Goal: Information Seeking & Learning: Learn about a topic

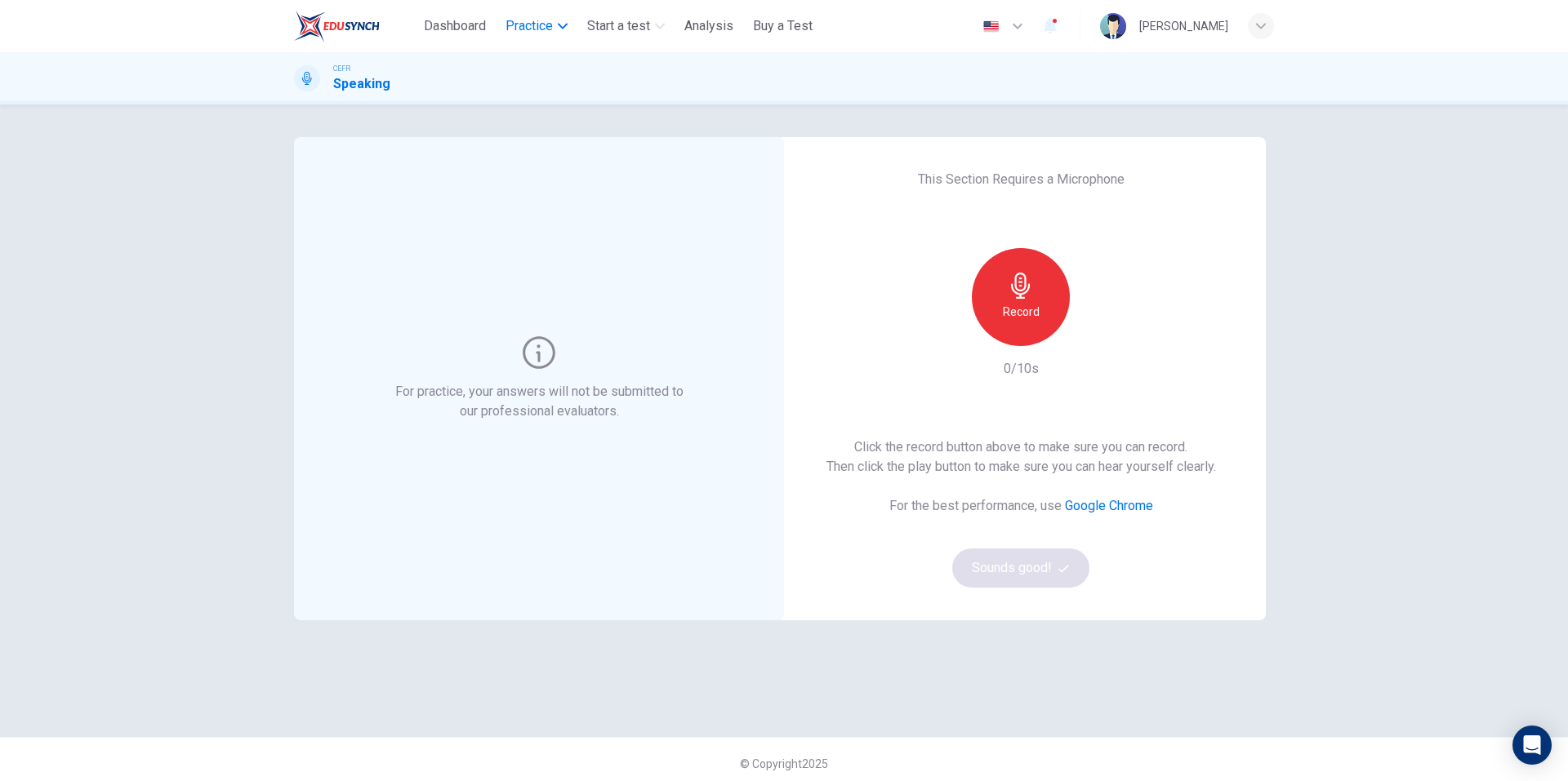
click at [548, 31] on span "Practice" at bounding box center [529, 26] width 47 height 20
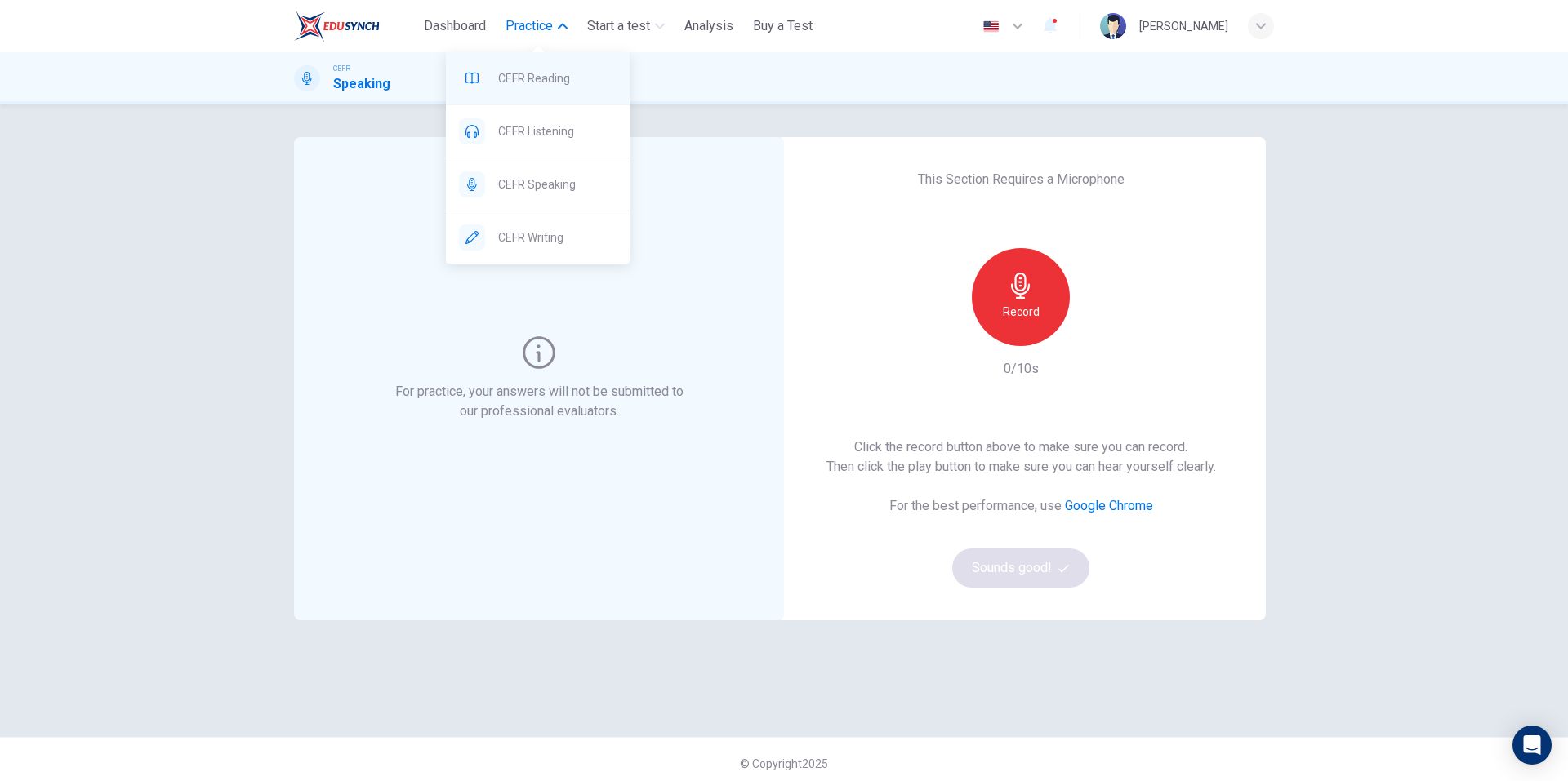
click at [541, 81] on span "CEFR Reading" at bounding box center [557, 78] width 119 height 20
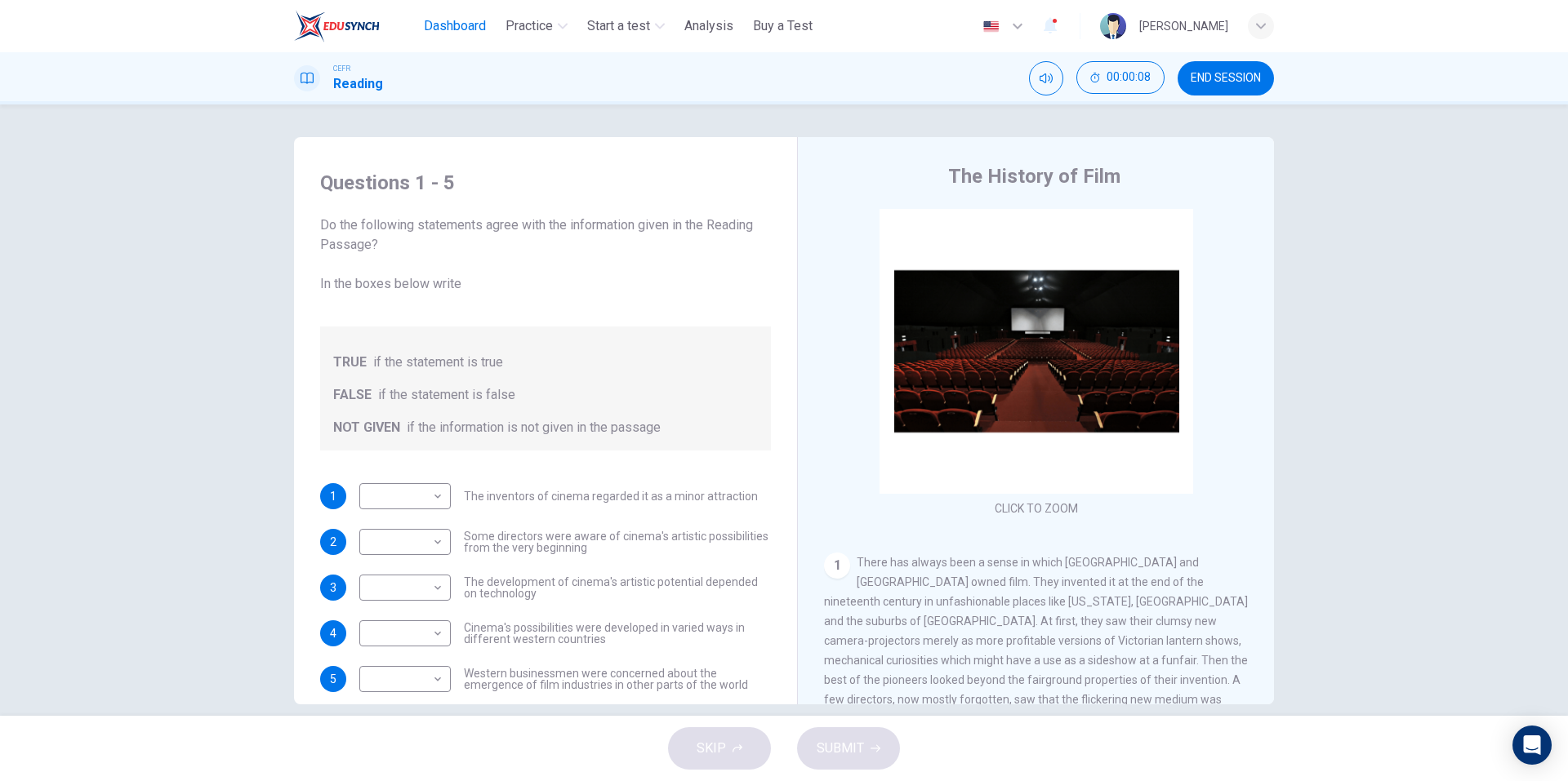
click at [452, 24] on span "Dashboard" at bounding box center [455, 26] width 62 height 20
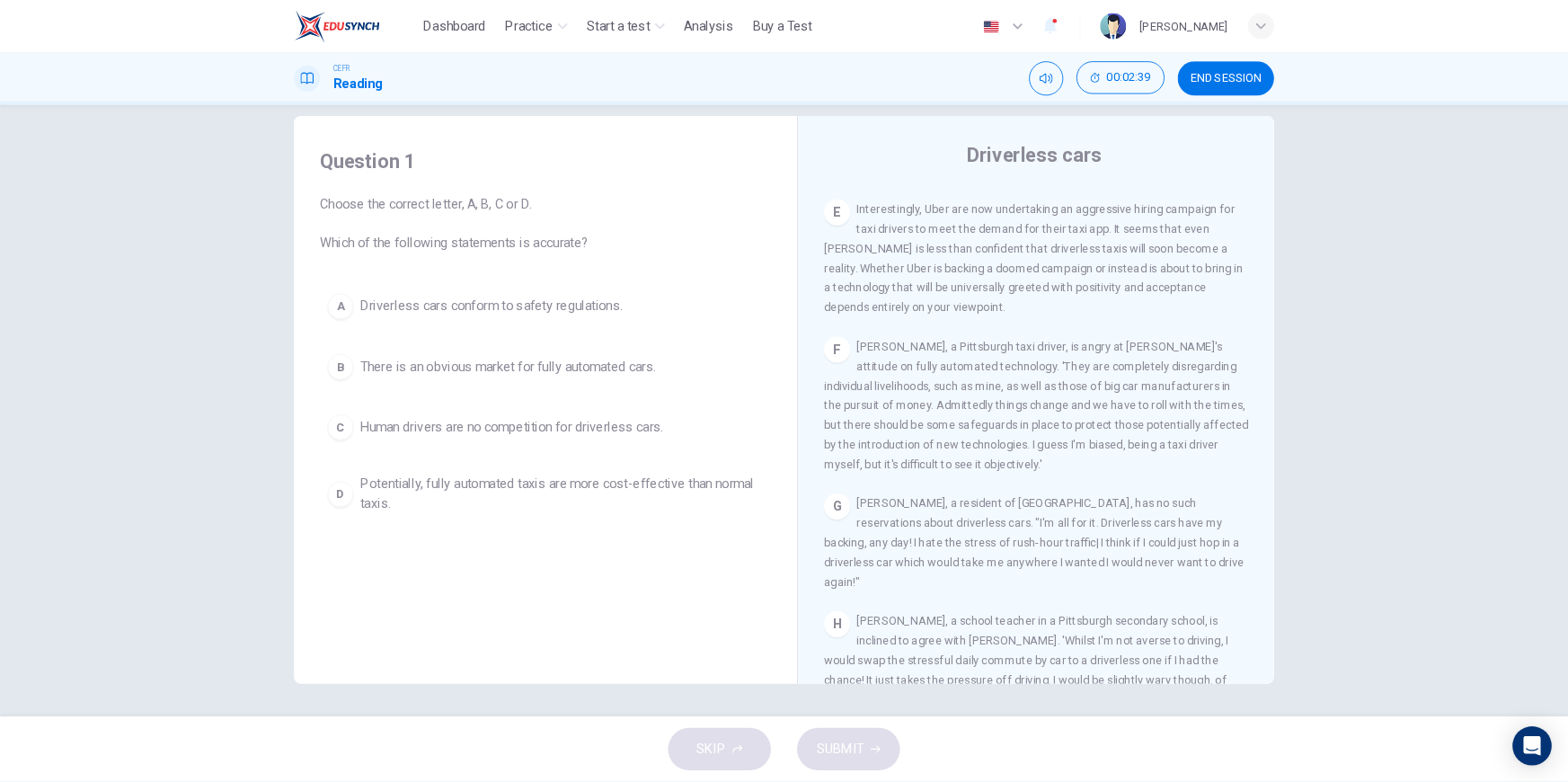
scroll to position [1258, 0]
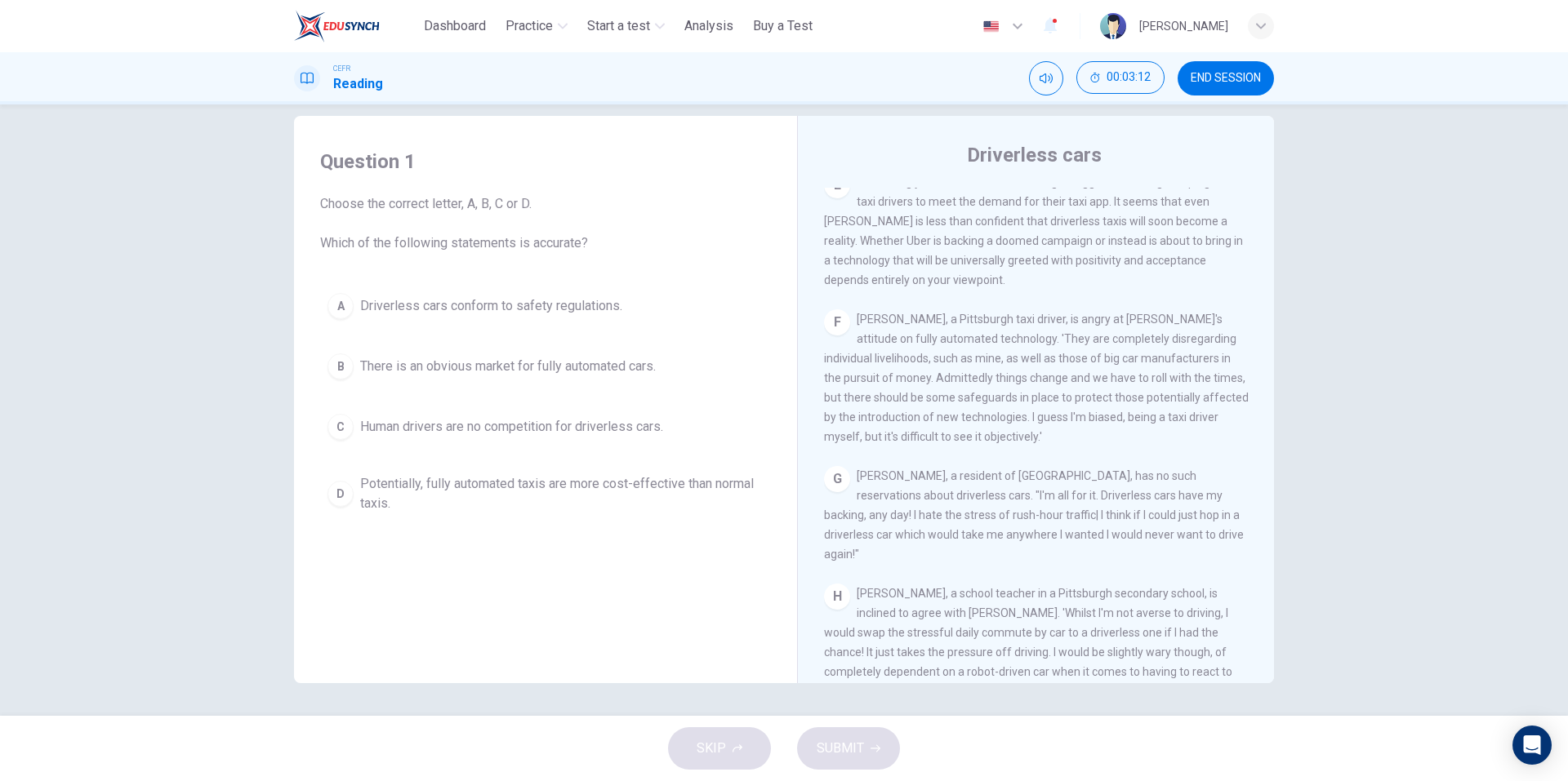
click at [1357, 451] on div "Question 1 Choose the correct letter, A, B, C or D. Which of the following stat…" at bounding box center [784, 410] width 1568 height 612
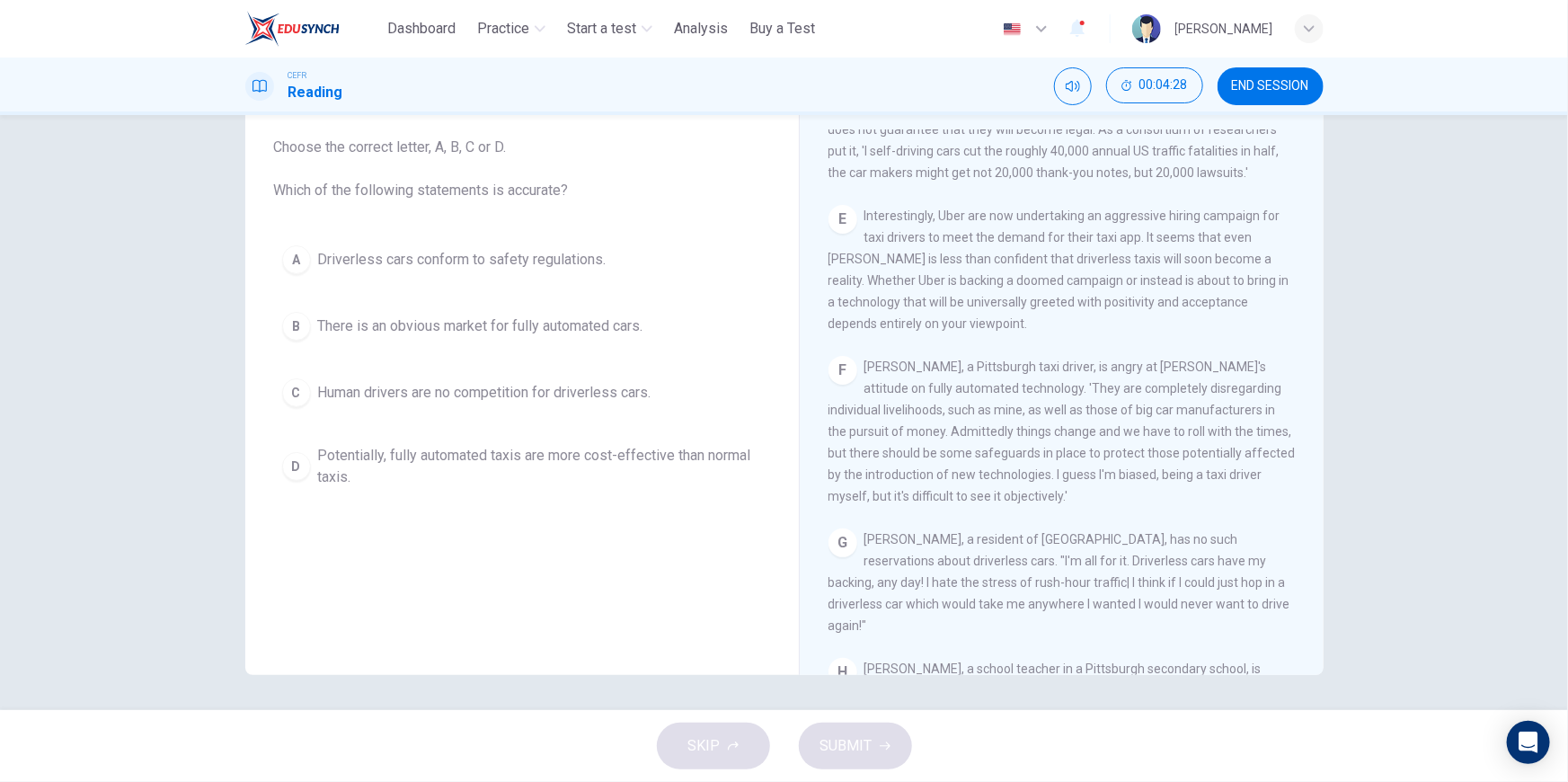
scroll to position [1162, 0]
click at [297, 469] on div "D" at bounding box center [296, 466] width 28 height 28
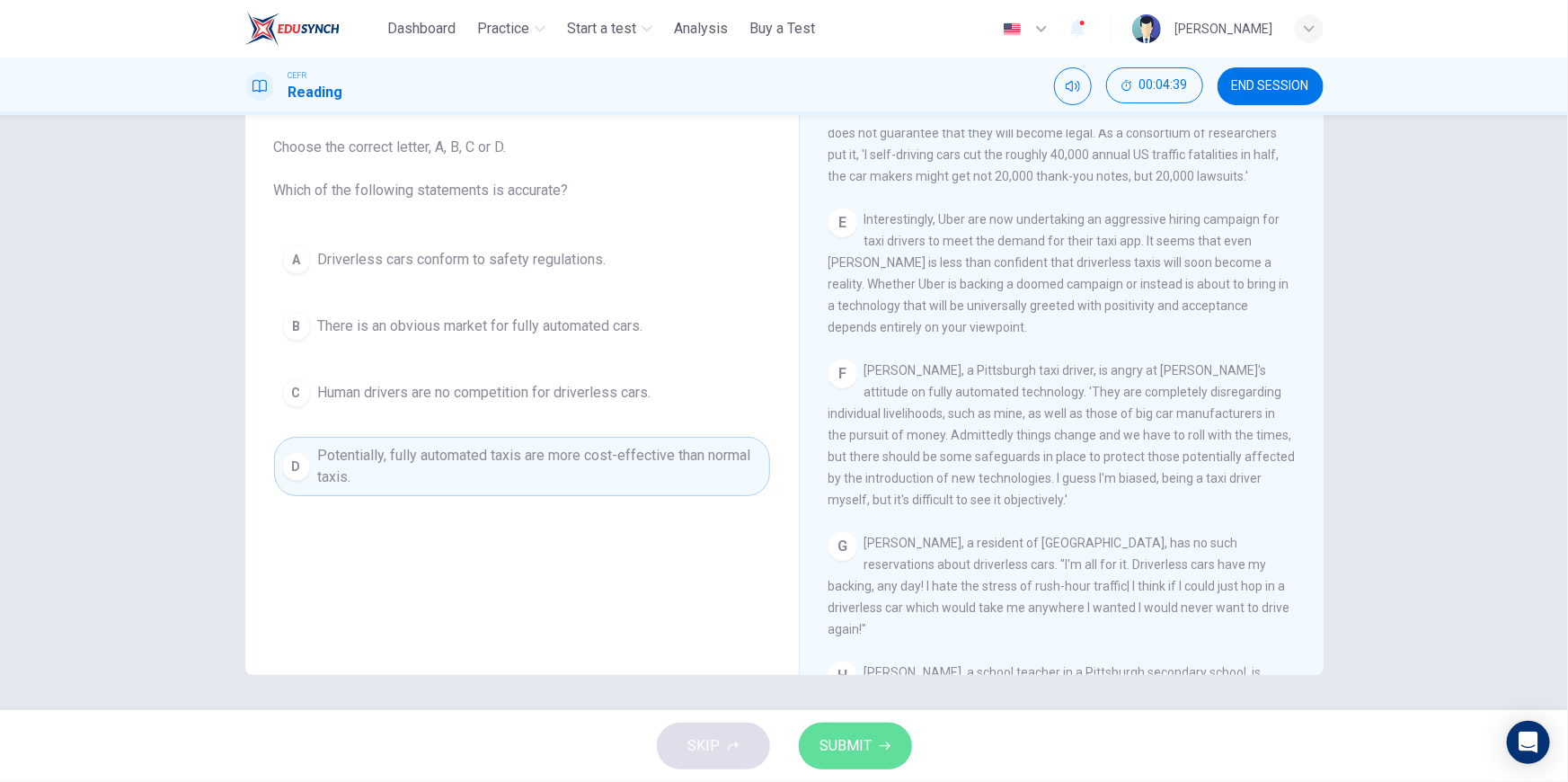
click at [849, 745] on span "SUBMIT" at bounding box center [846, 746] width 52 height 26
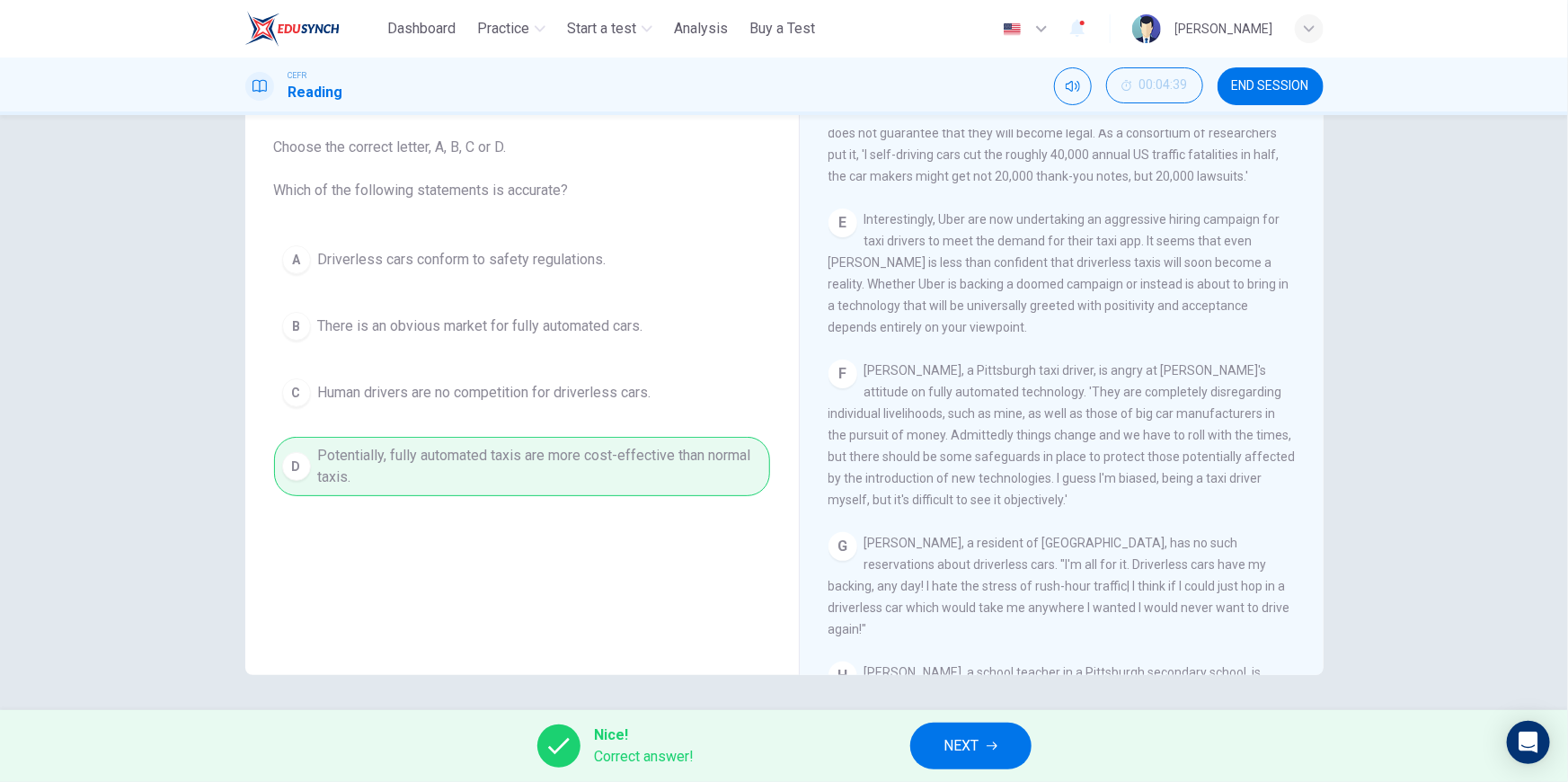
click at [943, 747] on button "NEXT" at bounding box center [971, 746] width 122 height 47
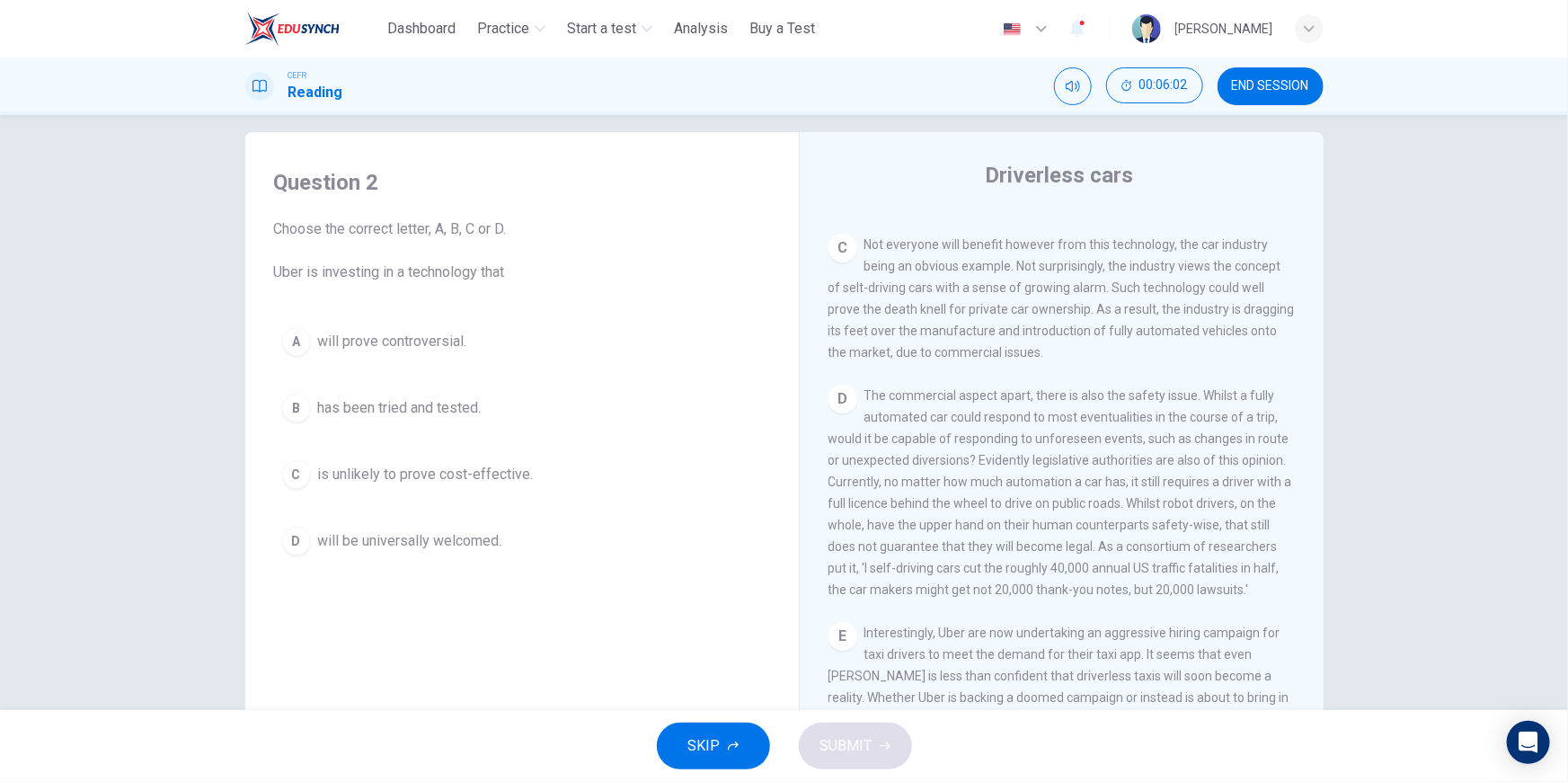
scroll to position [836, 0]
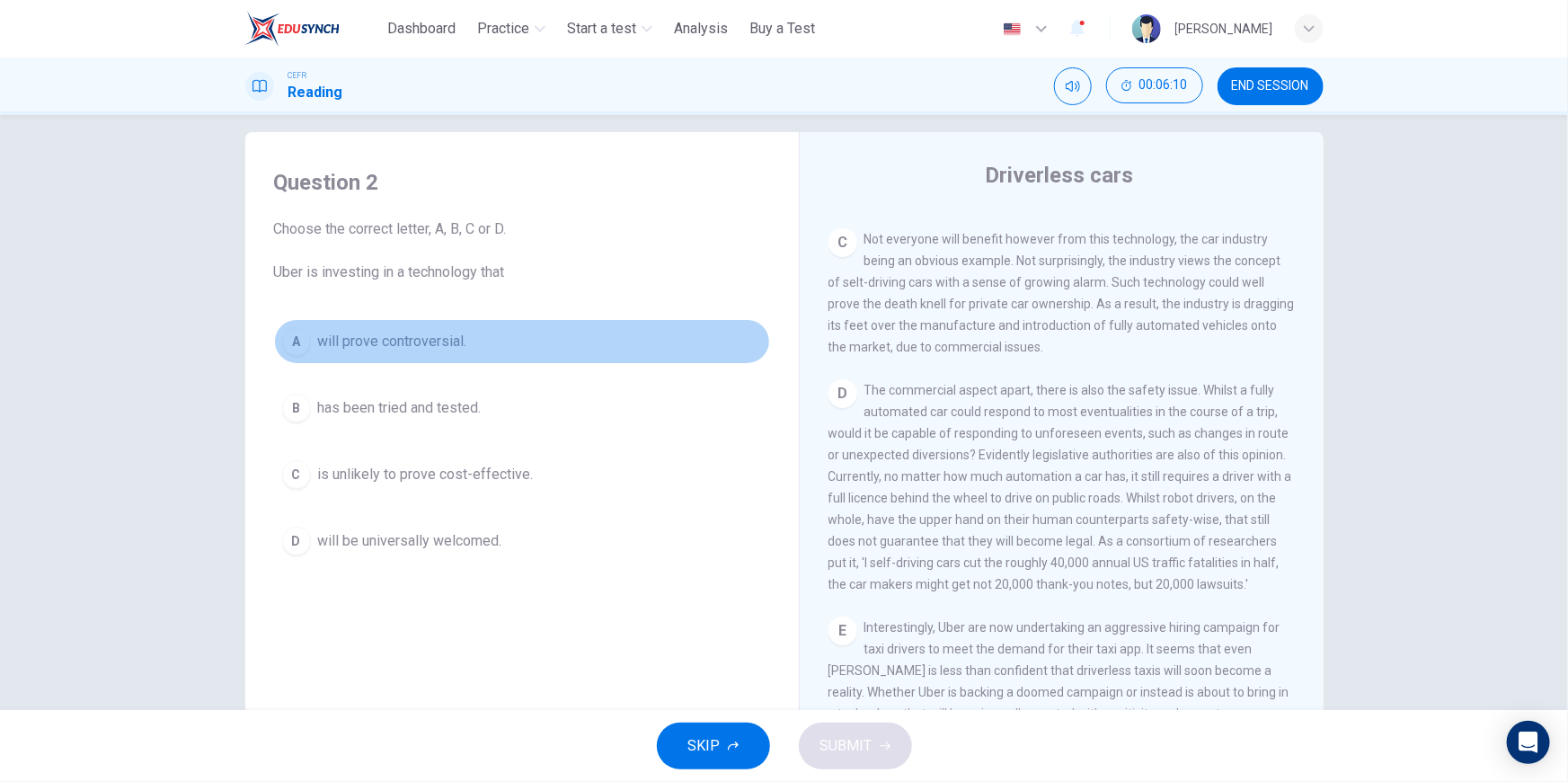
click at [296, 344] on div "A" at bounding box center [296, 340] width 28 height 28
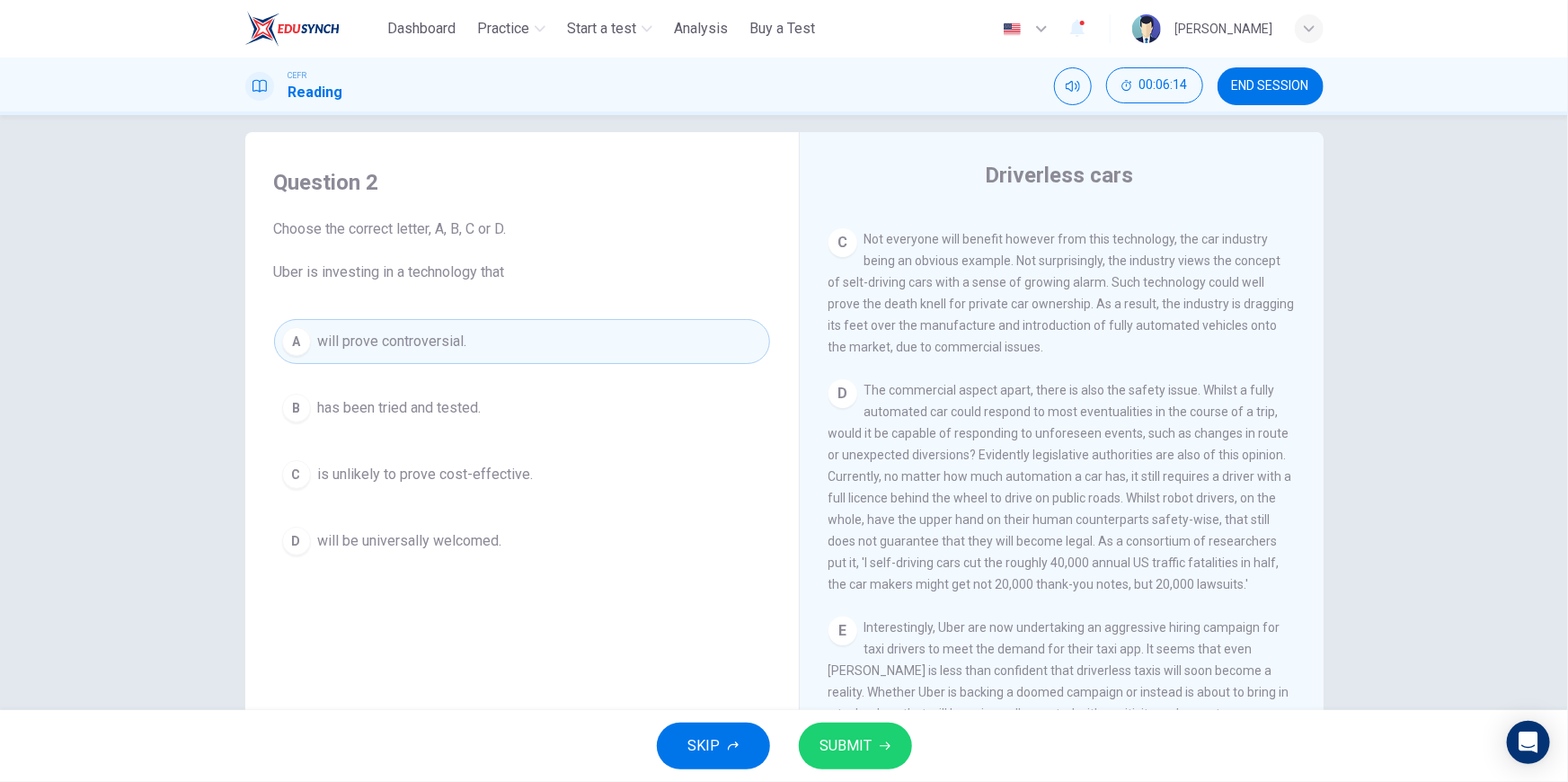
click at [853, 752] on span "SUBMIT" at bounding box center [846, 746] width 52 height 26
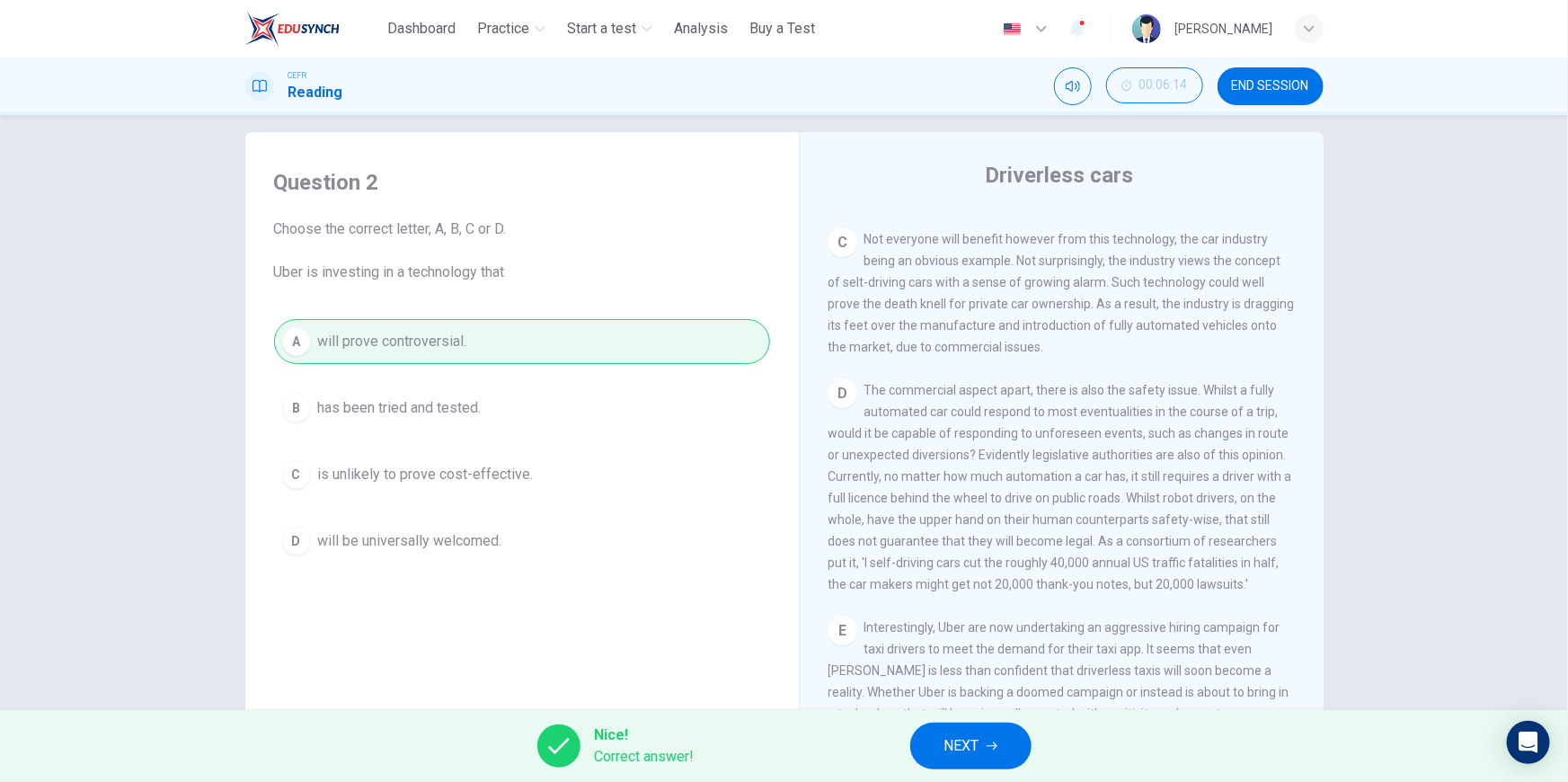
click at [944, 752] on span "NEXT" at bounding box center [962, 746] width 35 height 26
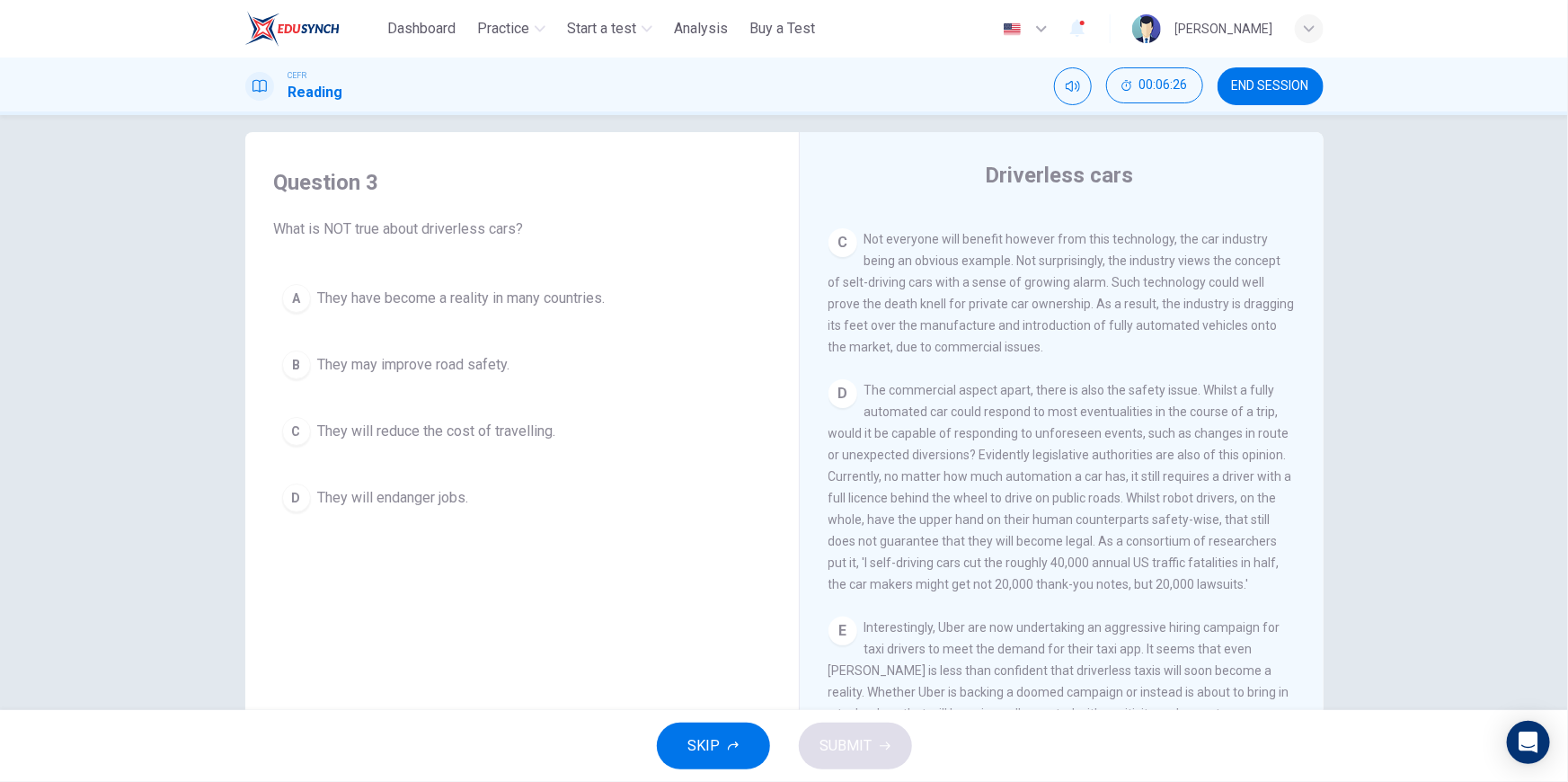
click at [302, 308] on button "A They have become a reality in many countries." at bounding box center [521, 298] width 496 height 45
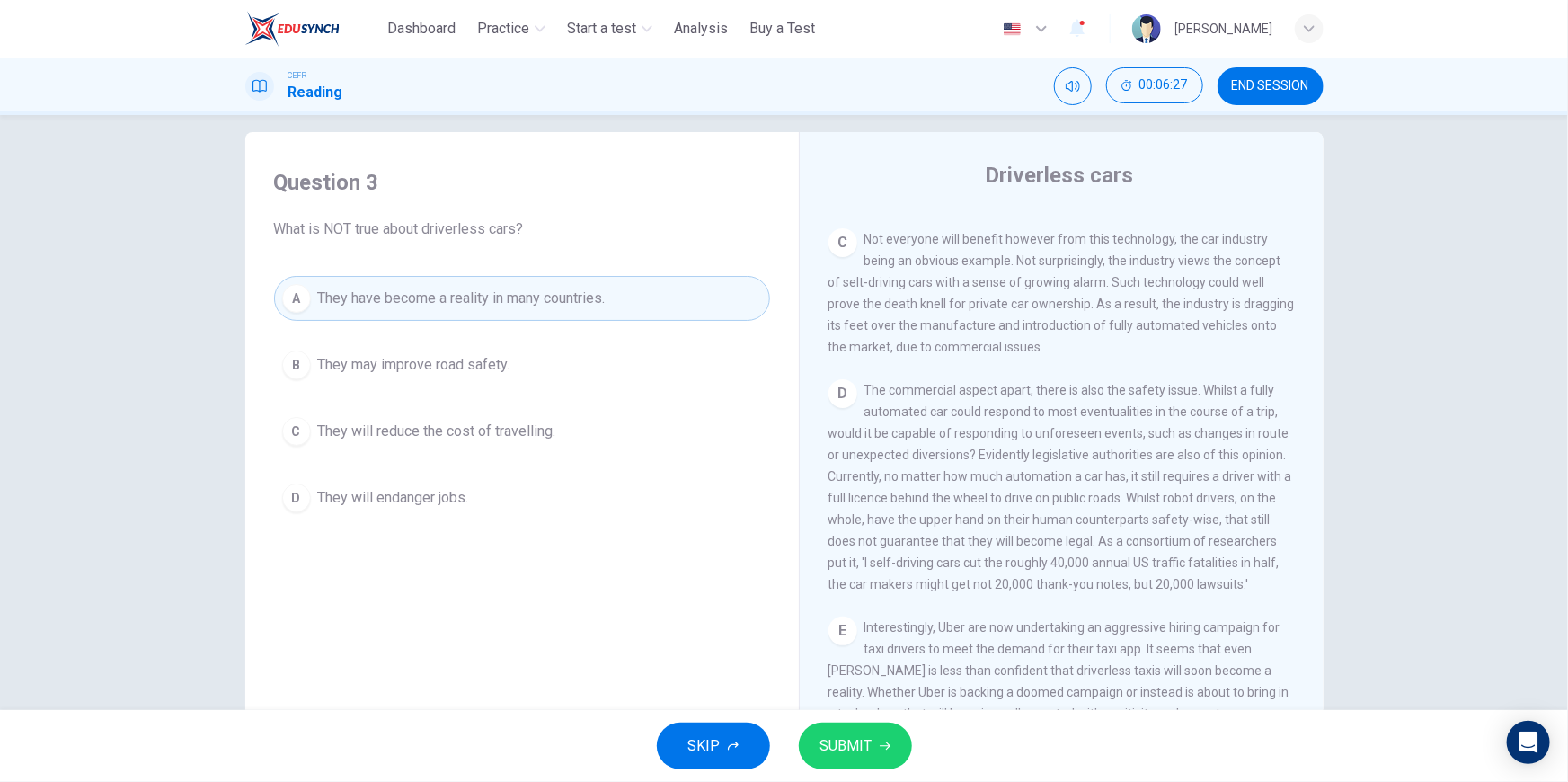
click at [899, 741] on button "SUBMIT" at bounding box center [855, 746] width 113 height 47
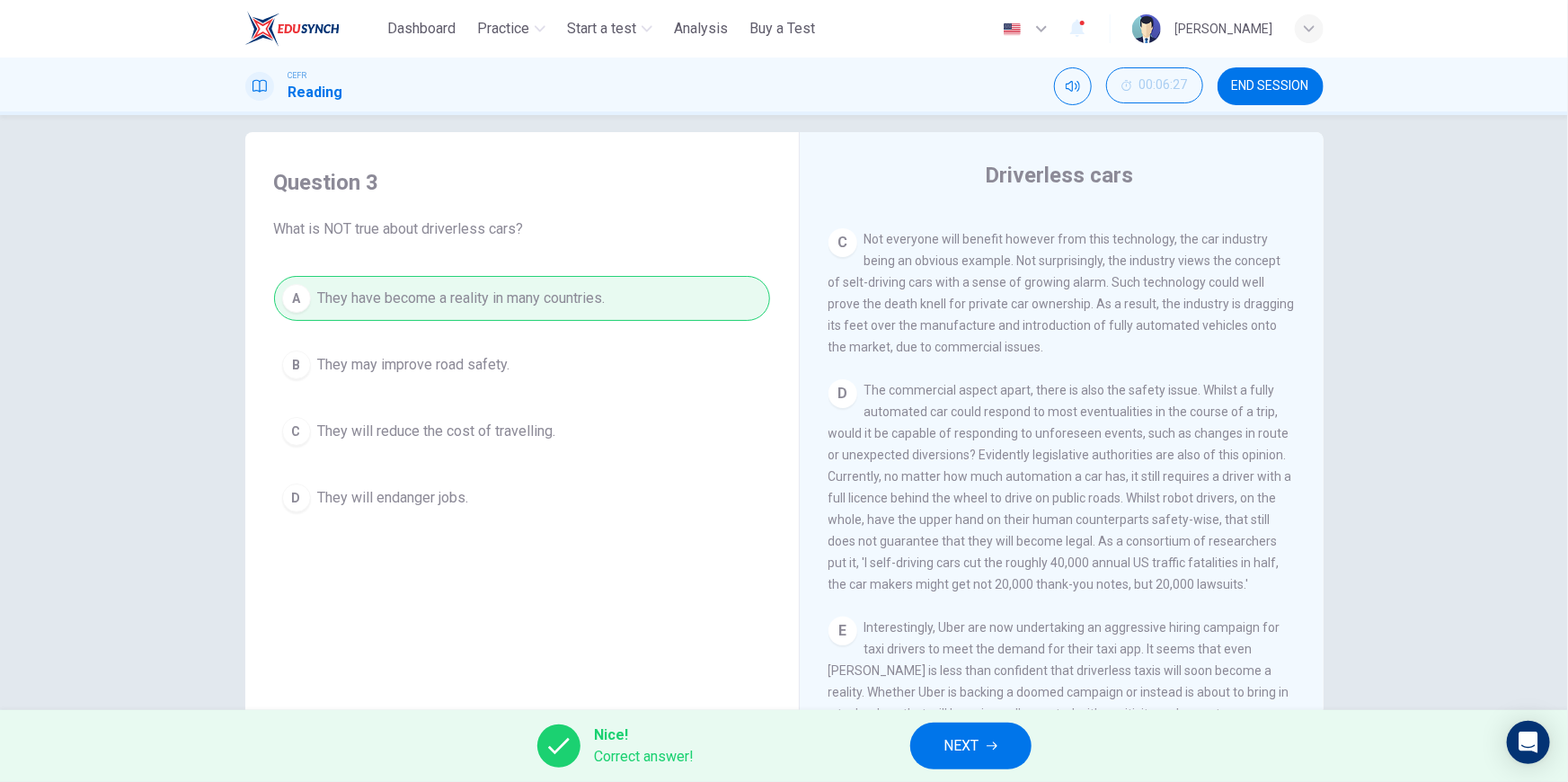
click at [991, 733] on button "NEXT" at bounding box center [971, 746] width 122 height 47
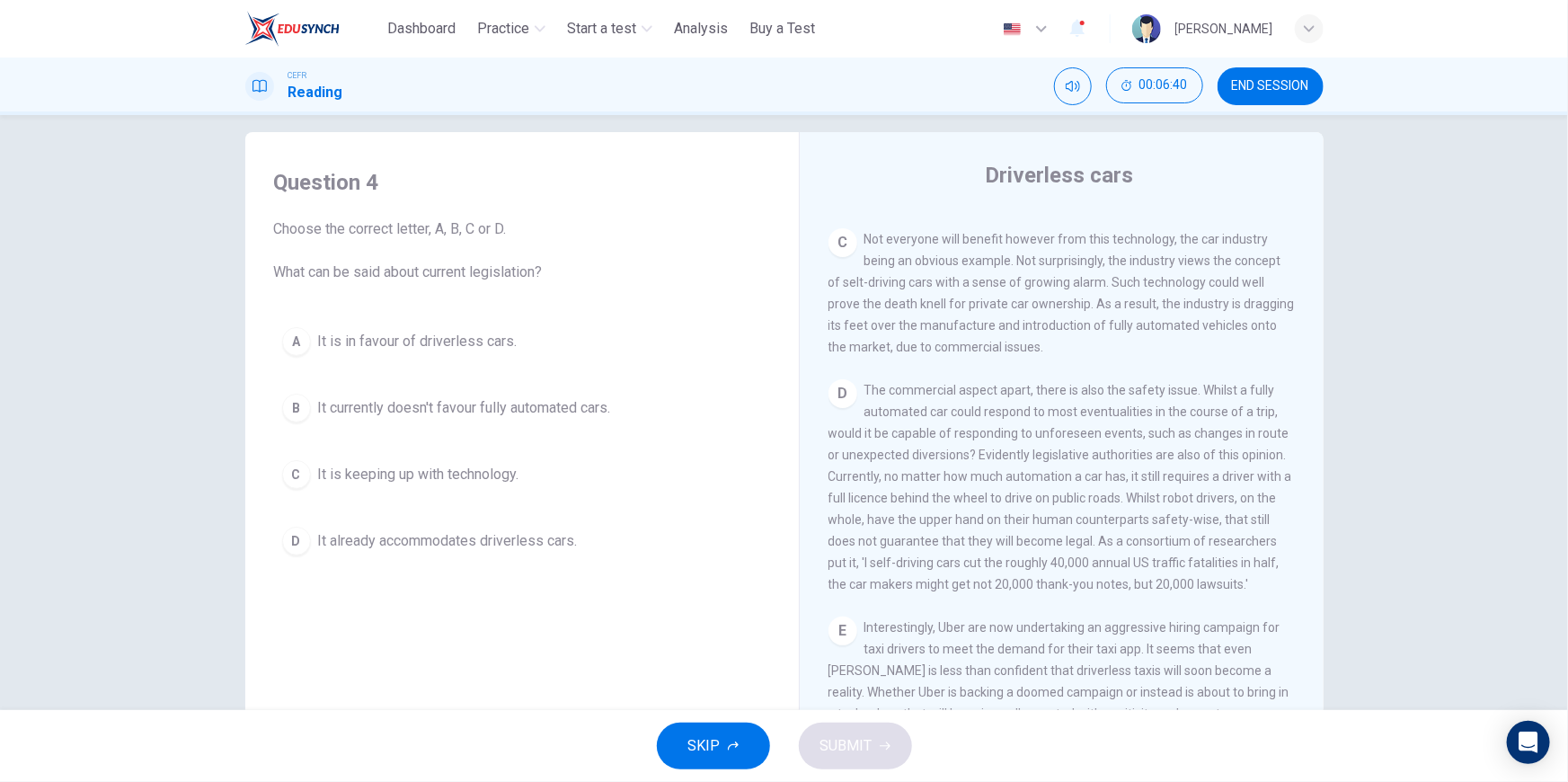
click at [1429, 294] on div "Question 4 Choose the correct letter, A, B, C or D. What can be said about curr…" at bounding box center [784, 412] width 1568 height 595
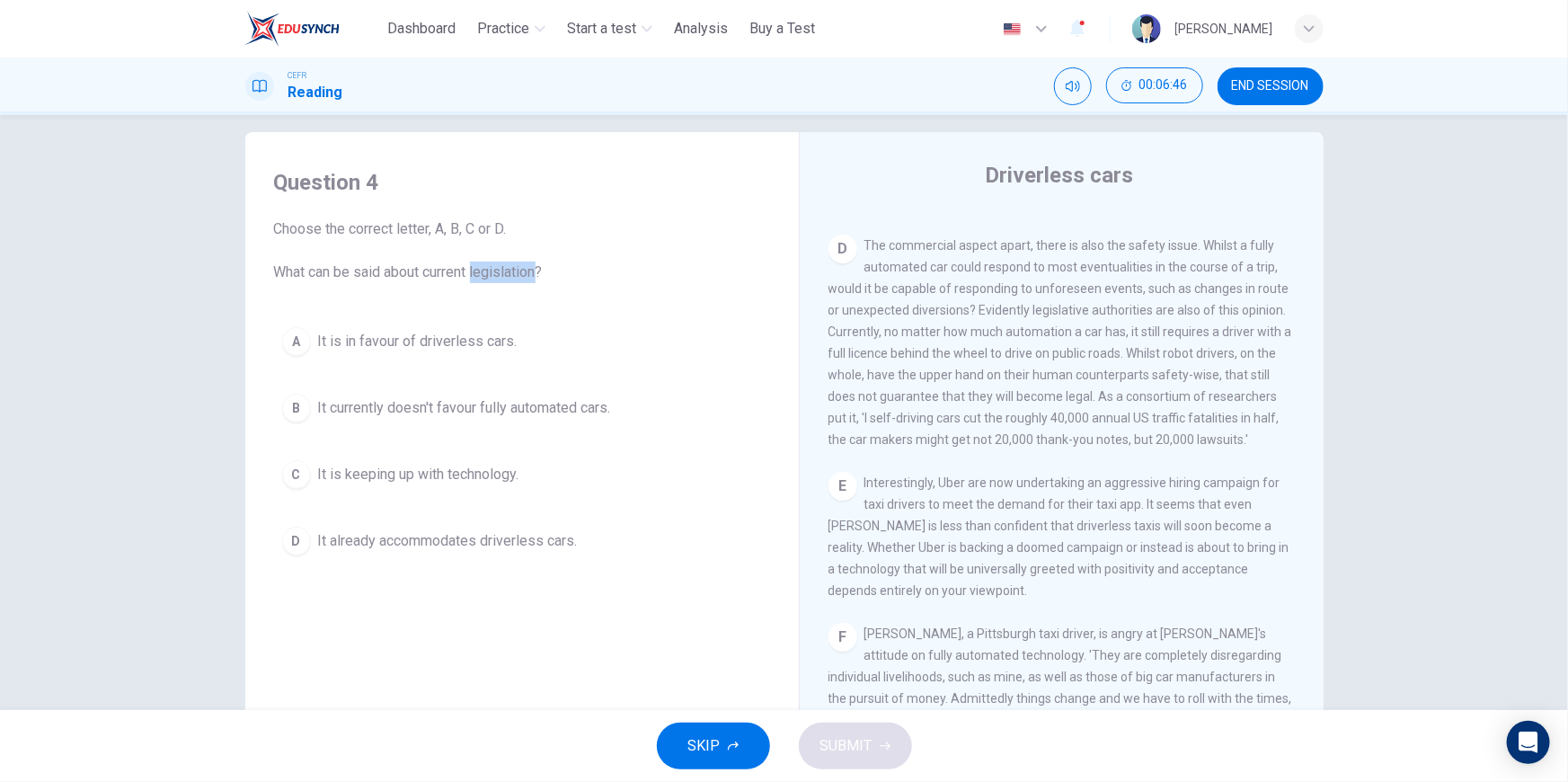
scroll to position [998, 0]
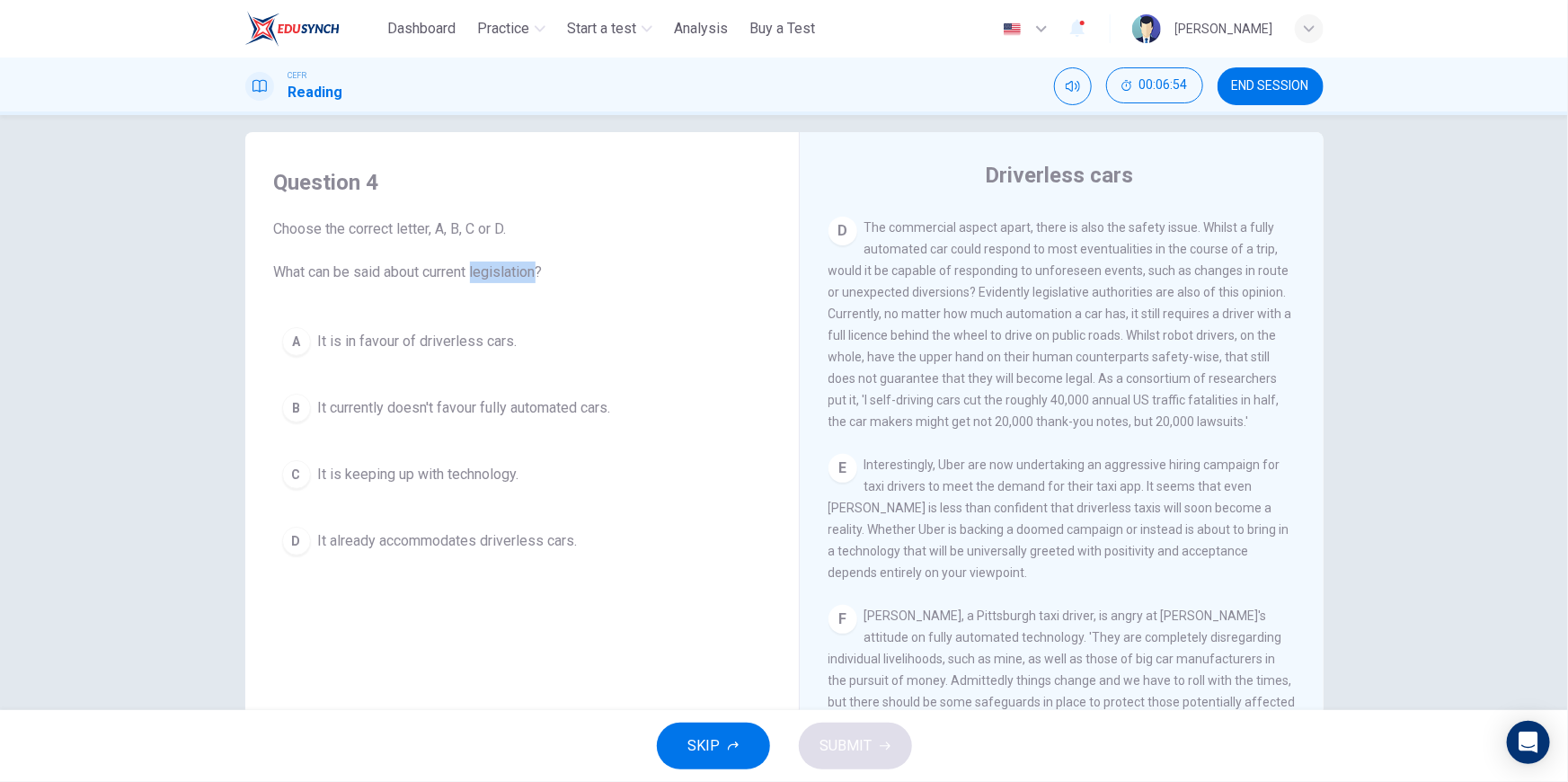
click at [1092, 583] on div "E Interestingly, Uber are now undertaking an aggressive hiring campaign for tax…" at bounding box center [1062, 518] width 467 height 130
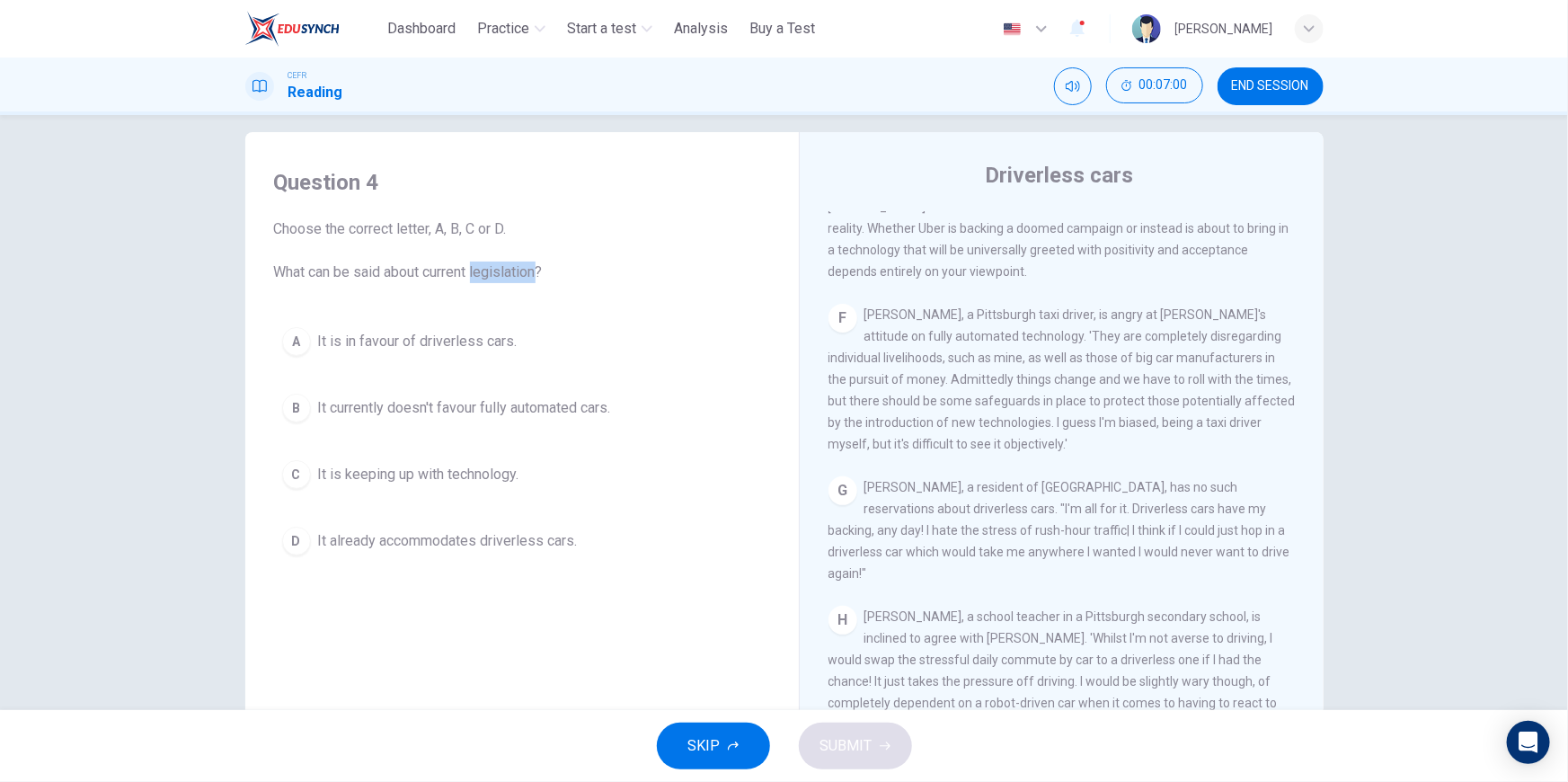
scroll to position [1326, 0]
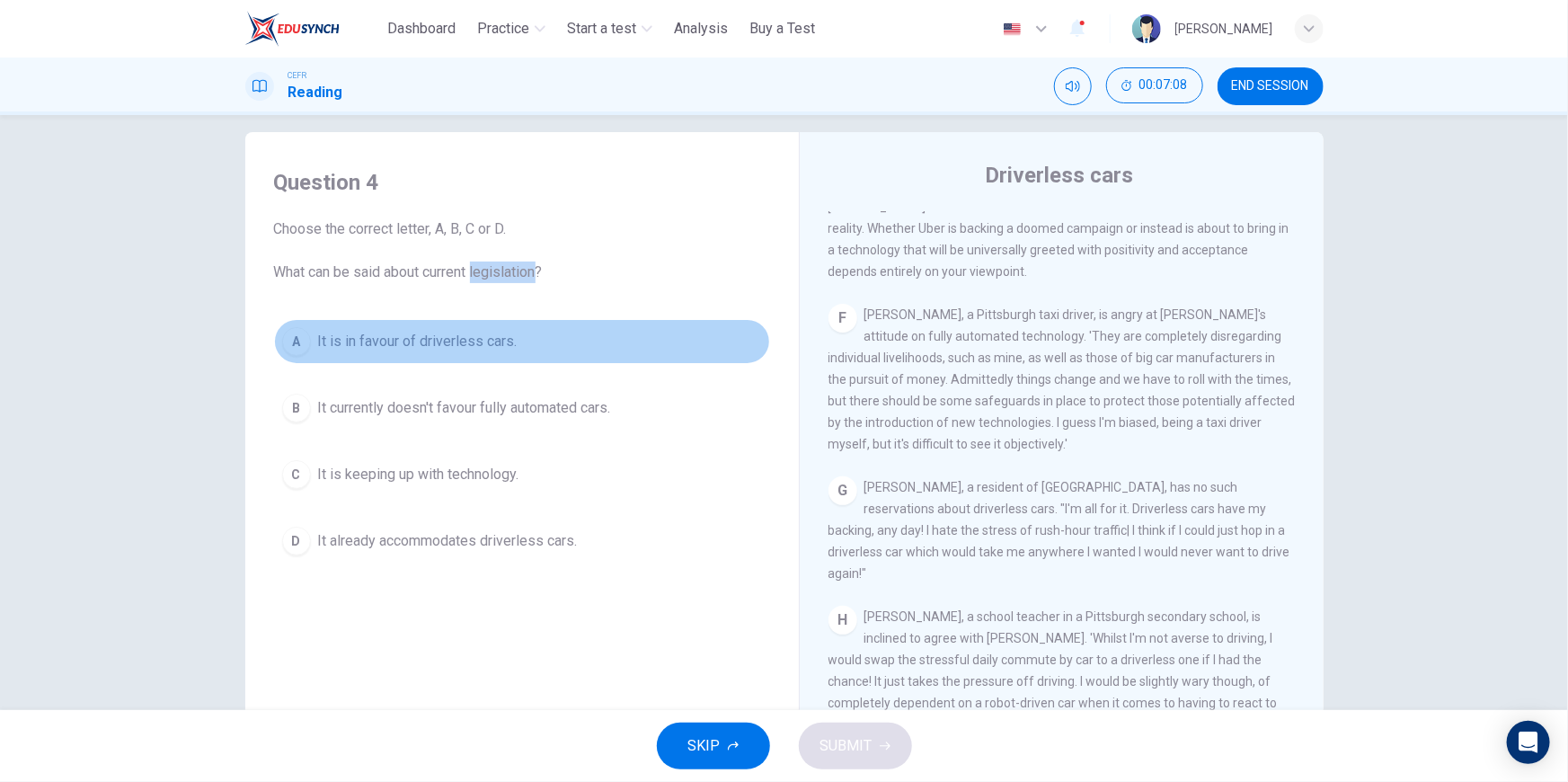
click at [426, 346] on span "It is in favour of driverless cars." at bounding box center [417, 341] width 199 height 22
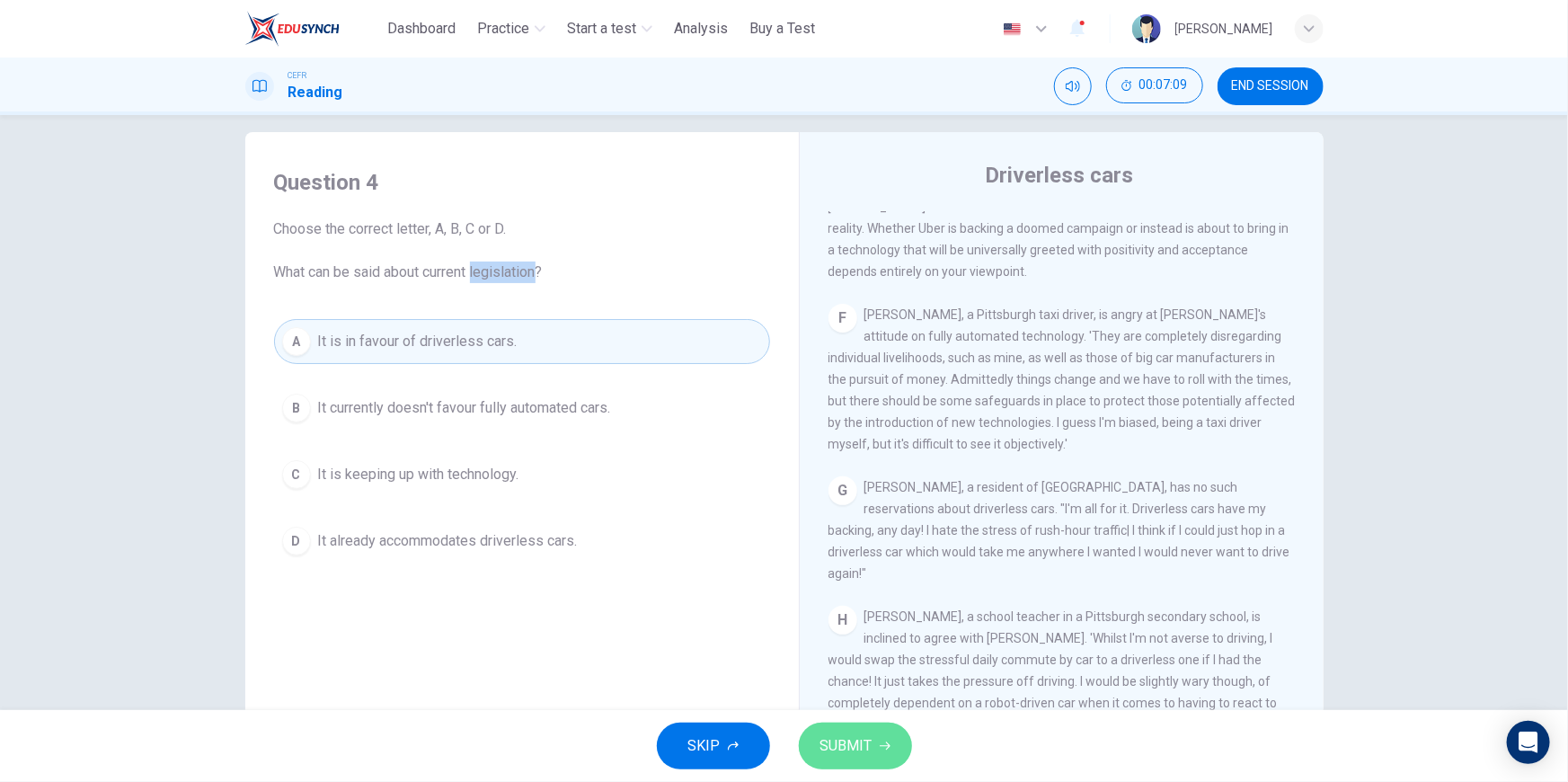
click at [888, 728] on button "SUBMIT" at bounding box center [855, 746] width 113 height 47
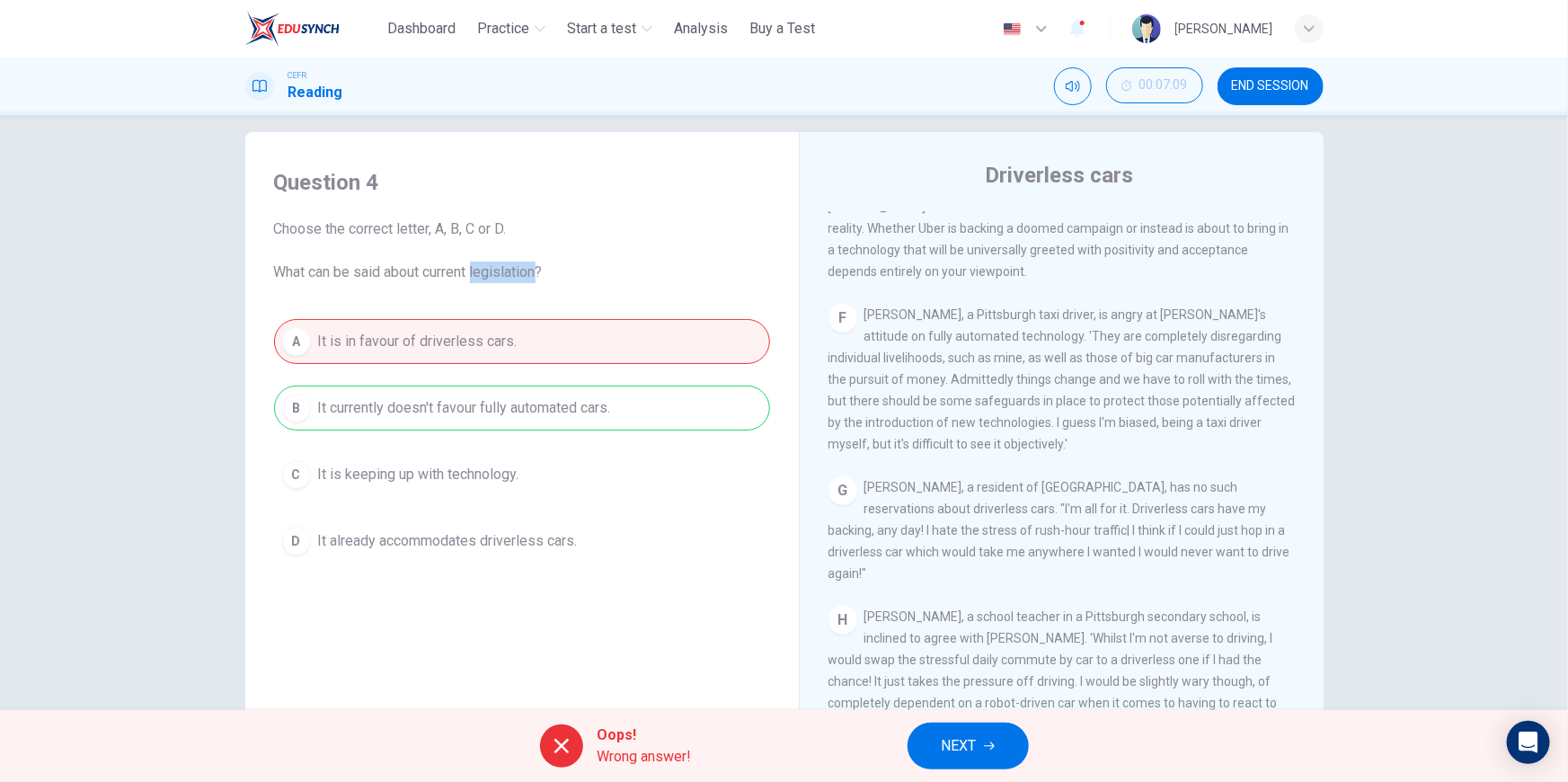
click at [470, 415] on div "A It is in favour of driverless cars. B It currently doesn't favour fully autom…" at bounding box center [521, 441] width 496 height 244
click at [955, 738] on span "NEXT" at bounding box center [960, 746] width 35 height 26
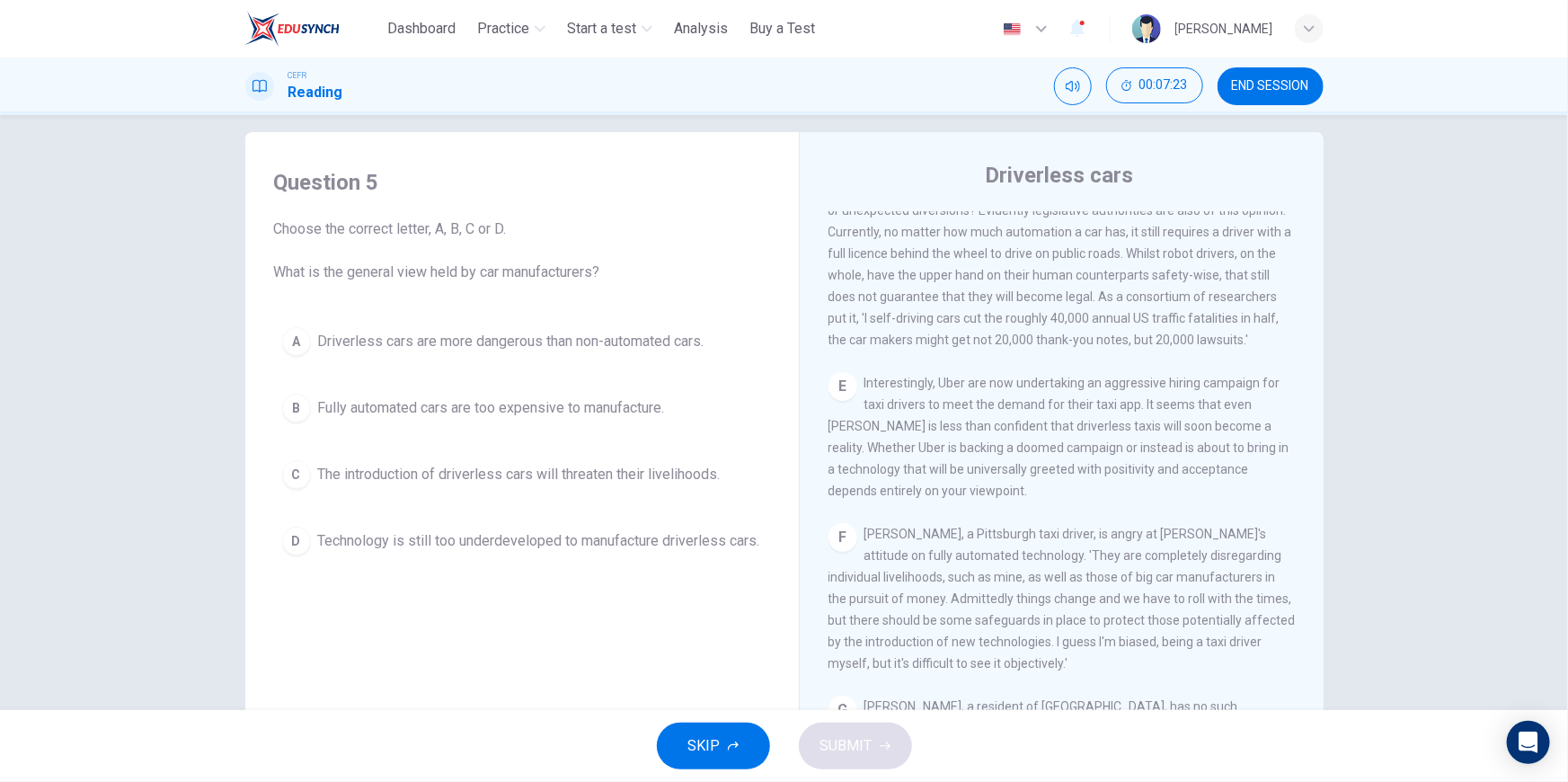
scroll to position [998, 0]
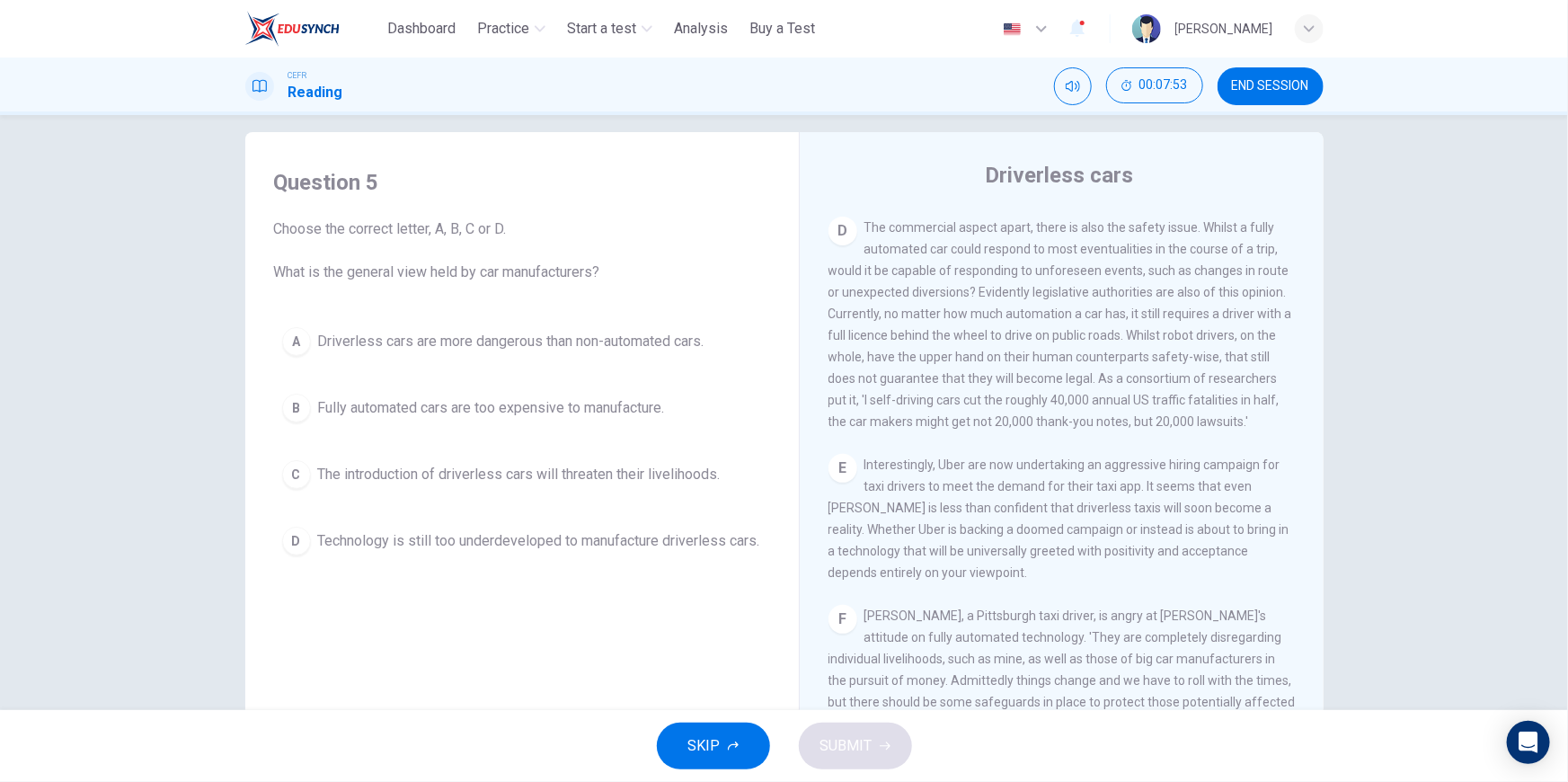
click at [302, 548] on div "D" at bounding box center [296, 541] width 28 height 28
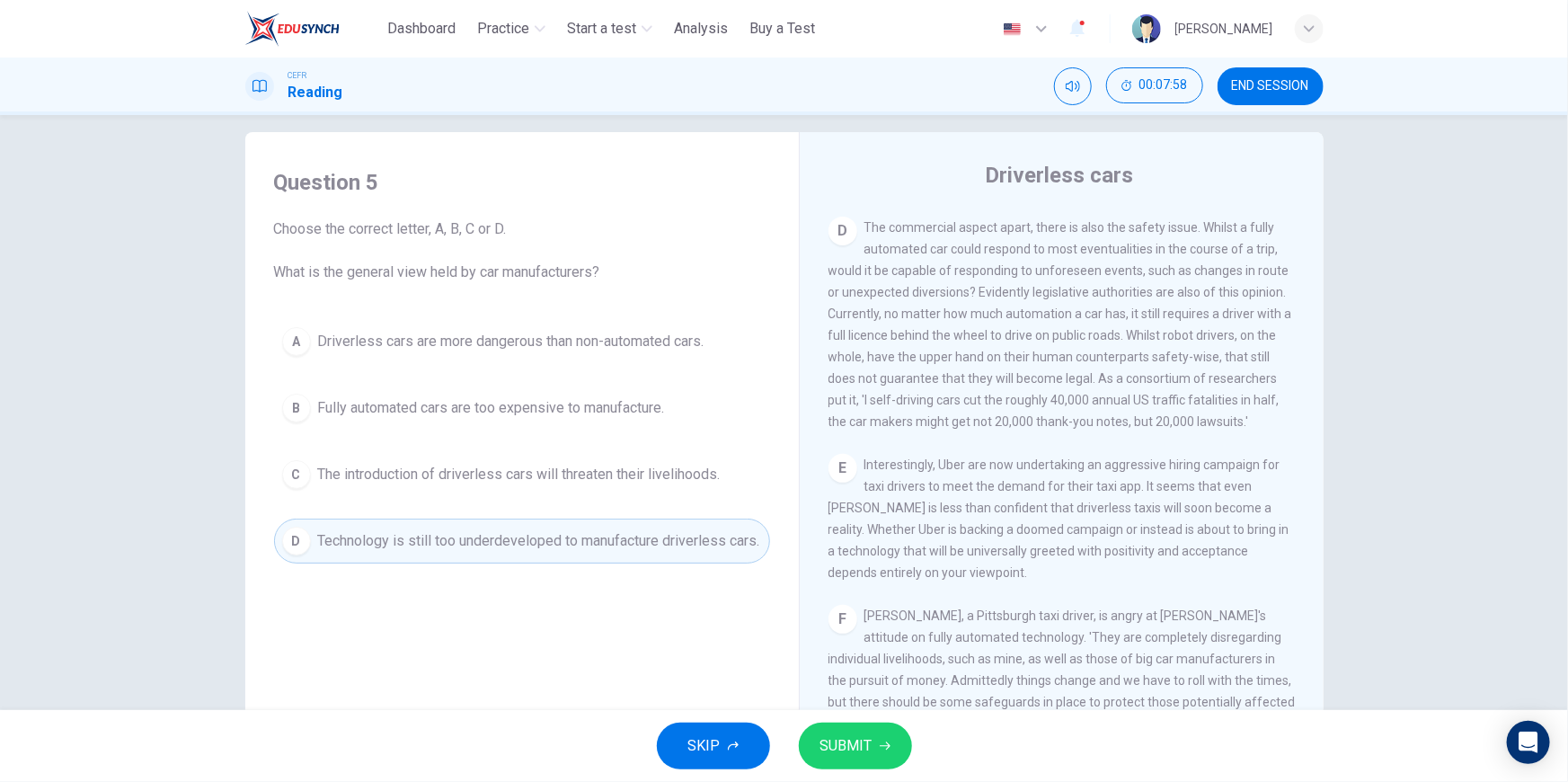
click at [864, 734] on span "SUBMIT" at bounding box center [846, 746] width 52 height 26
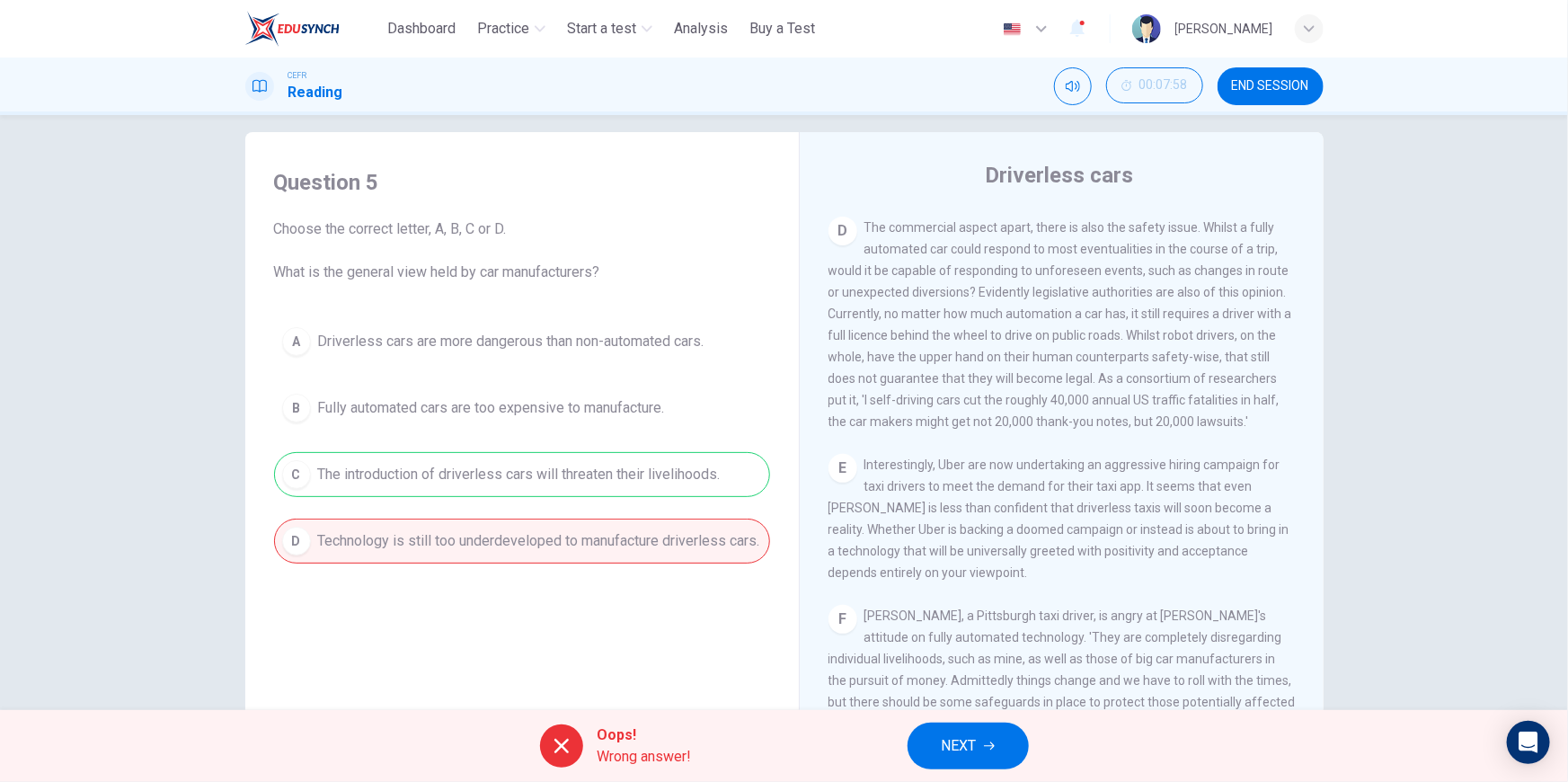
click at [943, 750] on span "NEXT" at bounding box center [960, 746] width 35 height 26
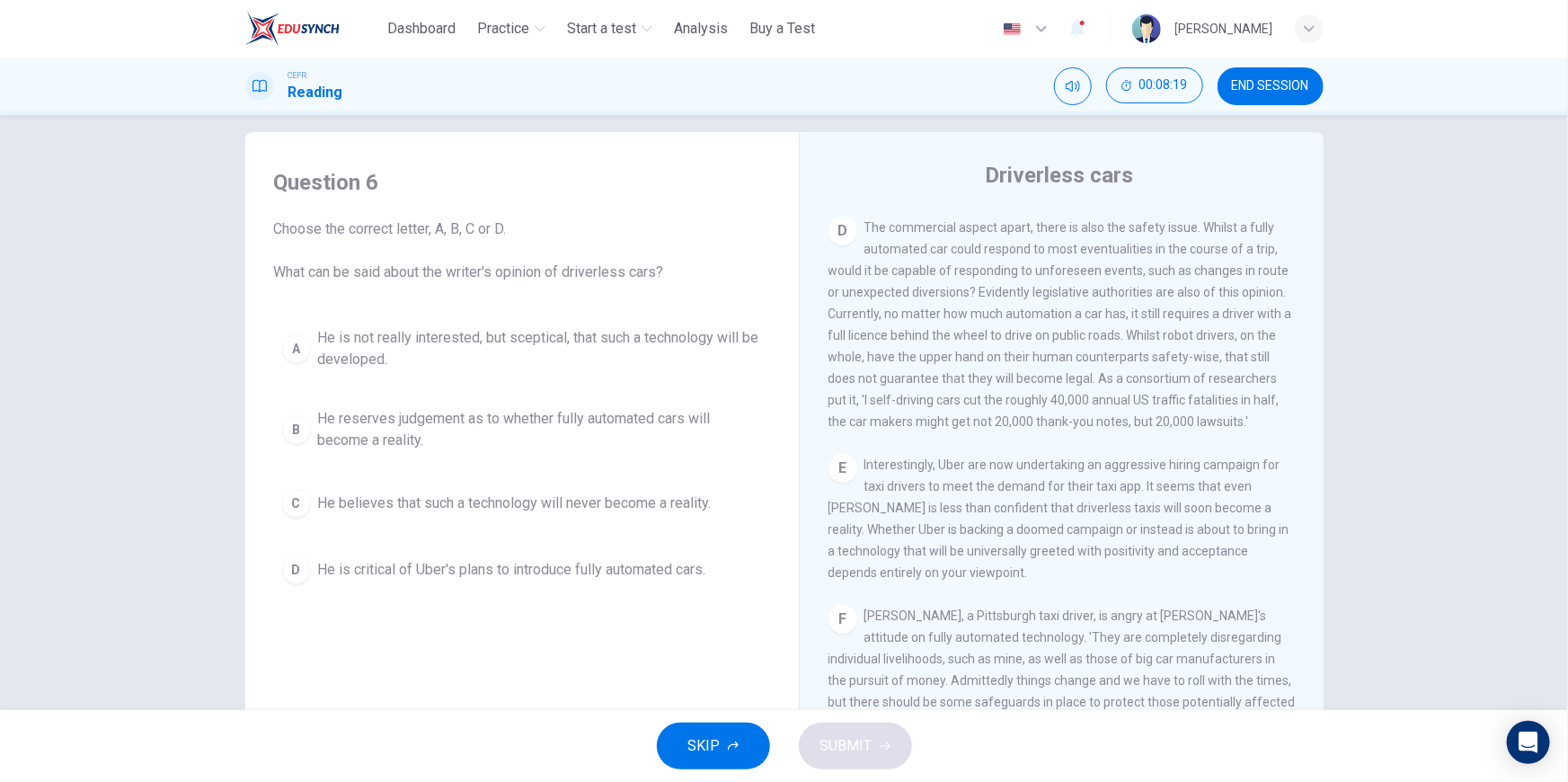
click at [295, 423] on div "B" at bounding box center [296, 429] width 28 height 28
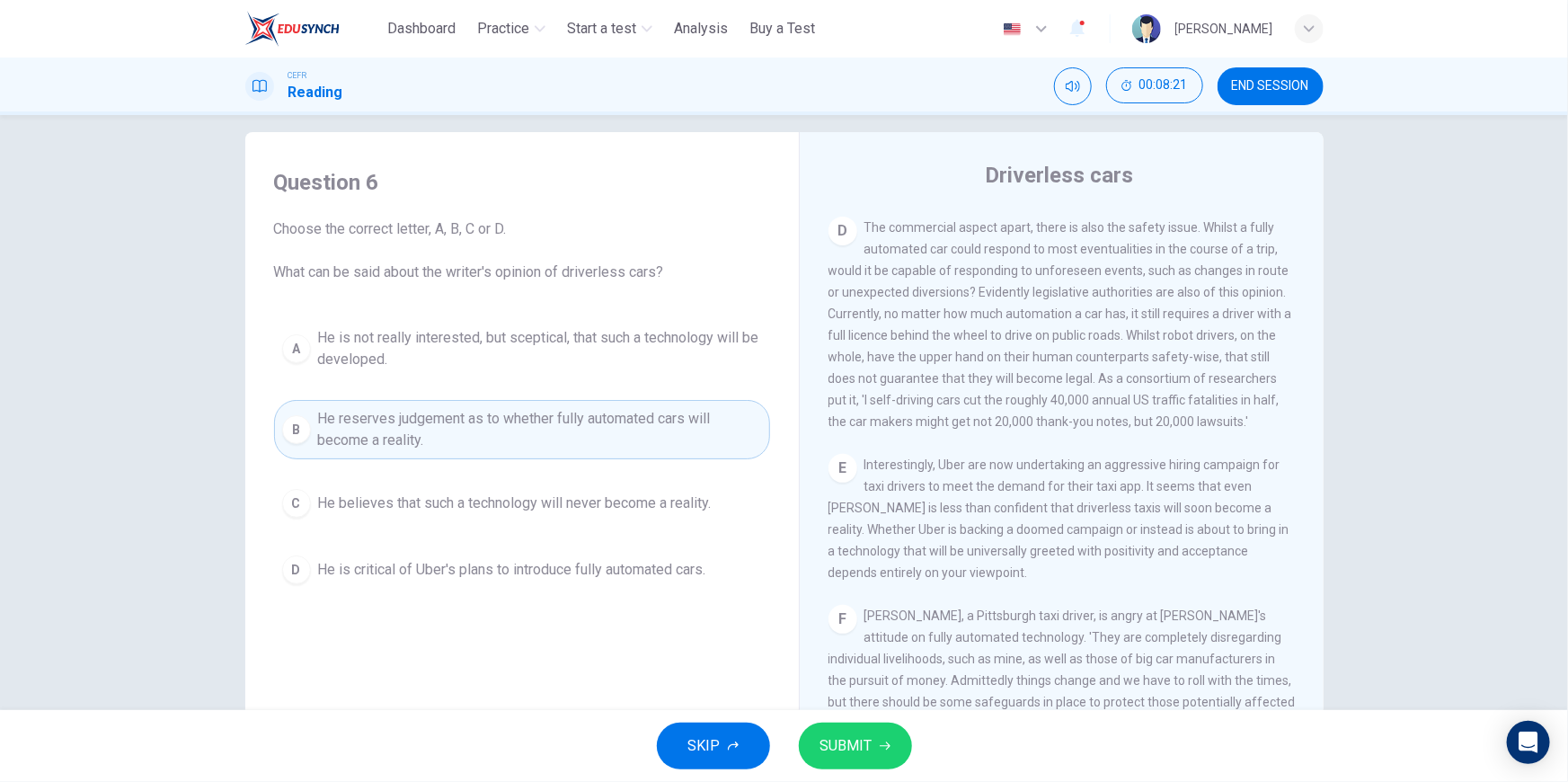
click at [844, 748] on span "SUBMIT" at bounding box center [846, 746] width 52 height 26
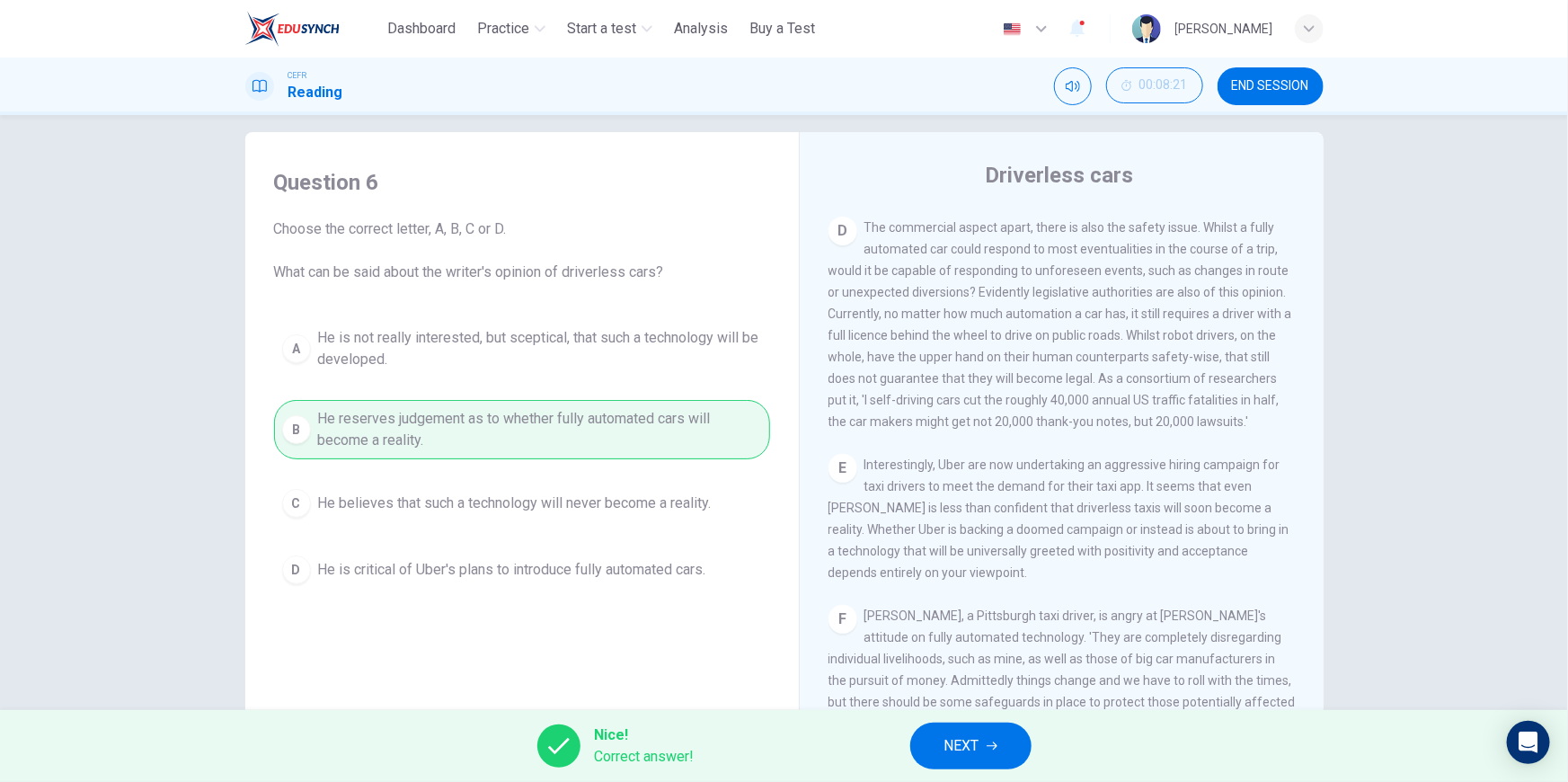
click at [1004, 750] on button "NEXT" at bounding box center [971, 746] width 122 height 47
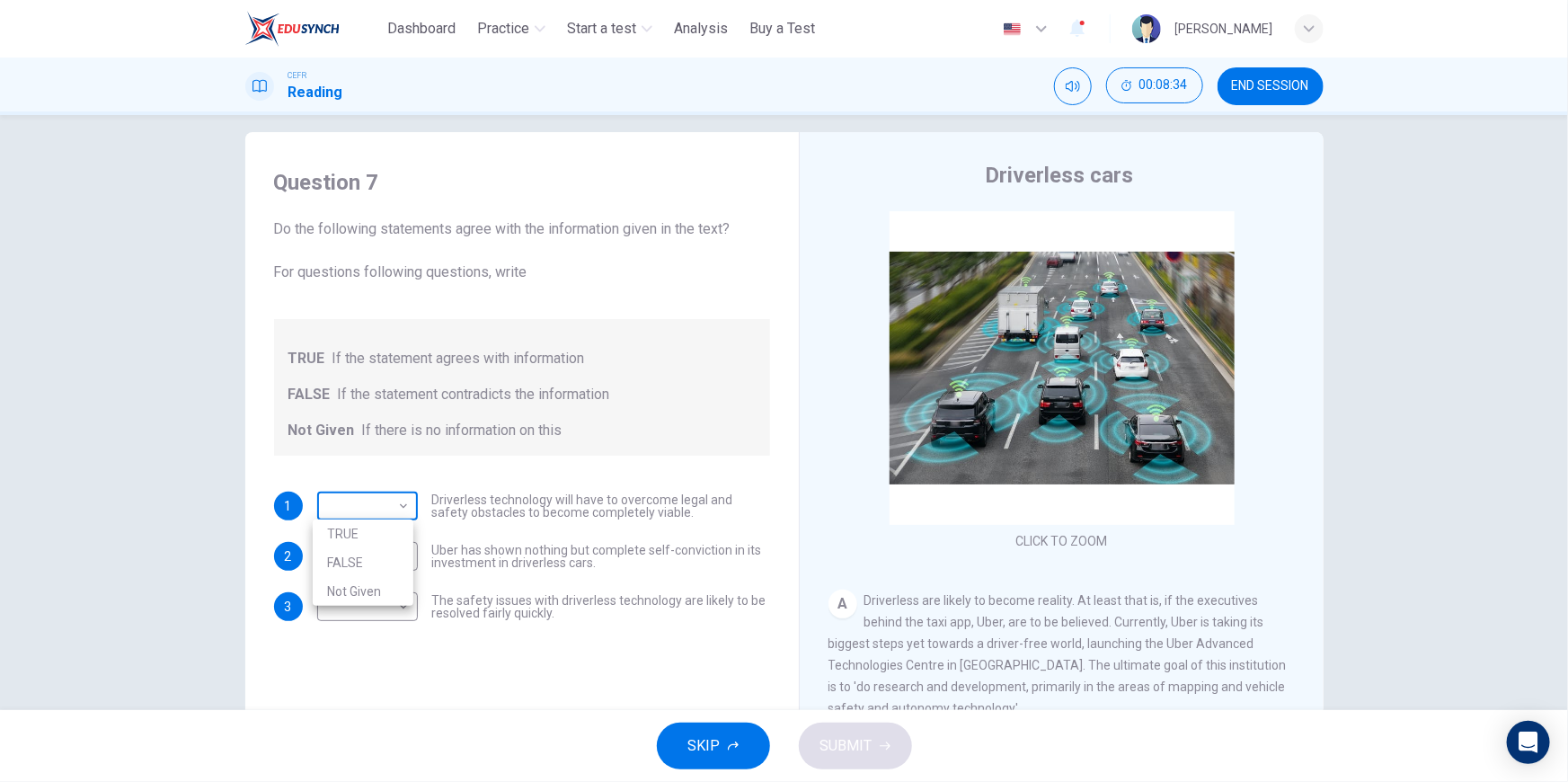
click at [392, 503] on body "This site uses cookies, as explained in our Privacy Policy . If you agree to th…" at bounding box center [784, 391] width 1568 height 782
click at [354, 537] on li "TRUE" at bounding box center [363, 533] width 101 height 28
type input "****"
click at [376, 555] on body "This site uses cookies, as explained in our Privacy Policy . If you agree to th…" at bounding box center [784, 391] width 1568 height 782
click at [366, 577] on li "TRUE" at bounding box center [363, 584] width 101 height 28
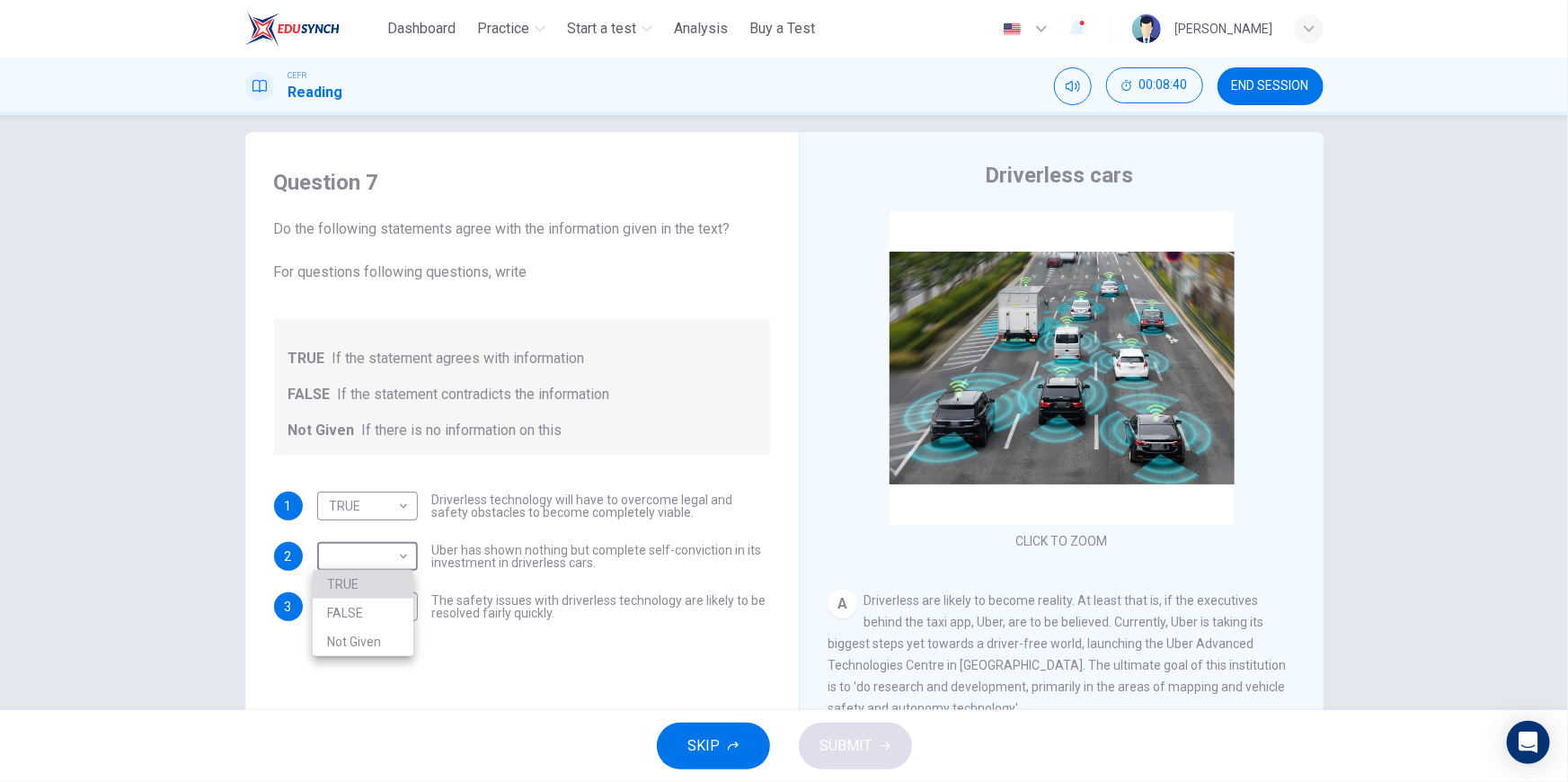
type input "****"
click at [350, 608] on body "This site uses cookies, as explained in our Privacy Policy . If you agree to th…" at bounding box center [784, 391] width 1568 height 782
click at [361, 658] on li "FALSE" at bounding box center [363, 662] width 101 height 28
type input "*****"
click at [866, 734] on span "SUBMIT" at bounding box center [846, 746] width 52 height 26
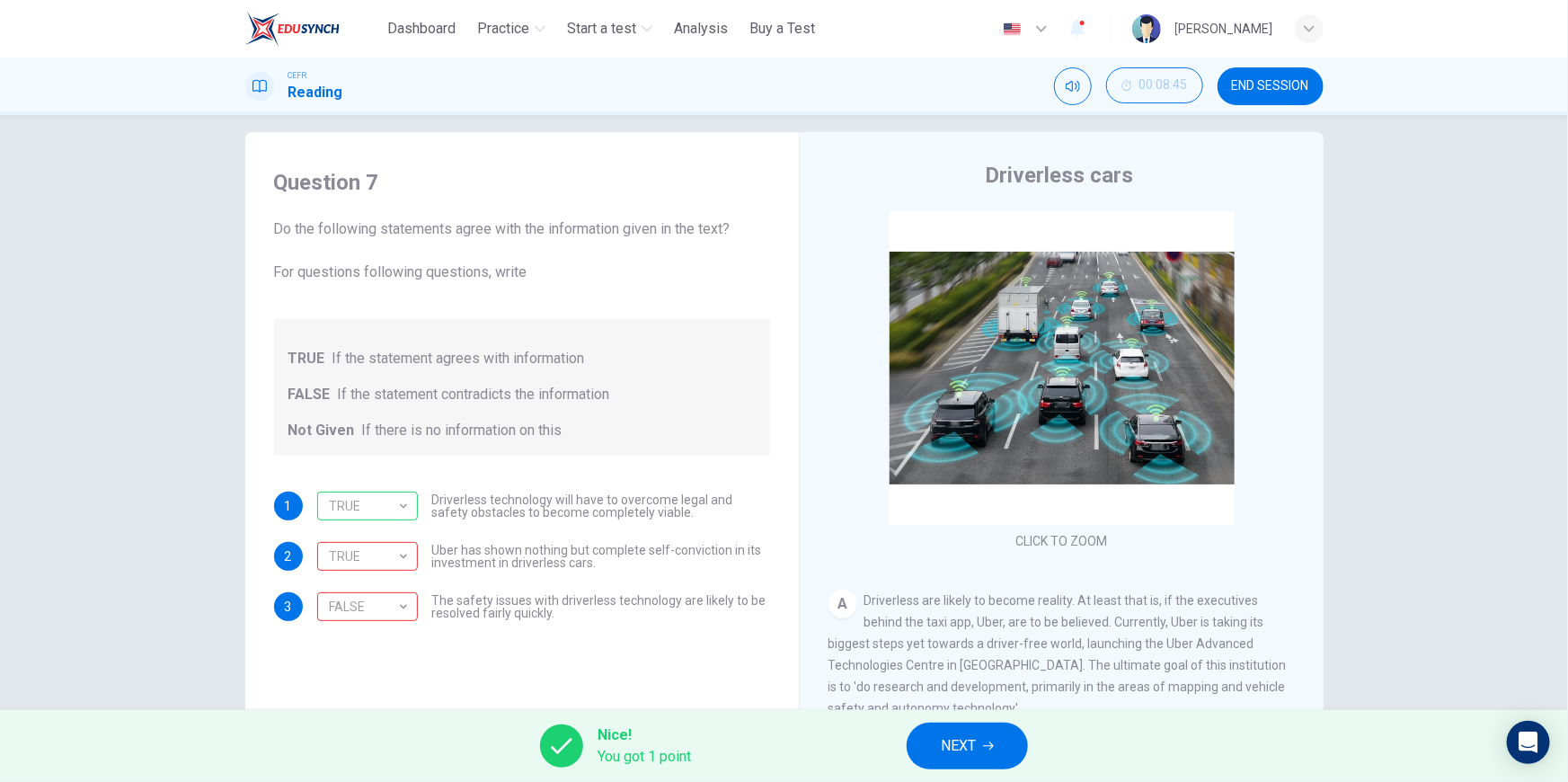
scroll to position [101, 0]
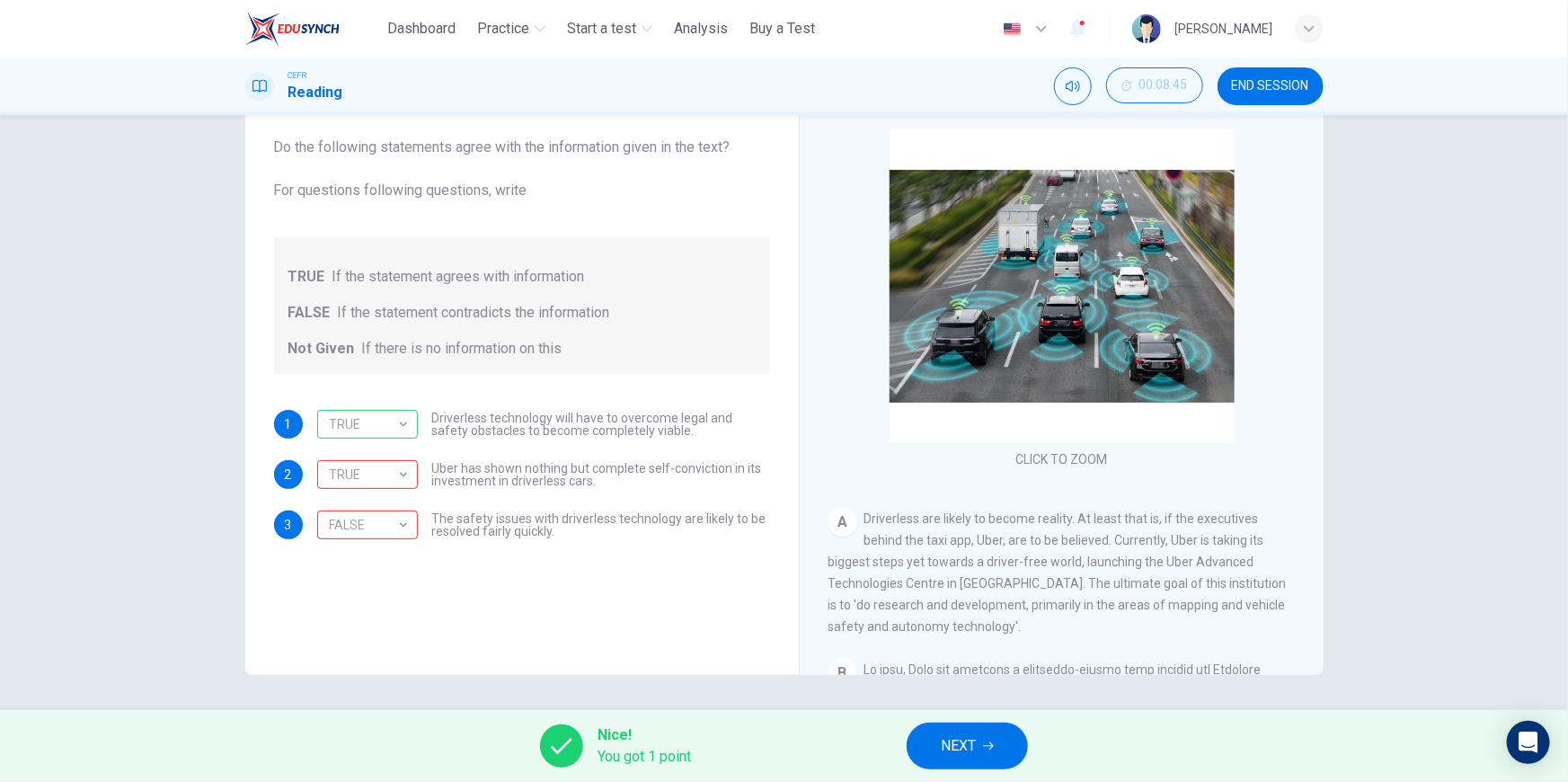
click at [973, 744] on span "NEXT" at bounding box center [959, 746] width 35 height 26
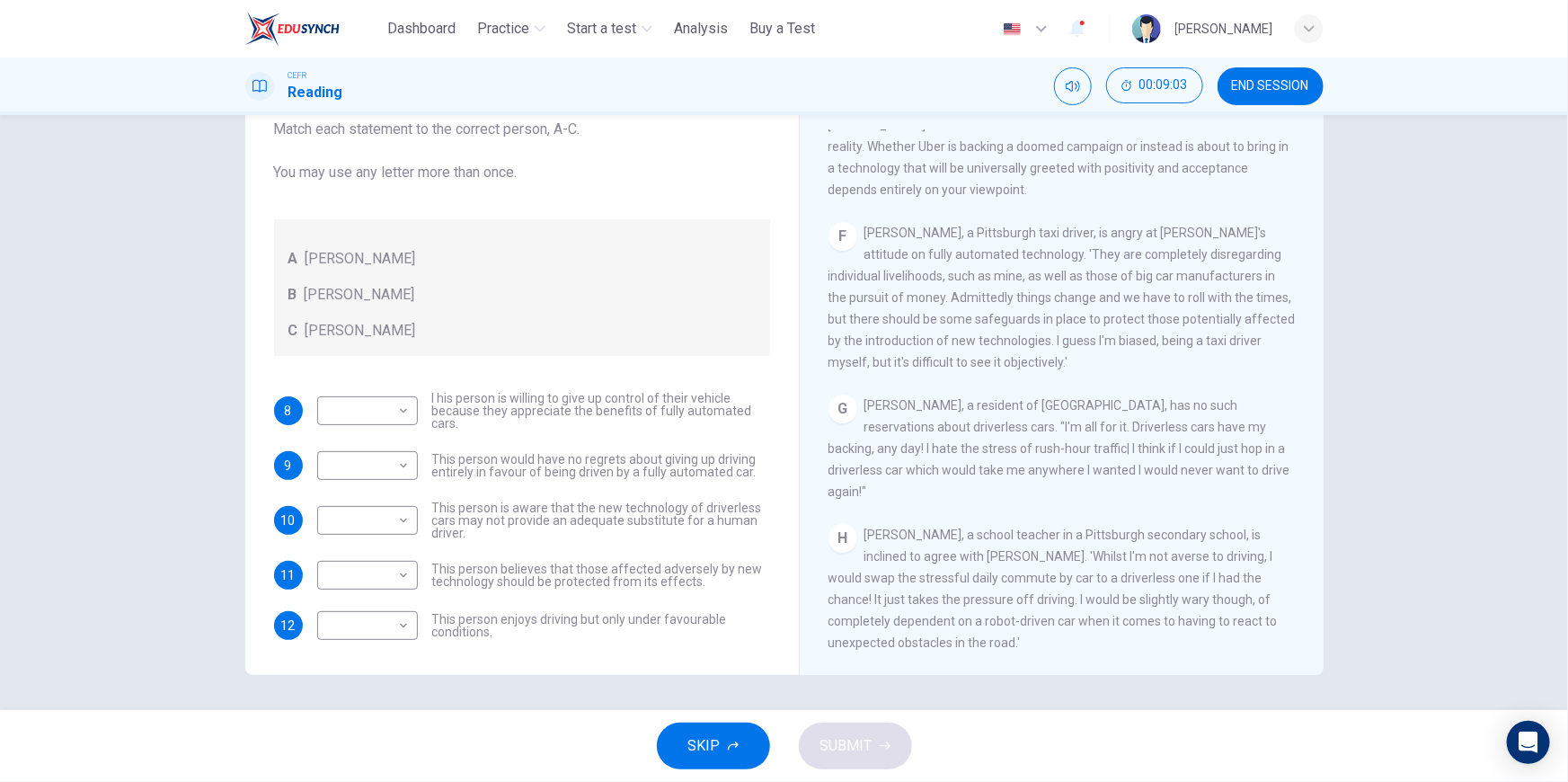
scroll to position [1326, 0]
click at [368, 407] on body "This site uses cookies, as explained in our Privacy Policy . If you agree to th…" at bounding box center [784, 391] width 1568 height 782
click at [363, 453] on li "B" at bounding box center [363, 467] width 101 height 28
type input "*"
click at [357, 470] on body "This site uses cookies, as explained in our Privacy Policy . If you agree to th…" at bounding box center [784, 391] width 1568 height 782
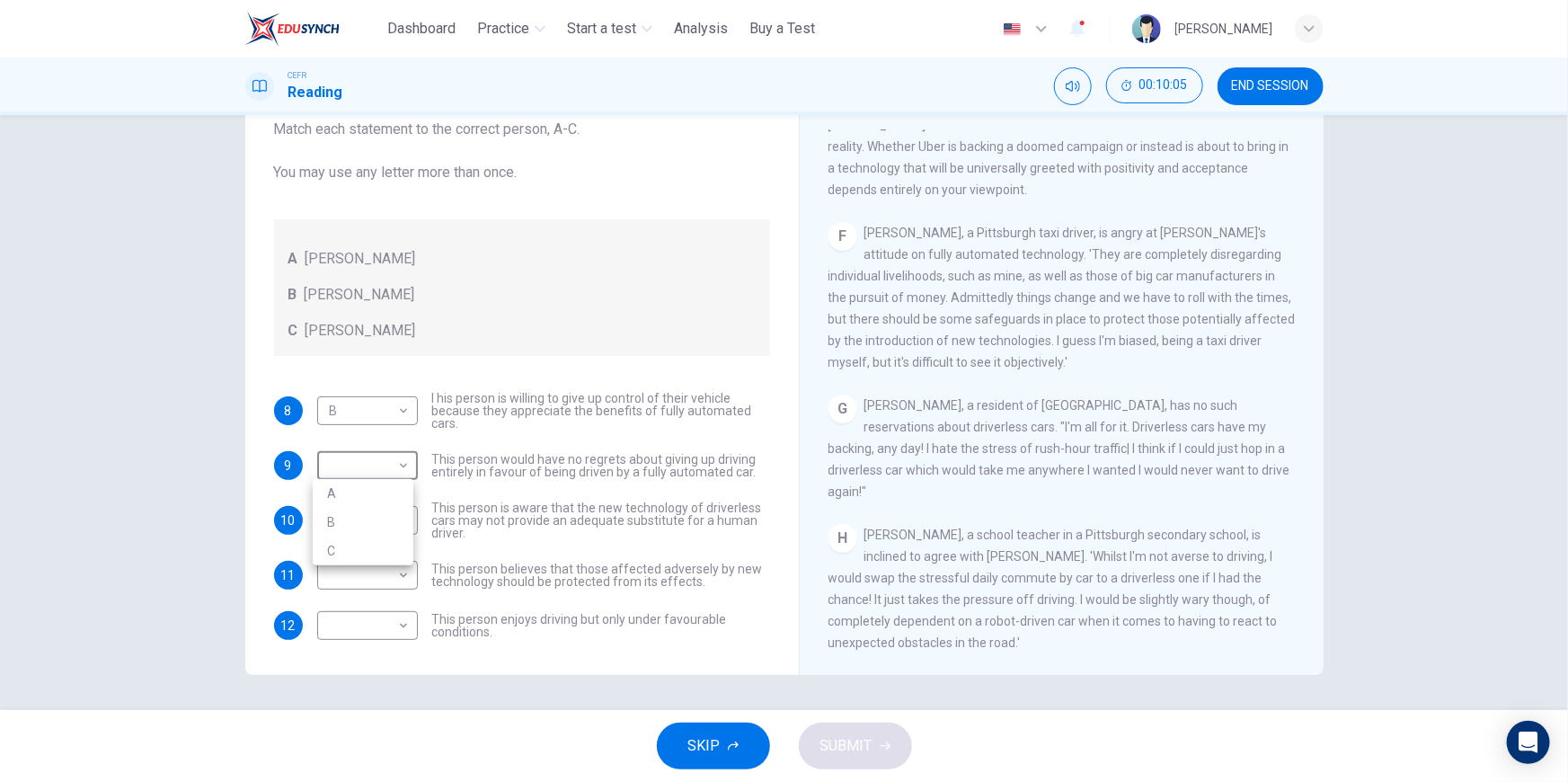
click at [385, 509] on li "B" at bounding box center [363, 521] width 101 height 28
type input "*"
click at [399, 521] on body "This site uses cookies, as explained in our Privacy Policy . If you agree to th…" at bounding box center [784, 391] width 1568 height 782
click at [375, 611] on li "C" at bounding box center [363, 605] width 101 height 28
type input "*"
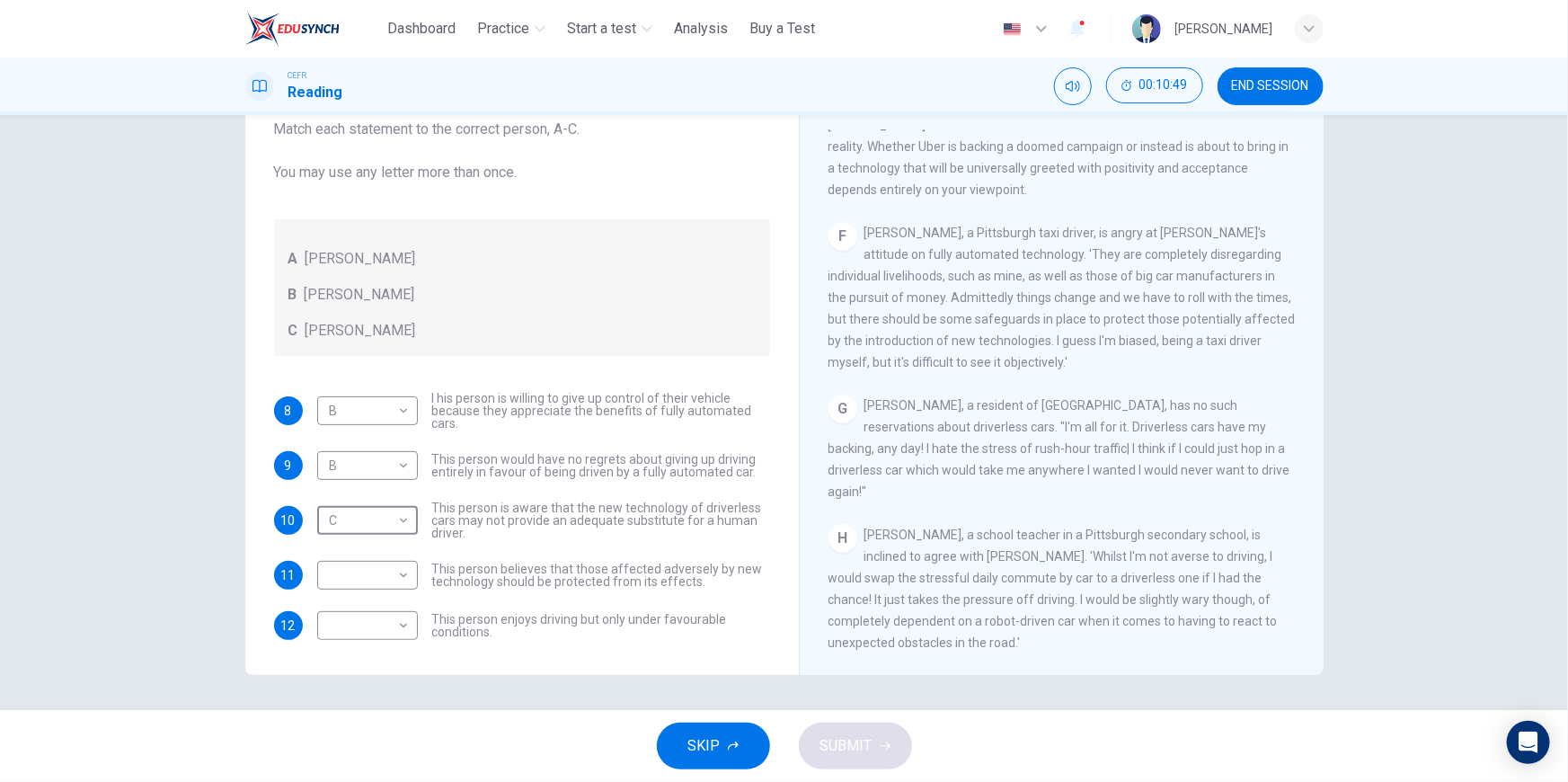
scroll to position [1243, 0]
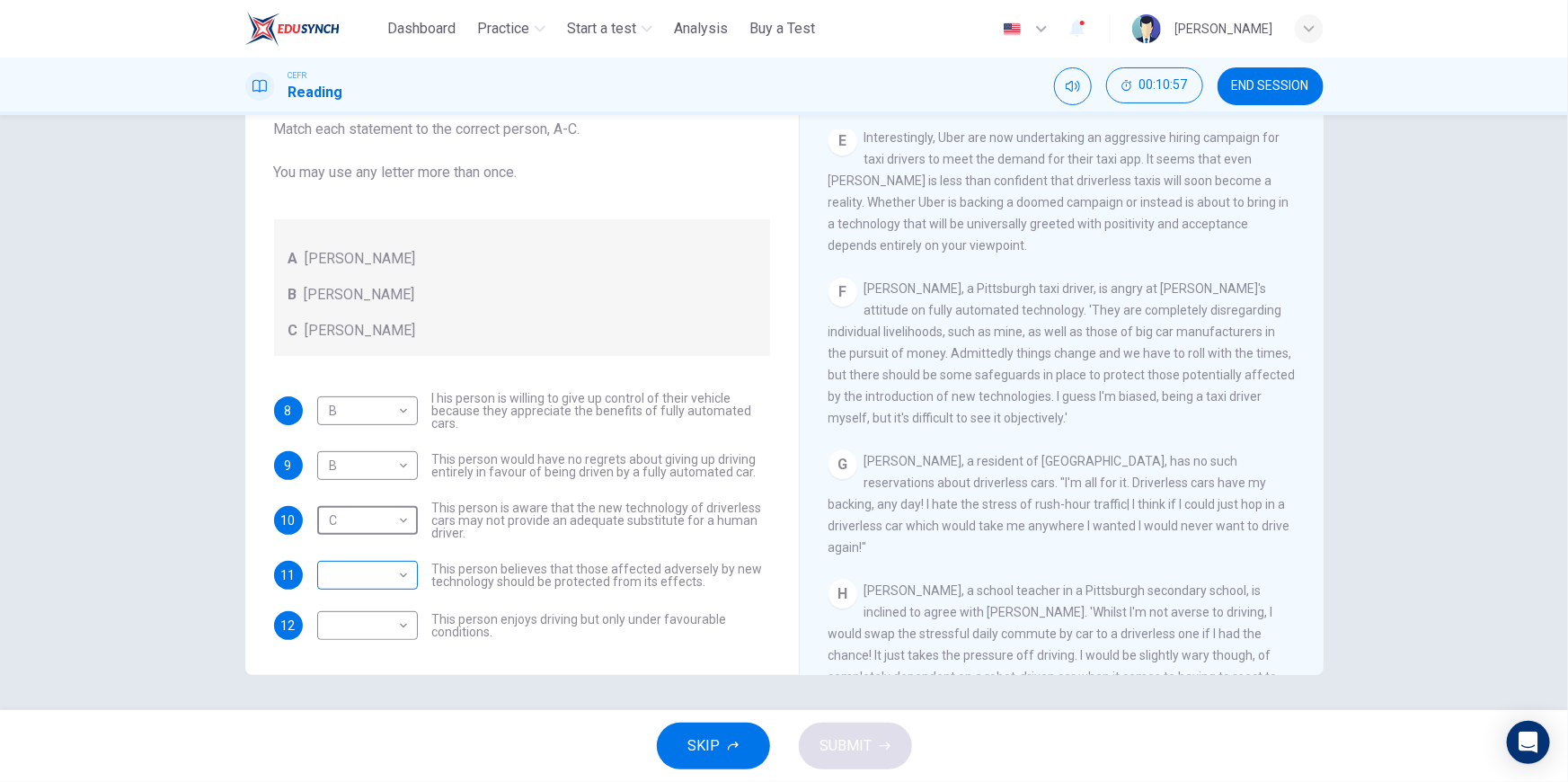
click at [391, 584] on body "This site uses cookies, as explained in our Privacy Policy . If you agree to th…" at bounding box center [784, 391] width 1568 height 782
click at [365, 595] on li "A" at bounding box center [363, 602] width 101 height 28
type input "*"
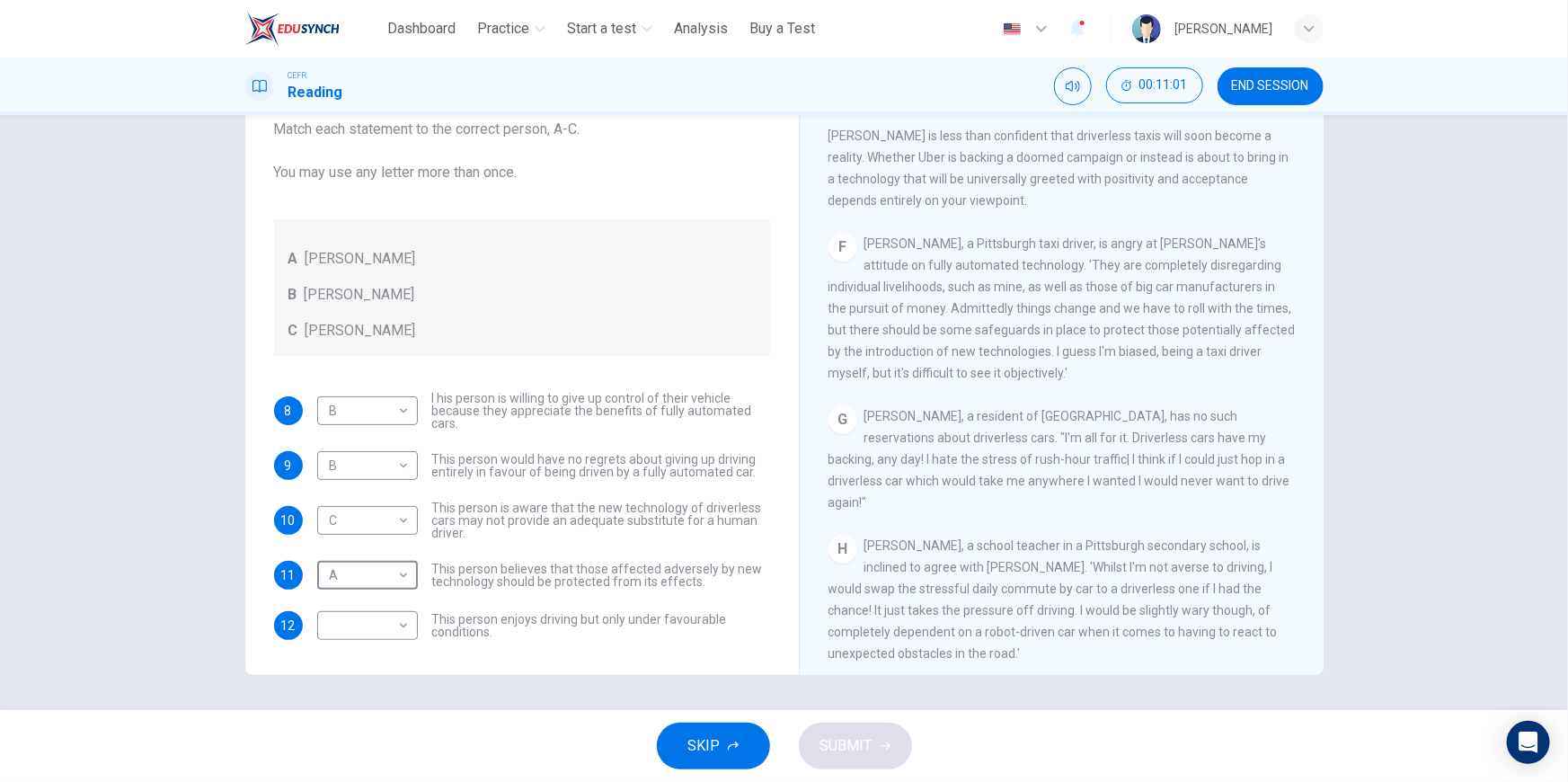
scroll to position [1326, 0]
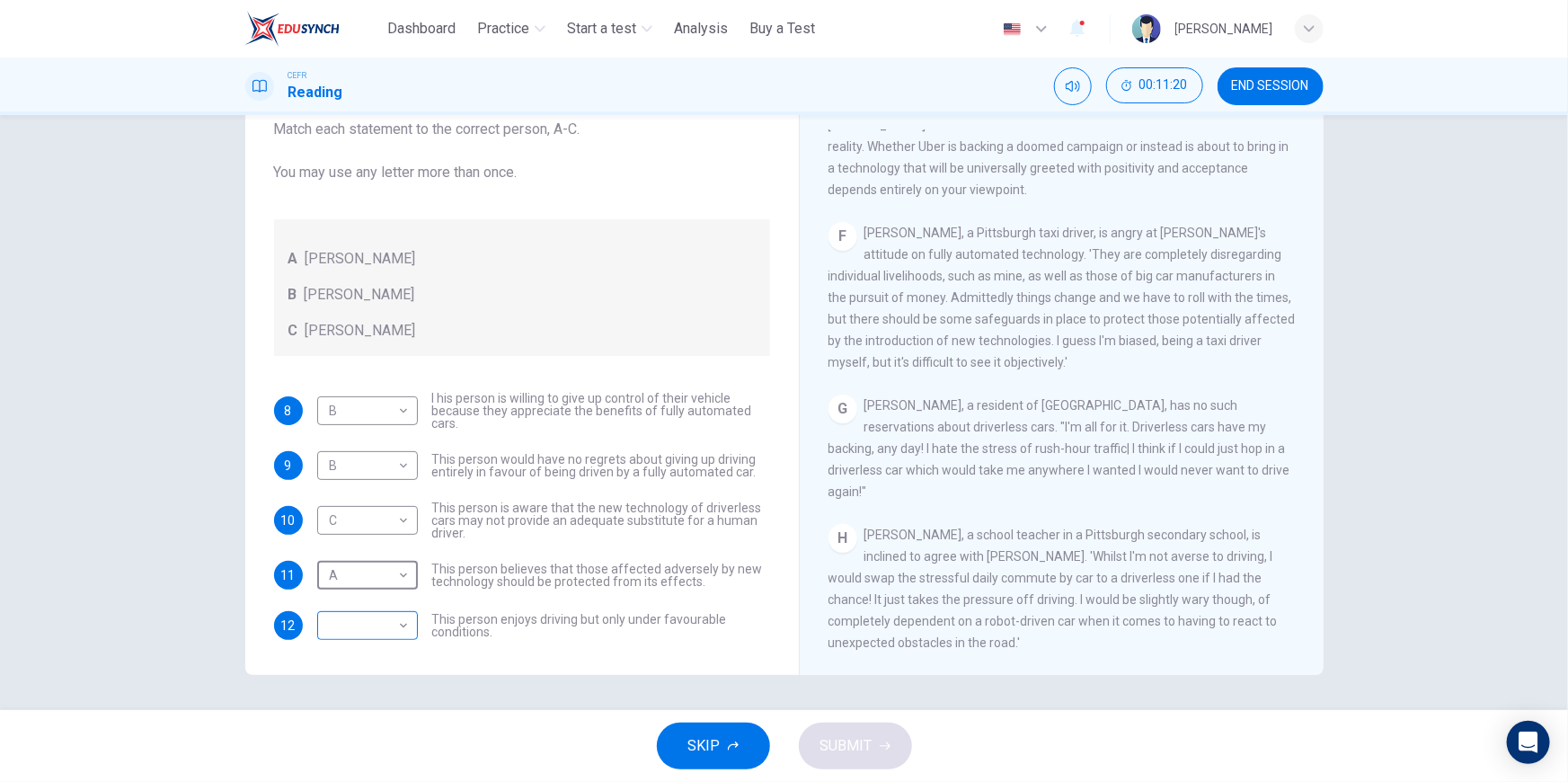
click at [369, 623] on body "This site uses cookies, as explained in our Privacy Policy . If you agree to th…" at bounding box center [784, 391] width 1568 height 782
click at [342, 715] on li "C" at bounding box center [363, 710] width 101 height 28
type input "*"
click at [837, 737] on span "SUBMIT" at bounding box center [846, 746] width 52 height 26
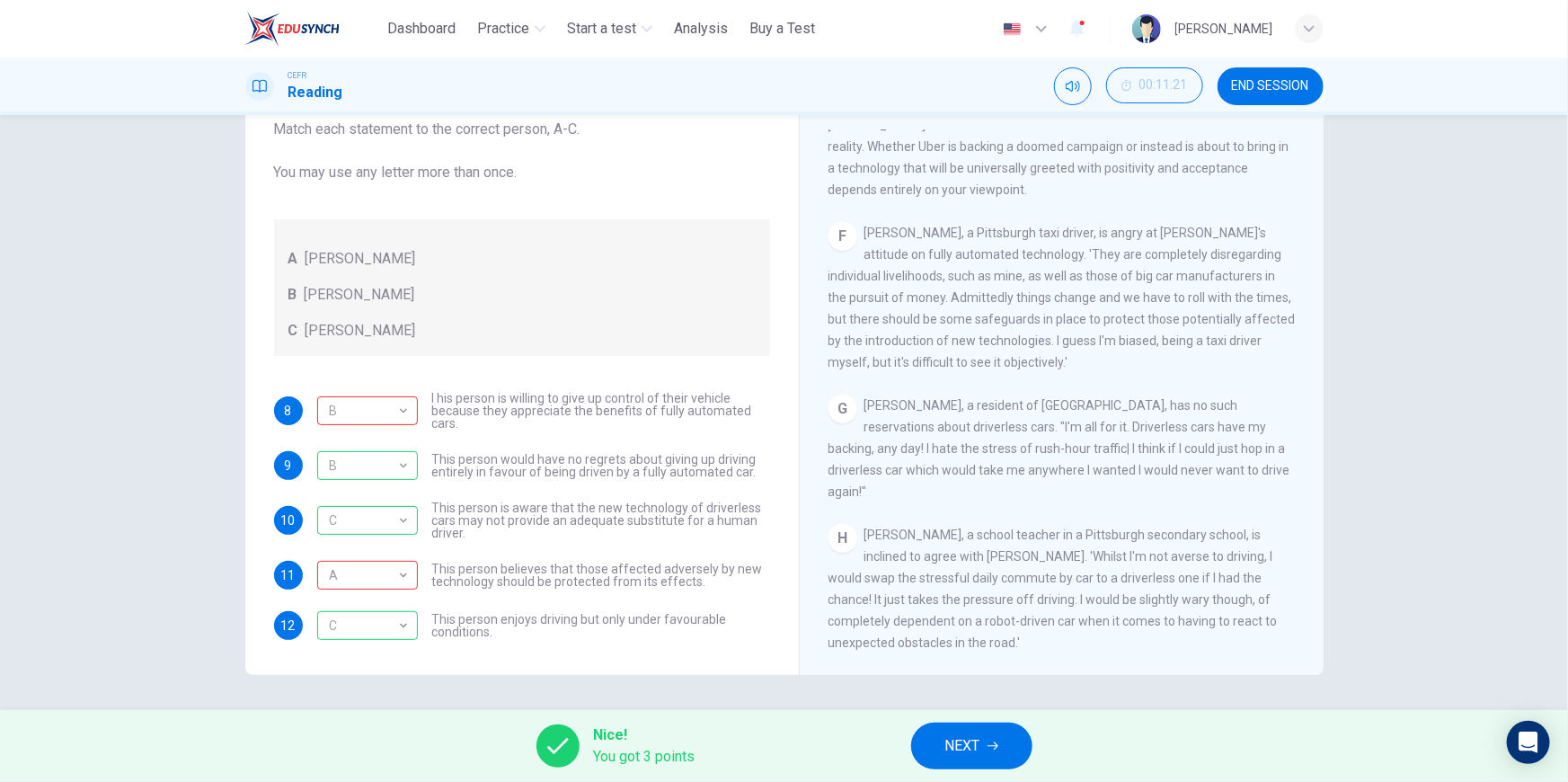
click at [996, 728] on button "NEXT" at bounding box center [972, 746] width 122 height 47
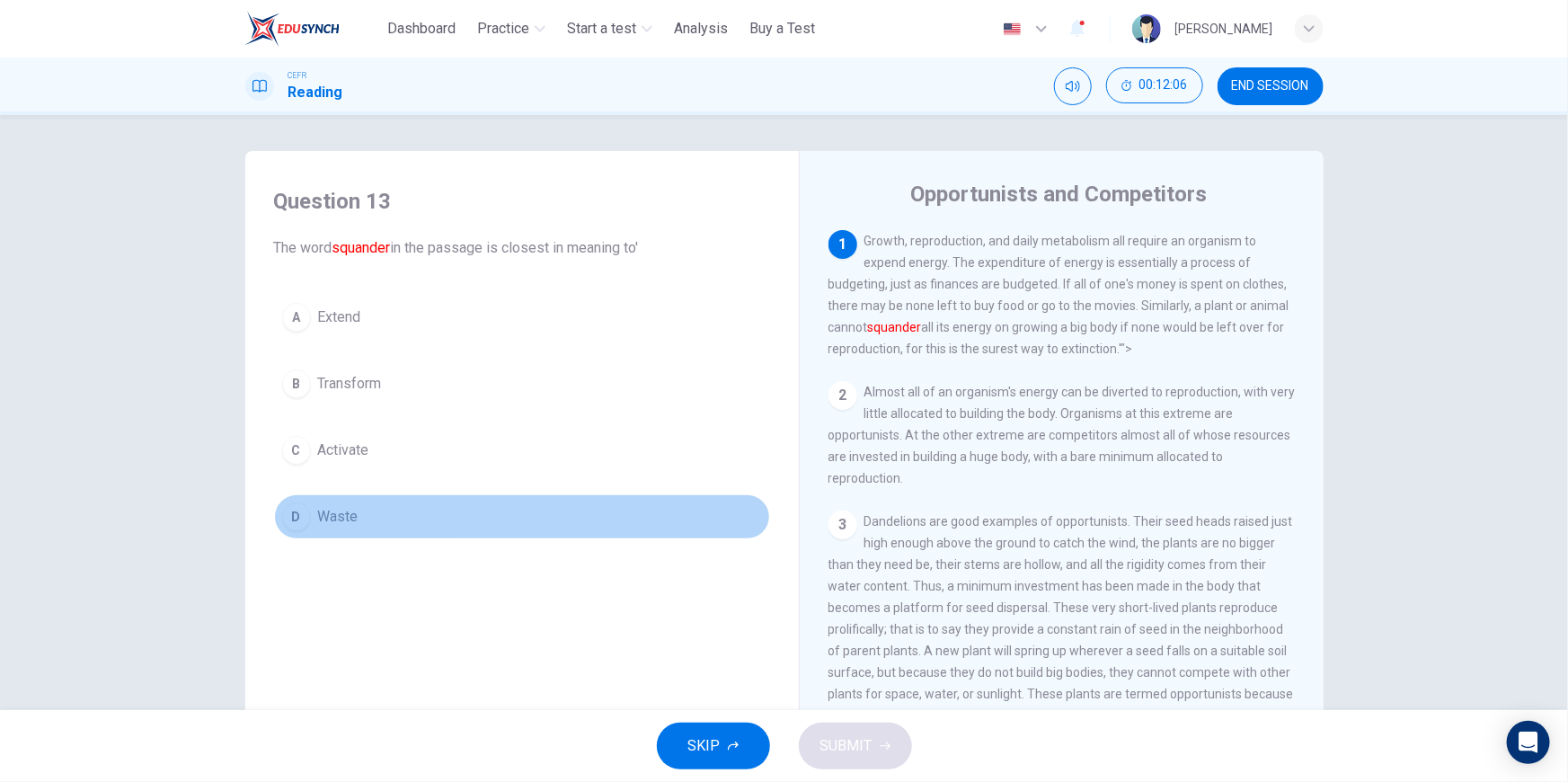
click at [333, 513] on span "Waste" at bounding box center [338, 517] width 40 height 22
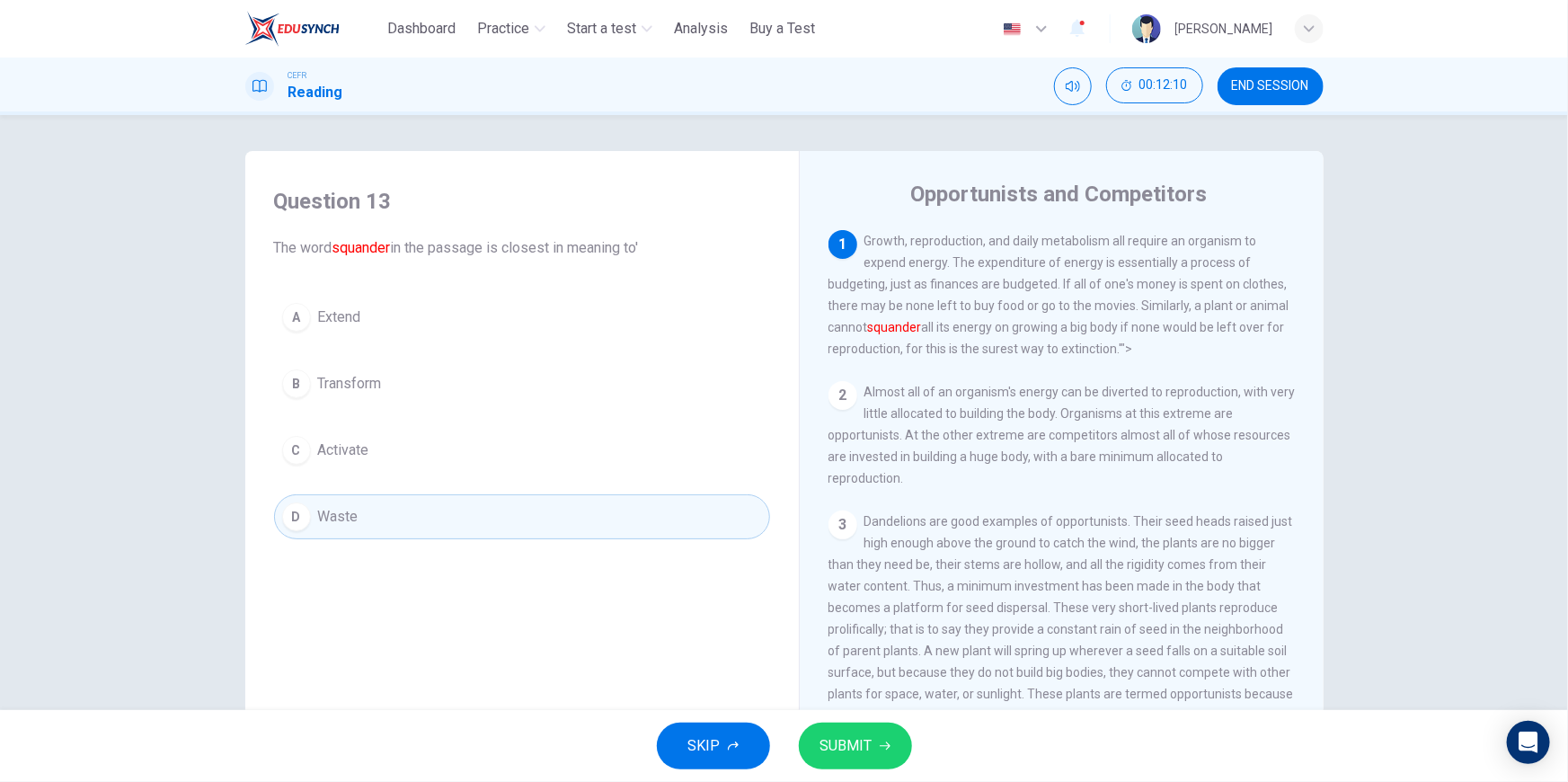
click at [842, 741] on span "SUBMIT" at bounding box center [846, 746] width 52 height 26
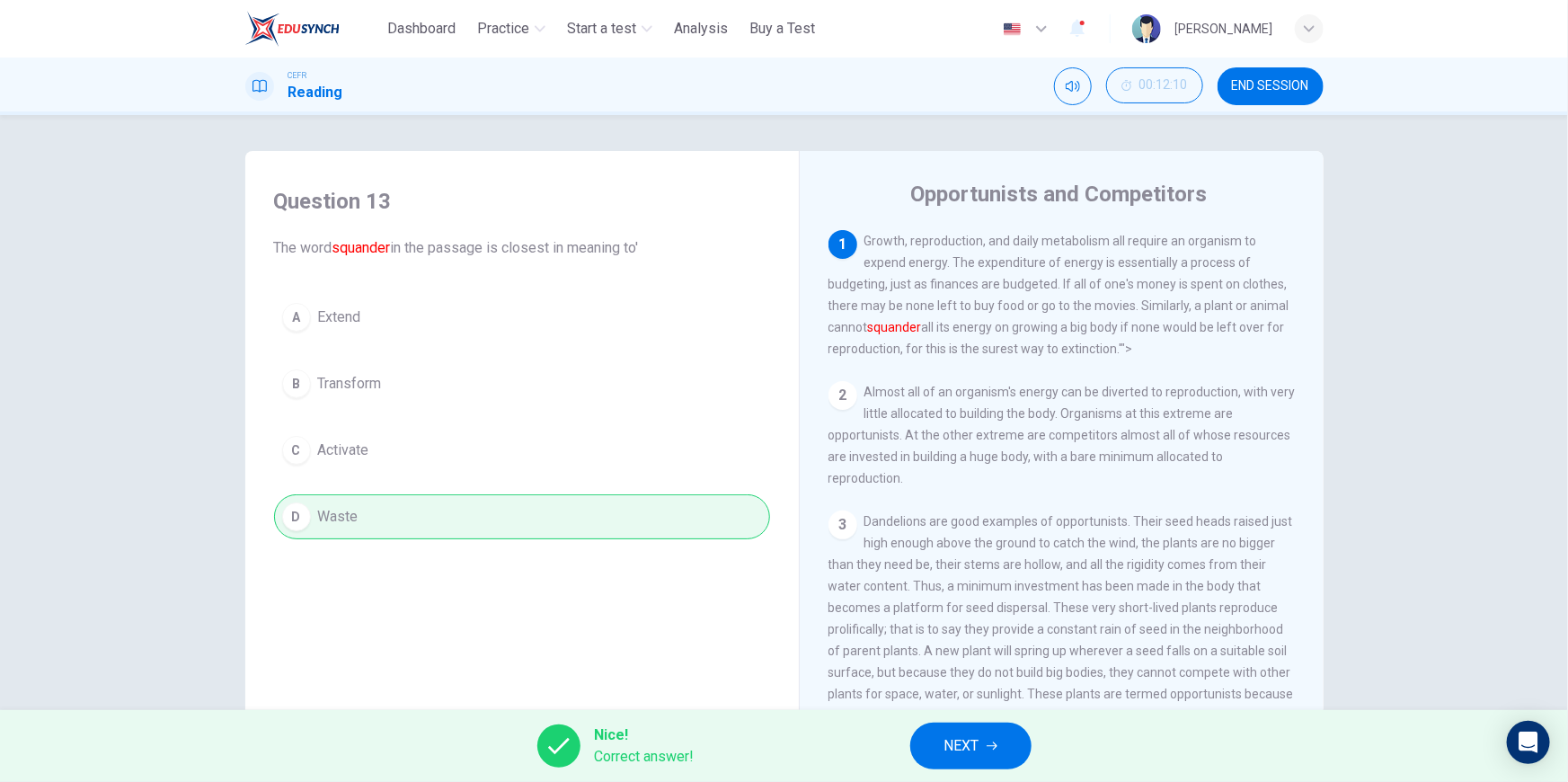
click at [997, 734] on button "NEXT" at bounding box center [971, 746] width 122 height 47
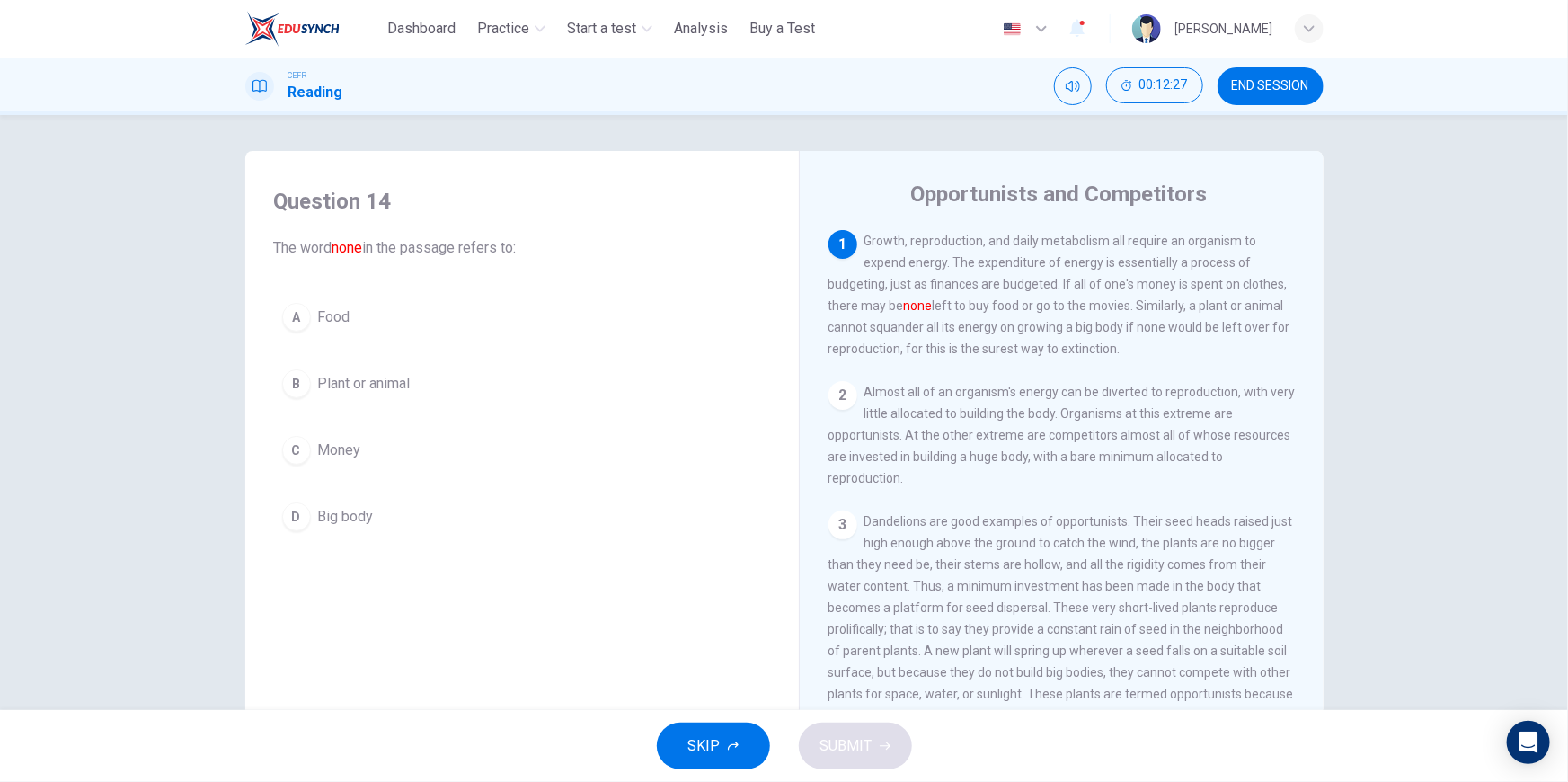
click at [320, 448] on span "Money" at bounding box center [340, 450] width 43 height 22
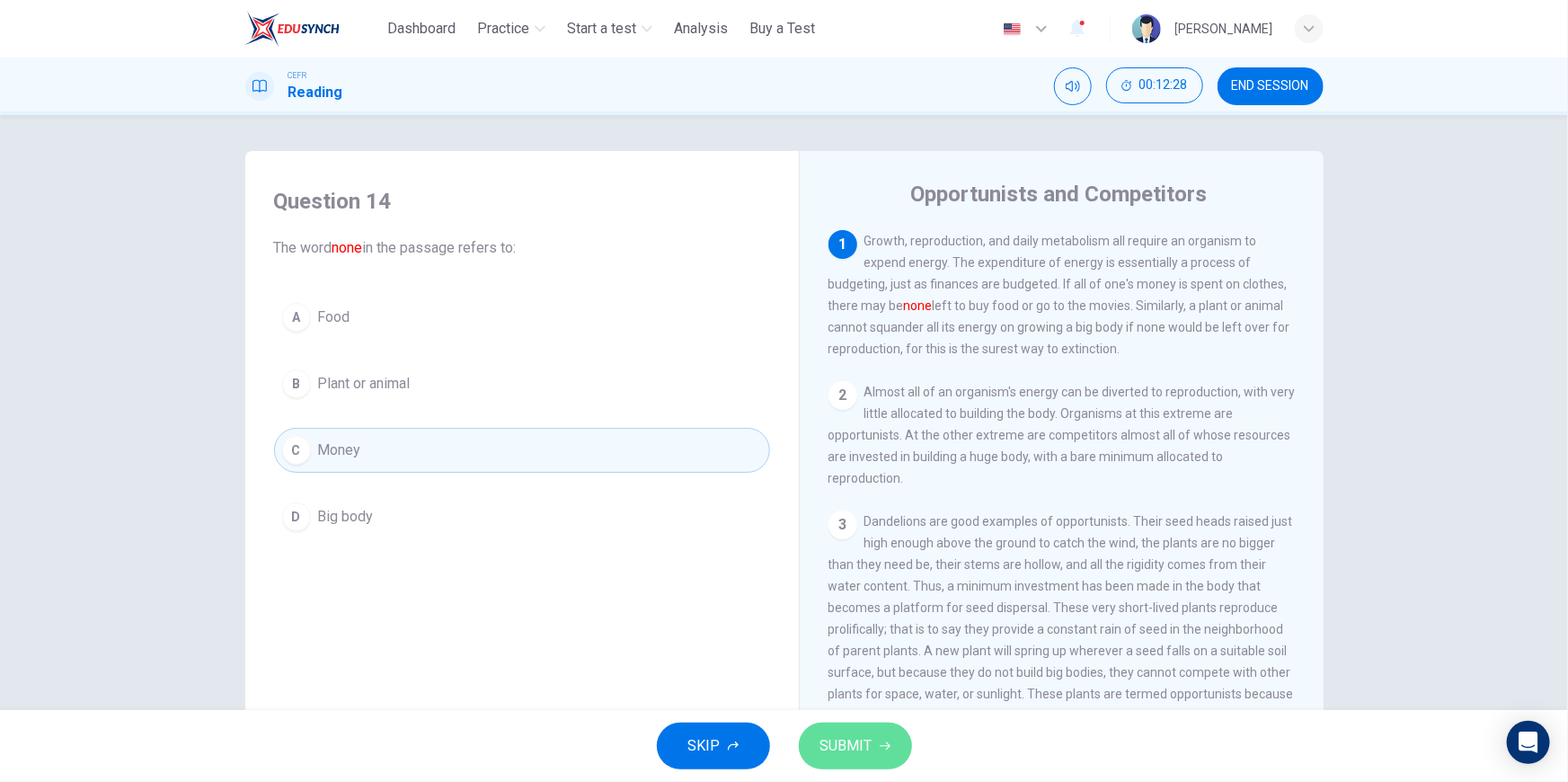
click at [885, 733] on button "SUBMIT" at bounding box center [855, 746] width 113 height 47
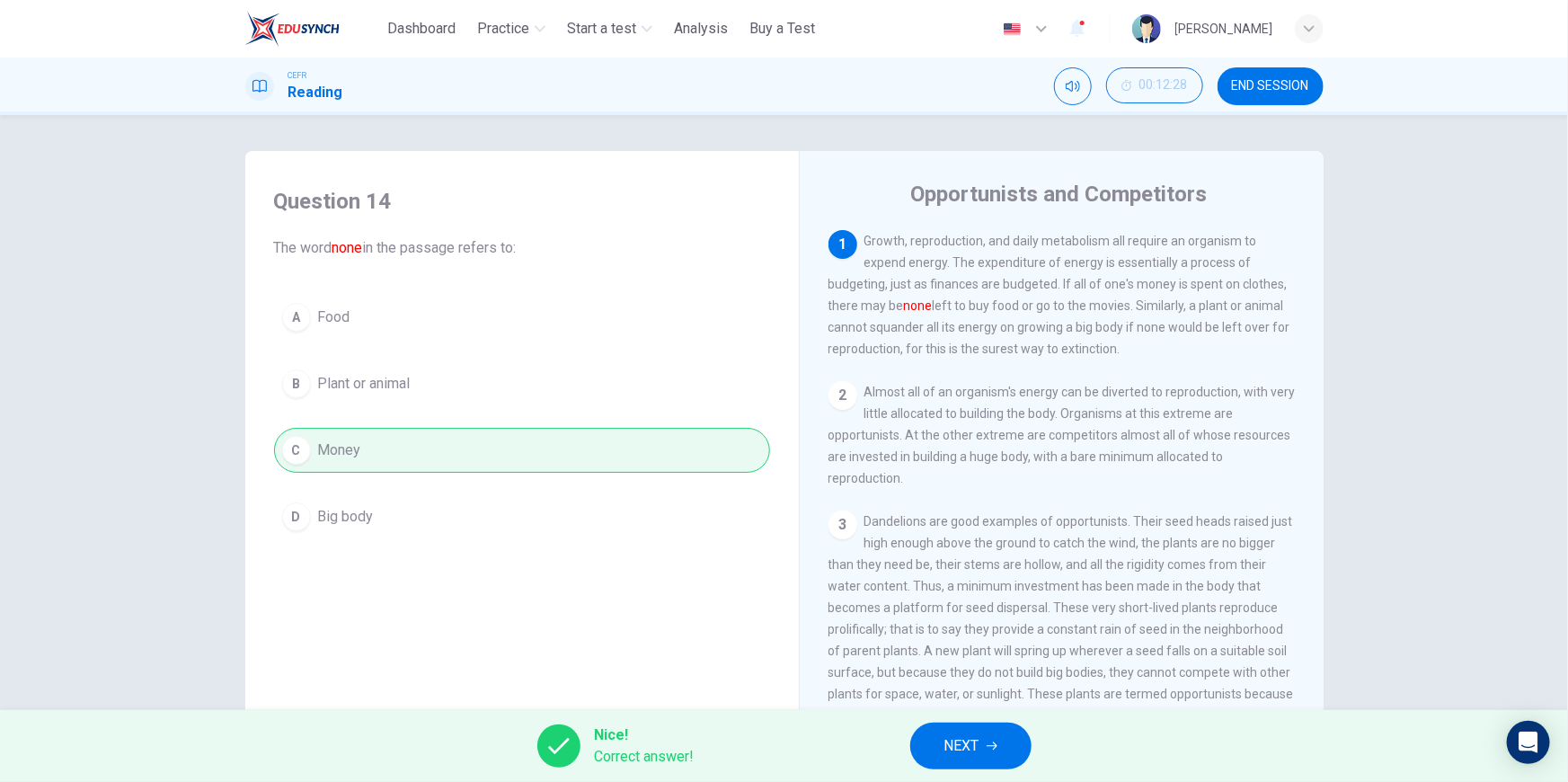
click at [995, 736] on button "NEXT" at bounding box center [971, 746] width 122 height 47
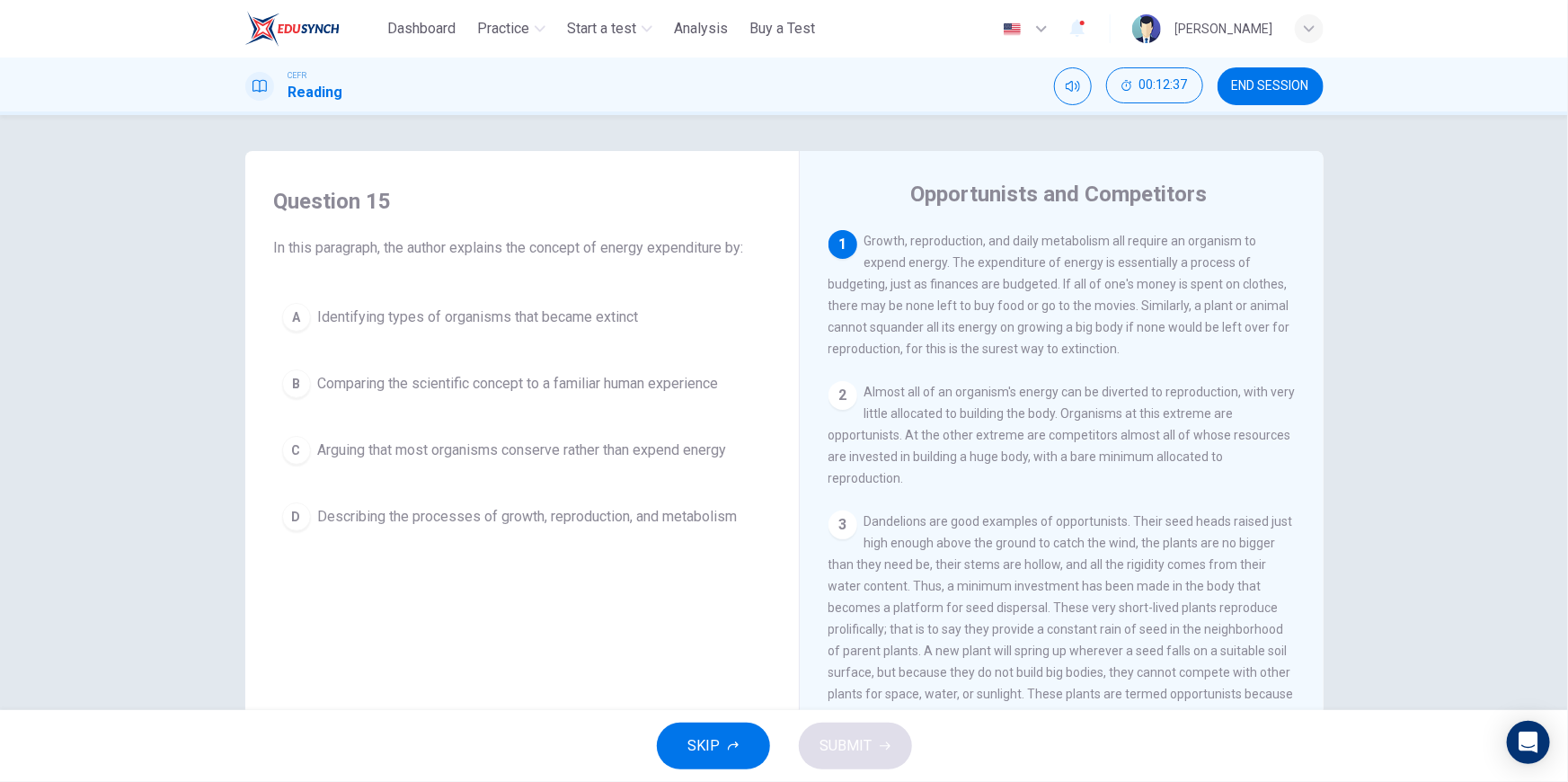
drag, startPoint x: 605, startPoint y: 251, endPoint x: 702, endPoint y: 250, distance: 97.0
click at [702, 250] on span "In this paragraph, the author explains the concept of energy expenditure by:" at bounding box center [521, 248] width 496 height 22
click at [515, 524] on span "Describing the processes of growth, reproduction, and metabolism" at bounding box center [528, 517] width 420 height 22
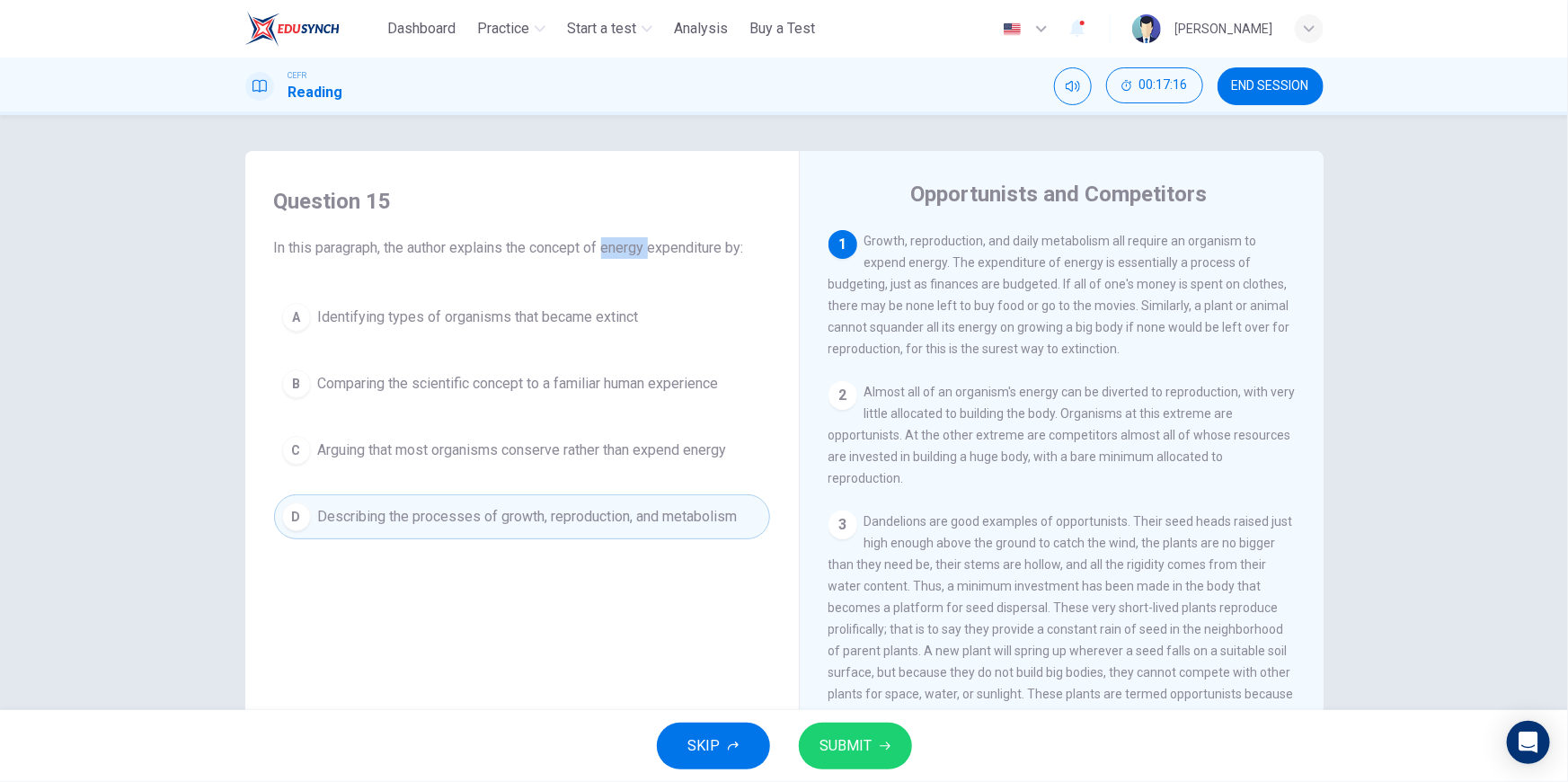
click at [512, 447] on span "Arguing that most organisms conserve rather than expend energy" at bounding box center [522, 450] width 409 height 22
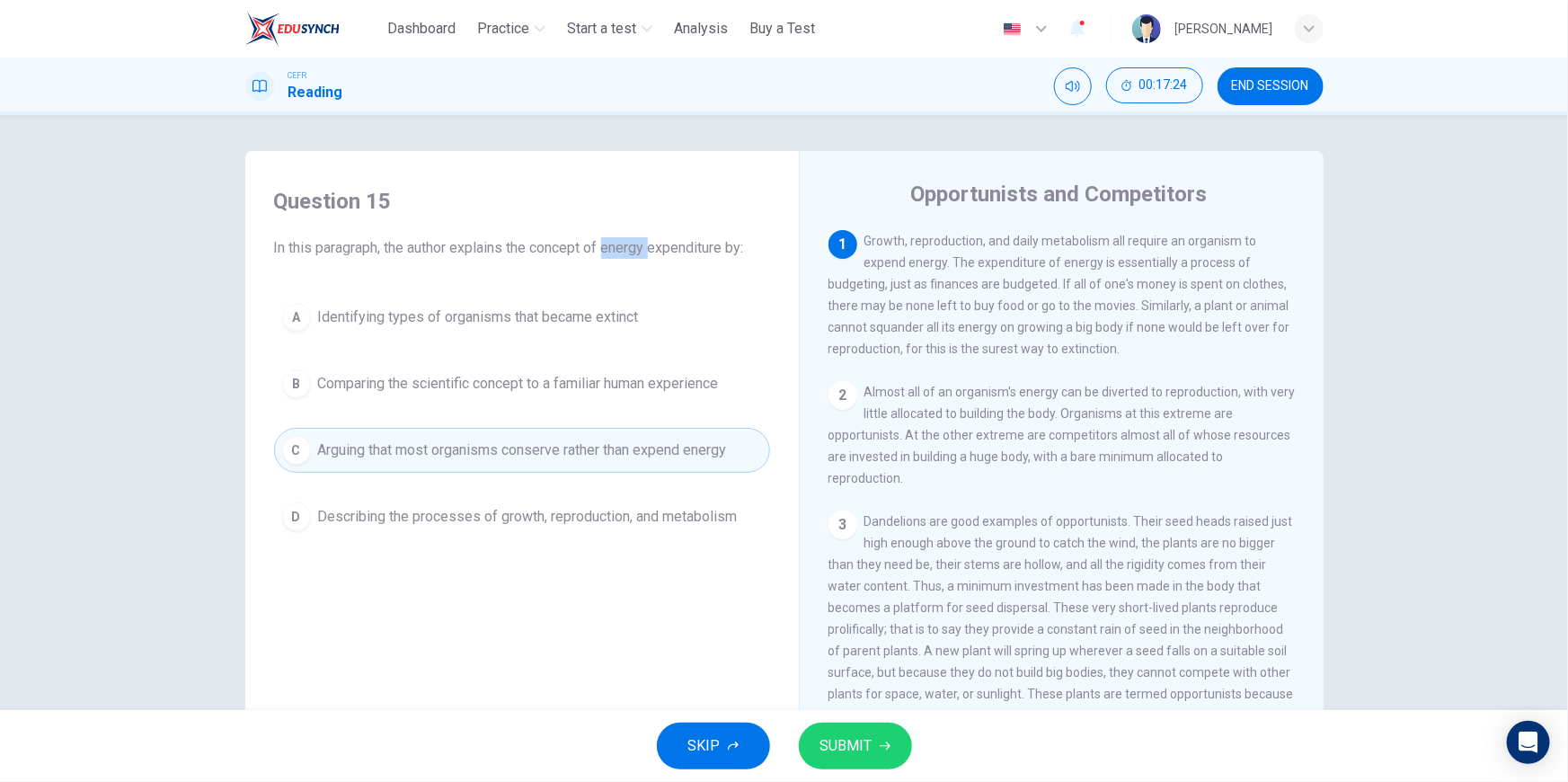
click at [539, 401] on button "B Comparing the scientific concept to a familiar human experience" at bounding box center [521, 384] width 496 height 45
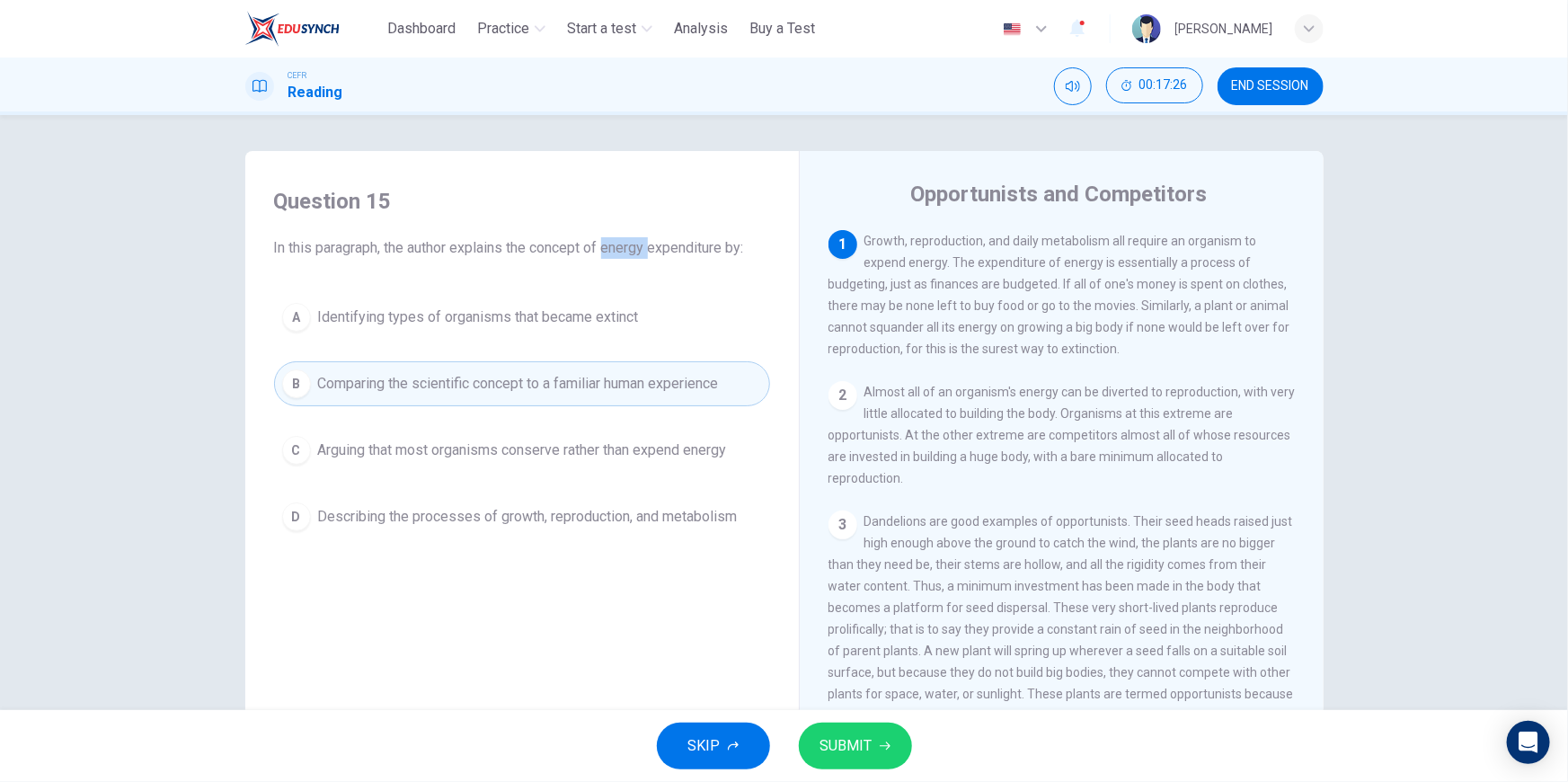
click at [884, 745] on icon "button" at bounding box center [884, 746] width 11 height 11
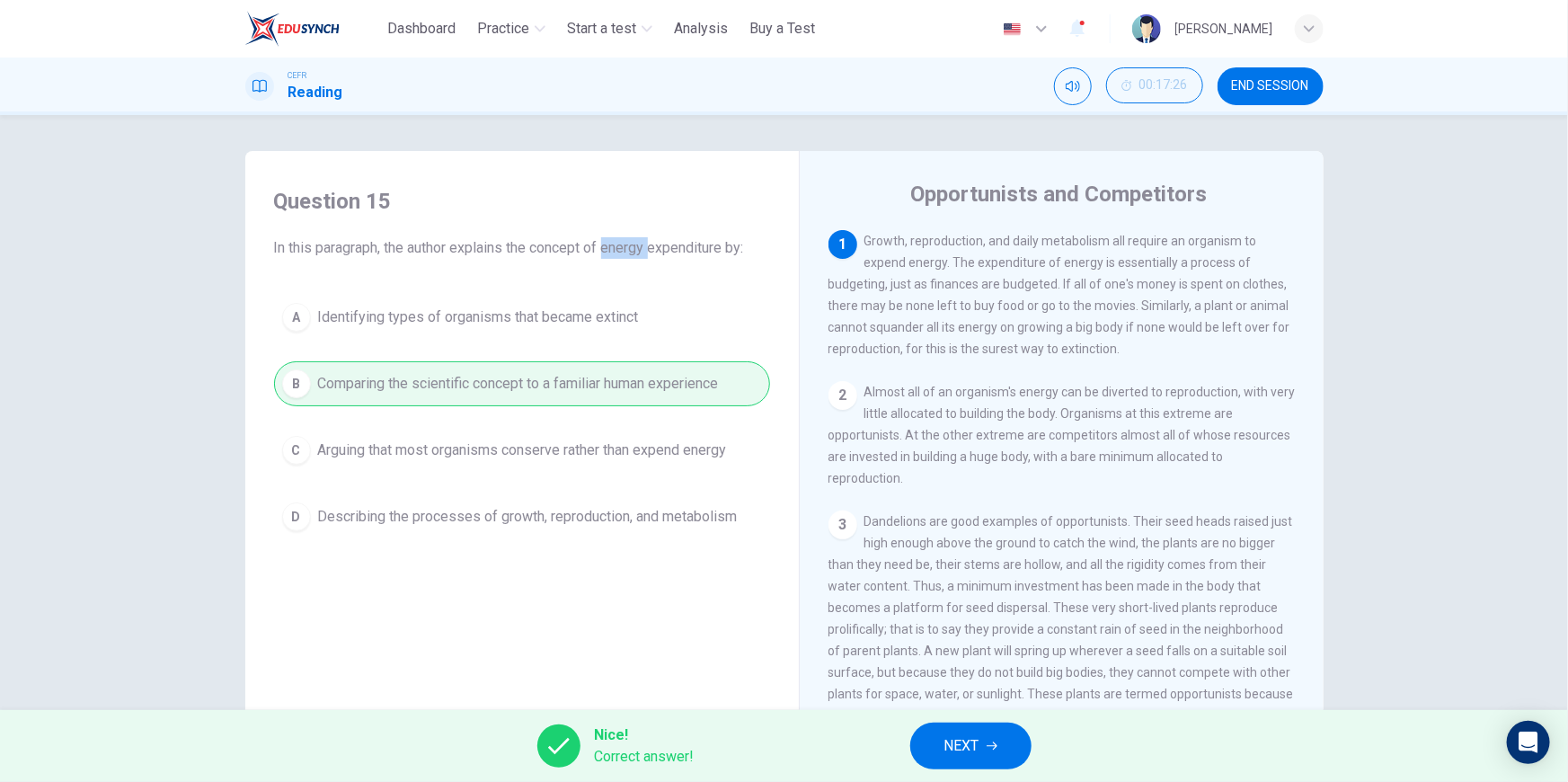
click at [997, 741] on icon "button" at bounding box center [991, 746] width 11 height 11
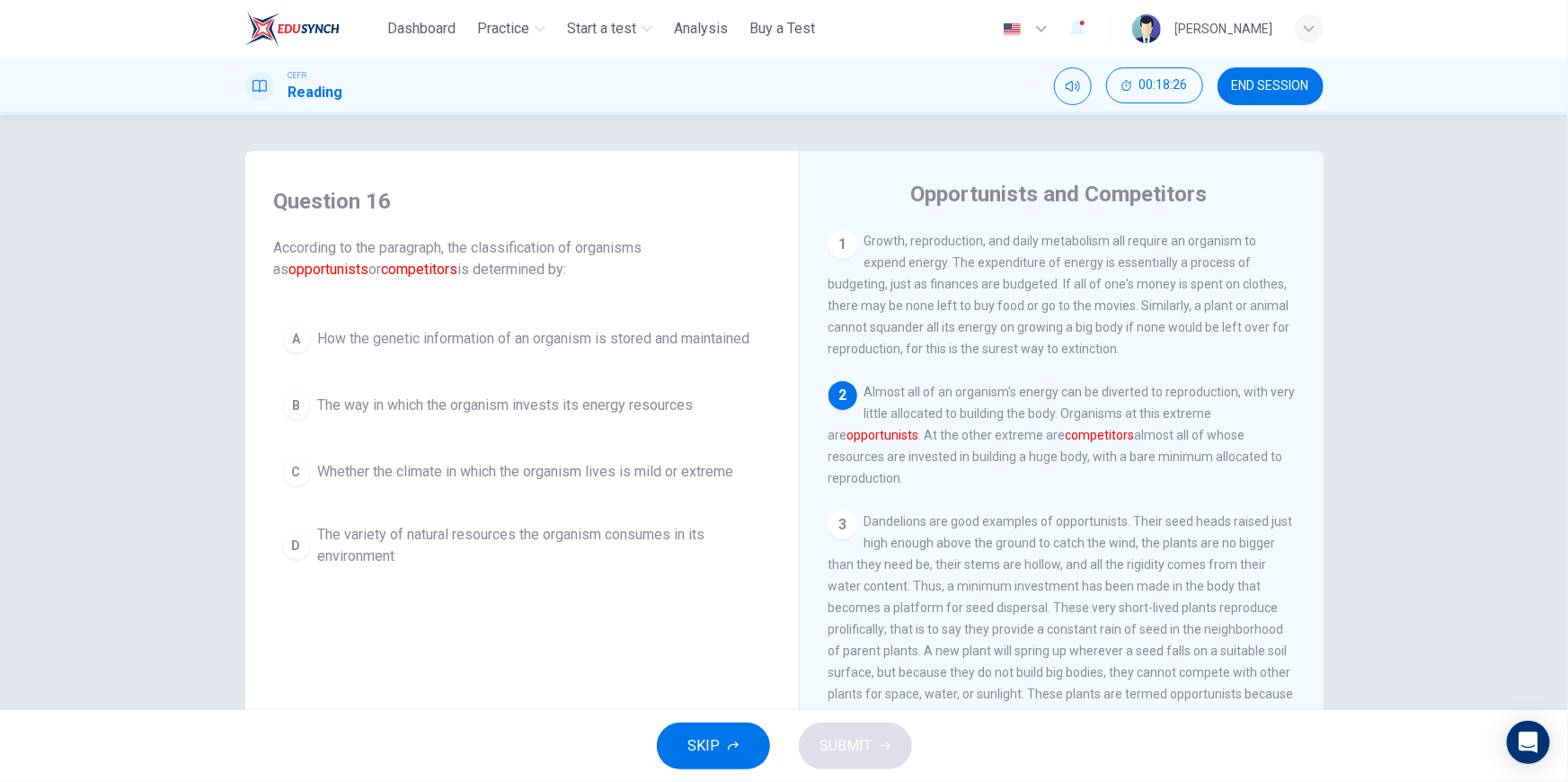
click at [350, 399] on span "The way in which the organism invests its energy resources" at bounding box center [505, 405] width 376 height 22
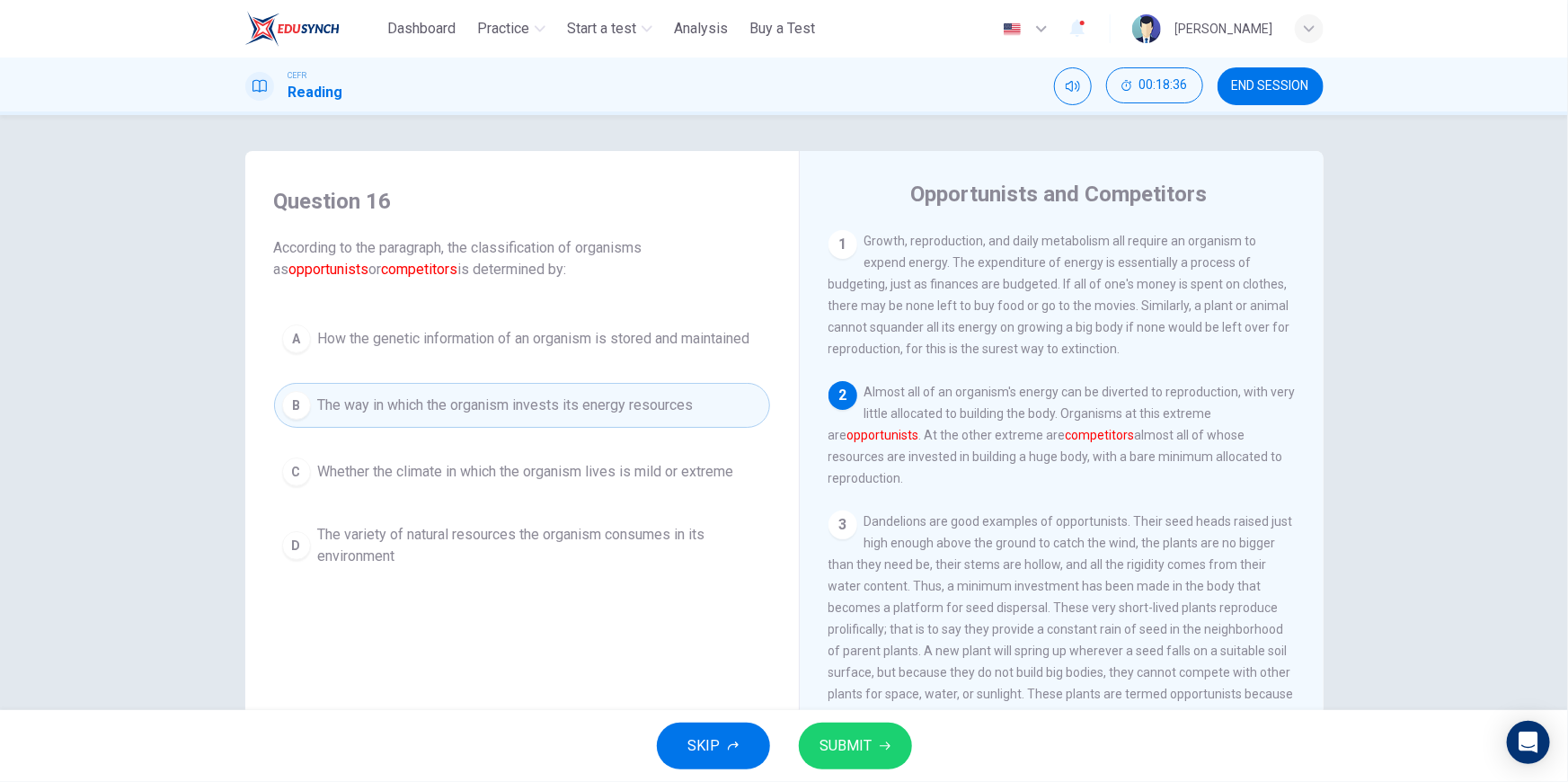
click at [890, 756] on button "SUBMIT" at bounding box center [855, 746] width 113 height 47
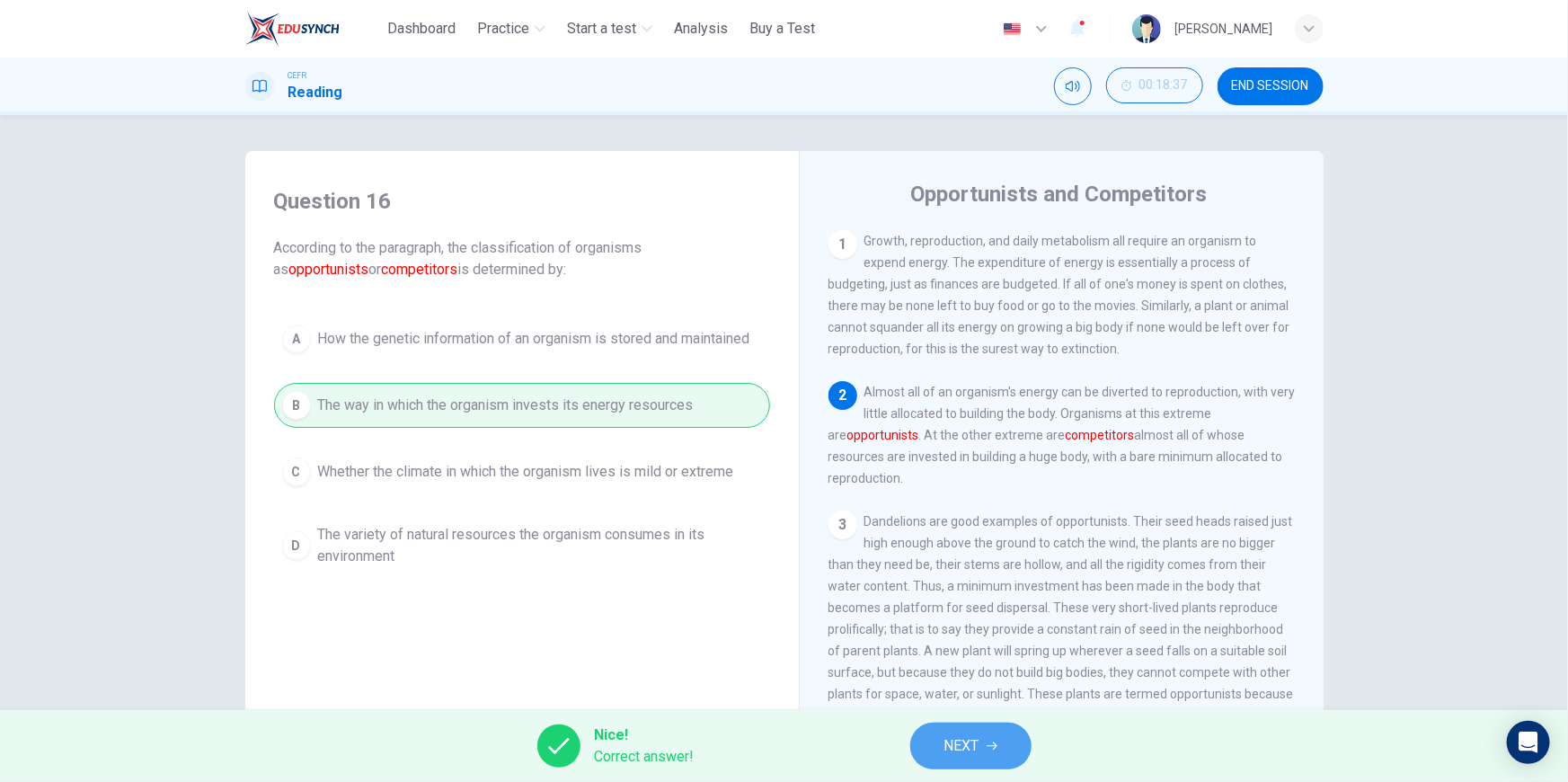
click at [959, 733] on span "NEXT" at bounding box center [962, 746] width 35 height 26
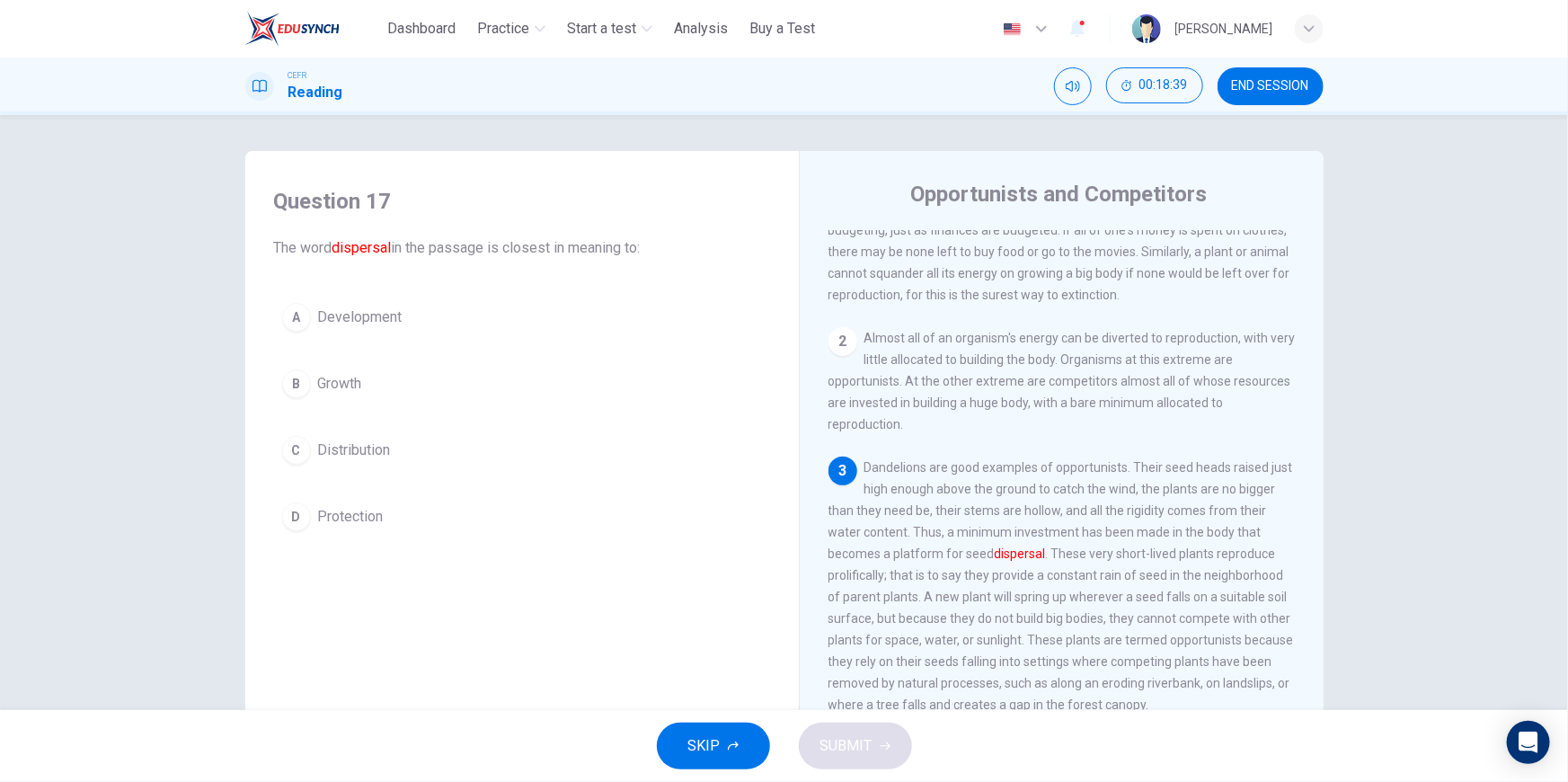
scroll to position [244, 0]
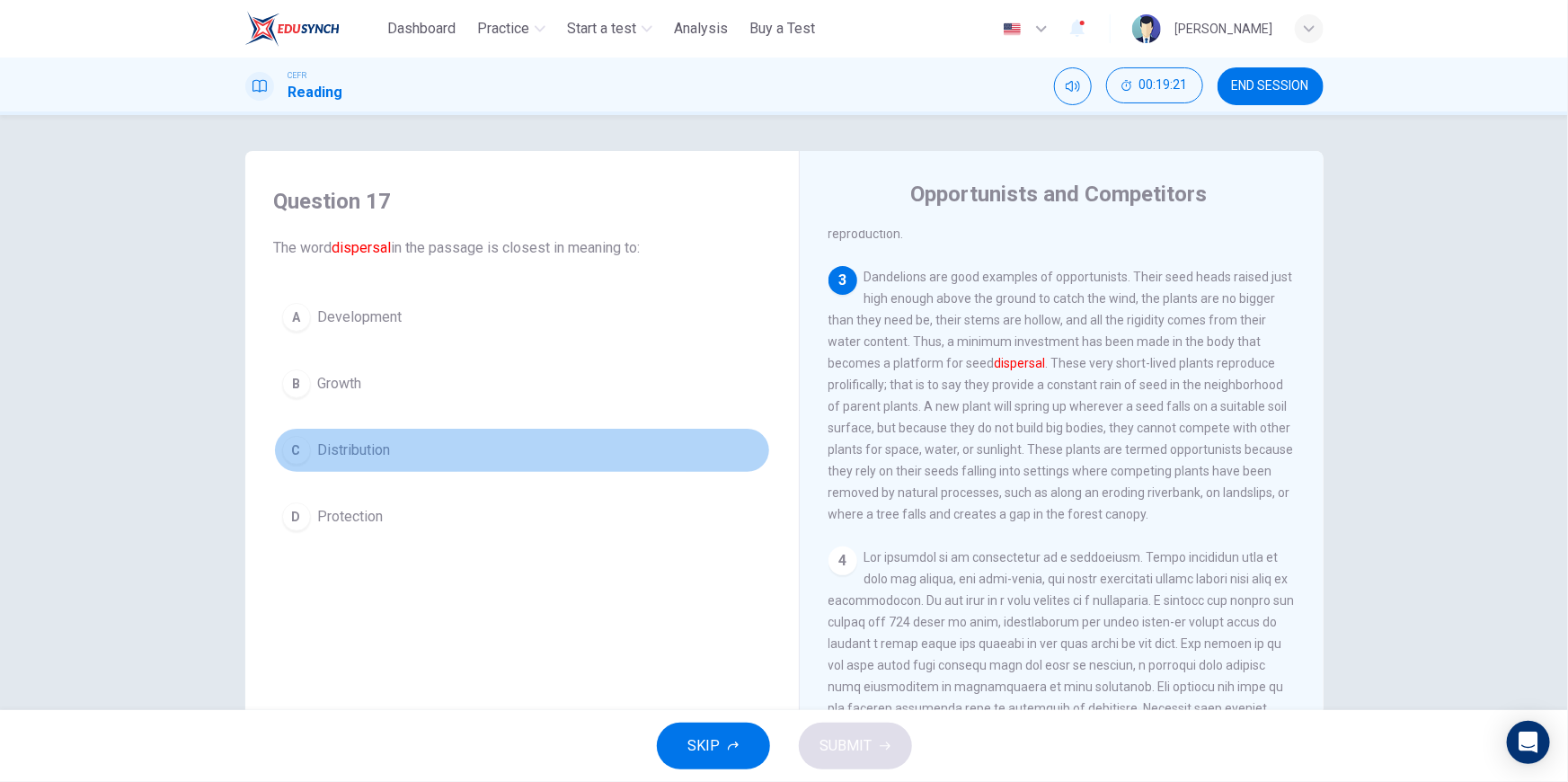
click at [349, 449] on span "Distribution" at bounding box center [354, 450] width 73 height 22
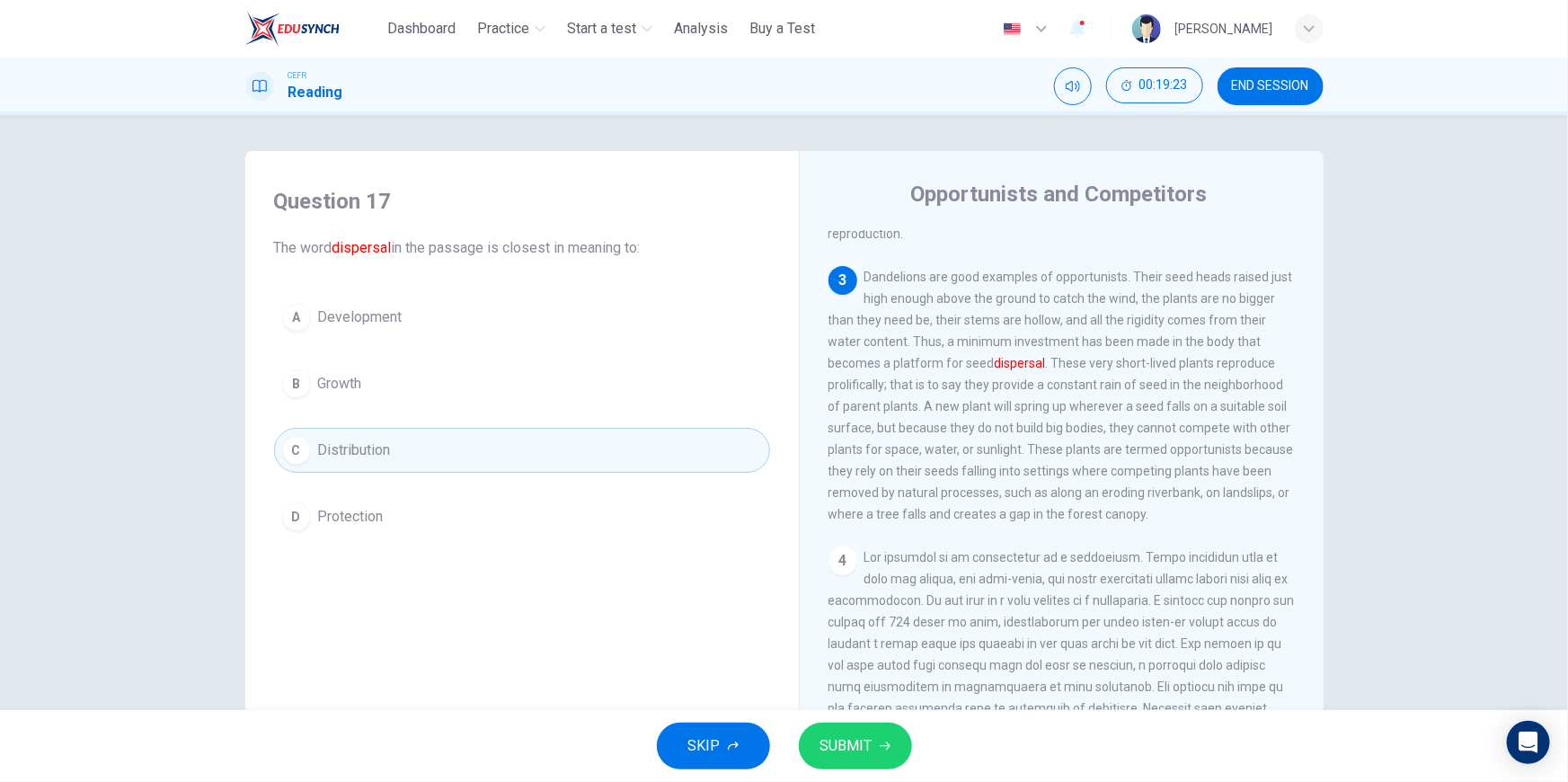
click at [873, 743] on button "SUBMIT" at bounding box center [855, 746] width 113 height 47
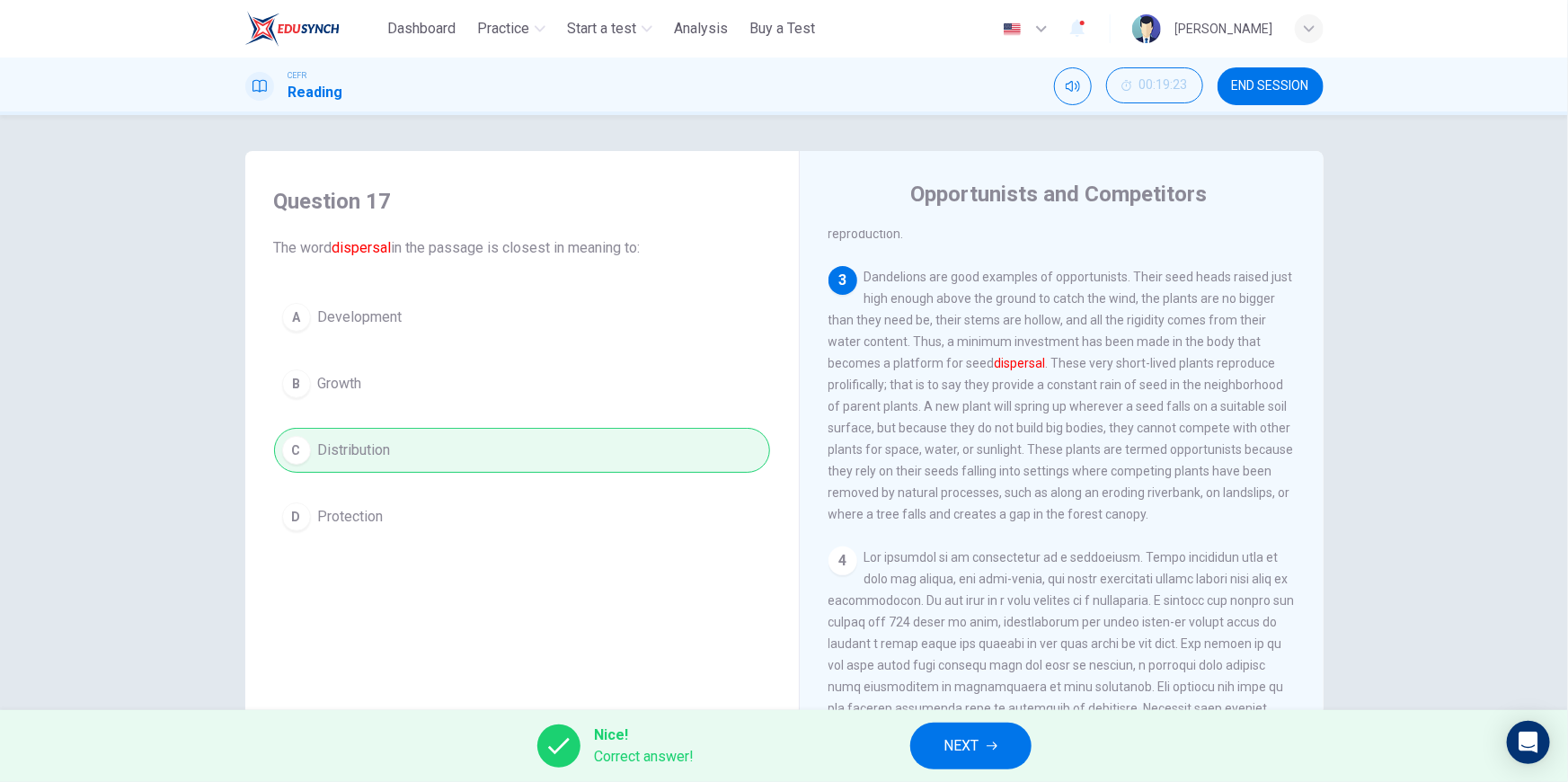
click at [984, 746] on button "NEXT" at bounding box center [971, 746] width 122 height 47
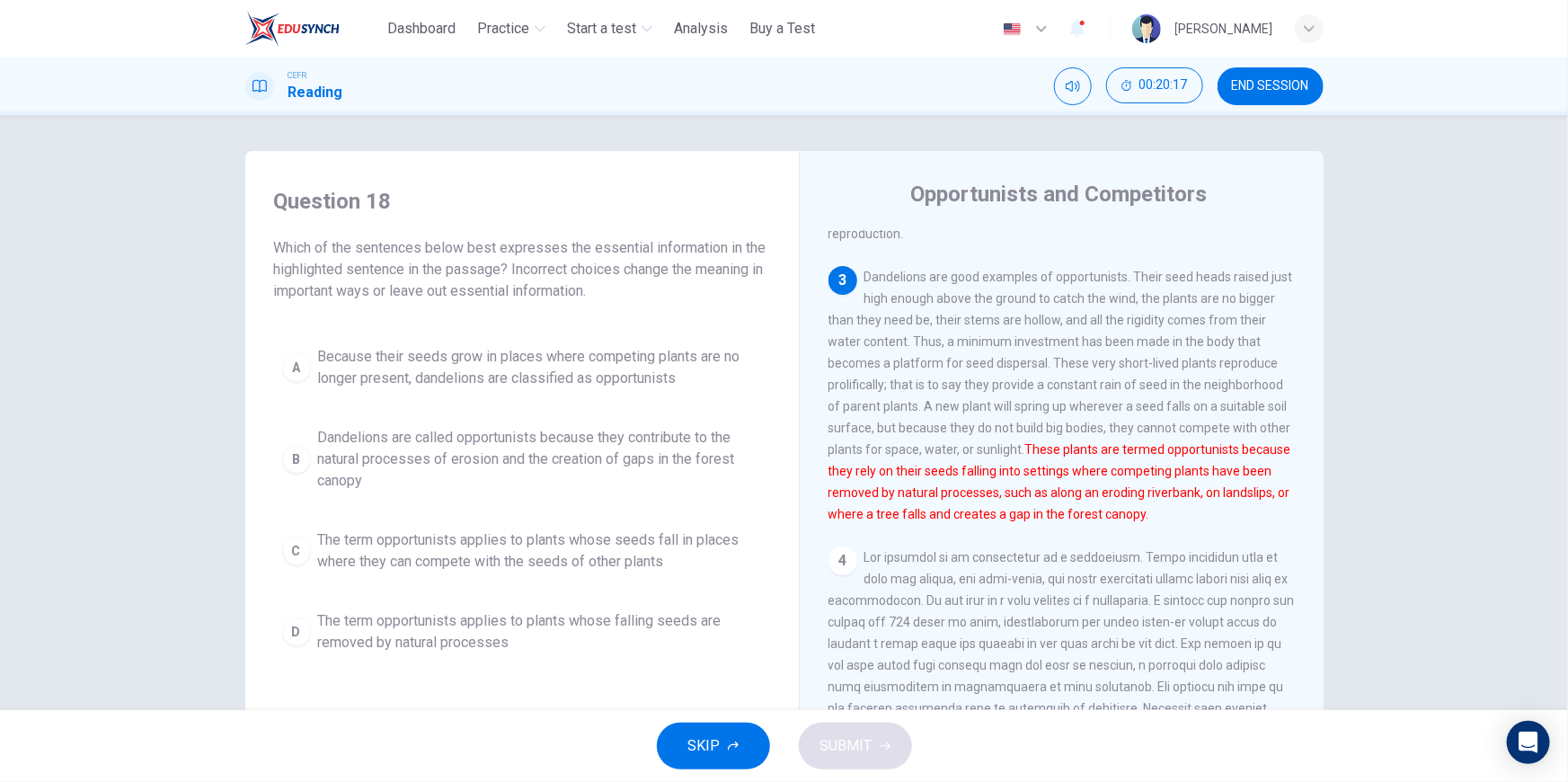
click at [287, 371] on div "A" at bounding box center [296, 367] width 28 height 28
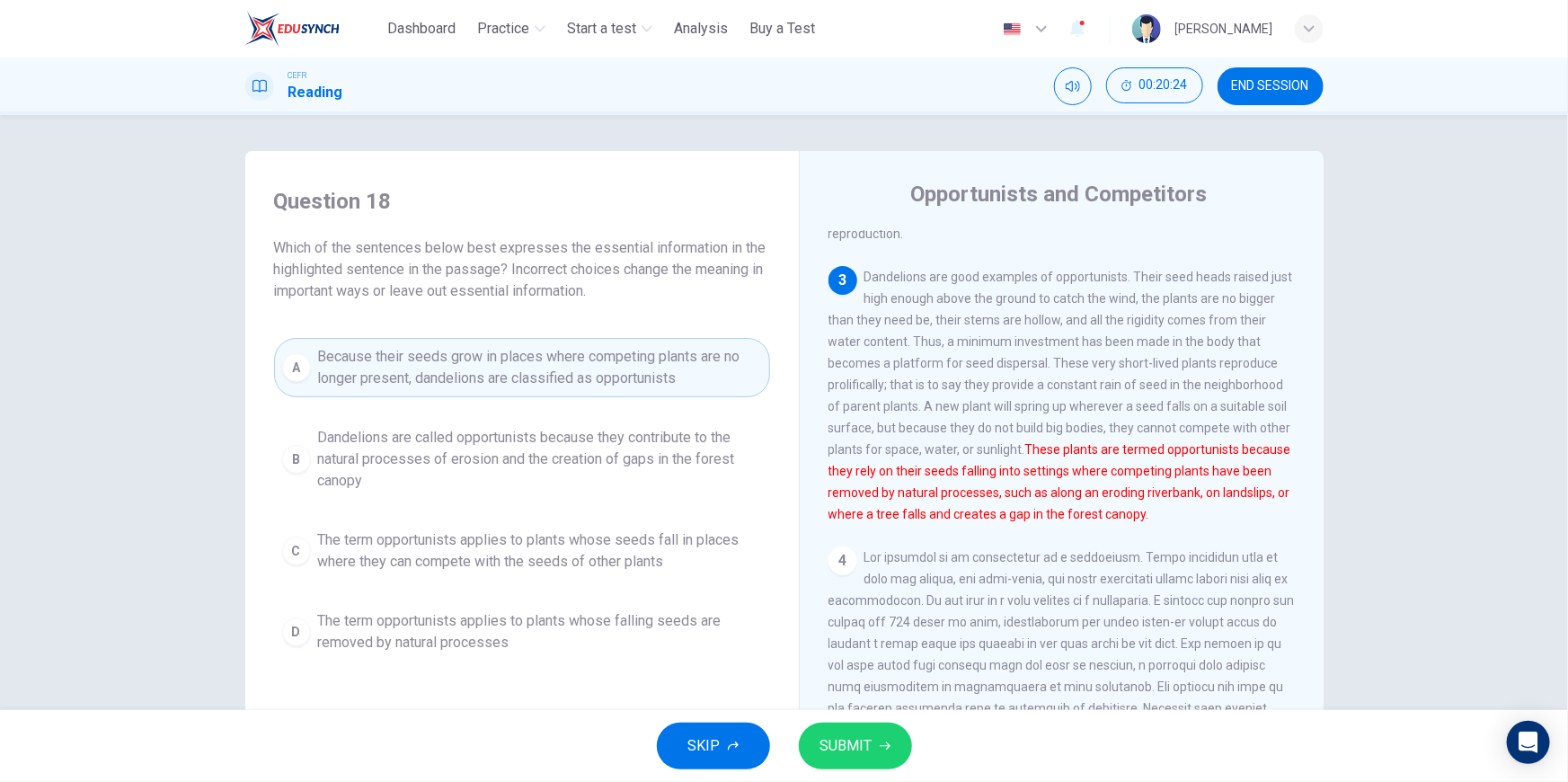
click at [862, 736] on span "SUBMIT" at bounding box center [846, 746] width 52 height 26
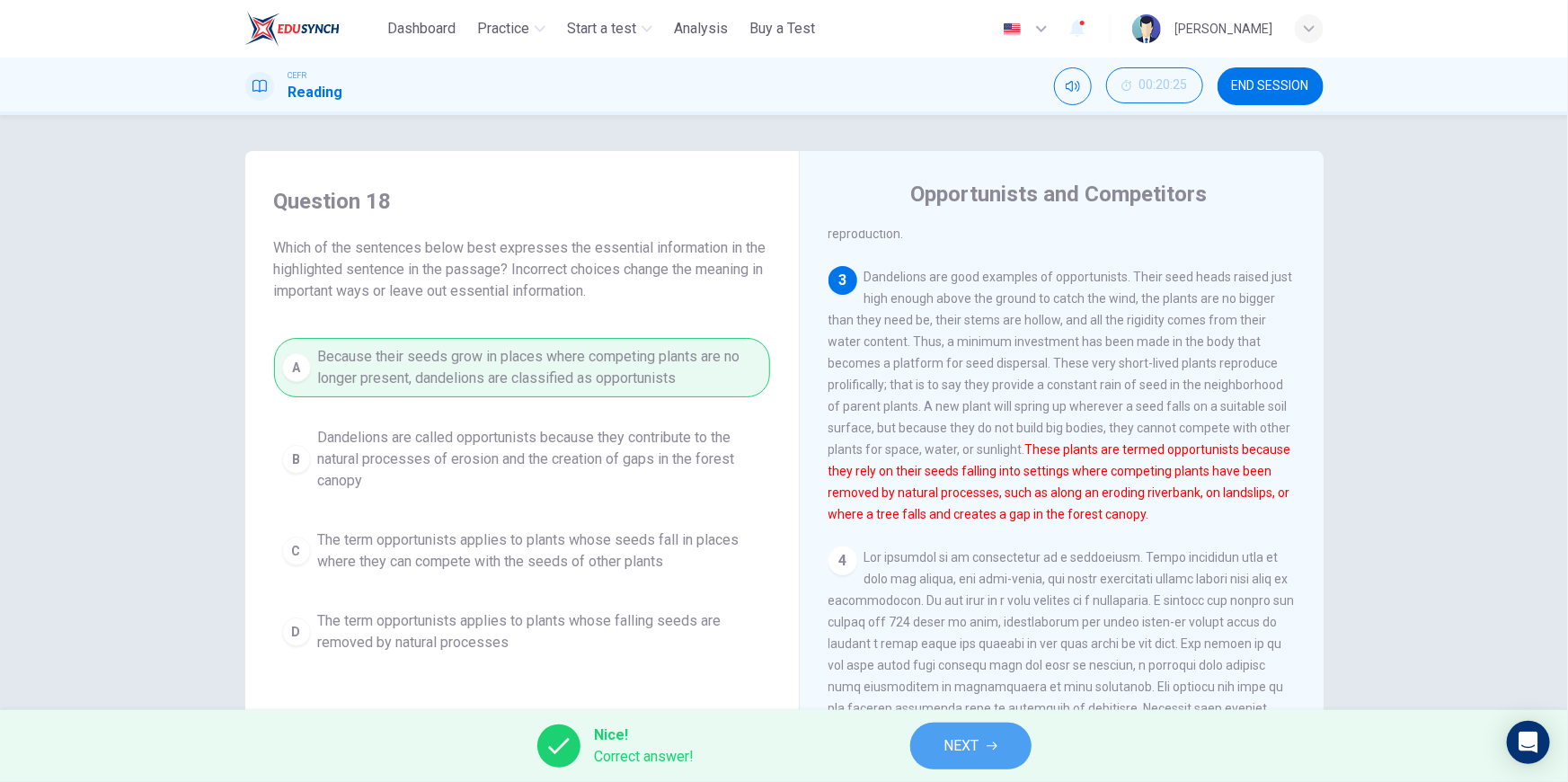
click at [952, 741] on span "NEXT" at bounding box center [962, 746] width 35 height 26
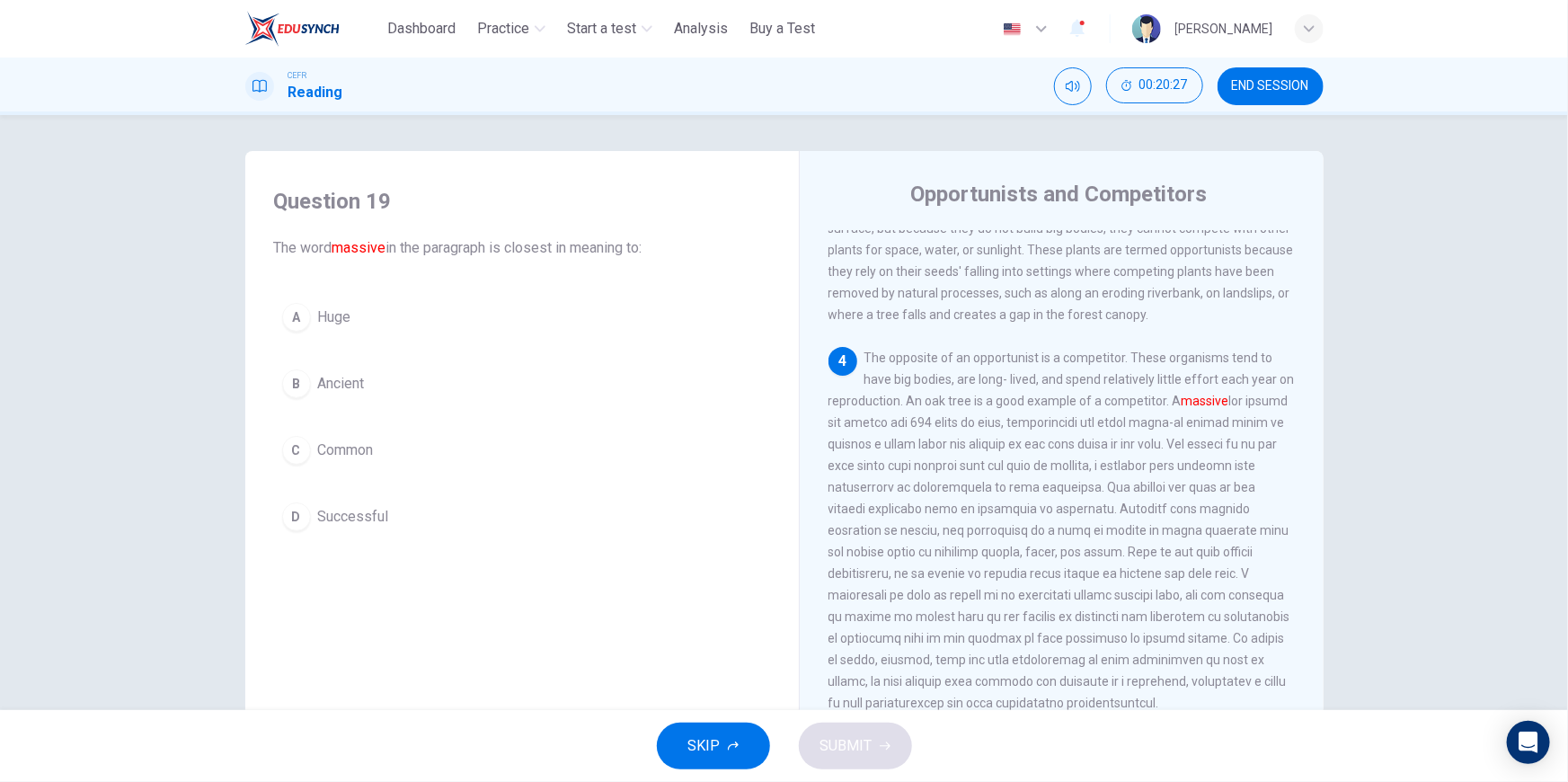
scroll to position [490, 0]
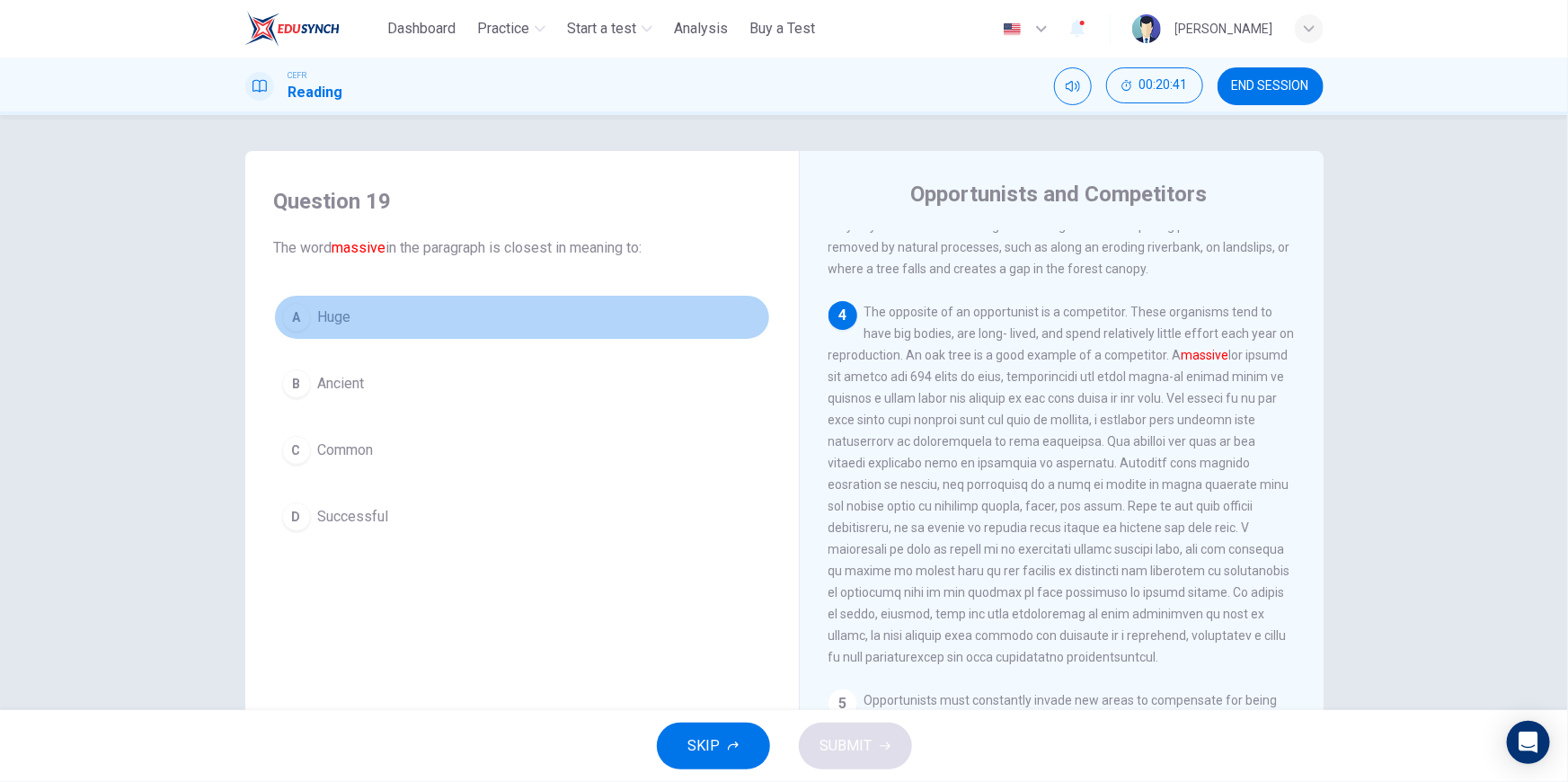
click at [318, 325] on span "Huge" at bounding box center [335, 317] width 33 height 22
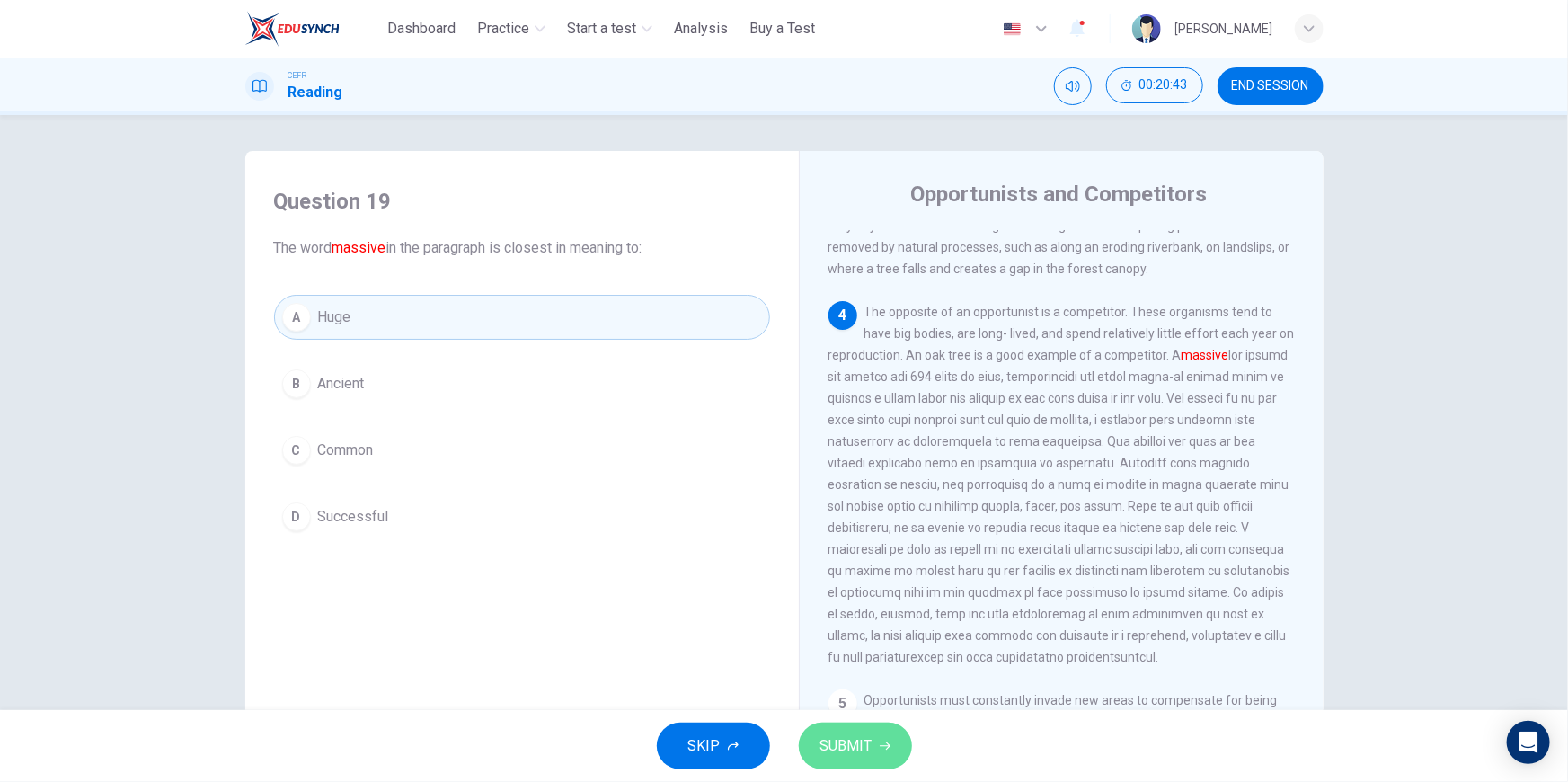
click at [864, 732] on button "SUBMIT" at bounding box center [855, 746] width 113 height 47
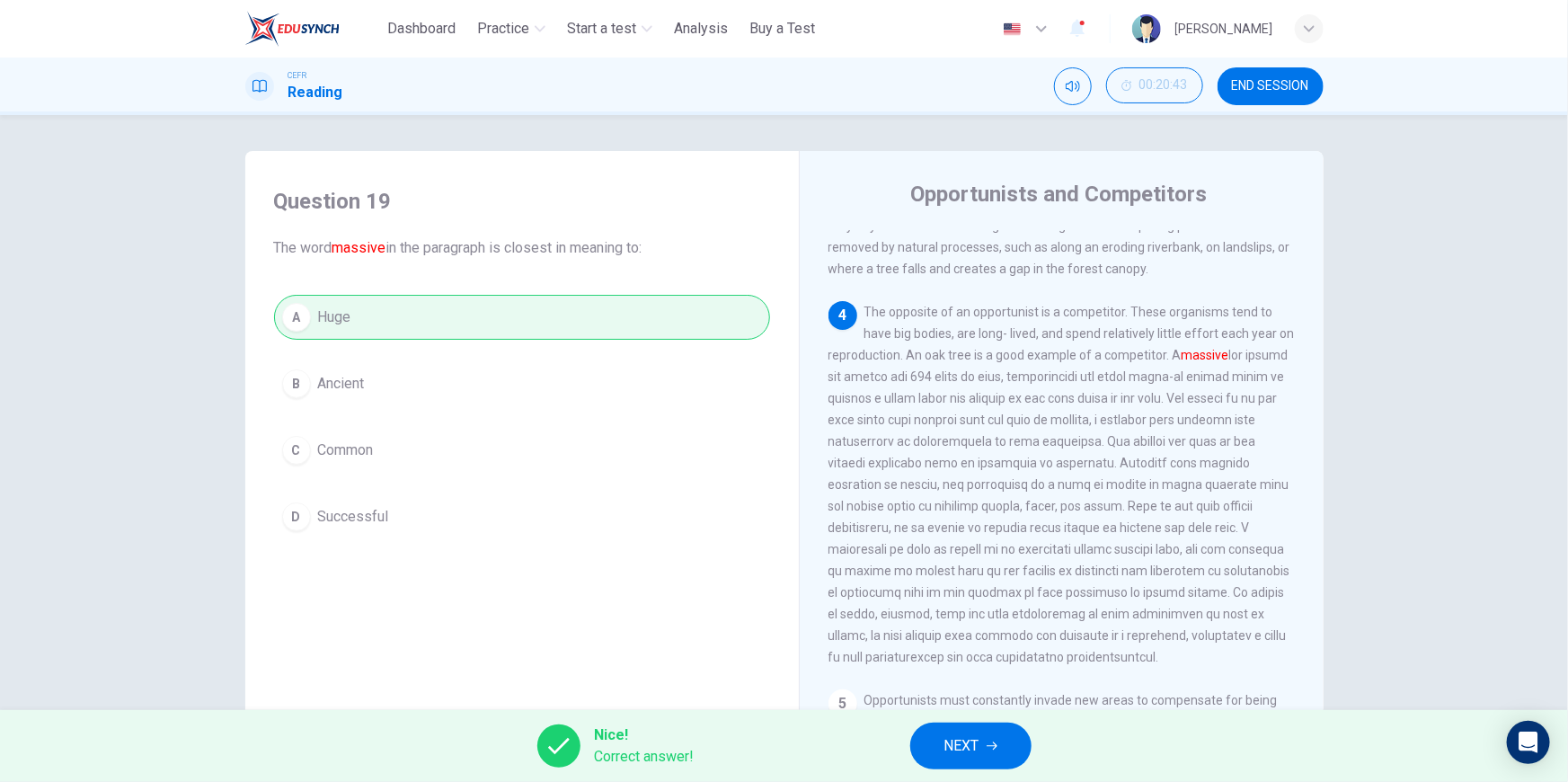
click at [967, 745] on span "NEXT" at bounding box center [962, 746] width 35 height 26
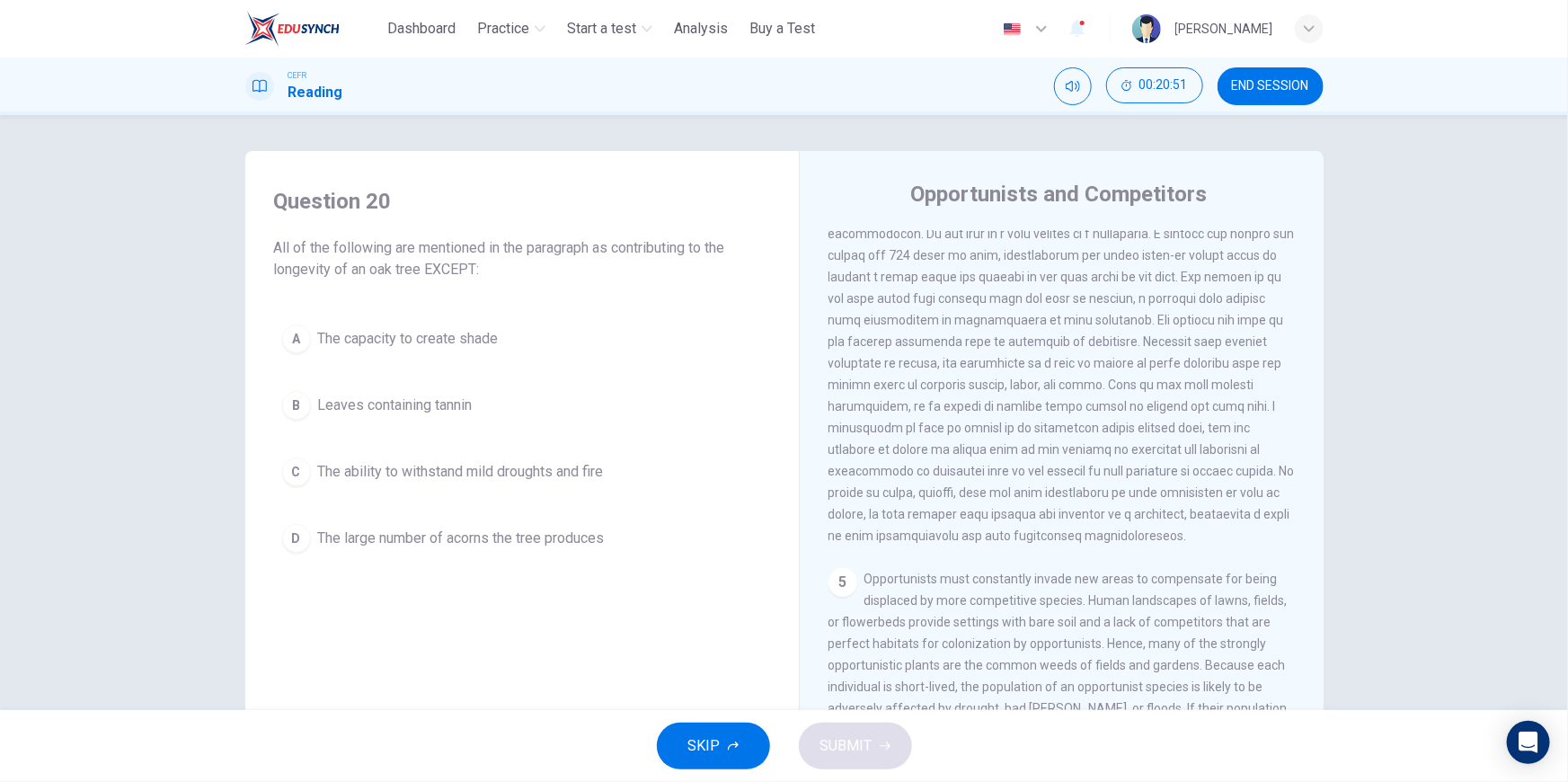
scroll to position [571, 0]
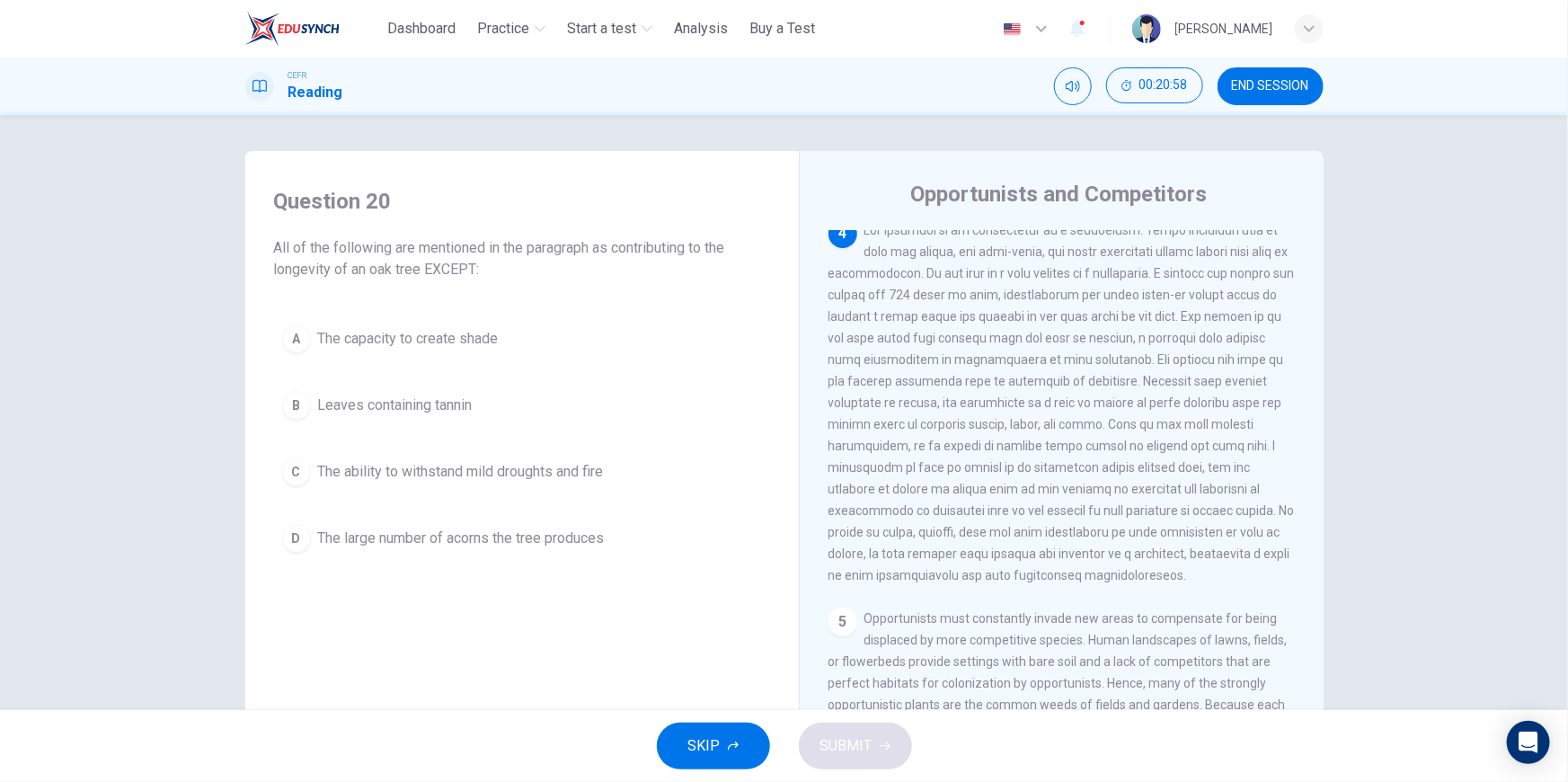
click at [406, 544] on span "The large number of acorns the tree produces" at bounding box center [461, 539] width 287 height 22
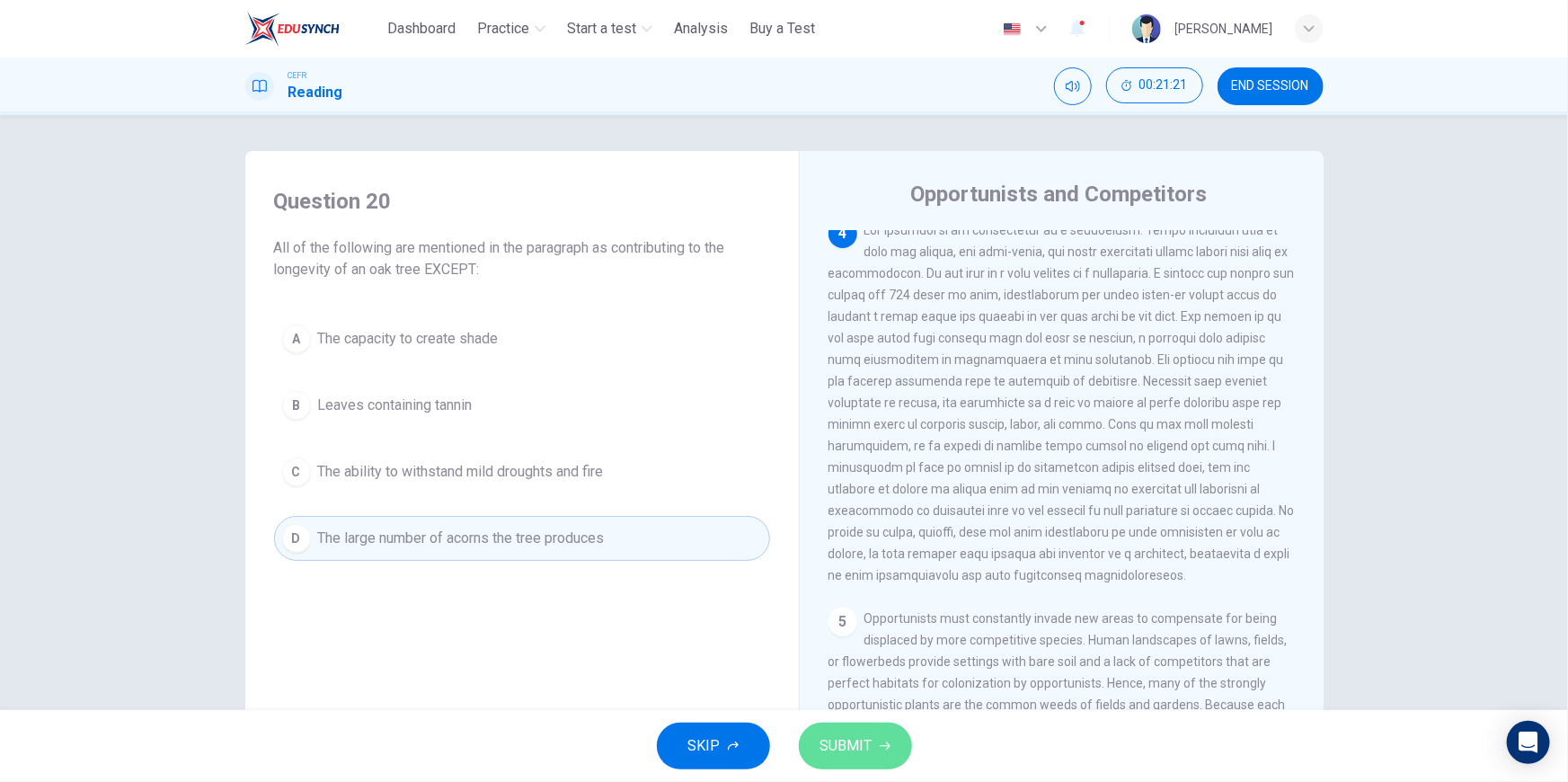
click at [845, 741] on span "SUBMIT" at bounding box center [846, 746] width 52 height 26
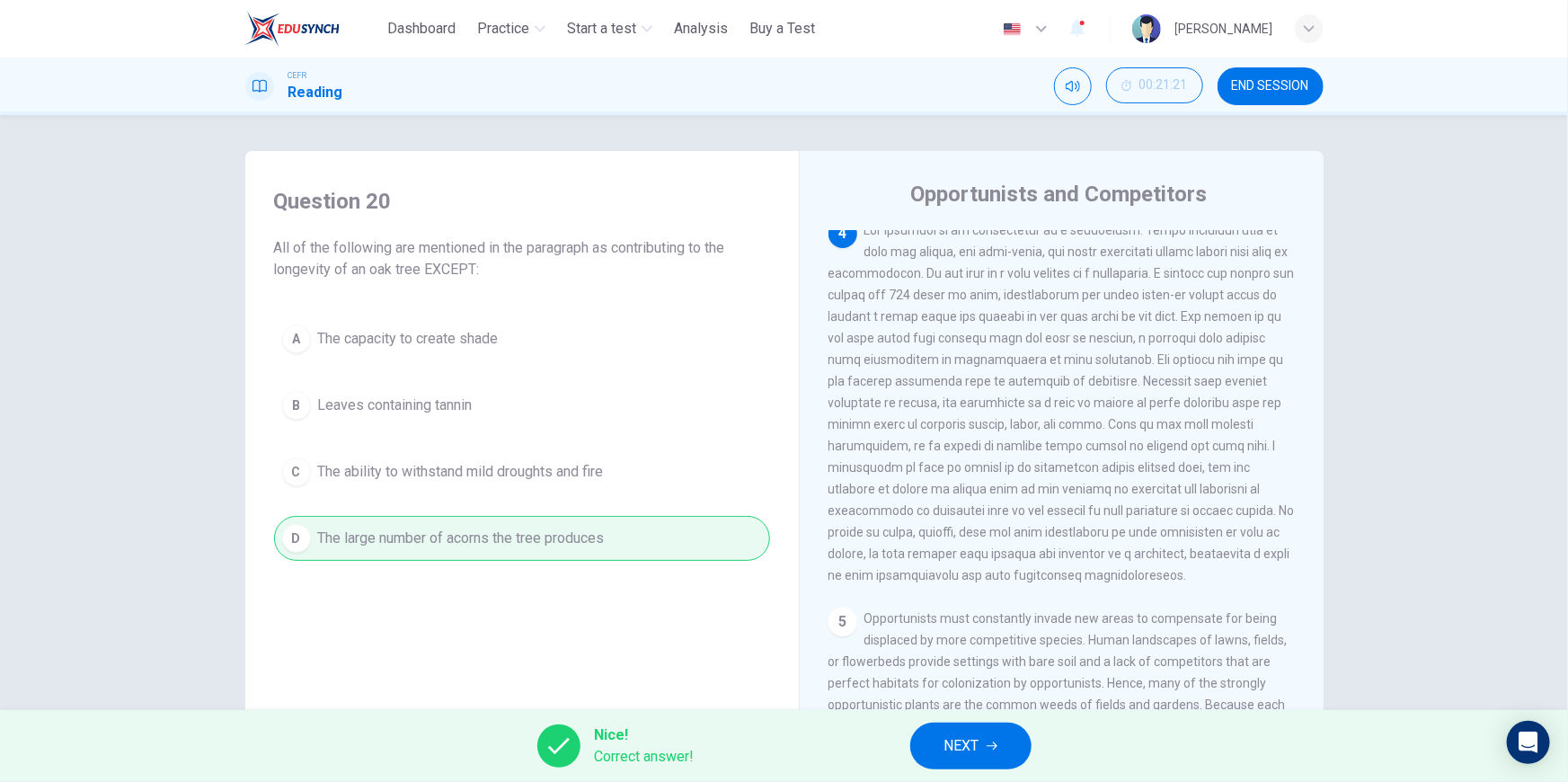
click at [959, 751] on span "NEXT" at bounding box center [962, 746] width 35 height 26
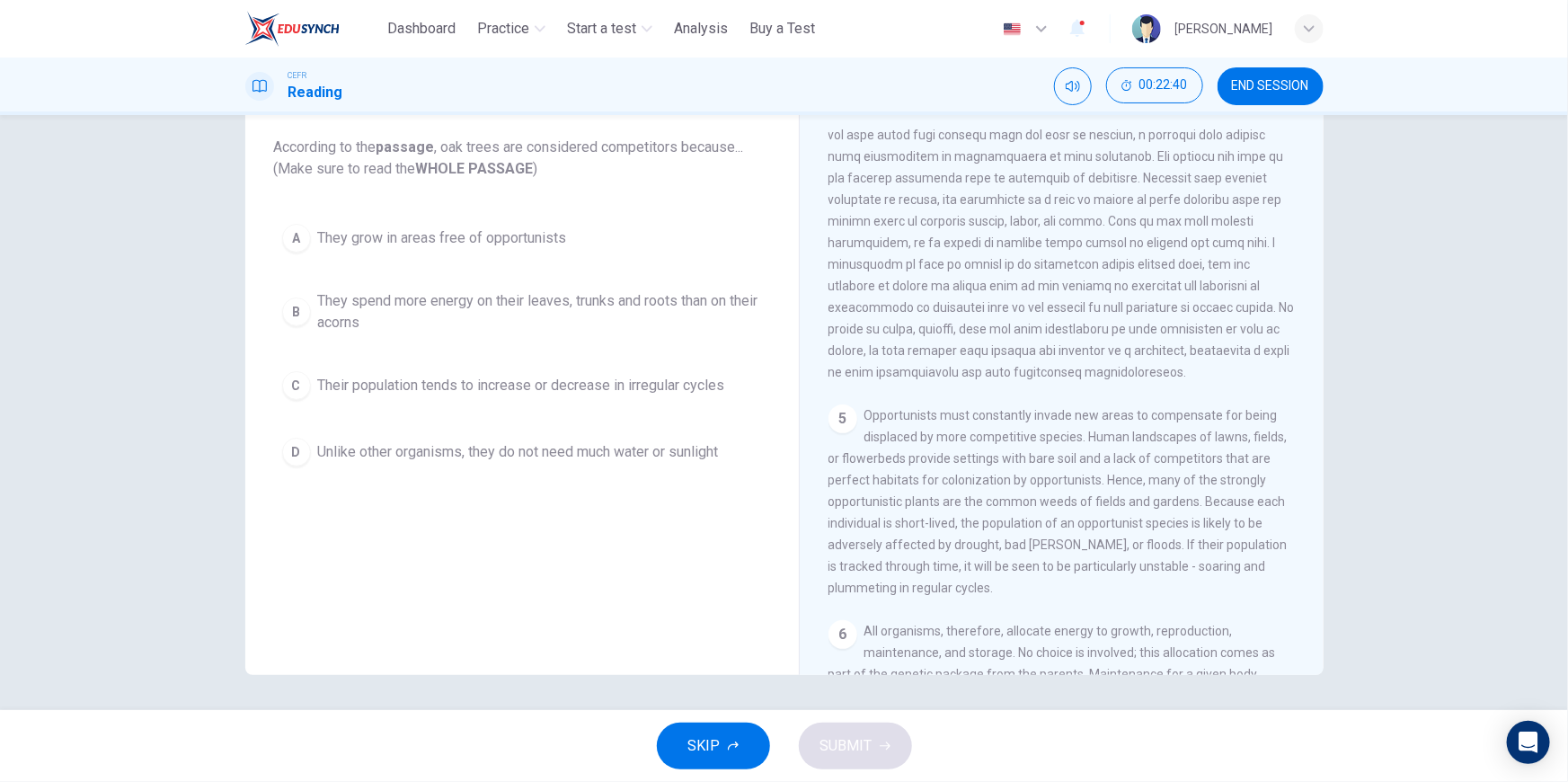
scroll to position [592, 0]
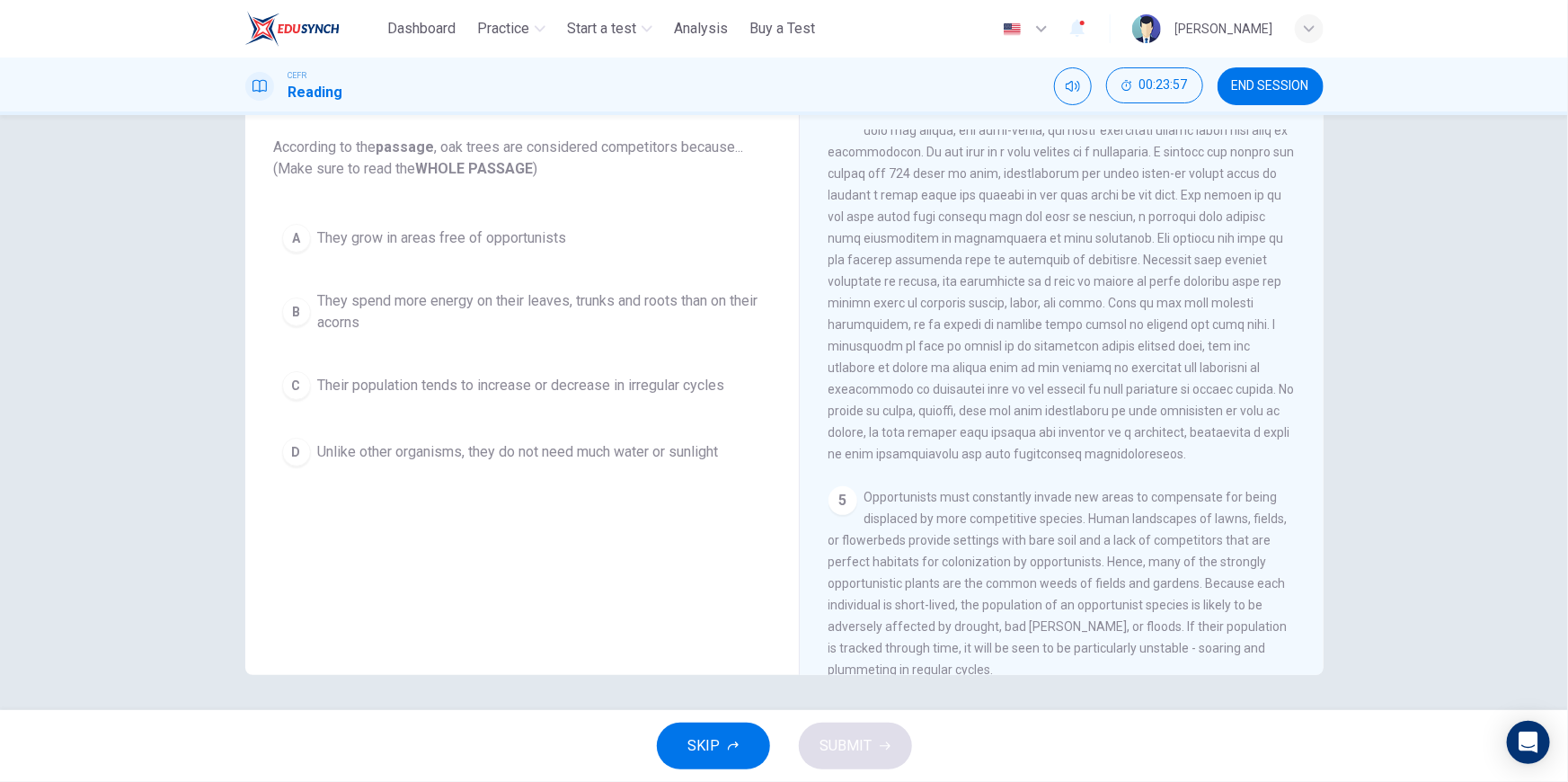
click at [577, 392] on span "Their population tends to increase or decrease in irregular cycles" at bounding box center [521, 386] width 407 height 22
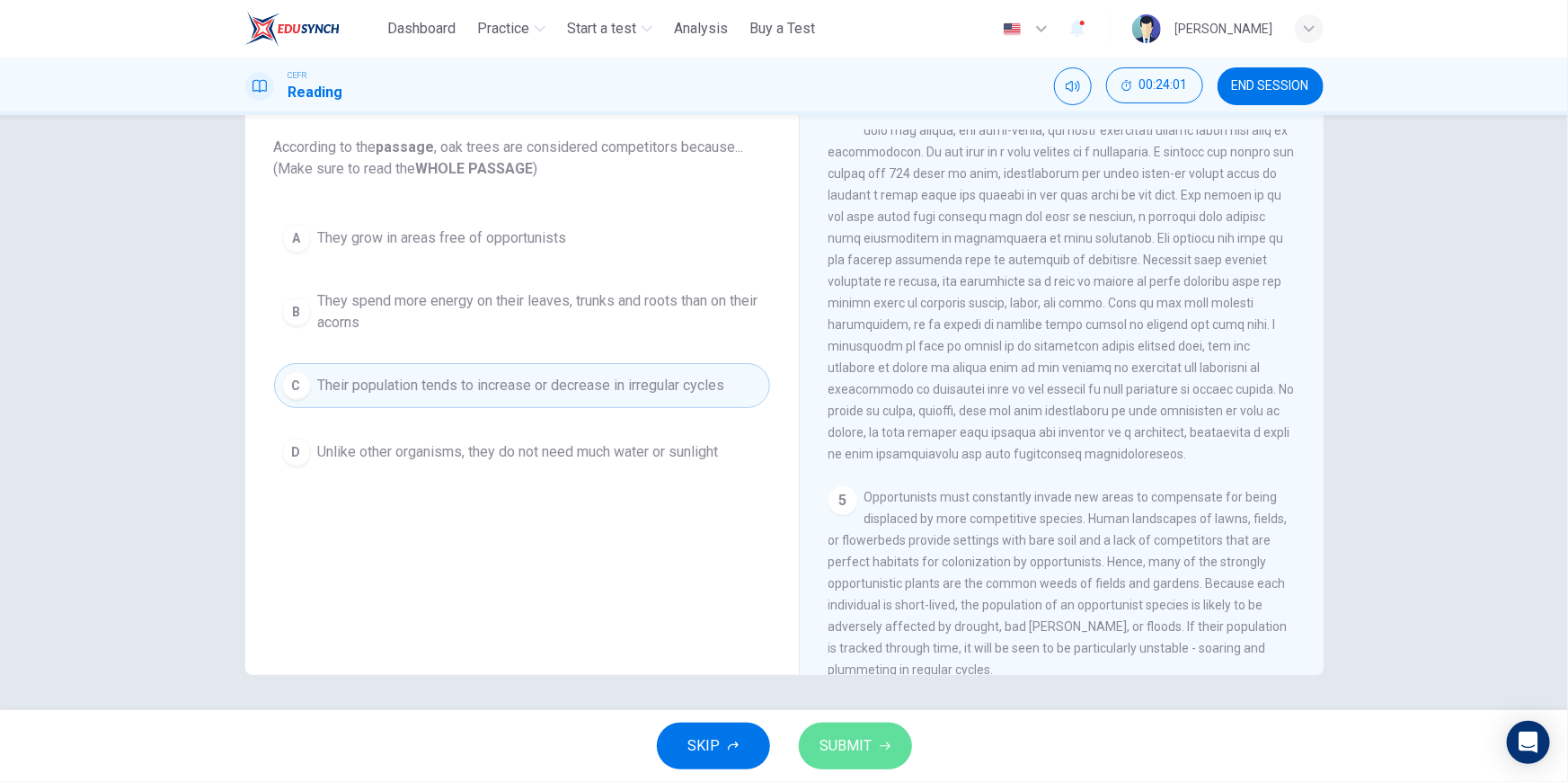
click at [861, 741] on span "SUBMIT" at bounding box center [846, 746] width 52 height 26
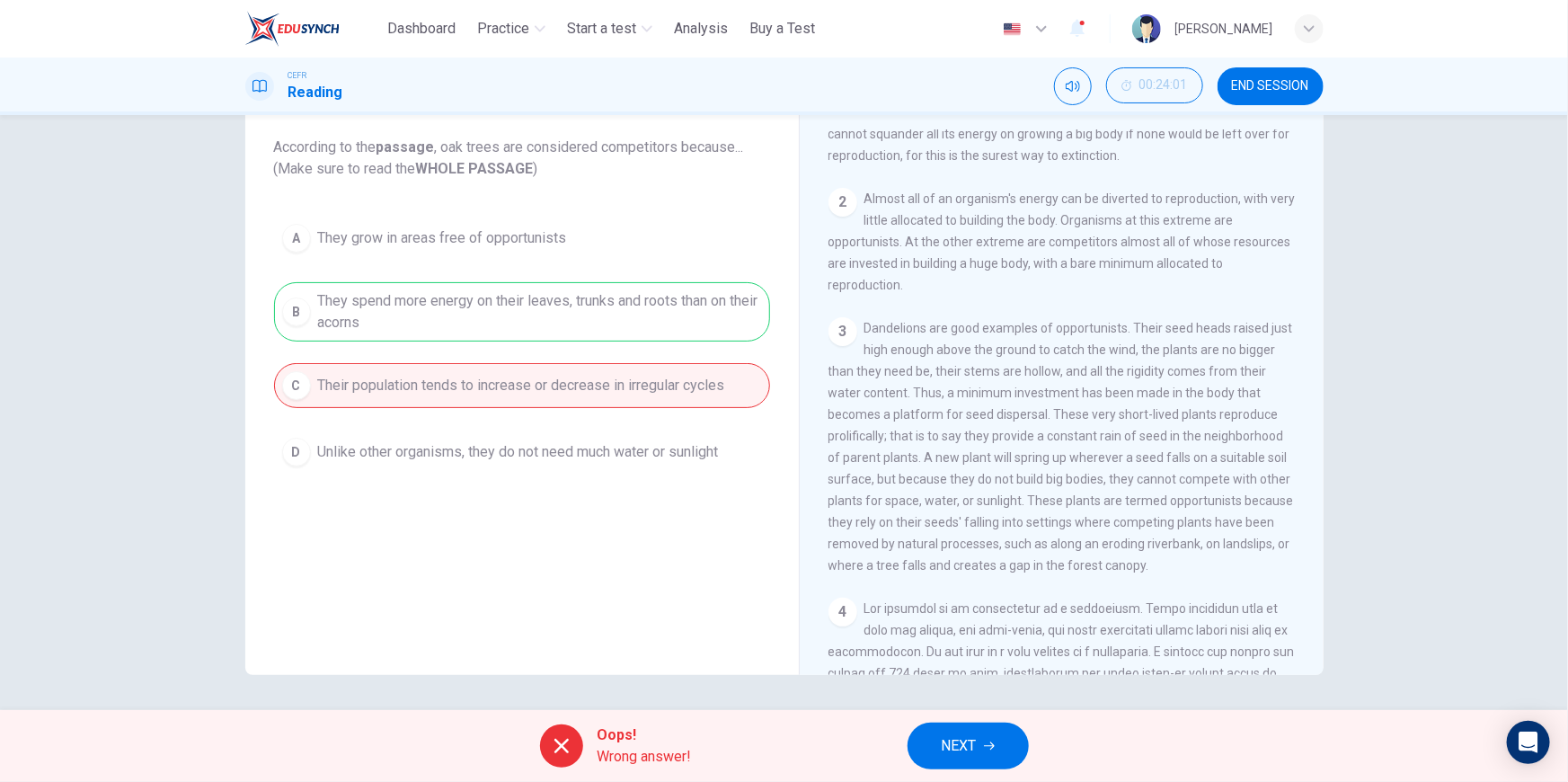
scroll to position [0, 0]
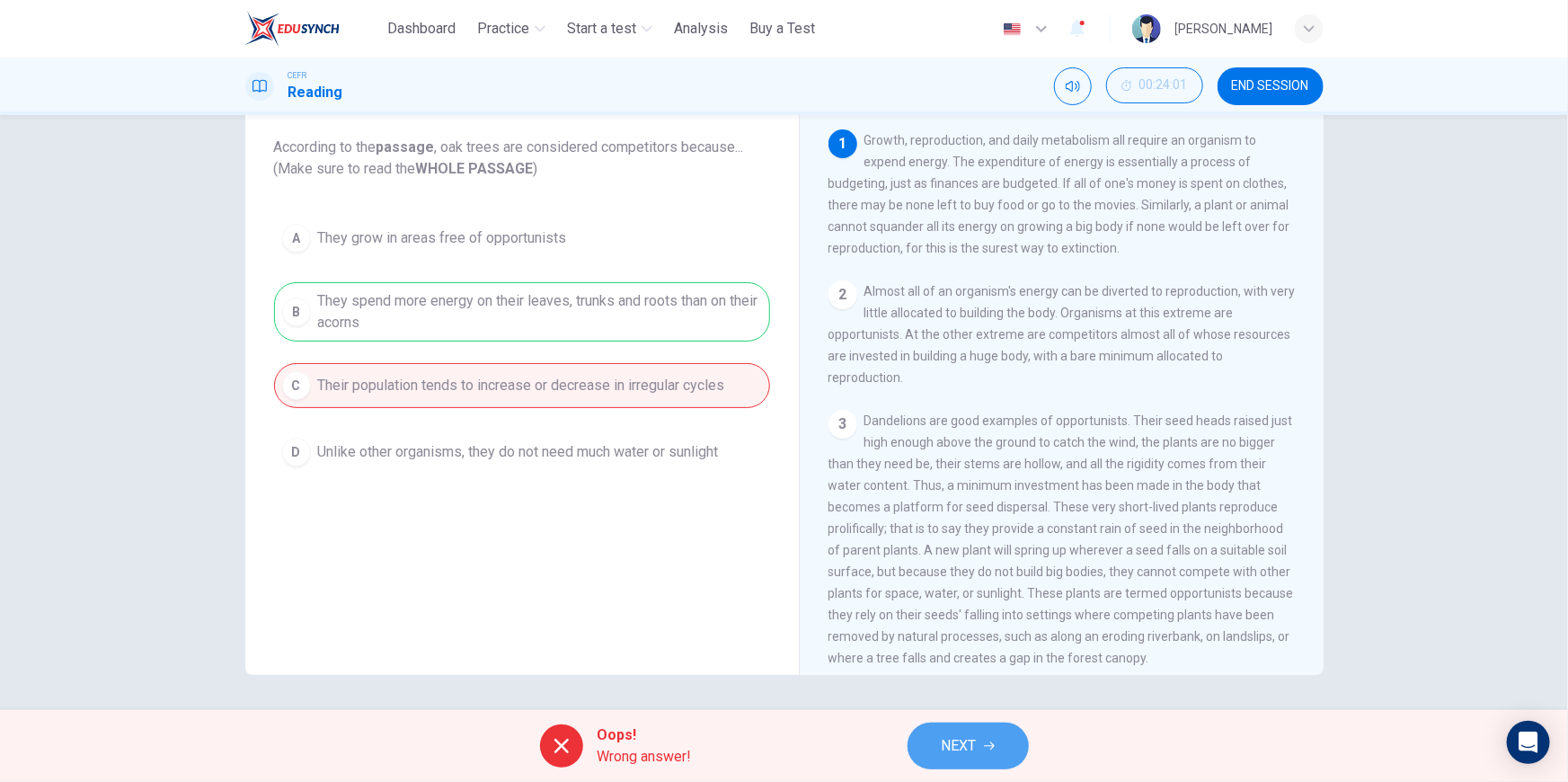
click at [975, 746] on span "NEXT" at bounding box center [960, 746] width 35 height 26
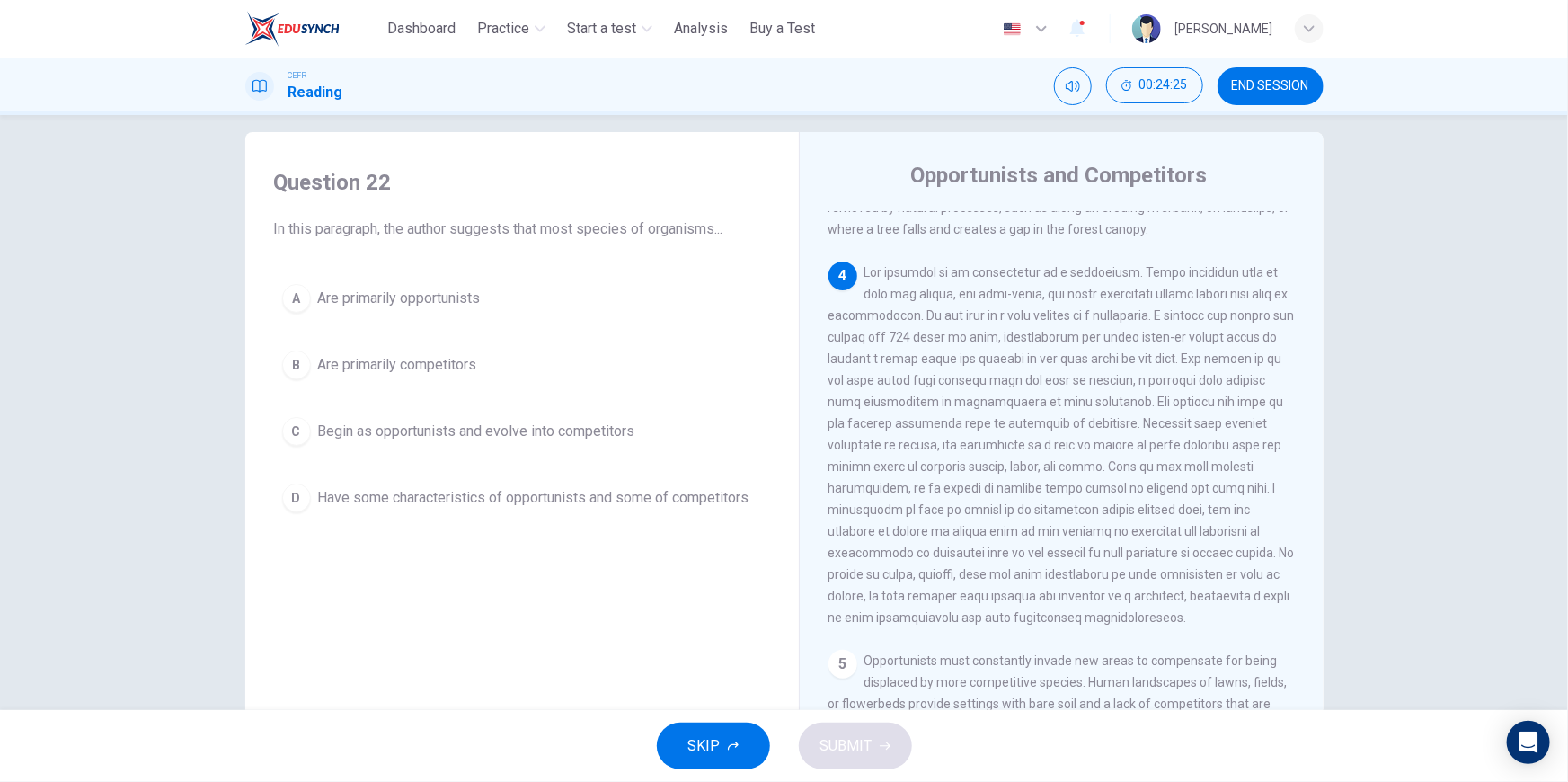
scroll to position [592, 0]
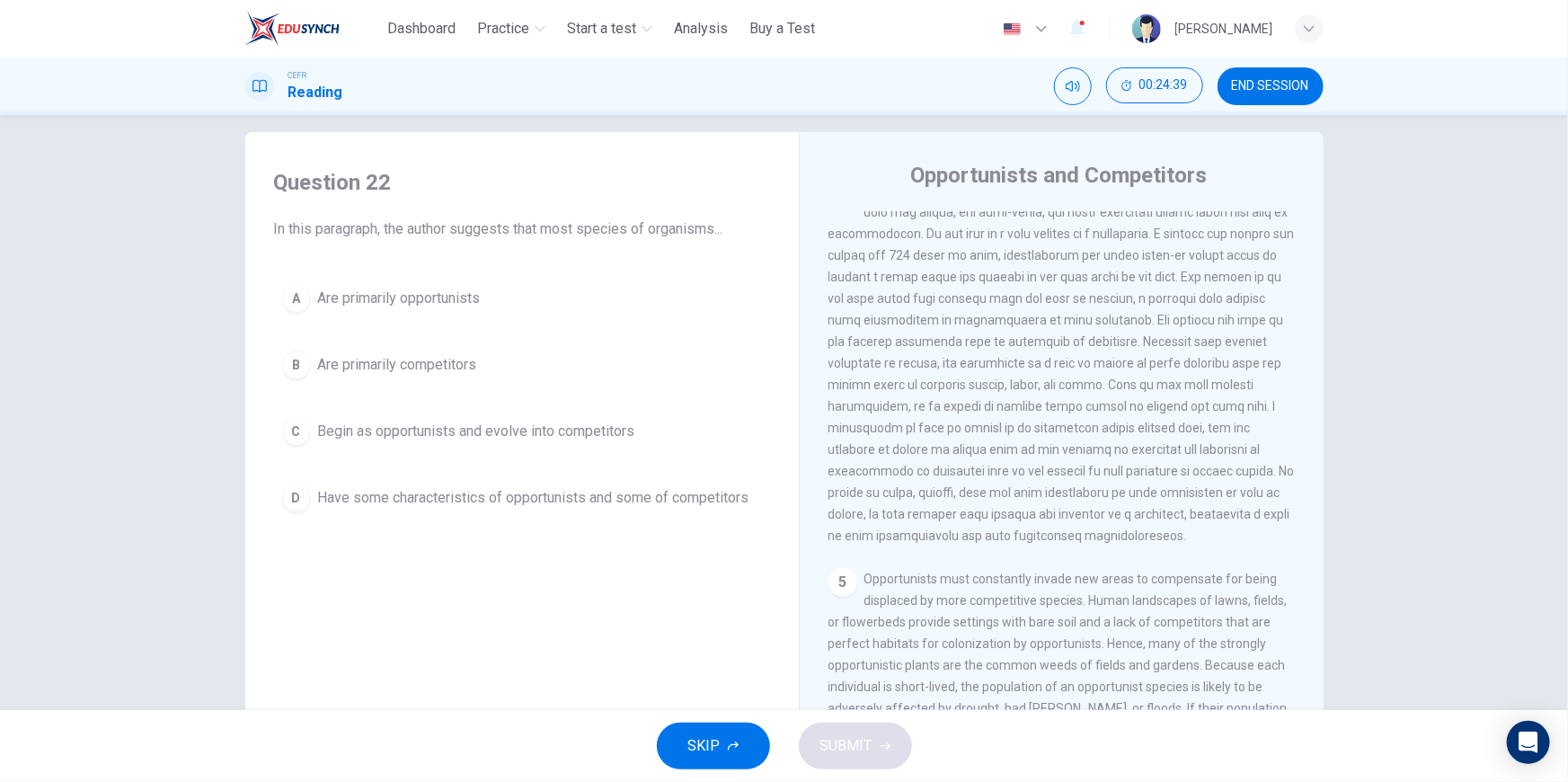
drag, startPoint x: 957, startPoint y: 523, endPoint x: 1126, endPoint y: 536, distance: 169.5
click at [1126, 536] on div "4" at bounding box center [1062, 363] width 467 height 367
click at [564, 500] on span "Have some characteristics of opportunists and some of competitors" at bounding box center [534, 497] width 432 height 22
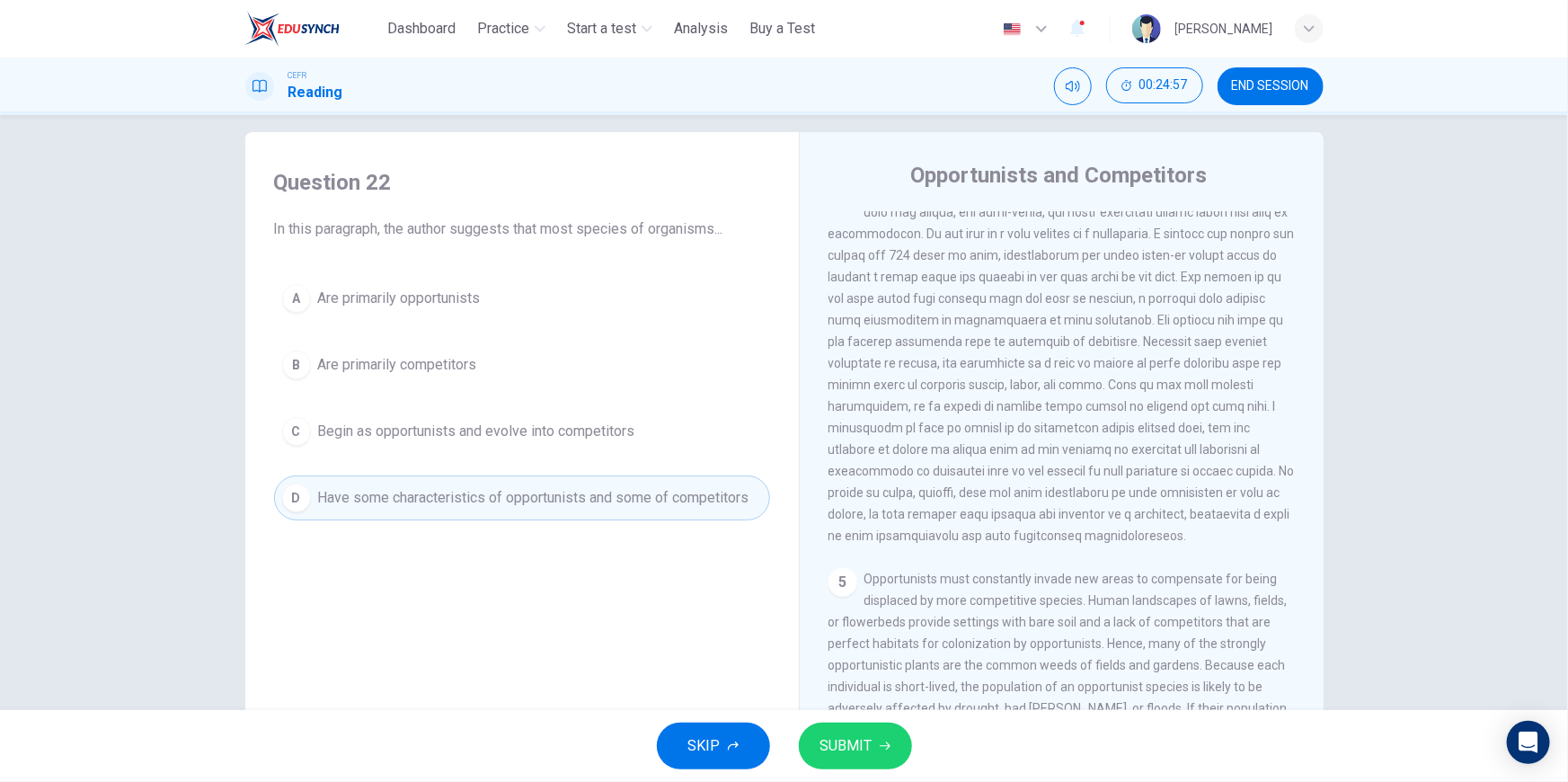
click at [851, 748] on span "SUBMIT" at bounding box center [846, 746] width 52 height 26
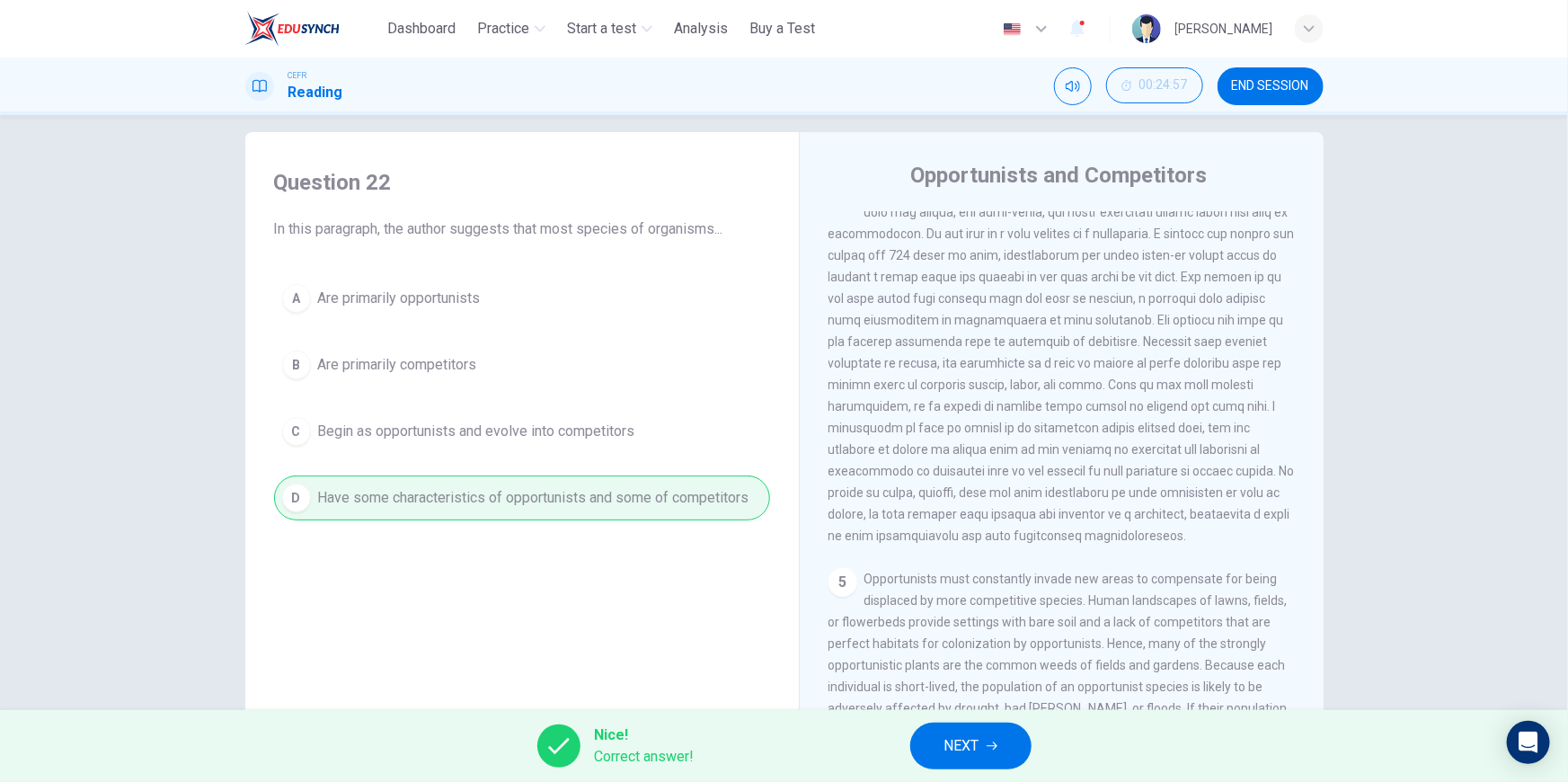
click at [994, 737] on button "NEXT" at bounding box center [971, 746] width 122 height 47
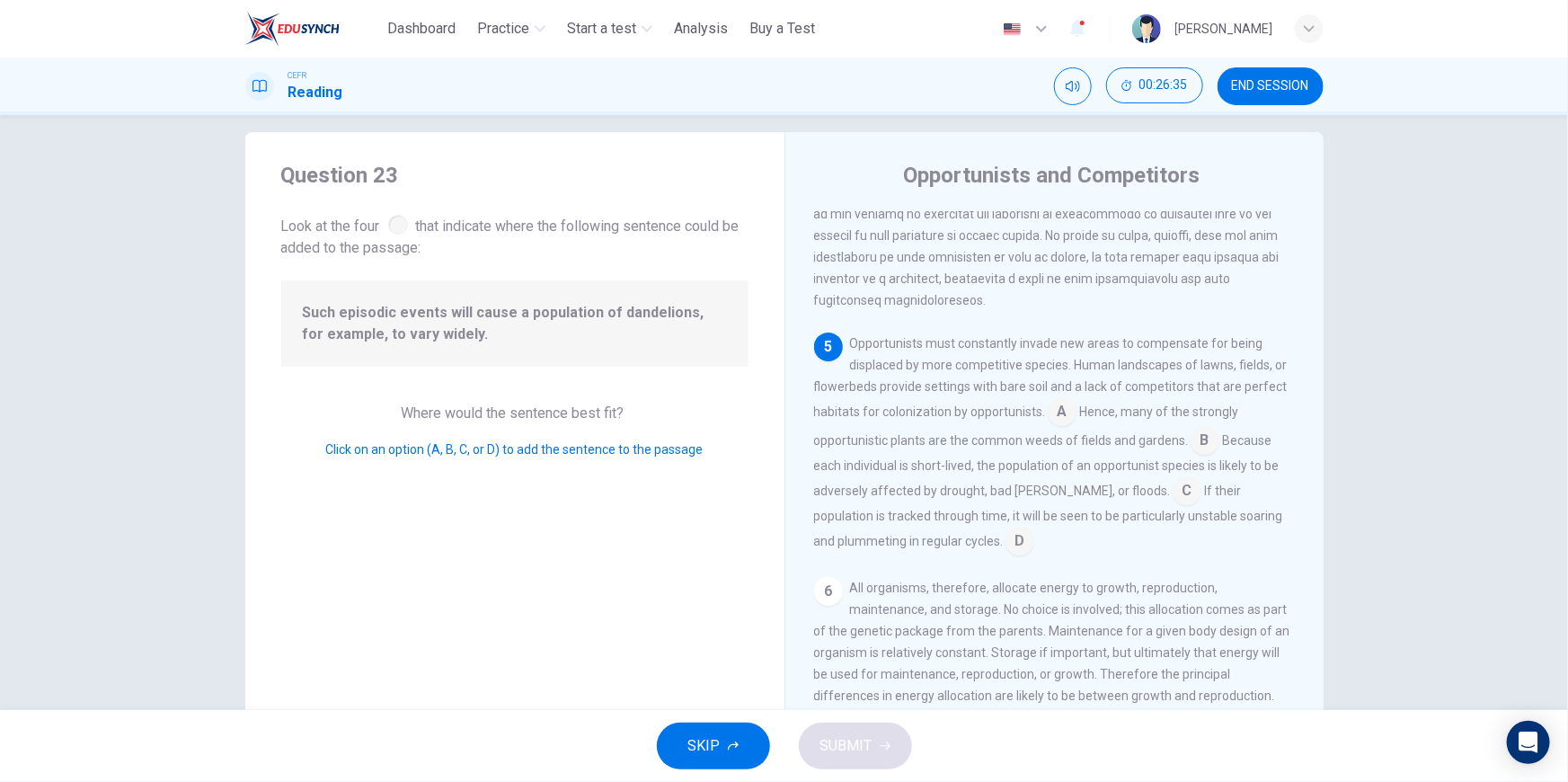
scroll to position [842, 0]
click at [1057, 408] on input at bounding box center [1062, 413] width 28 height 28
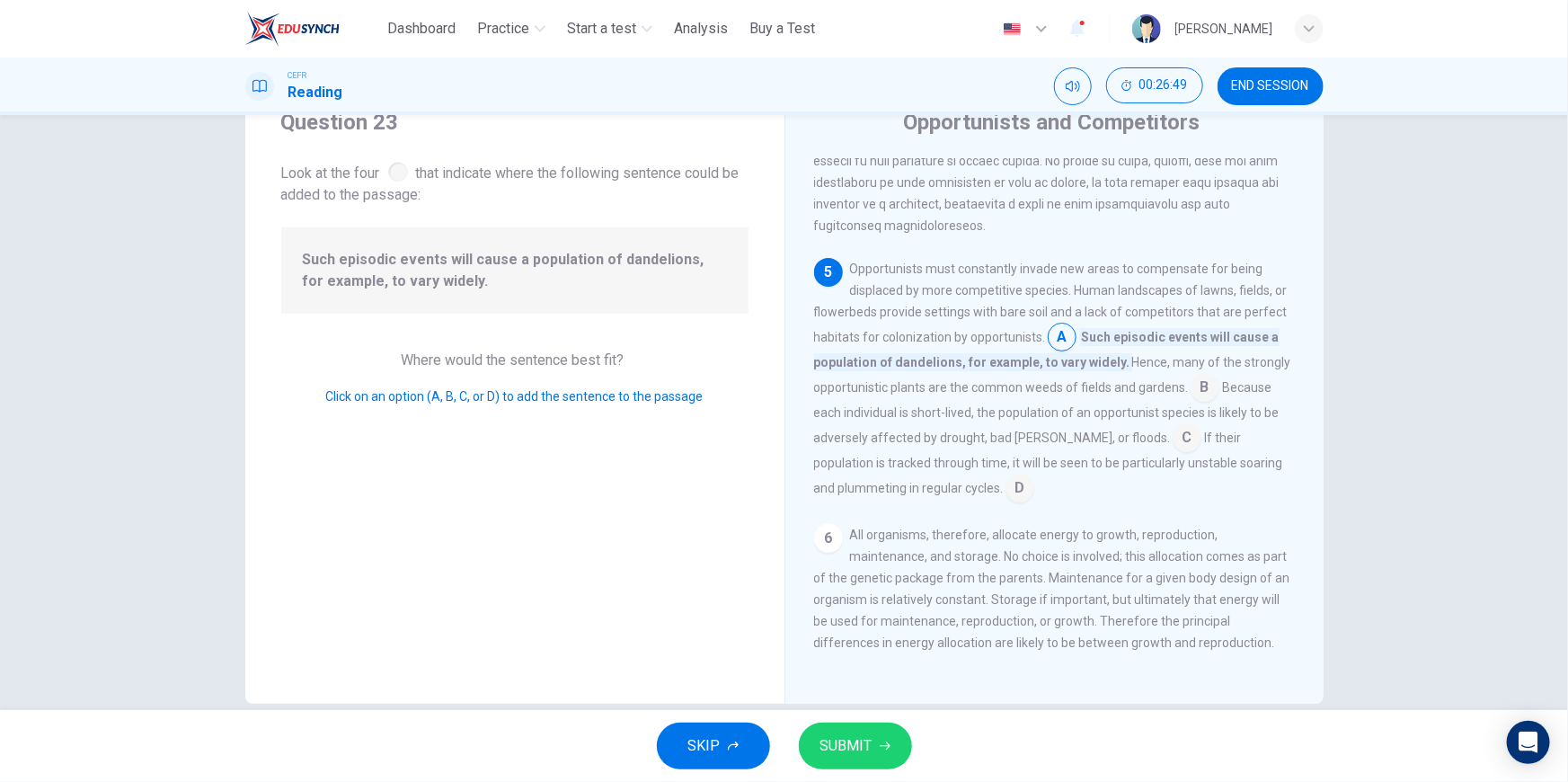
scroll to position [101, 0]
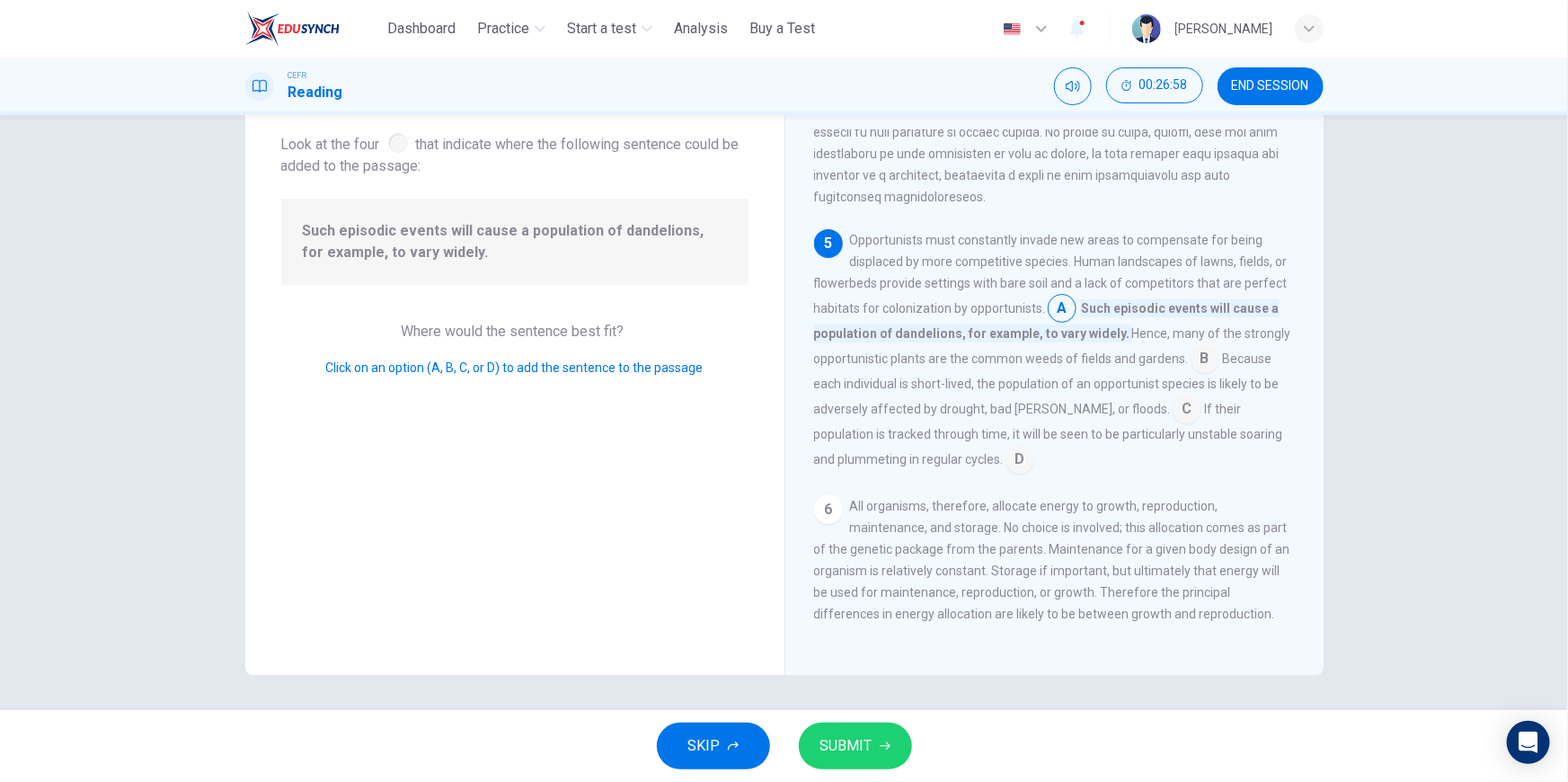
click at [1212, 375] on input at bounding box center [1204, 360] width 28 height 28
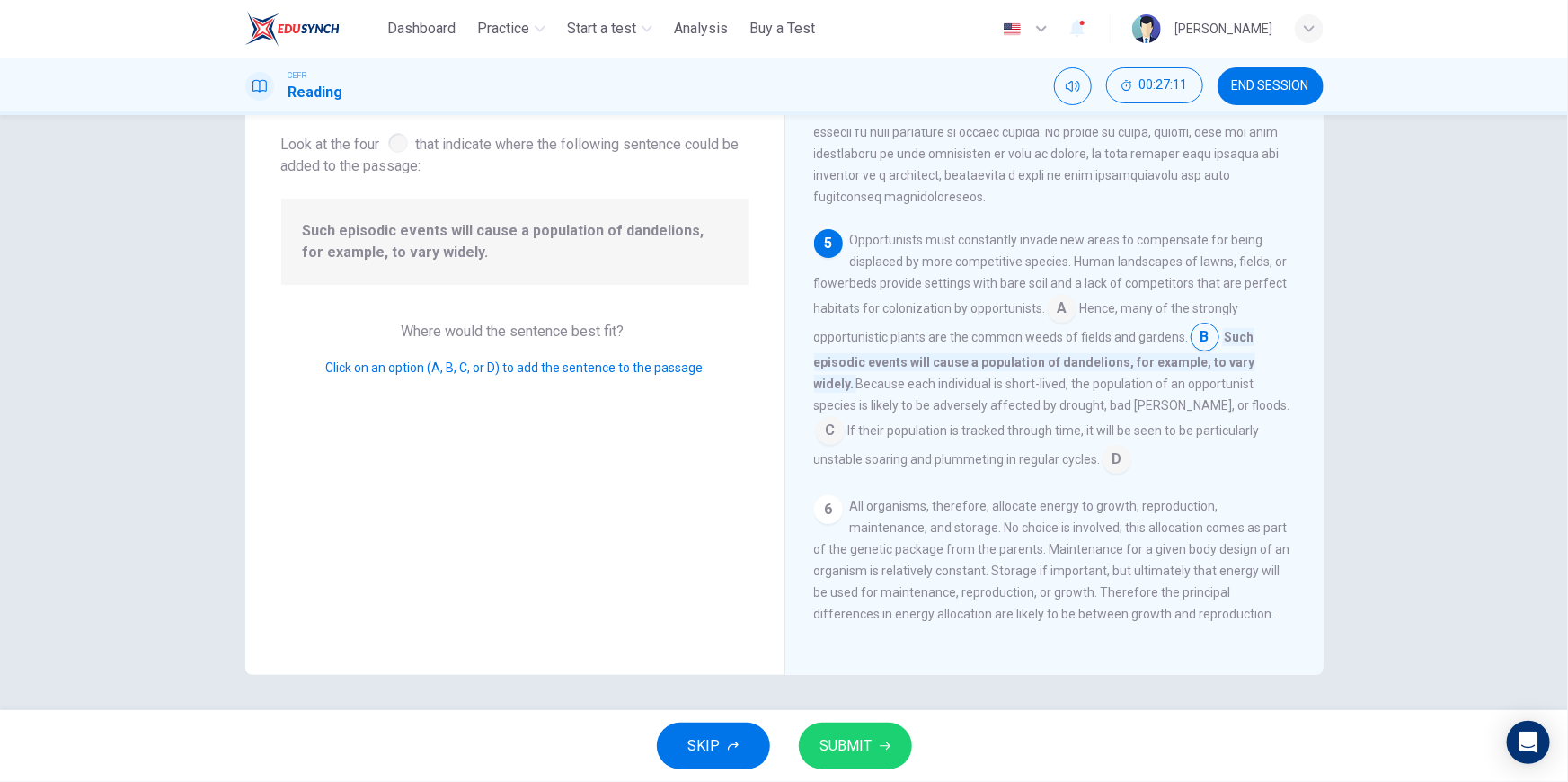
click at [845, 423] on input at bounding box center [829, 432] width 28 height 28
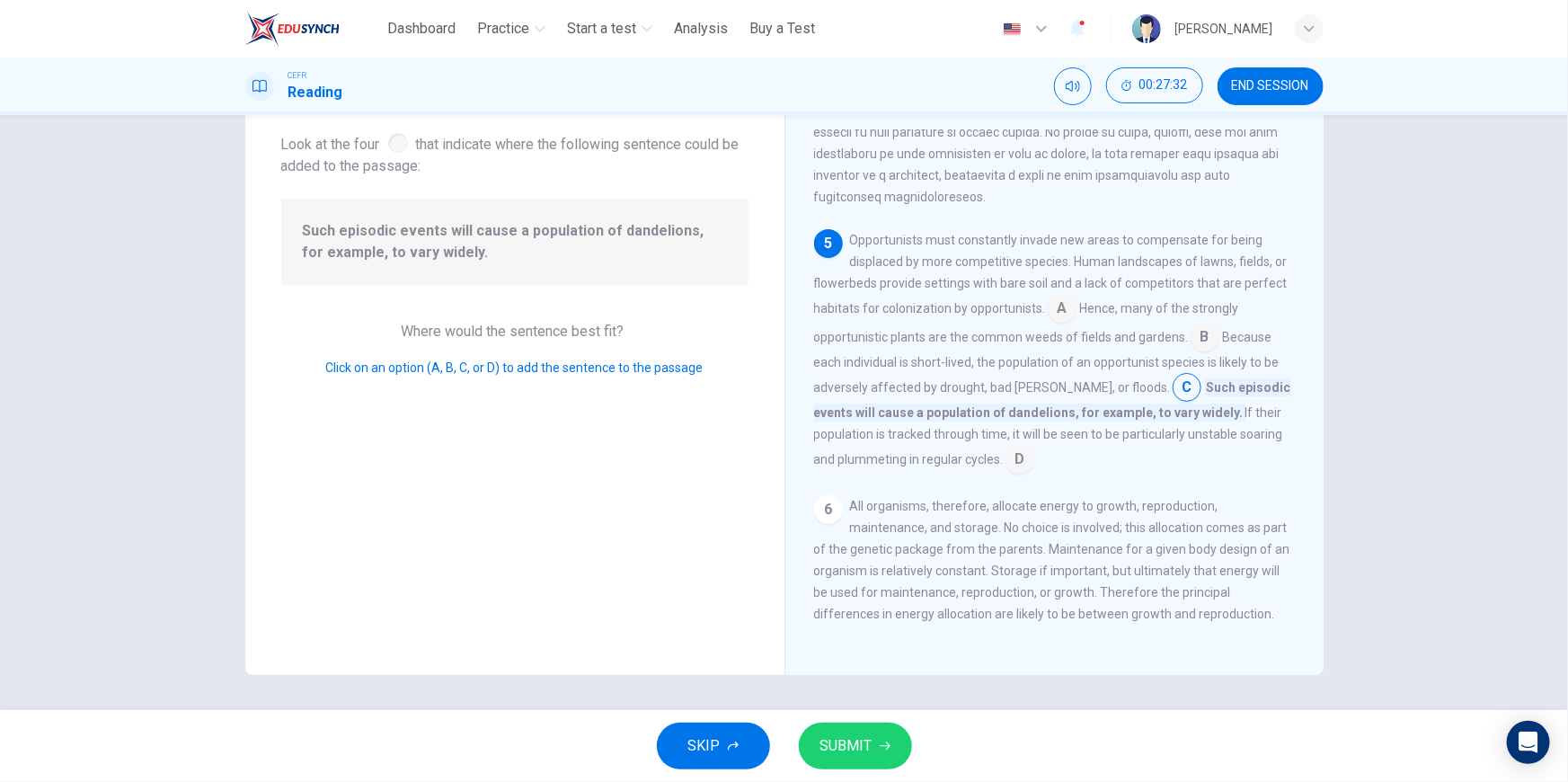
click at [1006, 472] on input at bounding box center [1019, 460] width 28 height 28
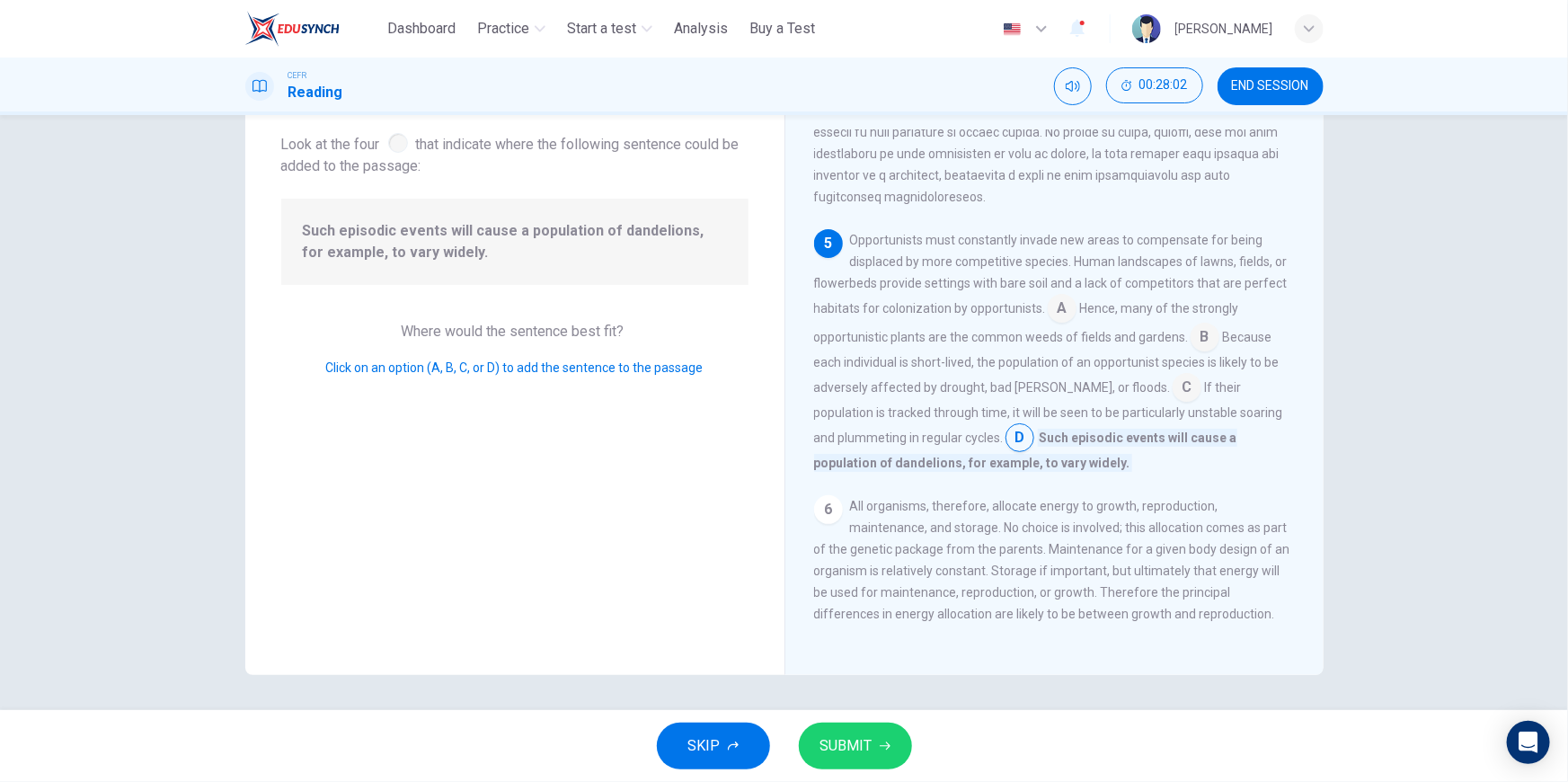
click at [878, 757] on button "SUBMIT" at bounding box center [855, 746] width 113 height 47
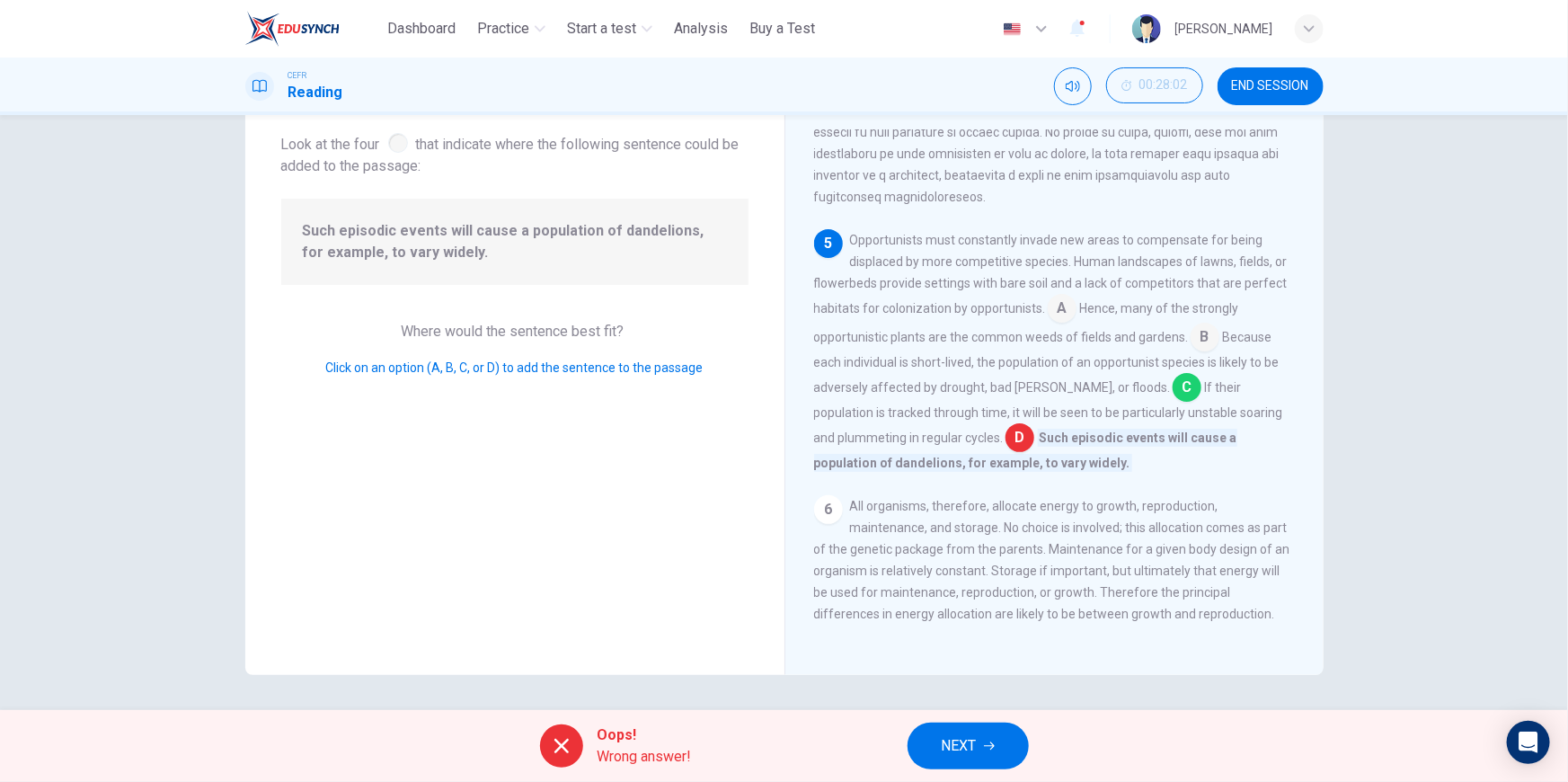
click at [1173, 403] on input at bounding box center [1186, 389] width 28 height 28
click at [944, 739] on span "NEXT" at bounding box center [960, 746] width 35 height 26
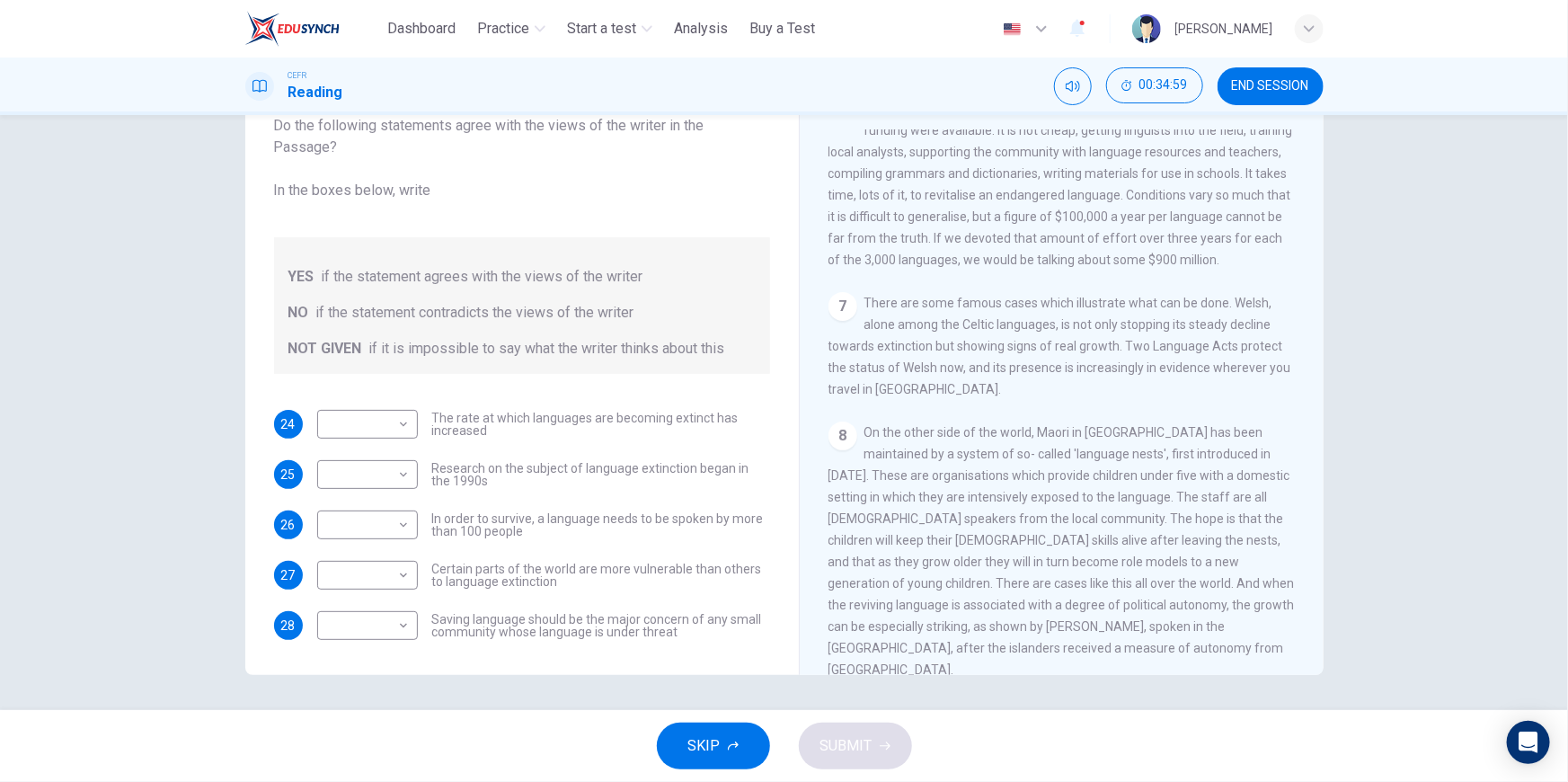
scroll to position [272, 0]
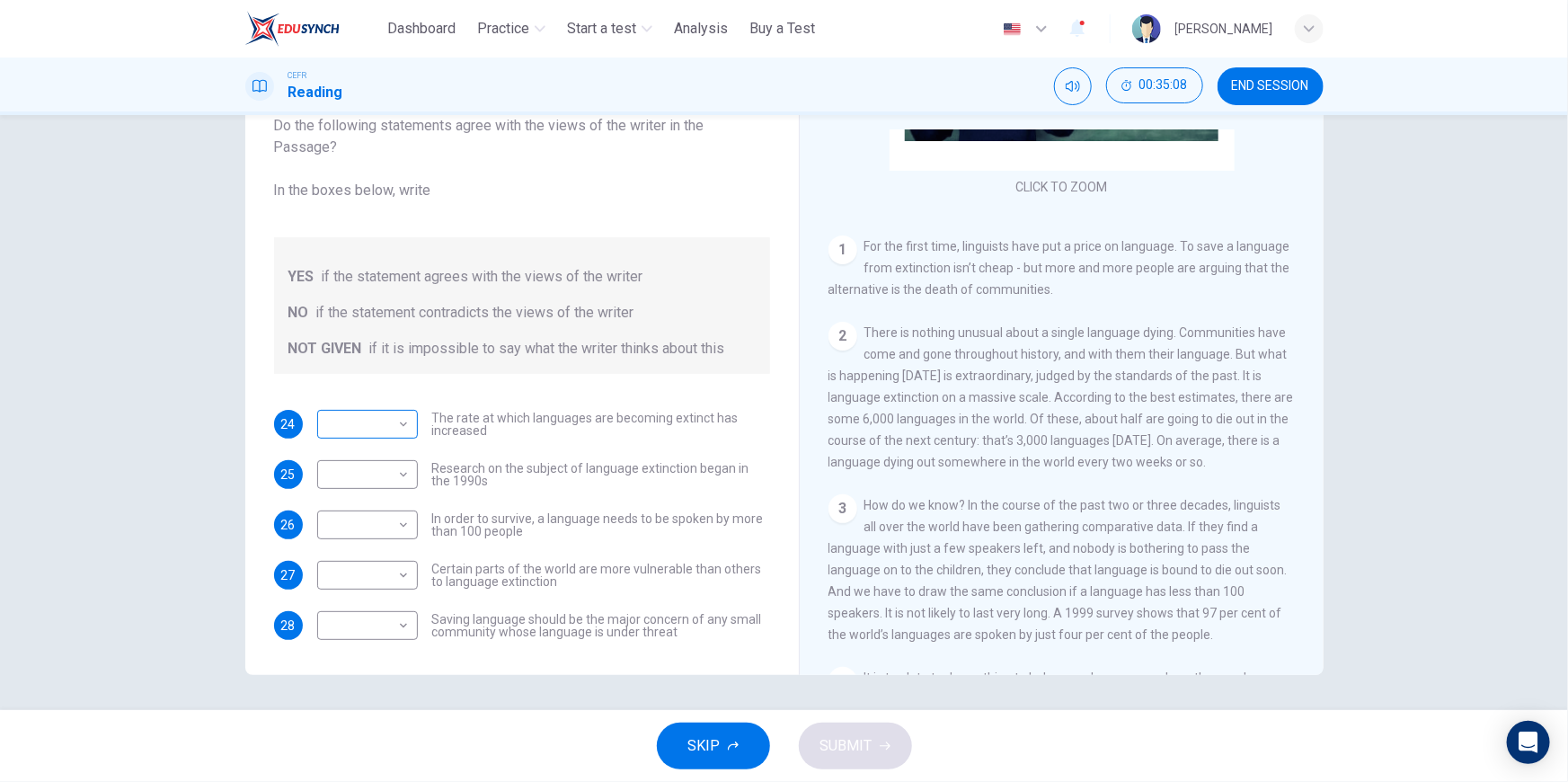
click at [341, 432] on body "This site uses cookies, as explained in our Privacy Policy . If you agree to th…" at bounding box center [784, 391] width 1568 height 782
click at [368, 457] on li "YES" at bounding box center [363, 451] width 101 height 28
type input "***"
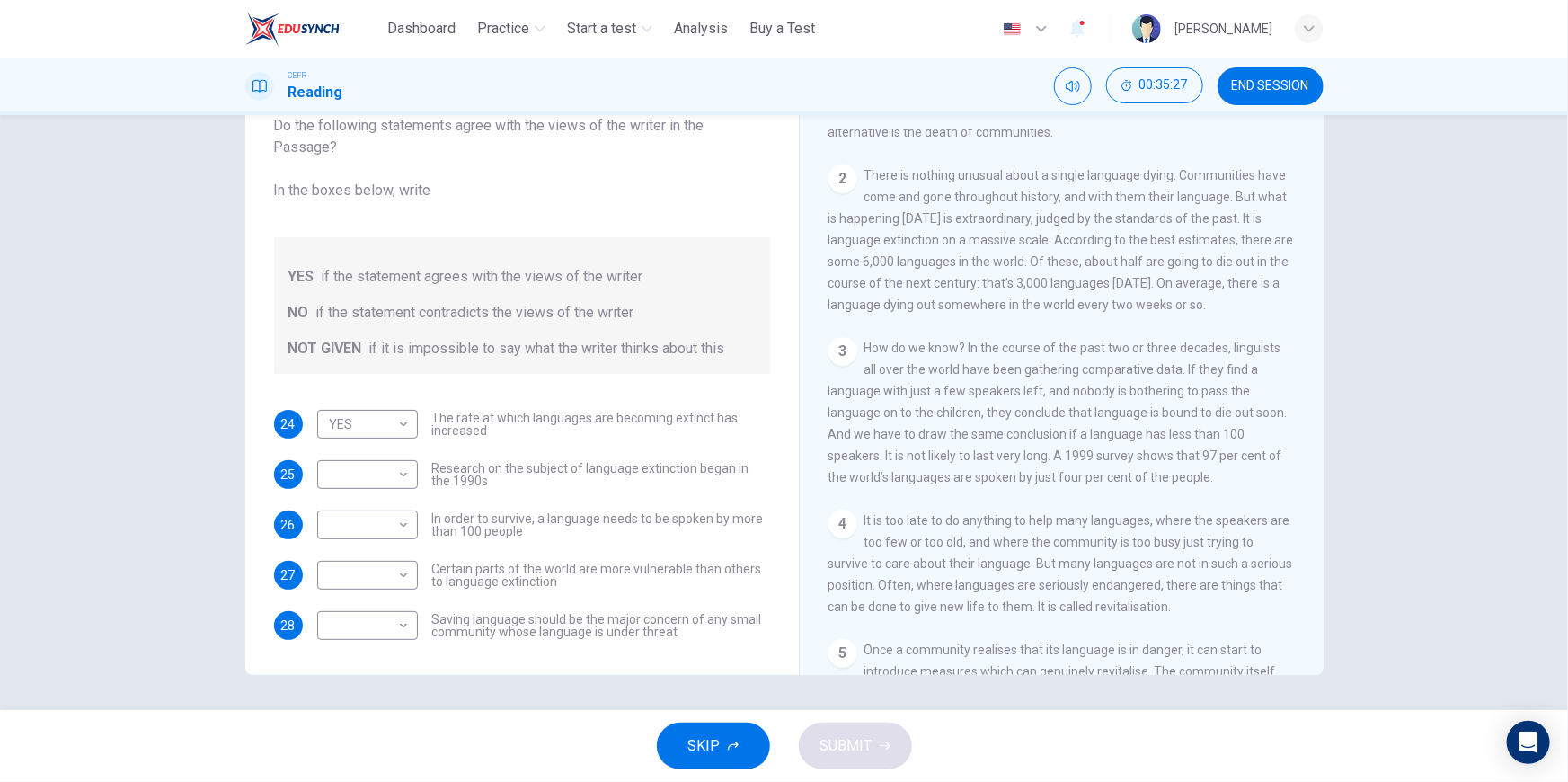
scroll to position [436, 0]
click at [363, 468] on body "This site uses cookies, as explained in our Privacy Policy . If you agree to th…" at bounding box center [784, 391] width 1568 height 782
click at [358, 561] on li "NOT GIVEN" at bounding box center [363, 559] width 101 height 28
type input "*********"
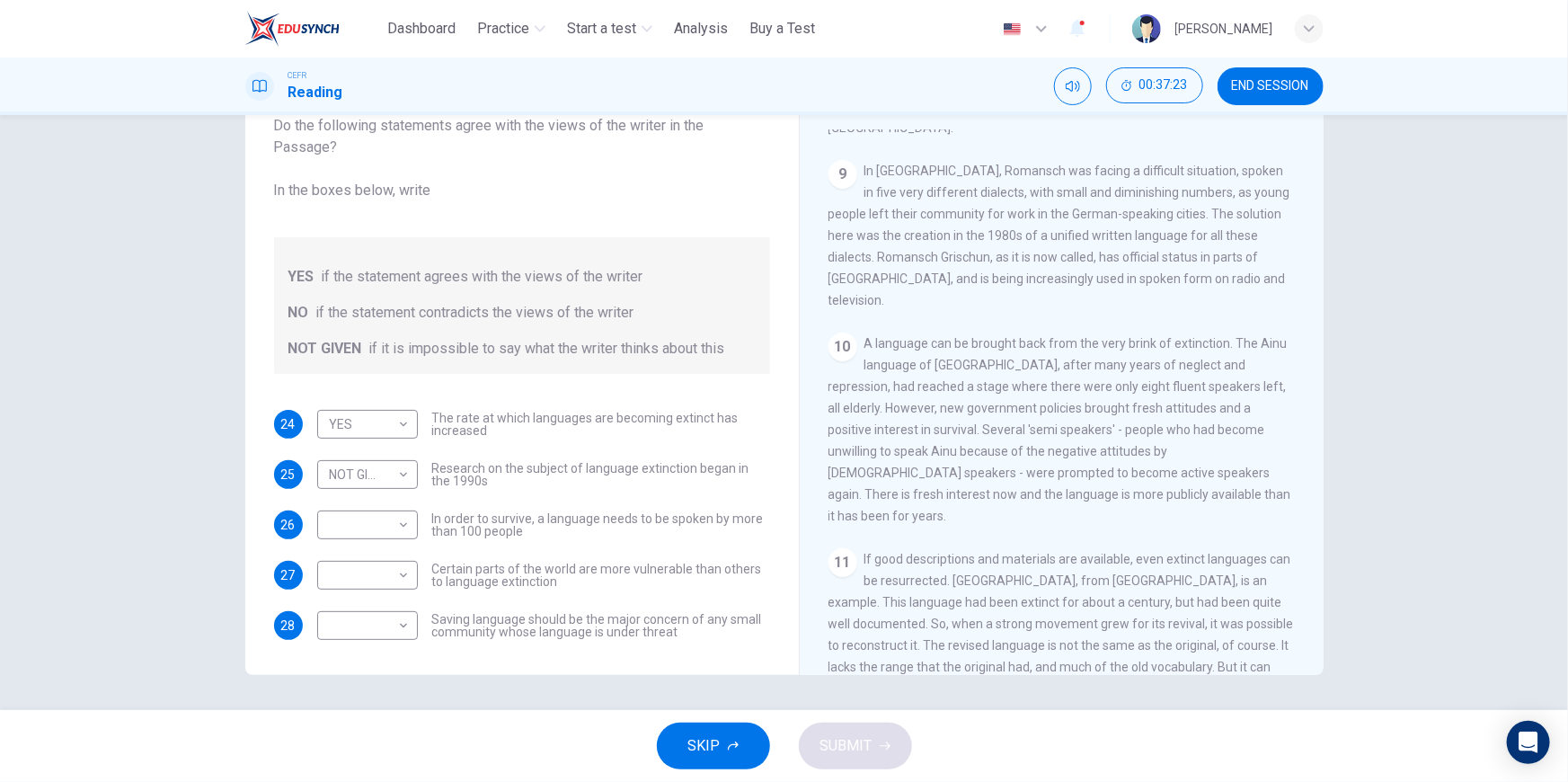
scroll to position [1971, 0]
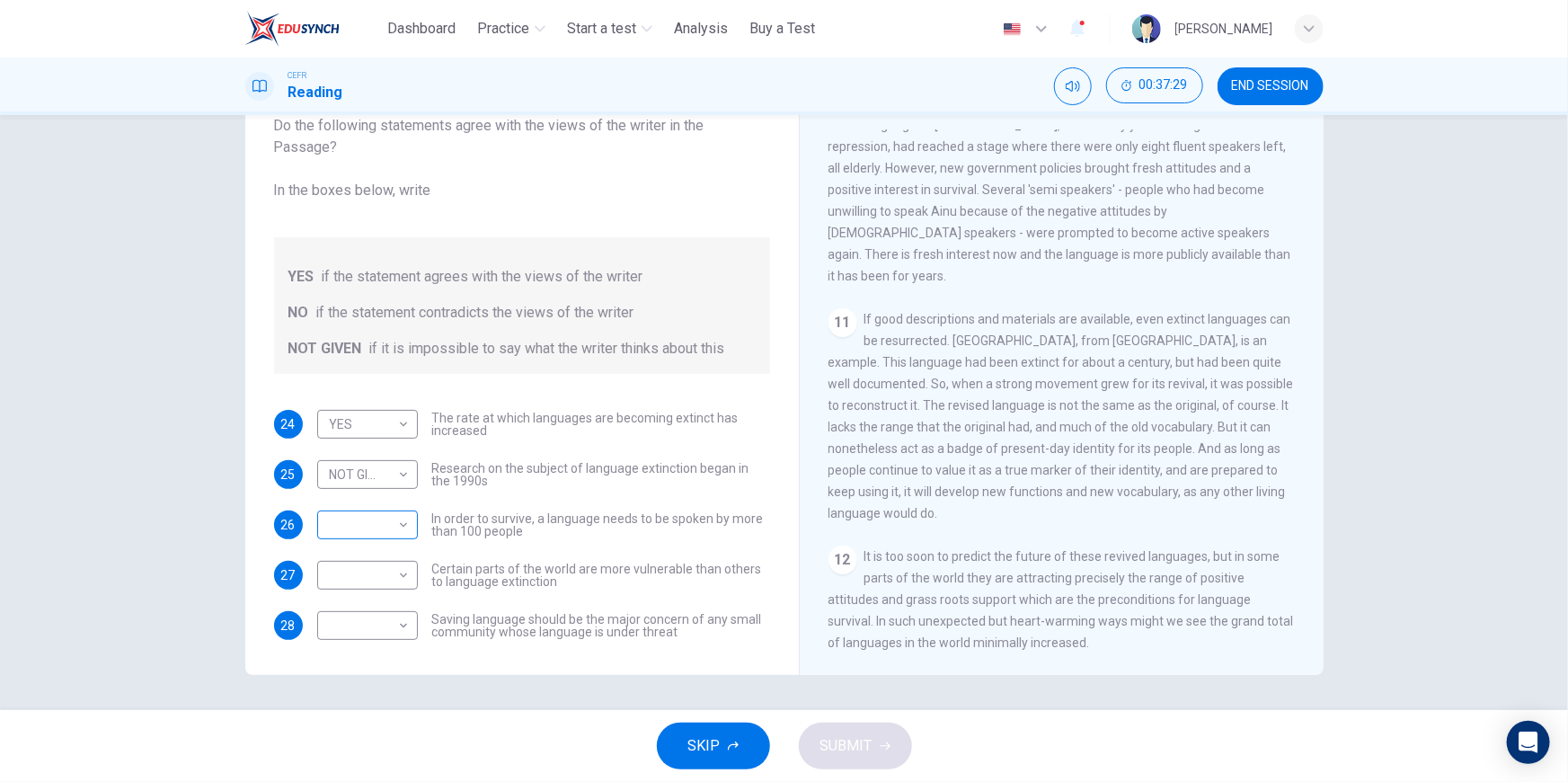
click at [396, 522] on body "This site uses cookies, as explained in our Privacy Policy . If you agree to th…" at bounding box center [784, 391] width 1568 height 782
click at [359, 604] on li "NOT GIVEN" at bounding box center [363, 609] width 101 height 28
type input "*********"
click at [379, 582] on body "This site uses cookies, as explained in our Privacy Policy . If you agree to th…" at bounding box center [784, 391] width 1568 height 782
click at [365, 596] on li "YES" at bounding box center [363, 602] width 101 height 28
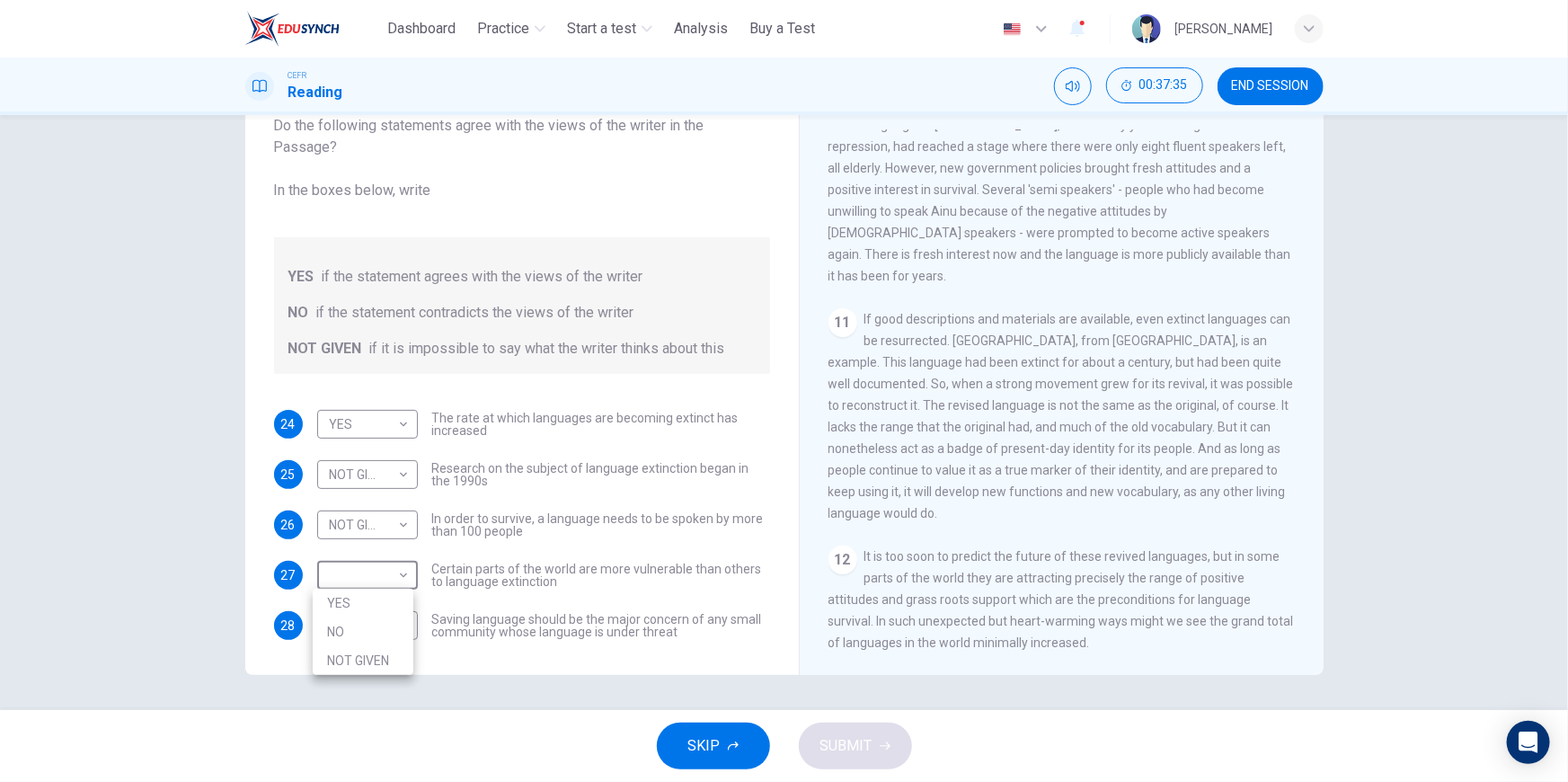
type input "***"
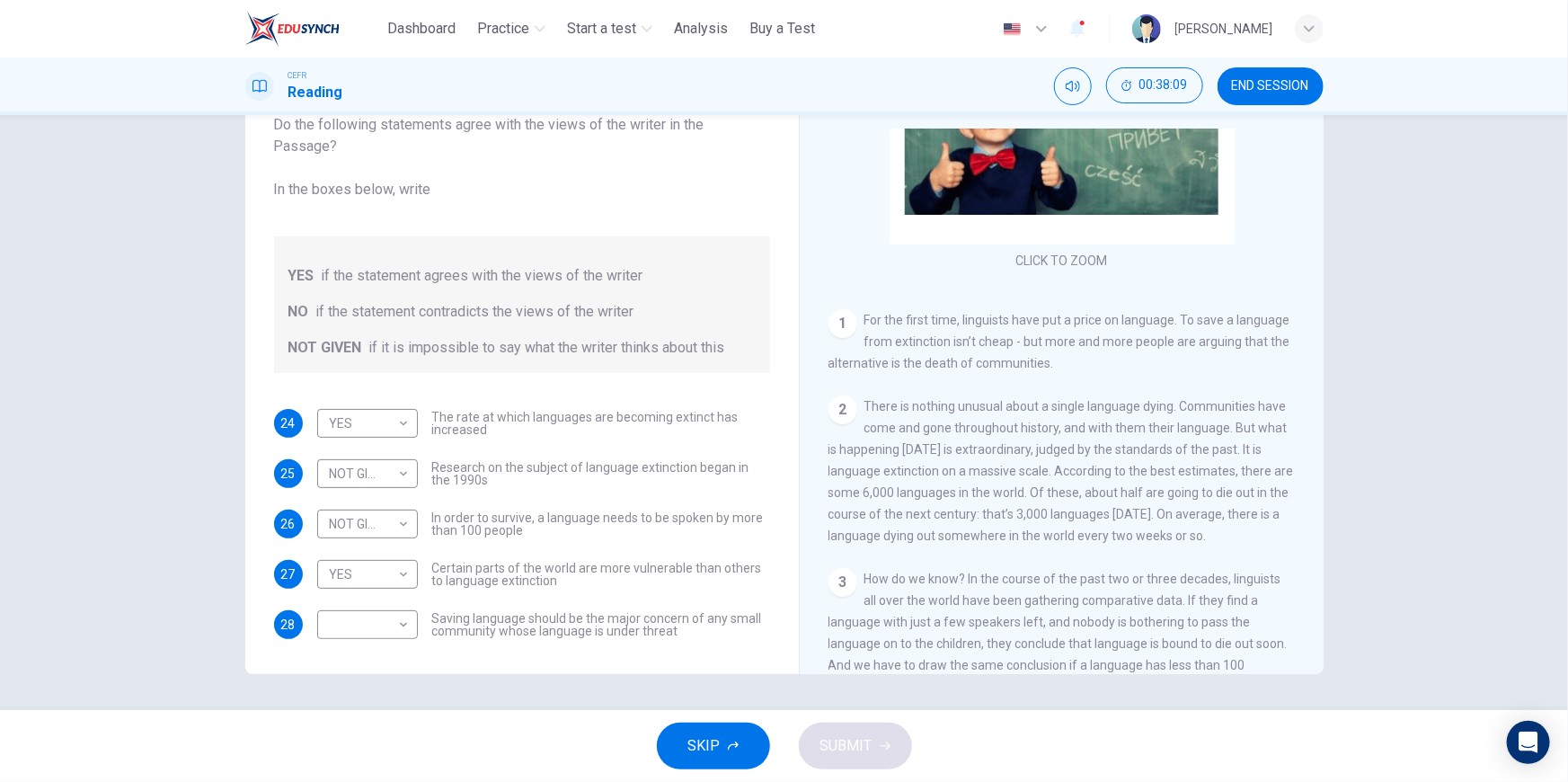
scroll to position [918, 0]
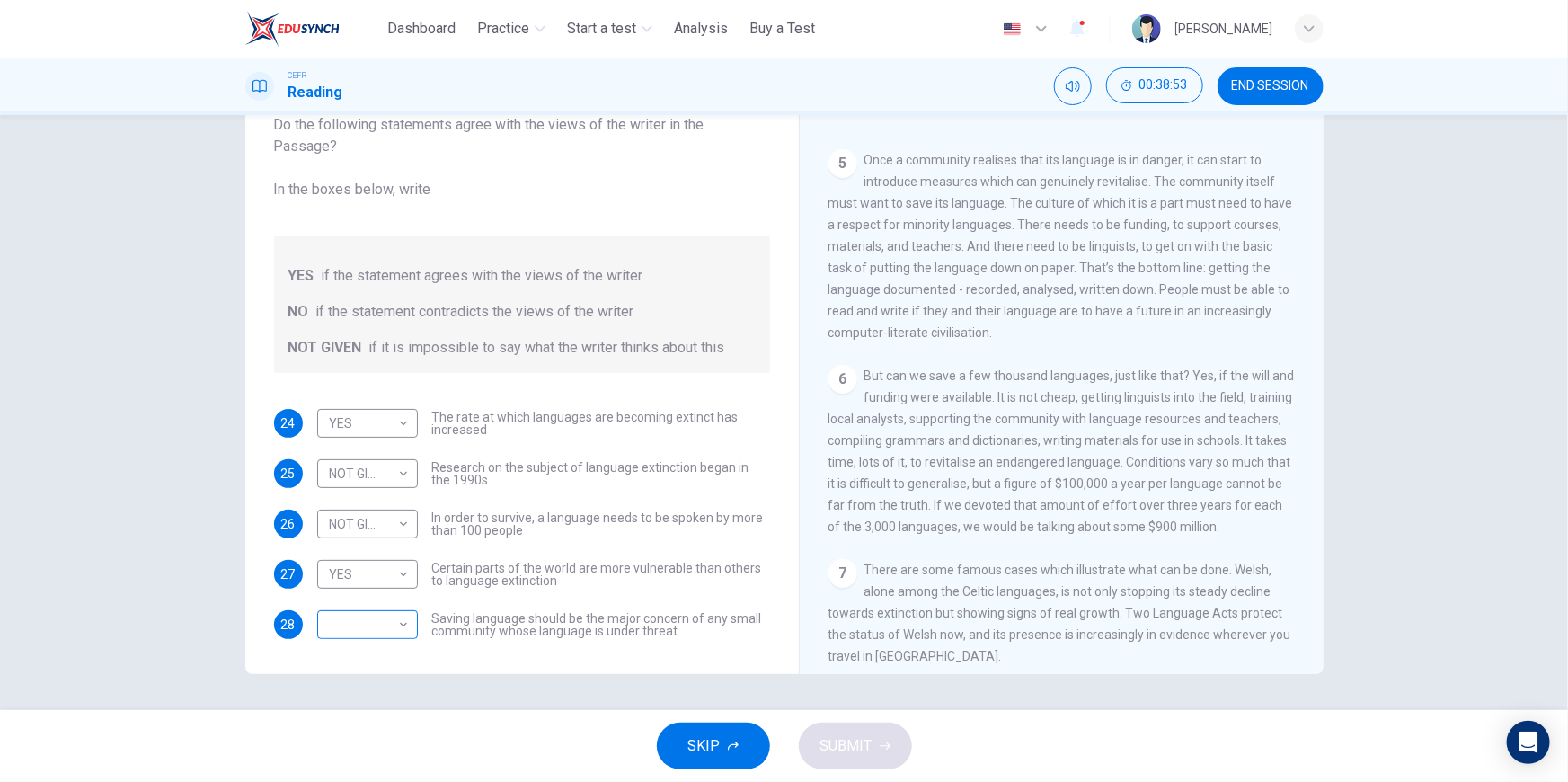
click at [383, 629] on body "This site uses cookies, as explained in our Privacy Policy . If you agree to th…" at bounding box center [784, 391] width 1568 height 782
click at [340, 714] on li "NOT GIVEN" at bounding box center [363, 709] width 101 height 28
type input "*********"
click at [865, 746] on span "SUBMIT" at bounding box center [846, 746] width 52 height 26
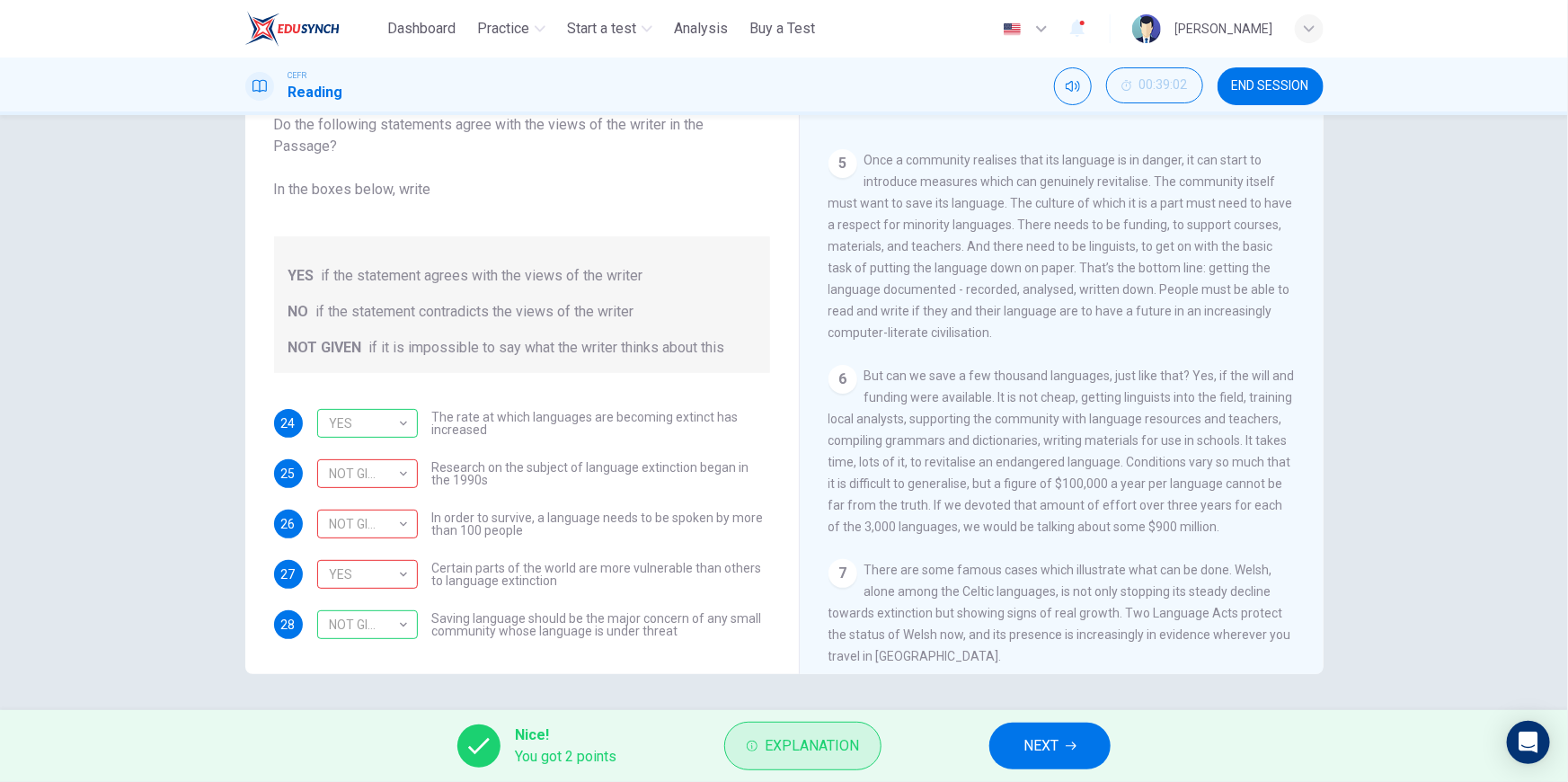
click at [824, 756] on span "Explanation" at bounding box center [811, 746] width 94 height 26
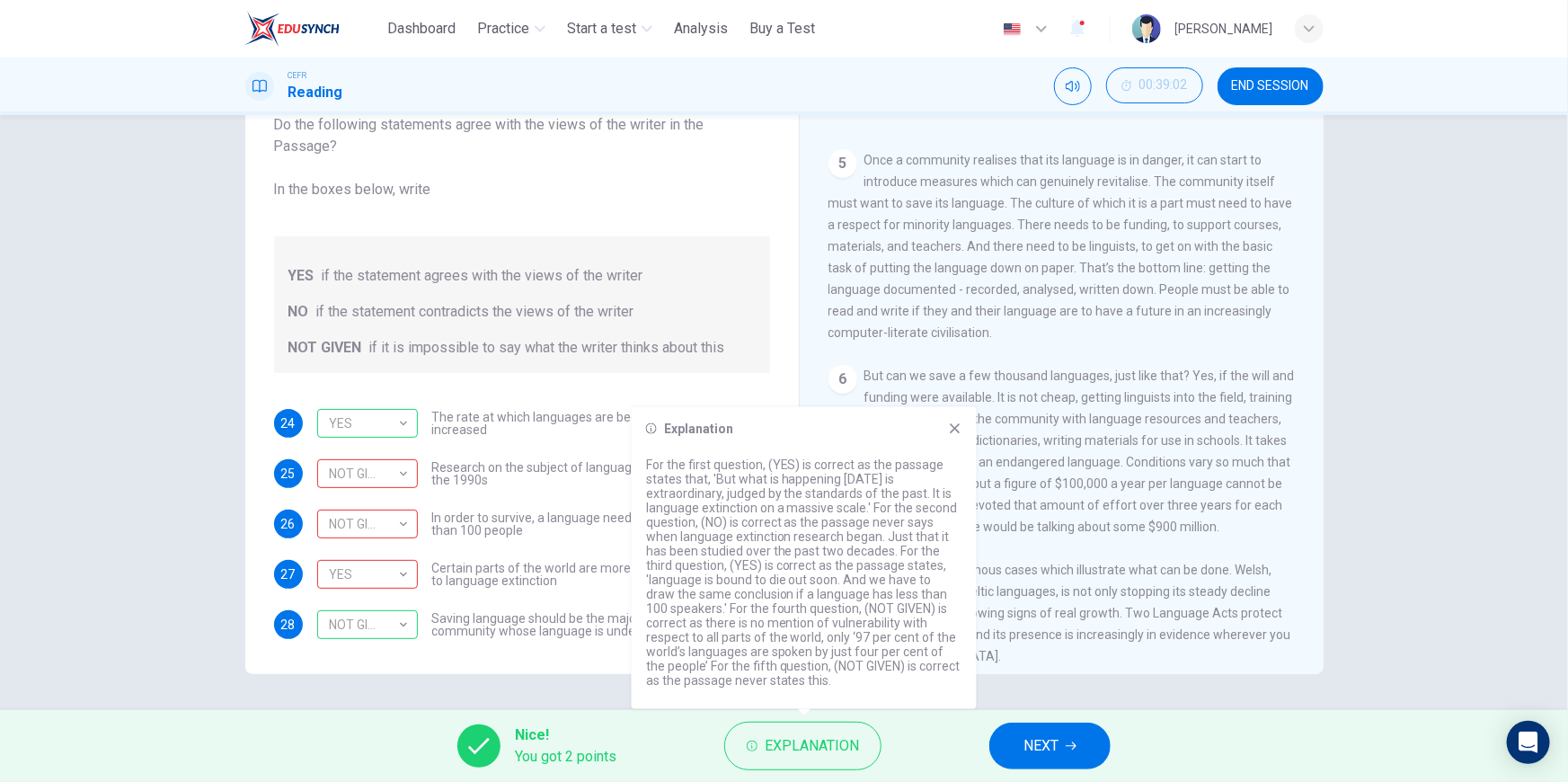
scroll to position [474, 0]
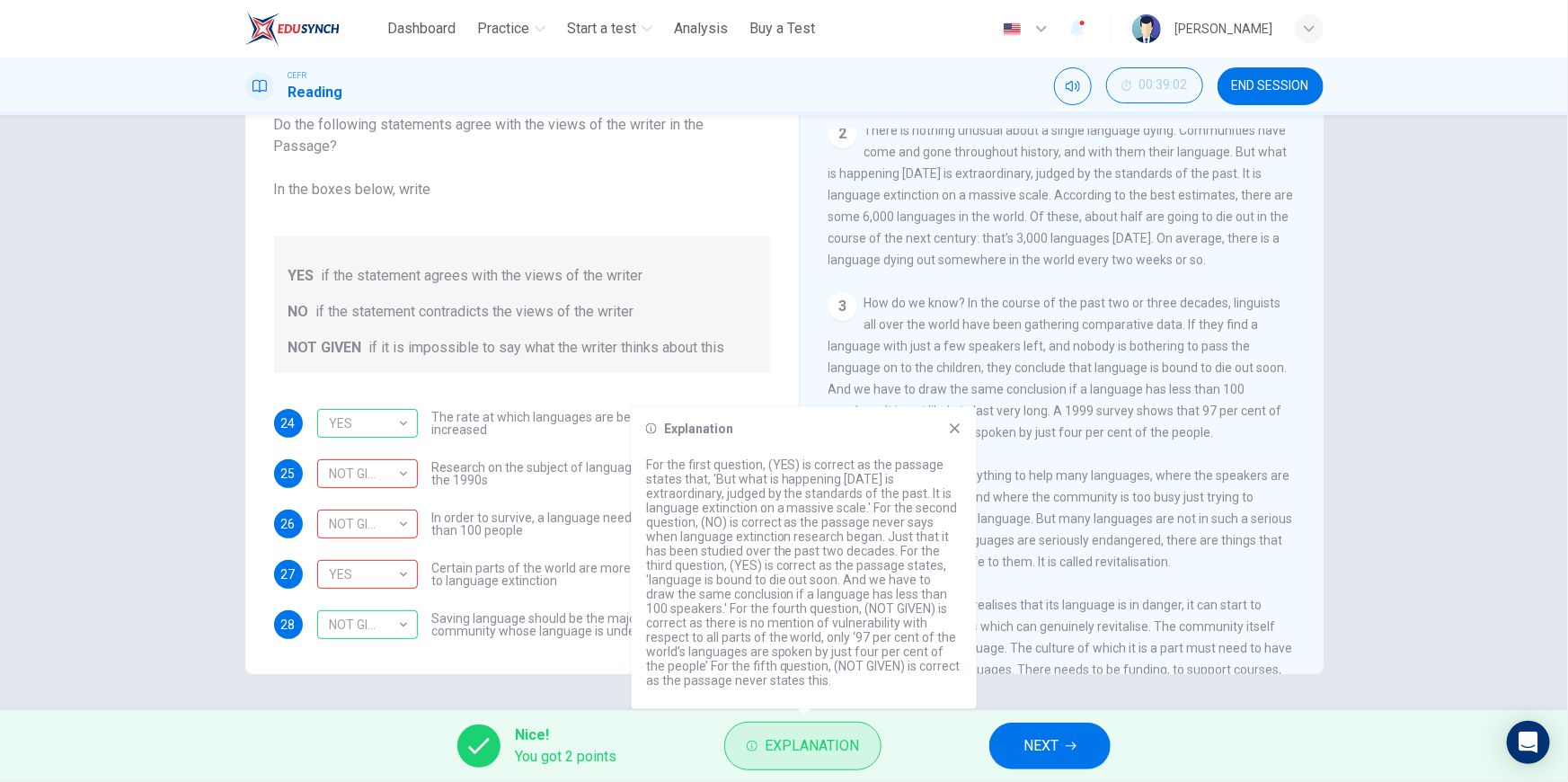
click at [829, 754] on span "Explanation" at bounding box center [811, 746] width 94 height 26
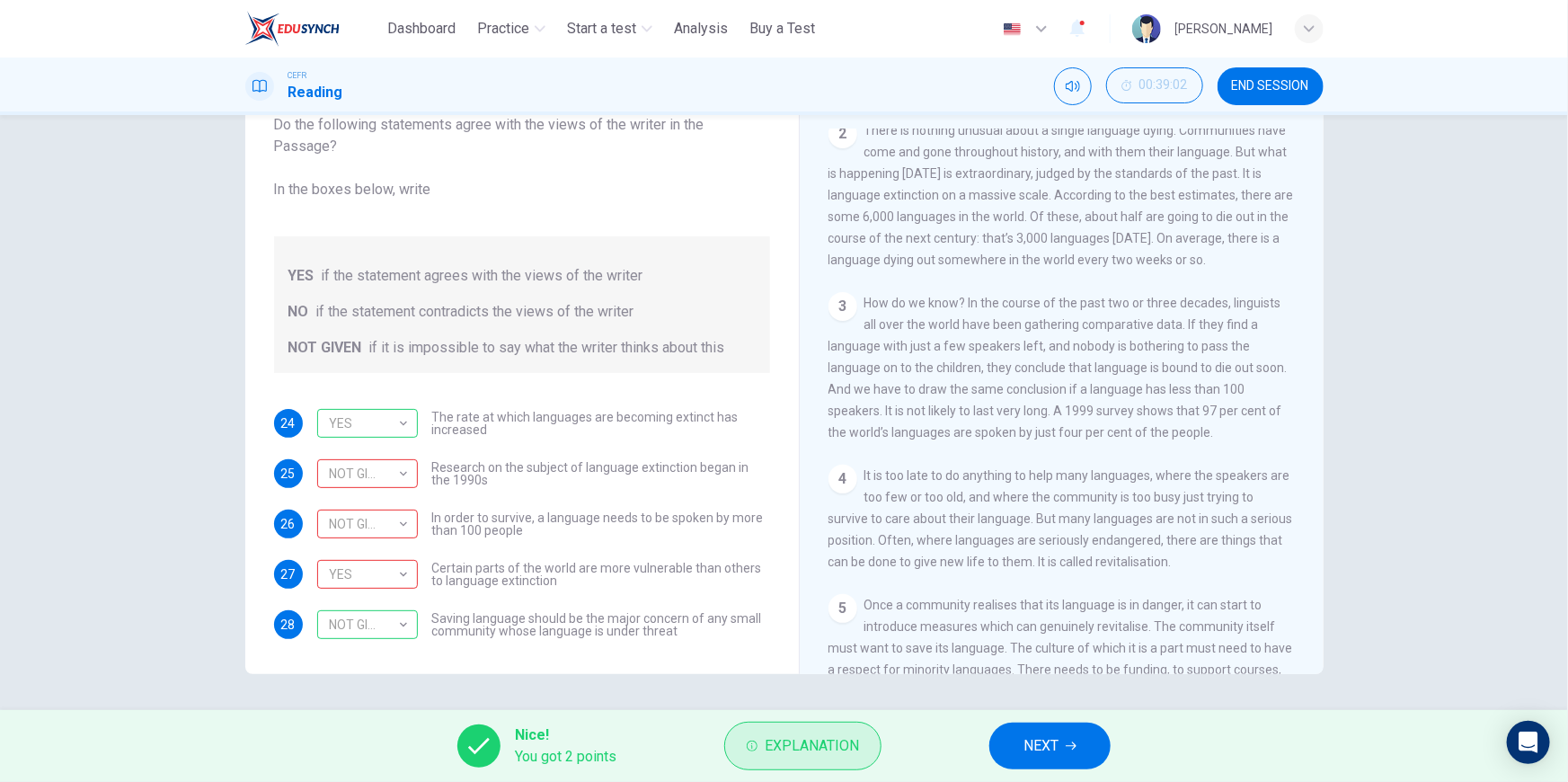
click at [829, 754] on span "Explanation" at bounding box center [811, 746] width 94 height 26
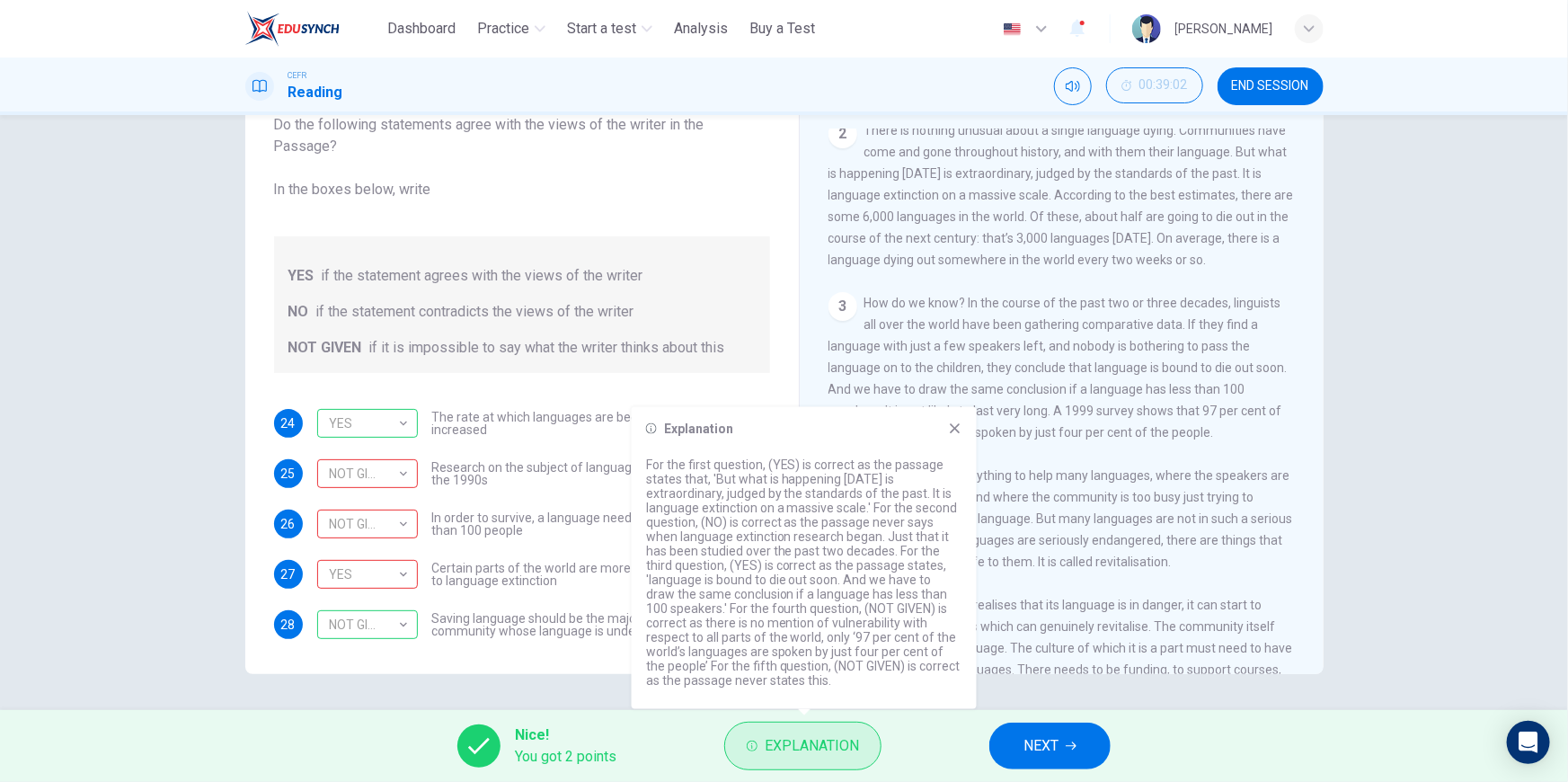
click at [782, 740] on span "Explanation" at bounding box center [811, 746] width 94 height 26
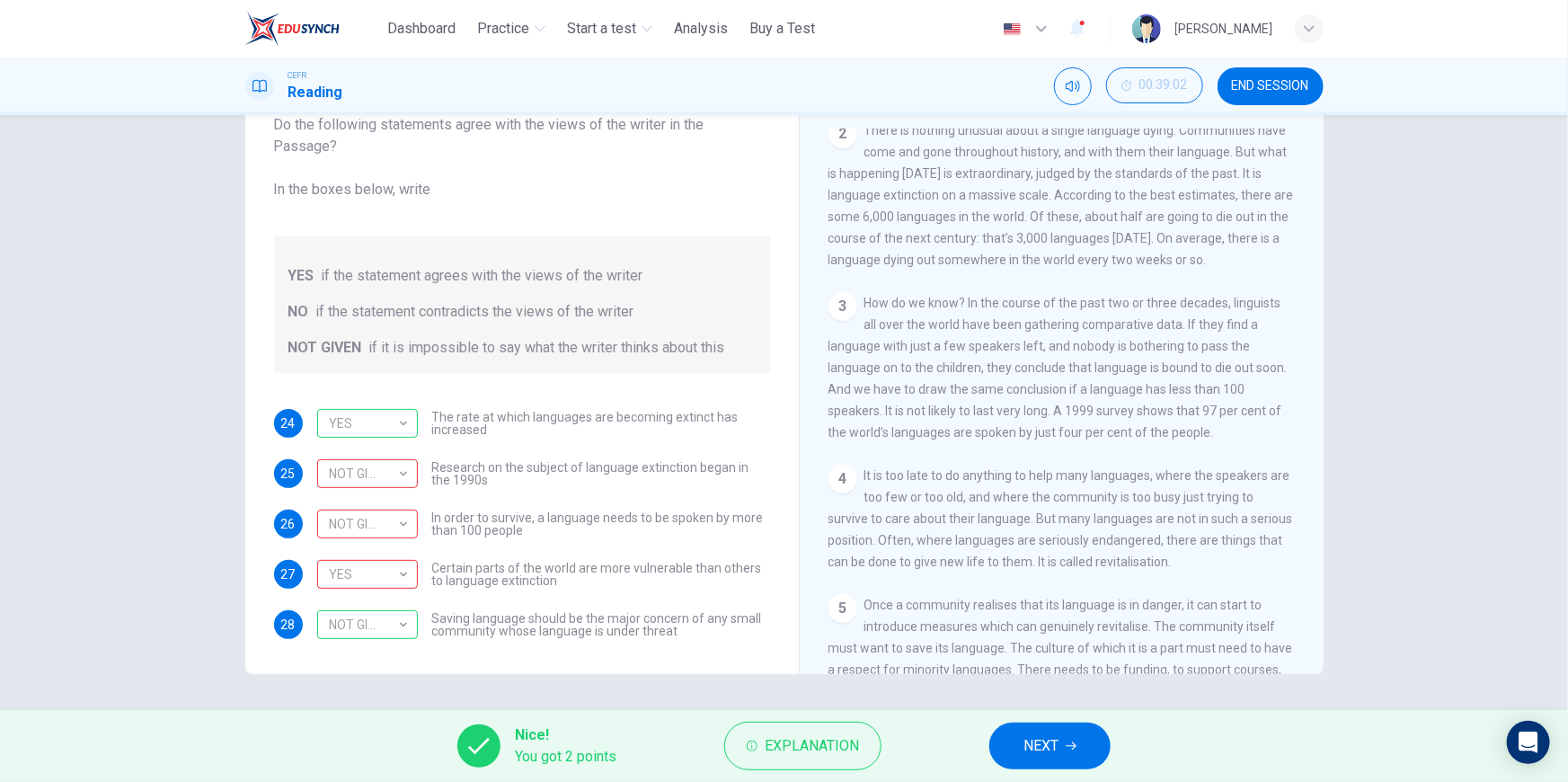
click at [1018, 749] on button "NEXT" at bounding box center [1050, 746] width 122 height 47
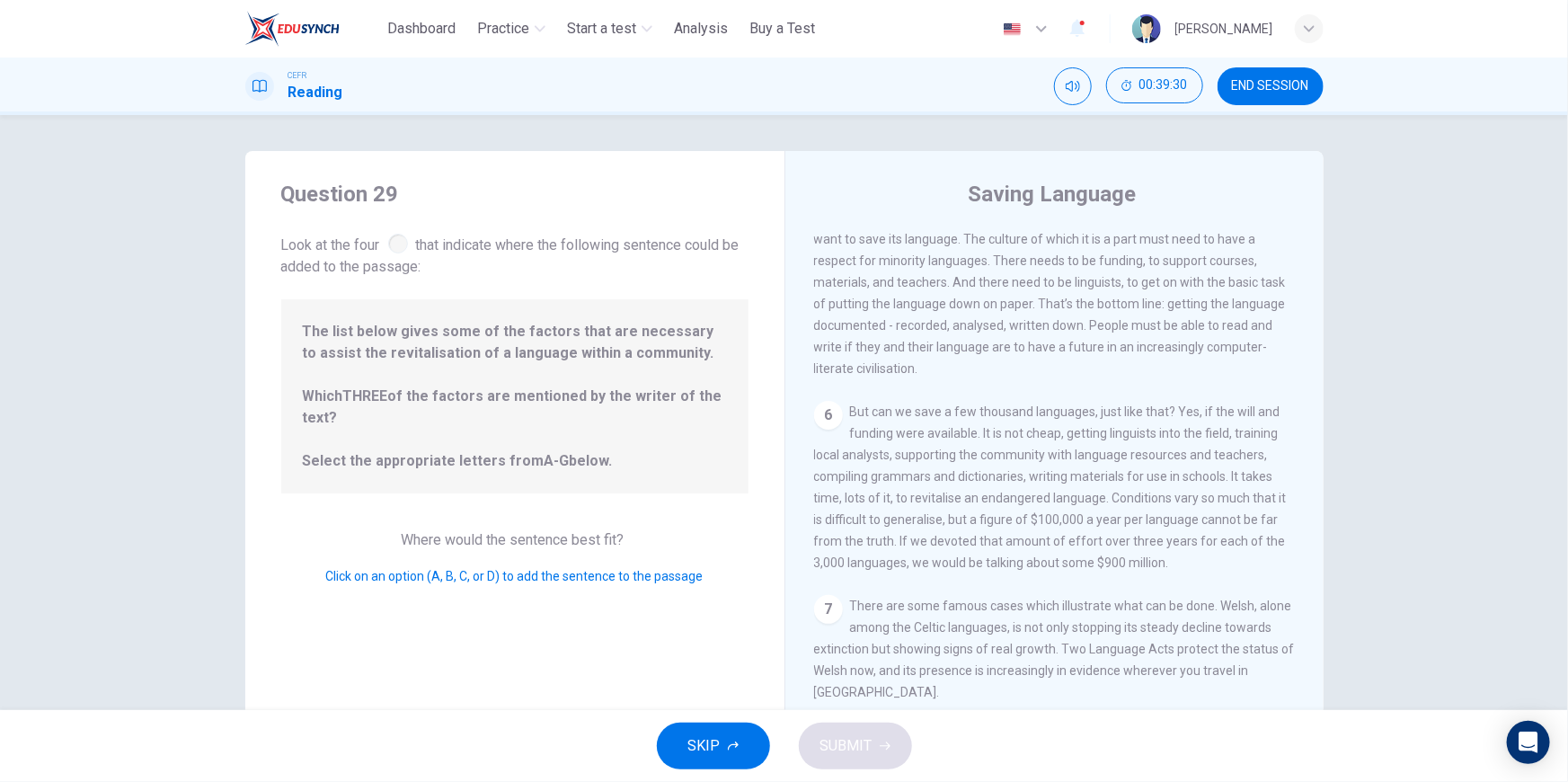
scroll to position [408, 0]
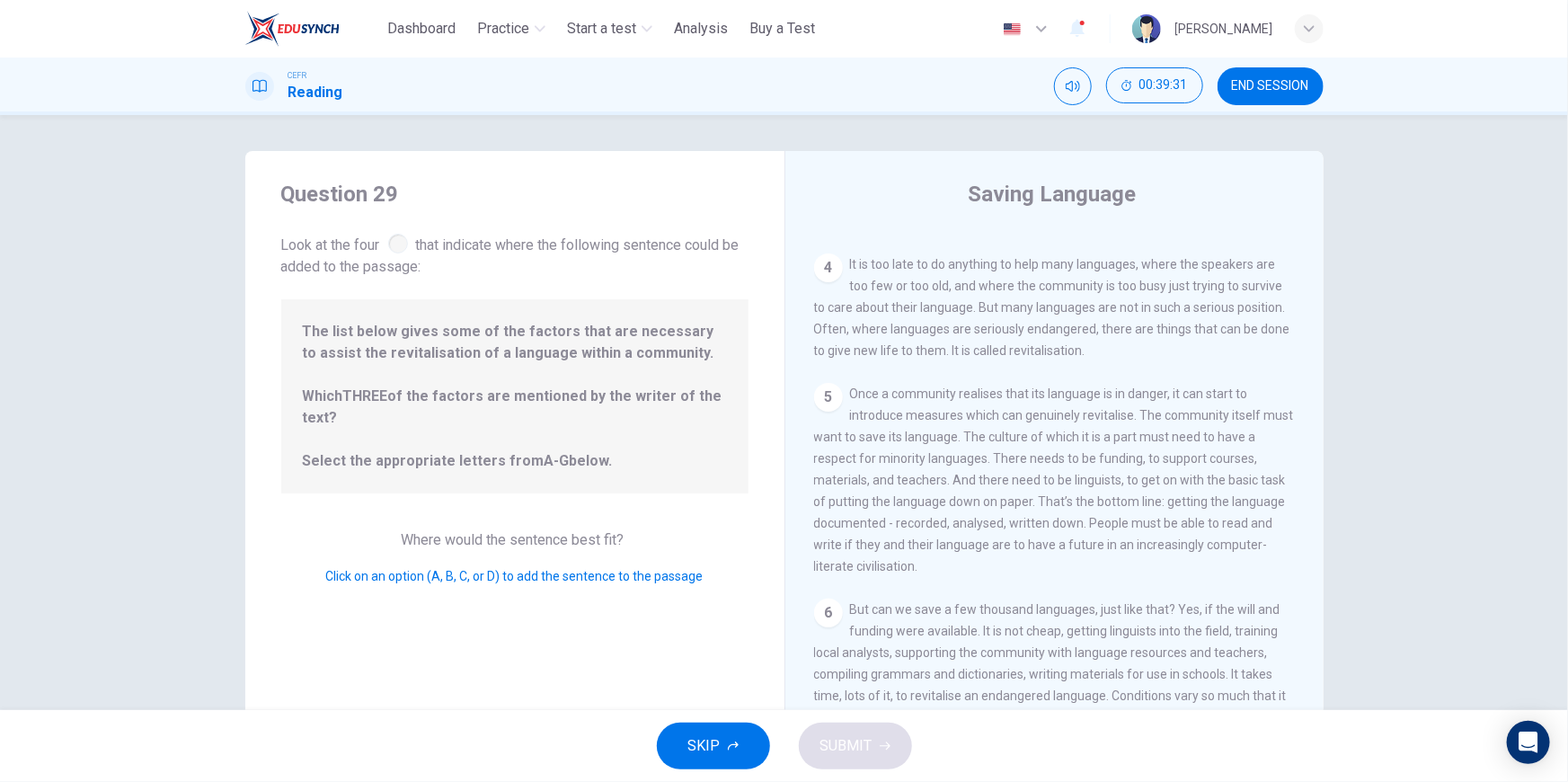
click at [394, 241] on div at bounding box center [398, 243] width 20 height 20
click at [832, 283] on div "4" at bounding box center [828, 267] width 28 height 28
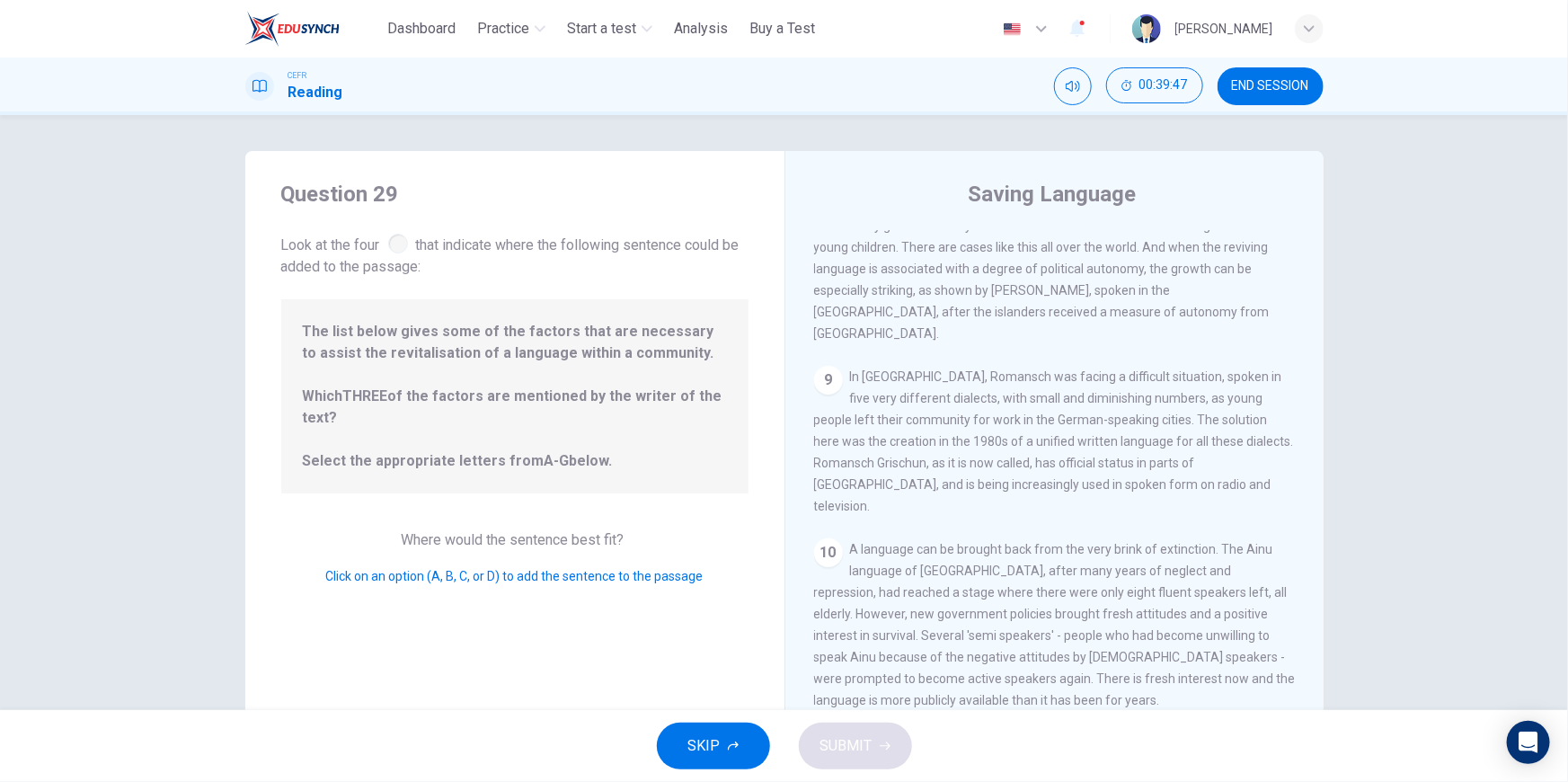
scroll to position [1238, 0]
click at [701, 631] on div "Question 29 Look at the four that indicate where the following sentence could b…" at bounding box center [514, 463] width 539 height 624
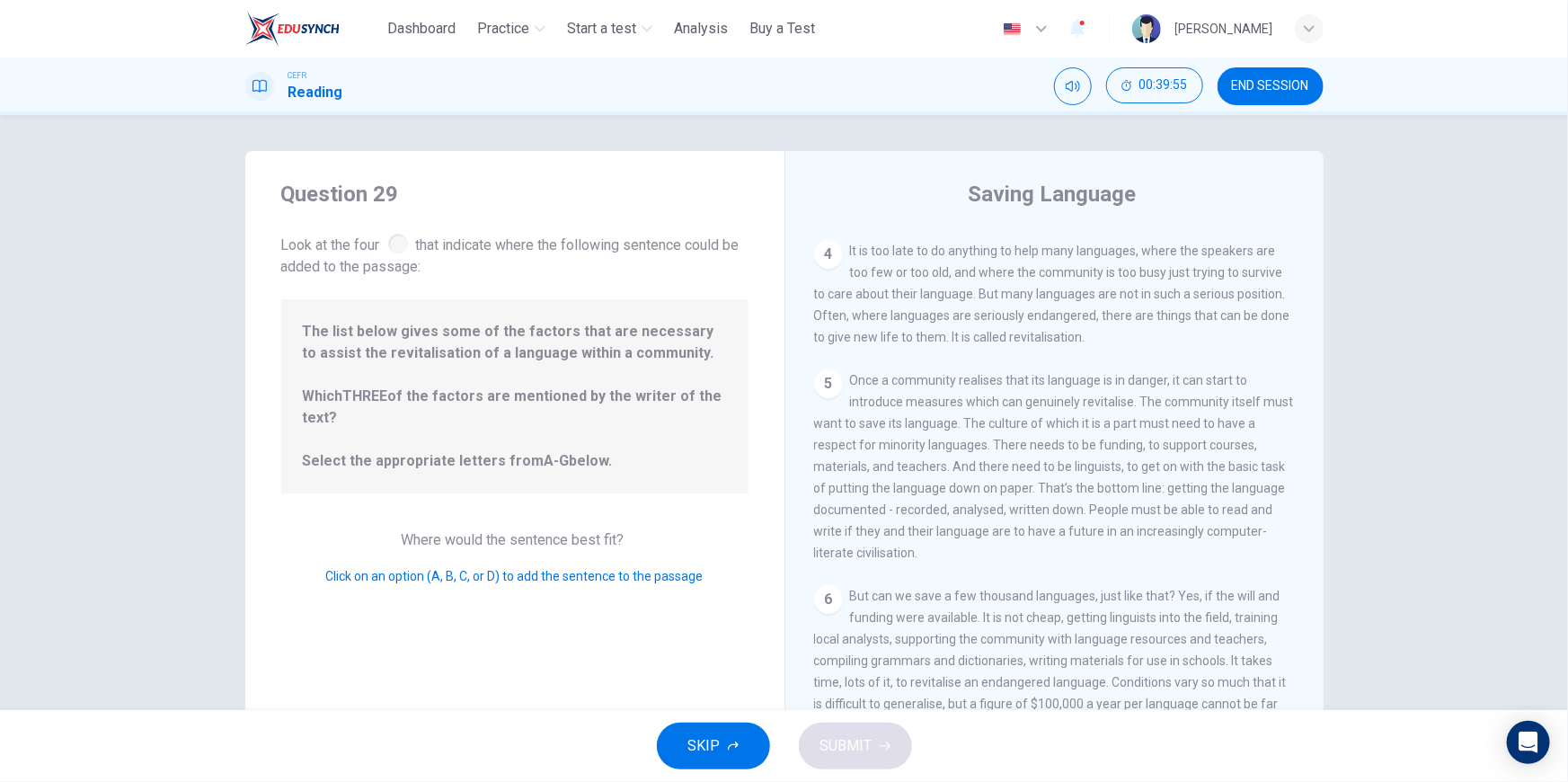
scroll to position [0, 0]
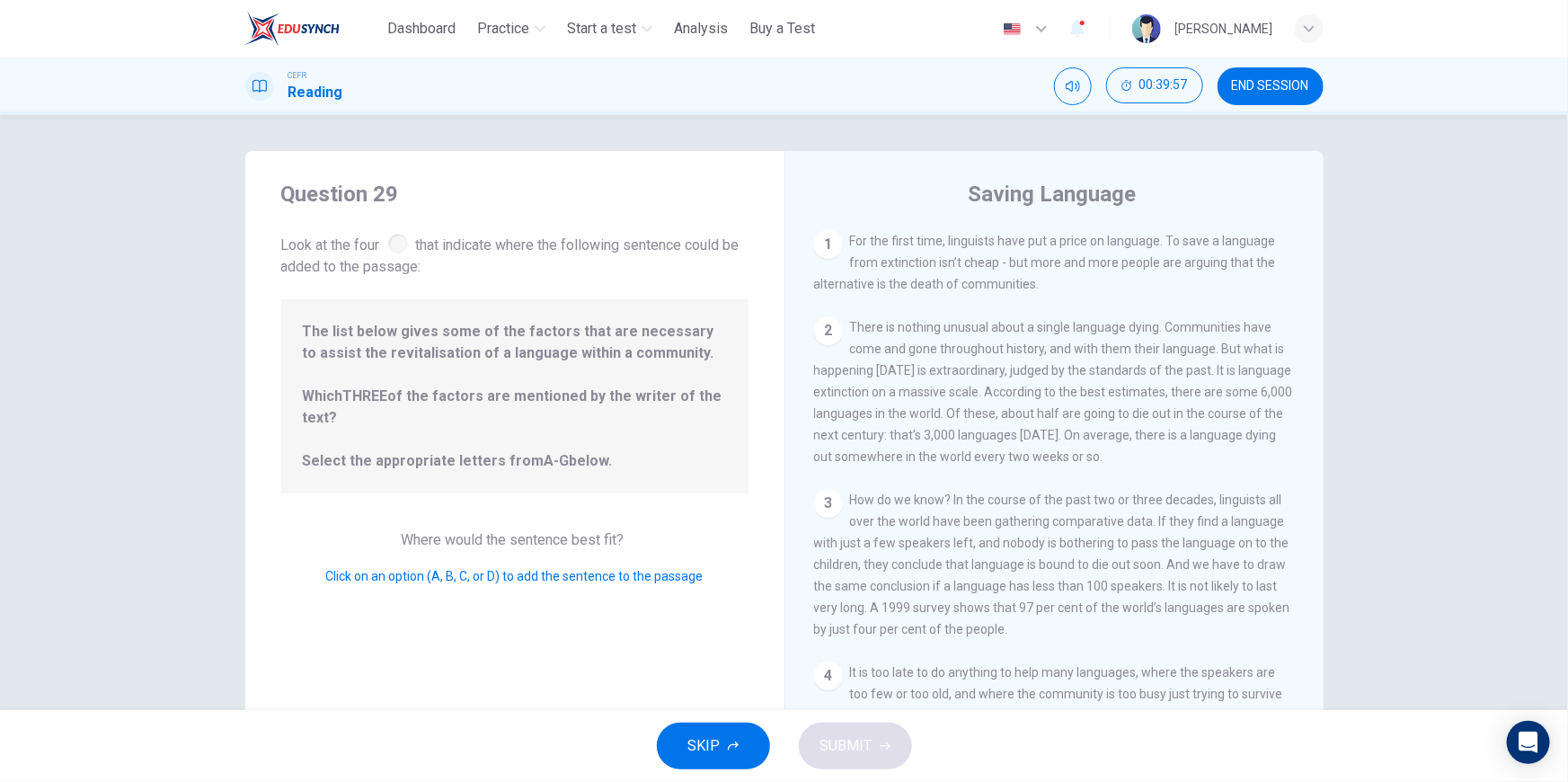
click at [1123, 417] on span "There is nothing unusual about a single language dying. Communities have come a…" at bounding box center [1054, 391] width 479 height 144
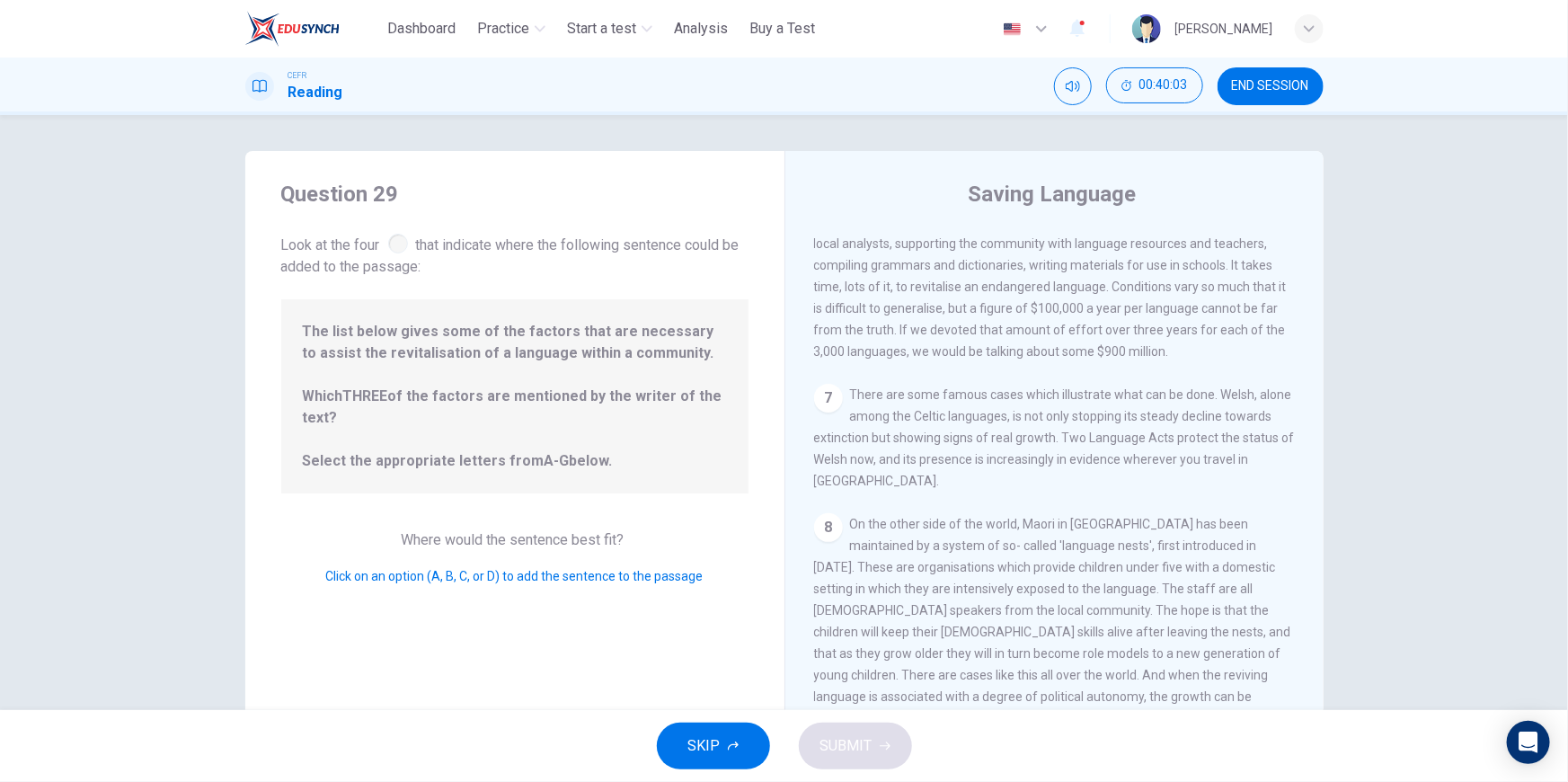
scroll to position [735, 0]
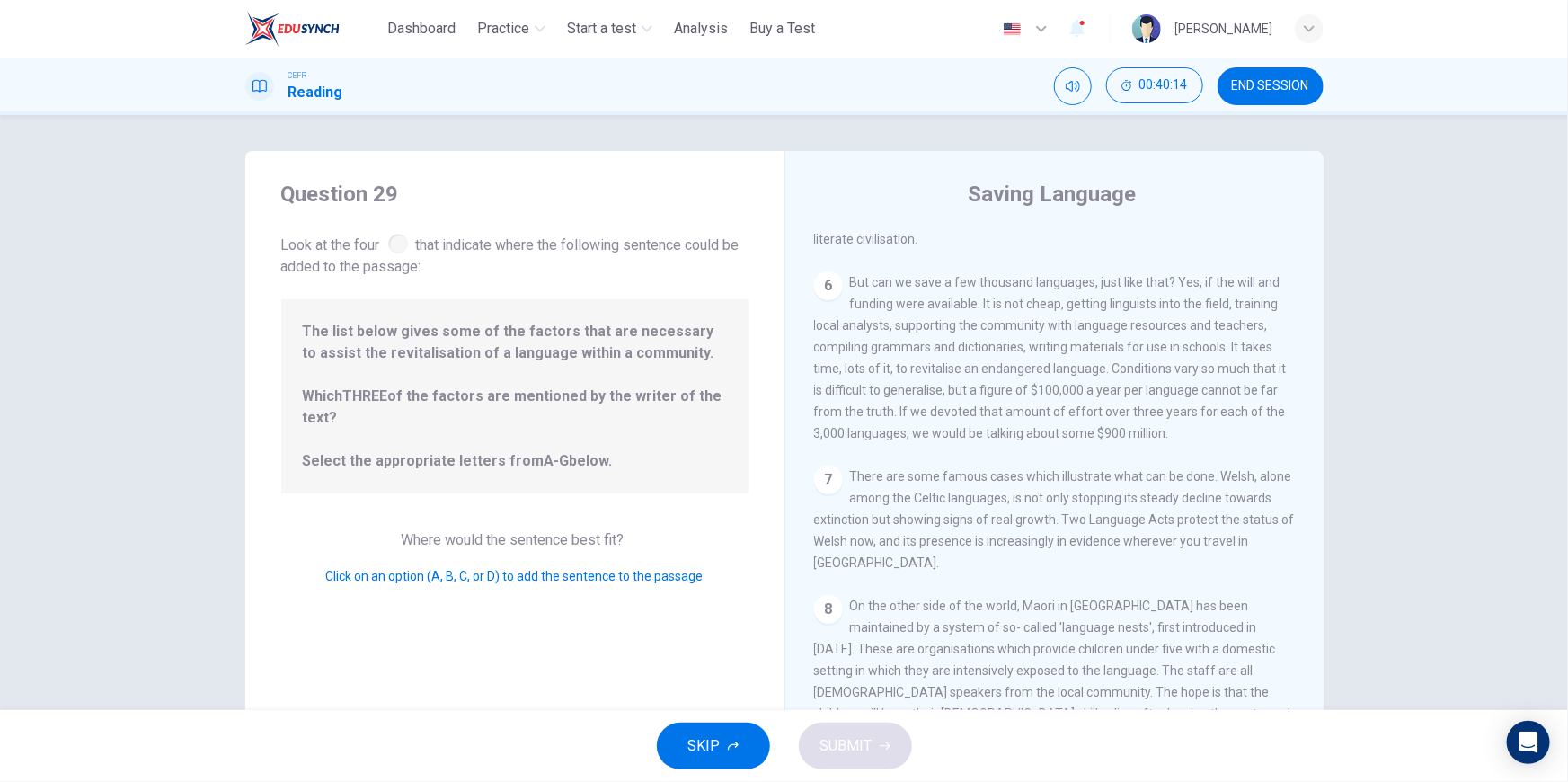
click at [397, 240] on div at bounding box center [398, 243] width 20 height 20
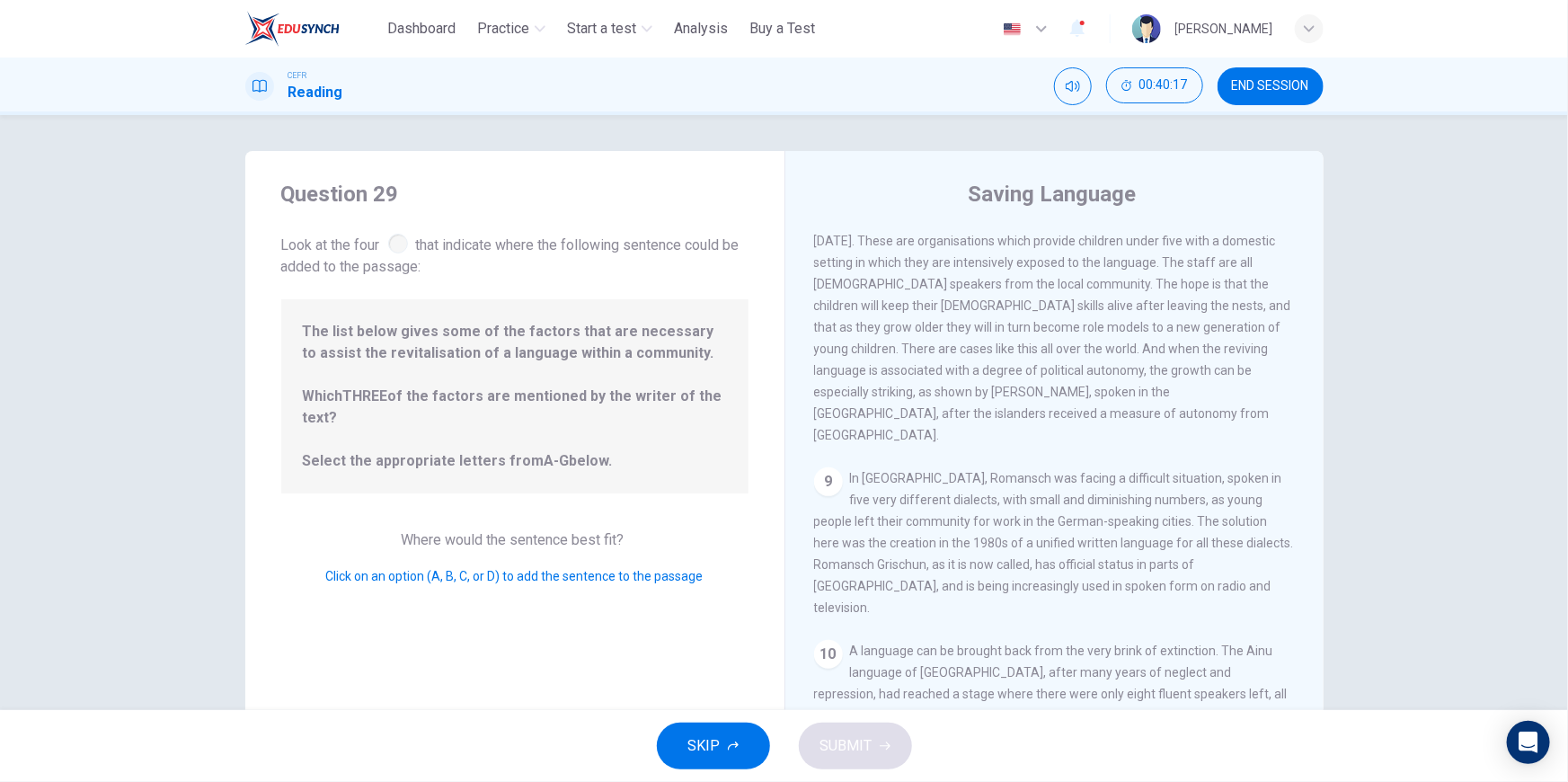
scroll to position [1554, 0]
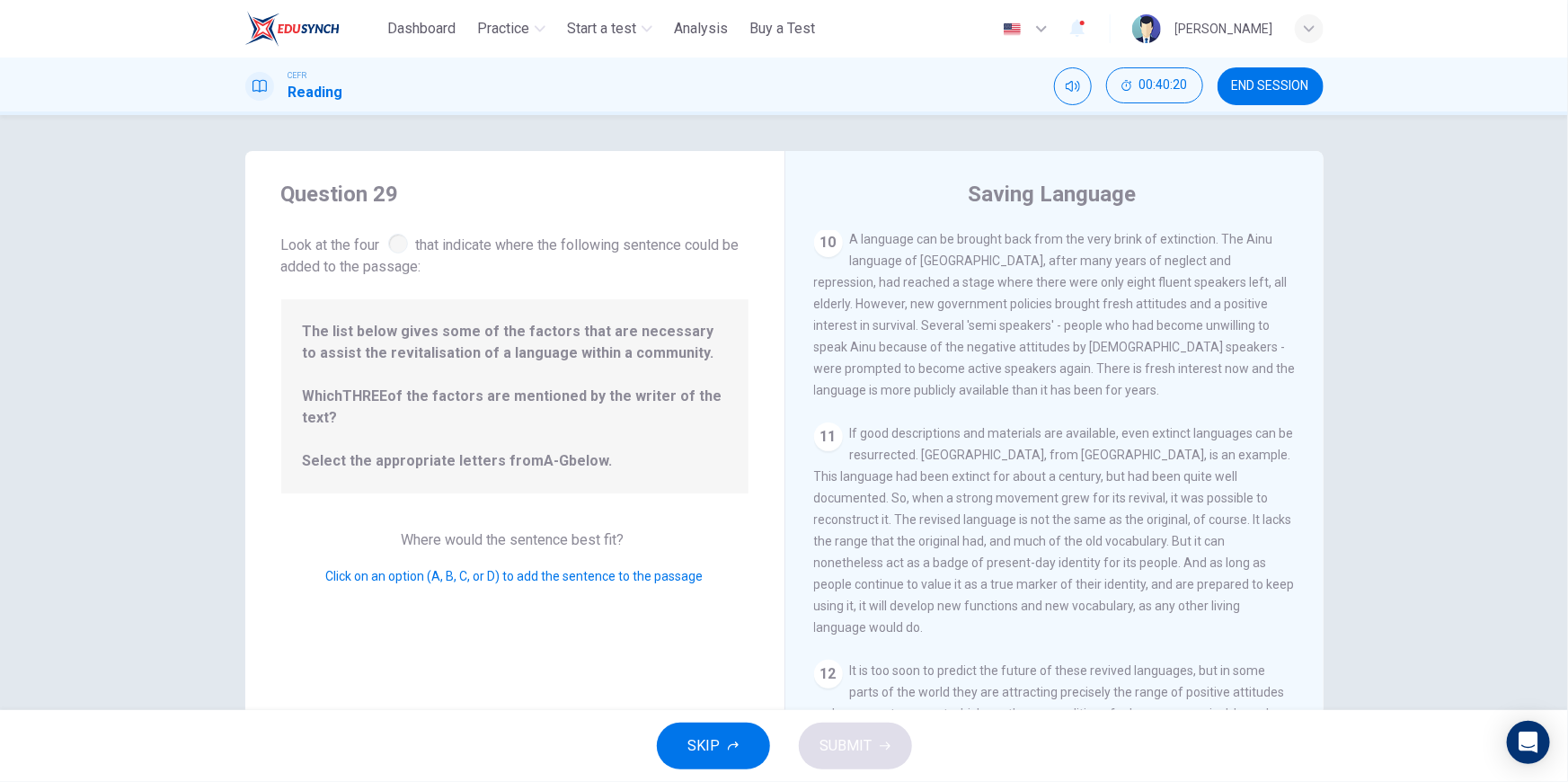
drag, startPoint x: 811, startPoint y: 622, endPoint x: 982, endPoint y: 618, distance: 171.0
click at [828, 659] on div "12" at bounding box center [828, 673] width 28 height 28
drag, startPoint x: 982, startPoint y: 618, endPoint x: 1115, endPoint y: 618, distance: 133.0
click at [1042, 663] on span "It is too soon to predict the future of these revived languages, but in some pa…" at bounding box center [1050, 713] width 471 height 101
drag, startPoint x: 1144, startPoint y: 620, endPoint x: 596, endPoint y: 553, distance: 552.1
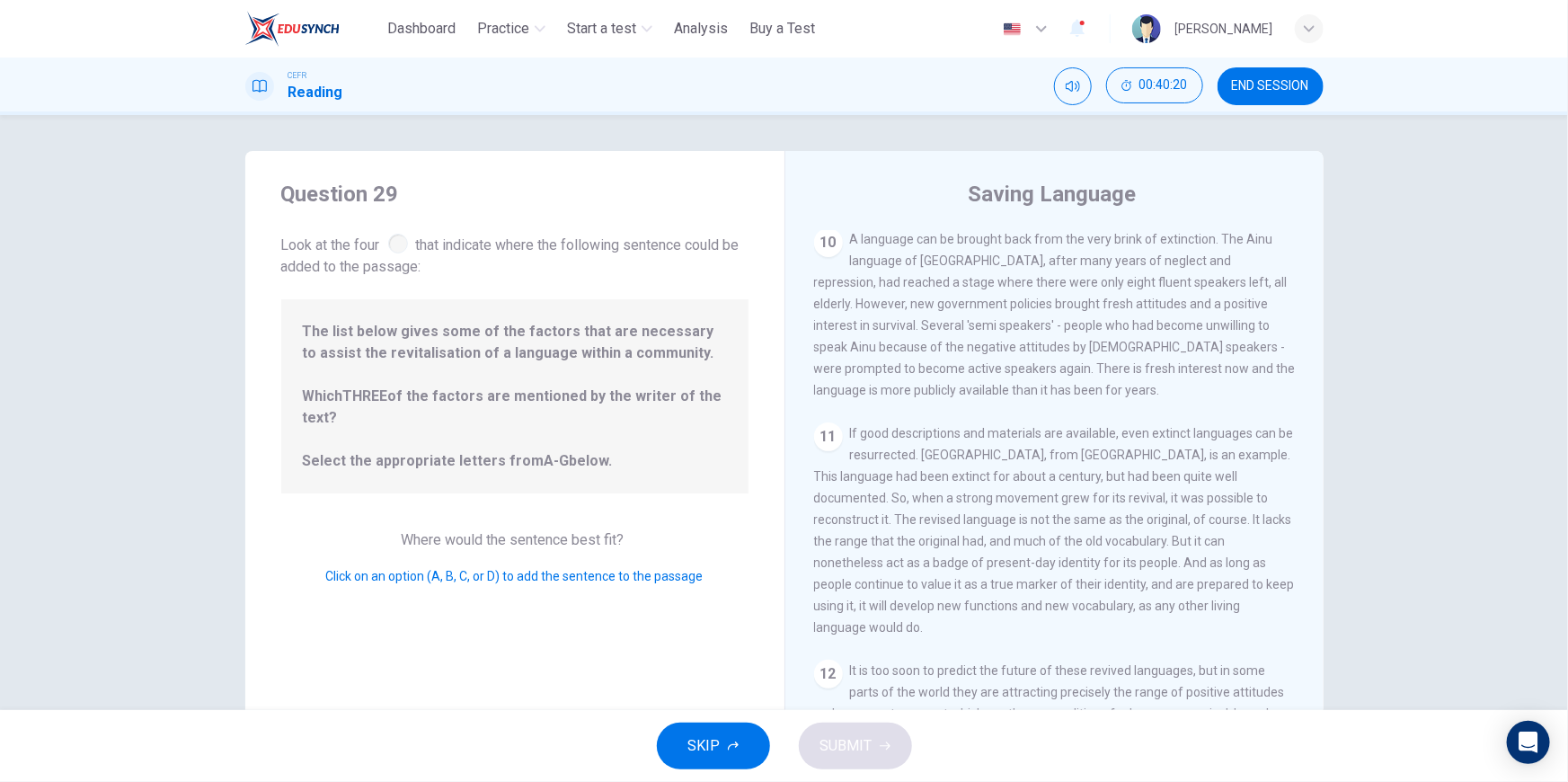
click at [1097, 607] on div "1 For the first time, linguists have put a price on language. To save a languag…" at bounding box center [1067, 488] width 505 height 517
click at [560, 551] on div "Where would the sentence best fit? Click on an option (A, B, C, or D) to add th…" at bounding box center [515, 557] width 467 height 58
click at [451, 566] on div "Where would the sentence best fit? Click on an option (A, B, C, or D) to add th…" at bounding box center [515, 557] width 467 height 58
click at [444, 569] on div "Click on an option (A, B, C, or D) to add the sentence to the passage" at bounding box center [515, 576] width 467 height 22
drag, startPoint x: 439, startPoint y: 580, endPoint x: 467, endPoint y: 587, distance: 28.9
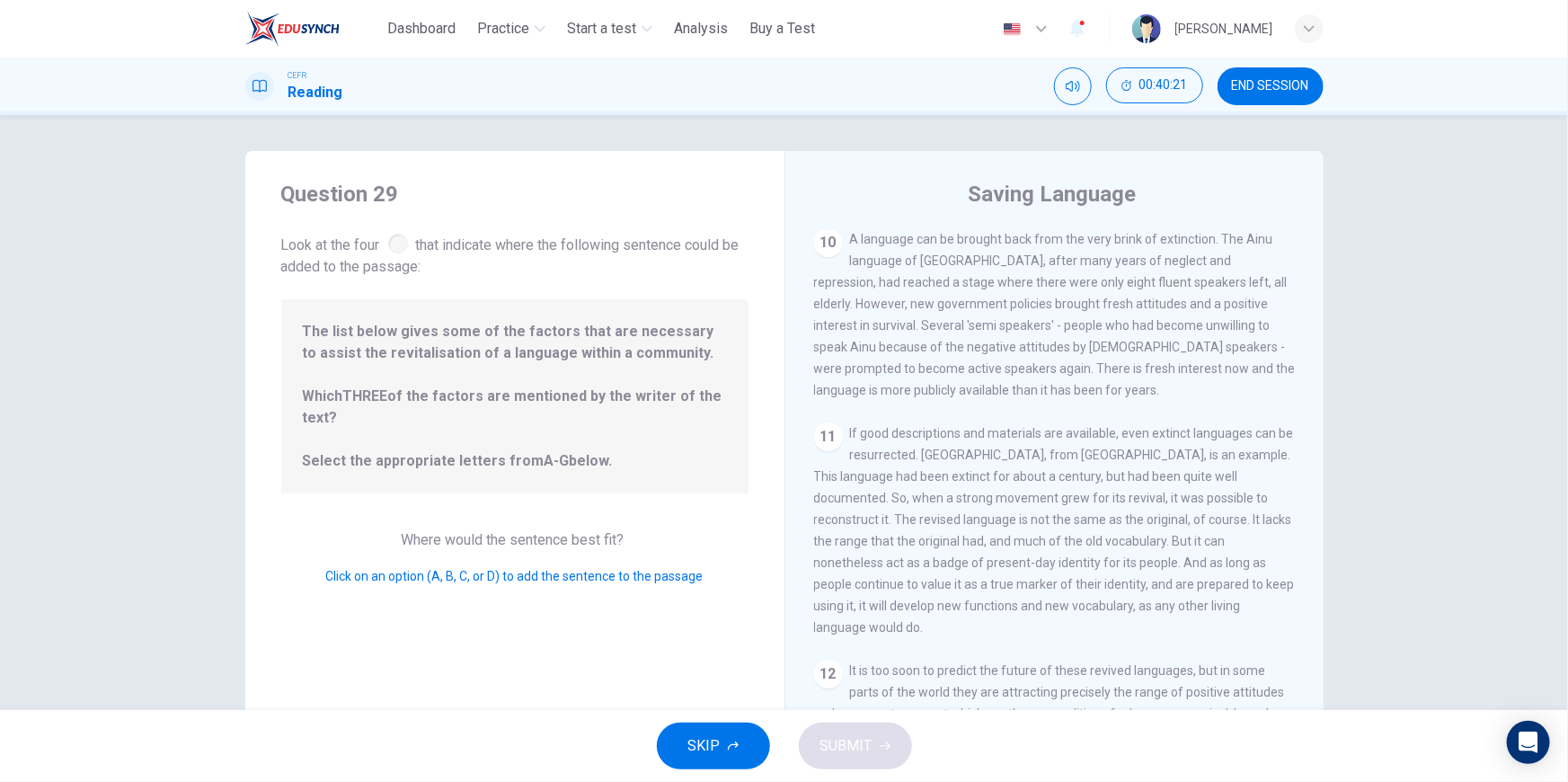
click at [440, 581] on span "Click on an option (A, B, C, or D) to add the sentence to the passage" at bounding box center [514, 576] width 378 height 15
drag, startPoint x: 467, startPoint y: 587, endPoint x: 504, endPoint y: 587, distance: 37.0
click at [491, 587] on div "Question 29 Look at the four that indicate where the following sentence could b…" at bounding box center [514, 463] width 539 height 624
drag, startPoint x: 541, startPoint y: 587, endPoint x: 581, endPoint y: 587, distance: 40.0
click at [555, 587] on div "Question 29 Look at the four that indicate where the following sentence could b…" at bounding box center [514, 463] width 539 height 624
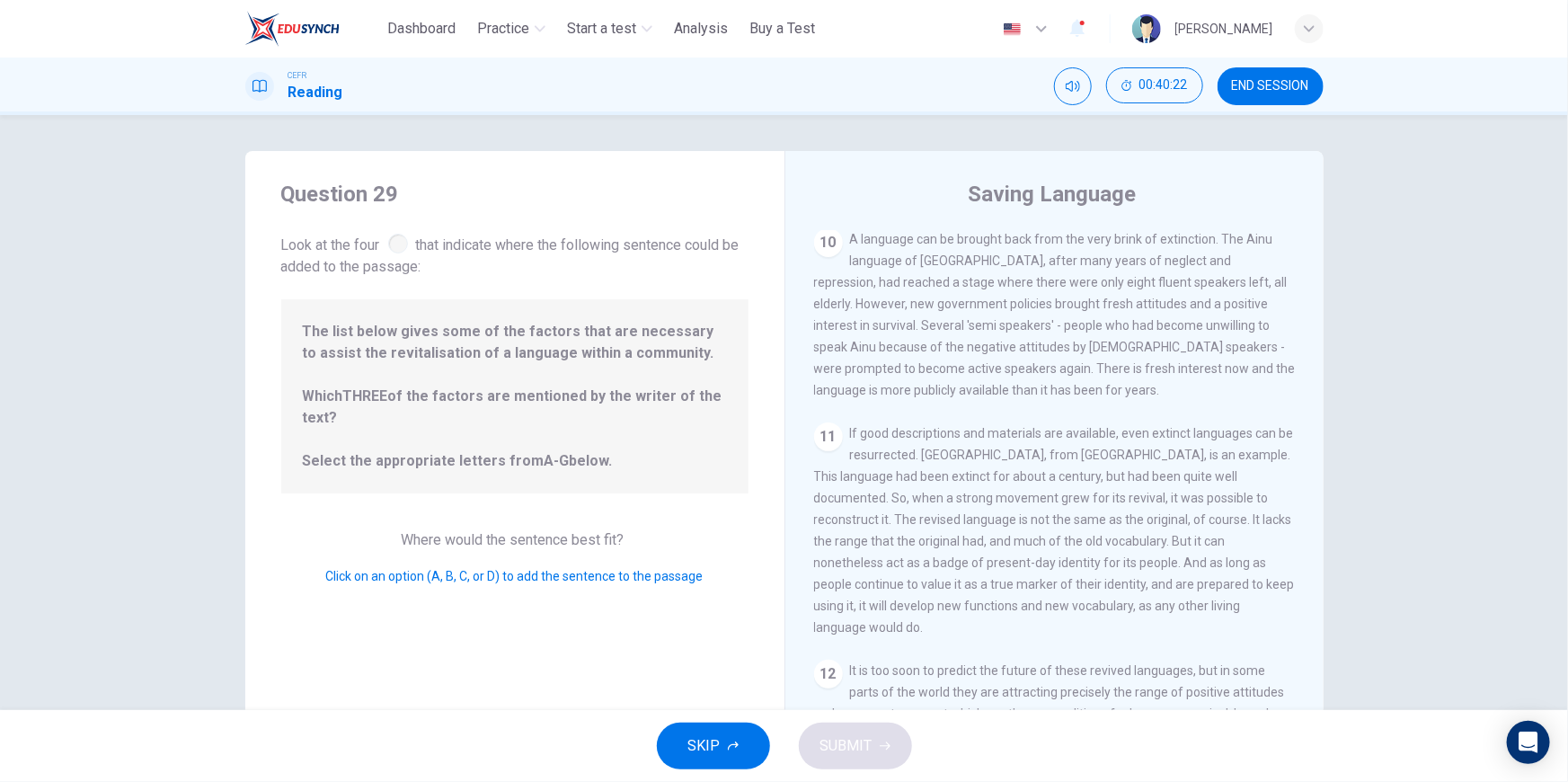
drag, startPoint x: 581, startPoint y: 587, endPoint x: 628, endPoint y: 587, distance: 47.0
click at [601, 587] on div "Question 29 Look at the four that indicate where the following sentence could b…" at bounding box center [514, 463] width 539 height 624
click at [628, 587] on div "Question 29 Look at the four that indicate where the following sentence could b…" at bounding box center [514, 463] width 539 height 624
drag, startPoint x: 628, startPoint y: 587, endPoint x: 513, endPoint y: 545, distance: 122.4
click at [595, 568] on div "Question 29 Look at the four that indicate where the following sentence could b…" at bounding box center [514, 463] width 539 height 624
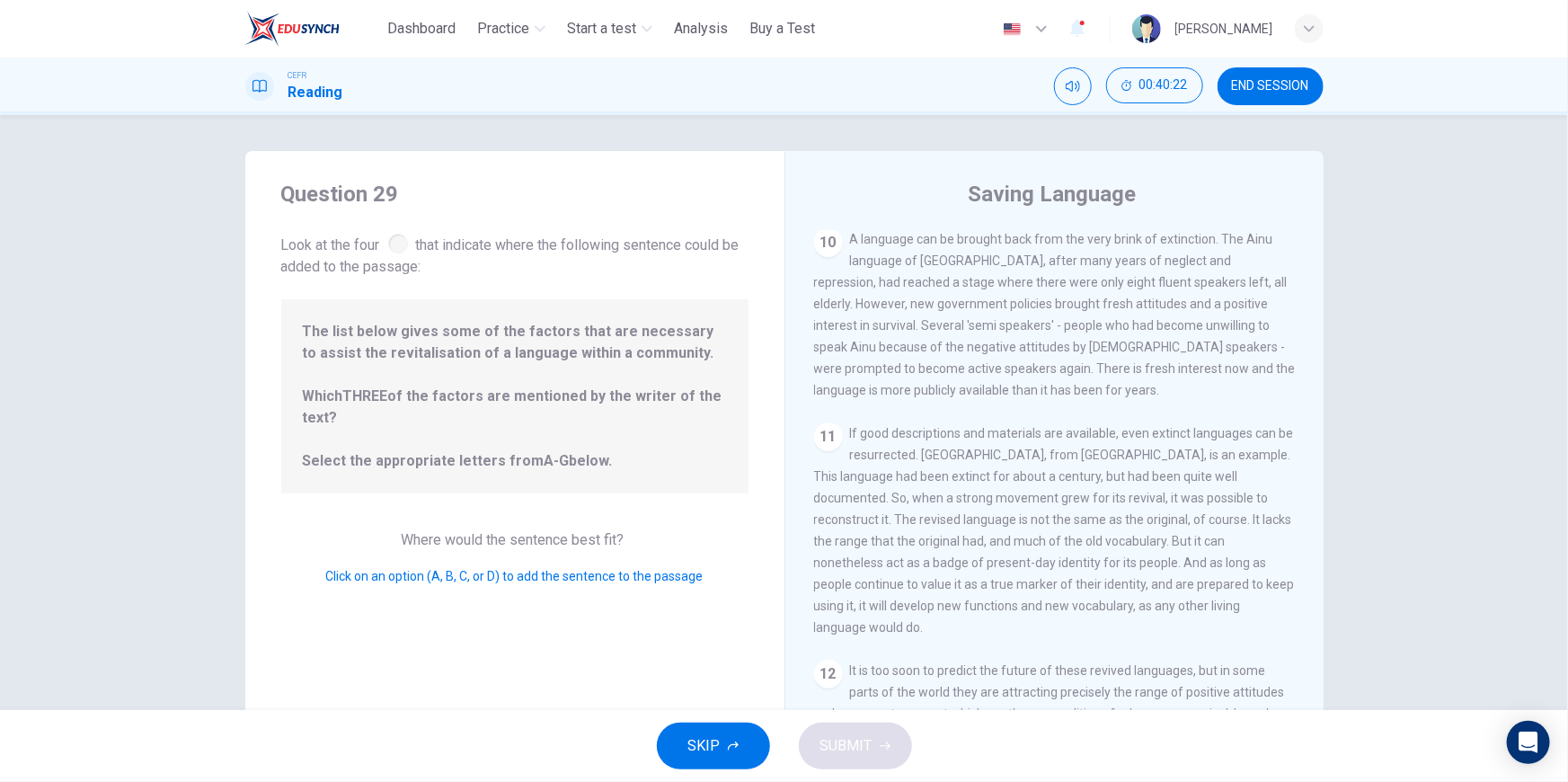
drag, startPoint x: 513, startPoint y: 545, endPoint x: 460, endPoint y: 515, distance: 60.9
click at [474, 524] on div "Question 29 Look at the four that indicate where the following sentence could b…" at bounding box center [514, 463] width 539 height 624
drag, startPoint x: 391, startPoint y: 239, endPoint x: 399, endPoint y: 213, distance: 27.2
click at [397, 221] on div "Question 29 Look at the four that indicate where the following sentence could b…" at bounding box center [515, 229] width 467 height 98
drag, startPoint x: 399, startPoint y: 213, endPoint x: 407, endPoint y: 265, distance: 52.6
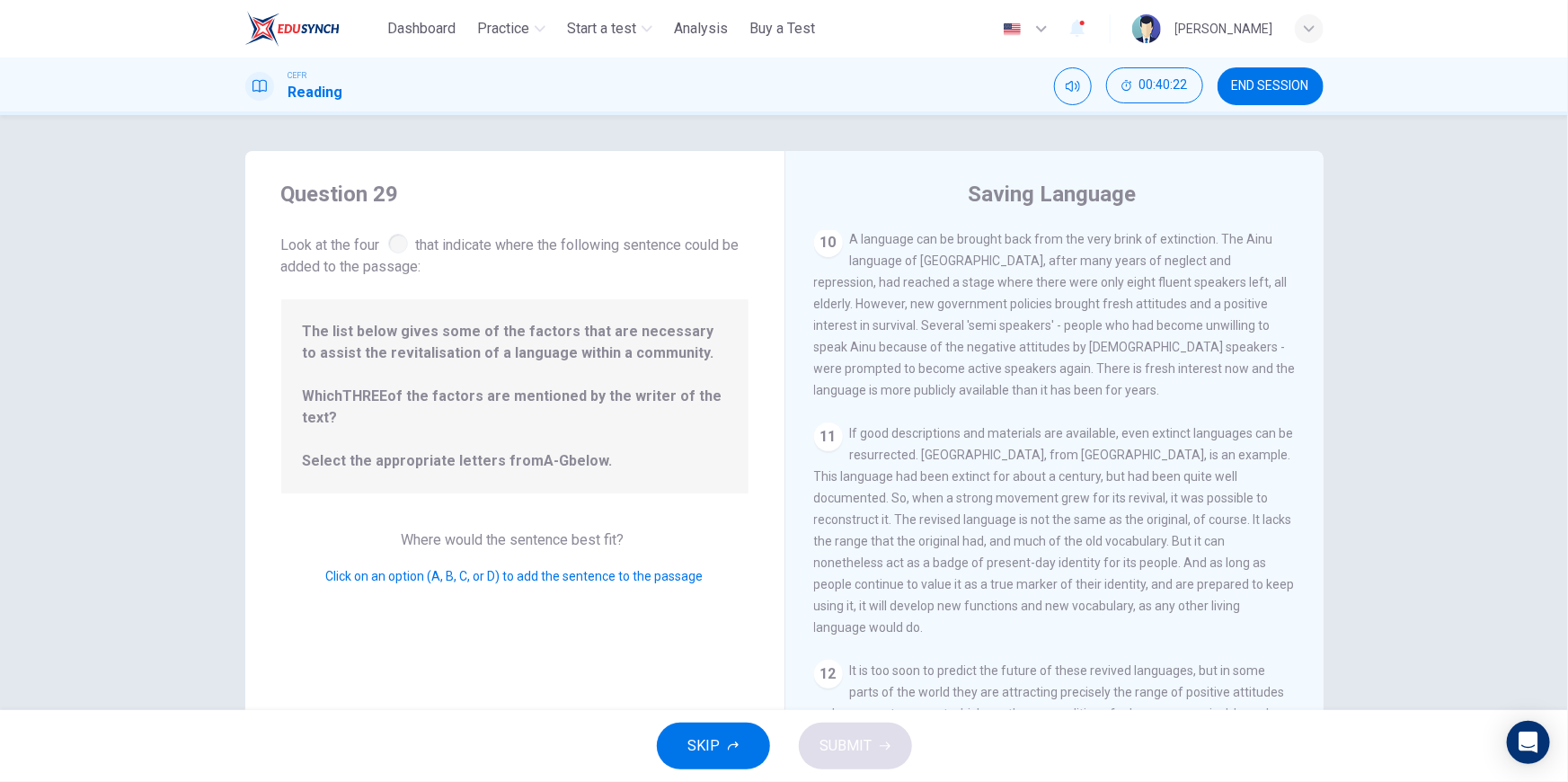
click at [399, 214] on div "Question 29 Look at the four that indicate where the following sentence could b…" at bounding box center [515, 229] width 467 height 98
click at [412, 294] on div "Question 29 Look at the four that indicate where the following sentence could b…" at bounding box center [514, 463] width 539 height 624
drag, startPoint x: 419, startPoint y: 297, endPoint x: 367, endPoint y: 378, distance: 96.3
click at [388, 335] on div "Question 29 Look at the four that indicate where the following sentence could b…" at bounding box center [514, 463] width 539 height 624
click at [367, 378] on span "The list below gives some of the factors that are necessary to assist the revit…" at bounding box center [515, 396] width 424 height 151
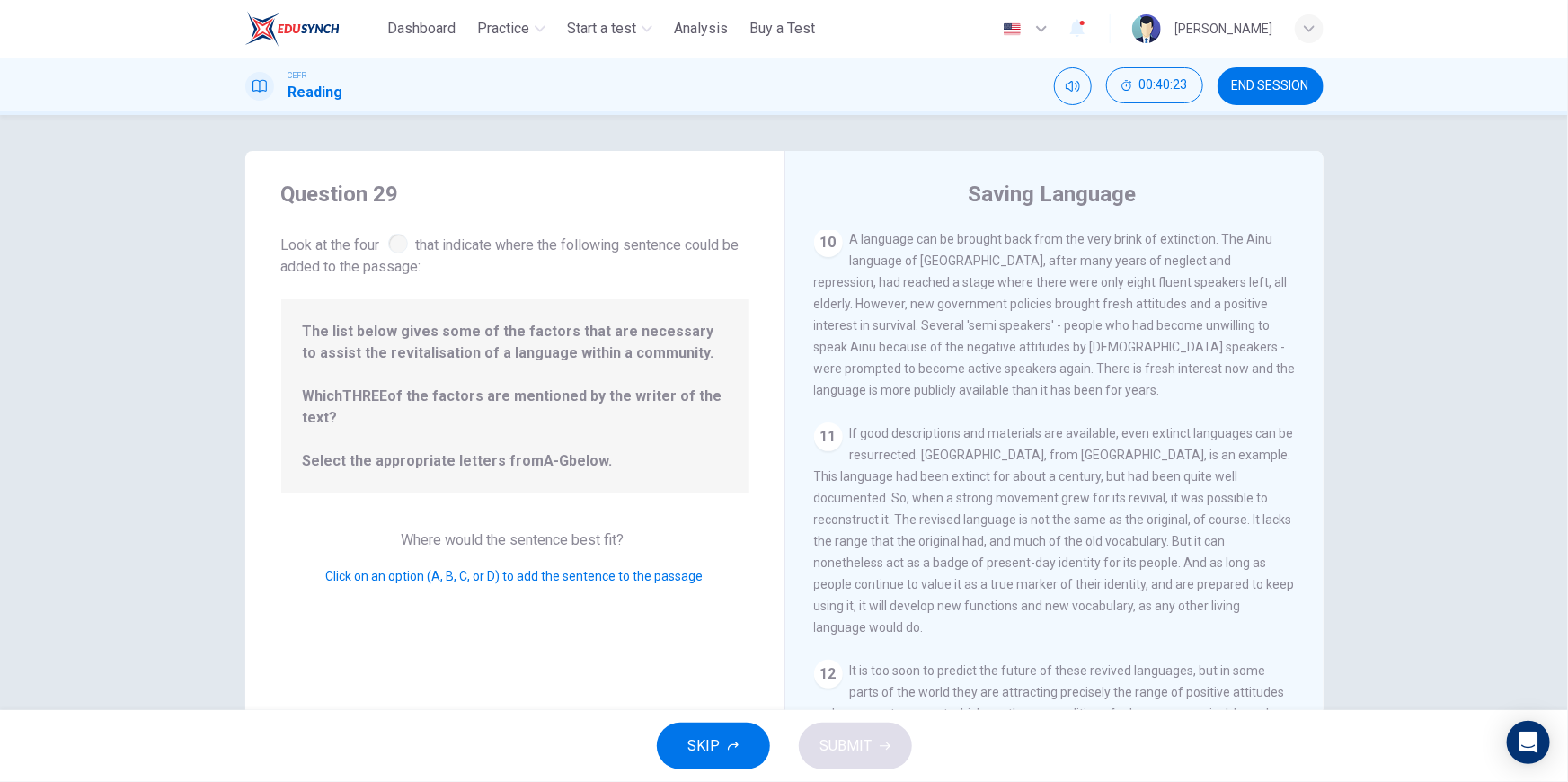
click at [364, 434] on span "The list below gives some of the factors that are necessary to assist the revit…" at bounding box center [515, 396] width 424 height 151
drag, startPoint x: 358, startPoint y: 467, endPoint x: 389, endPoint y: 493, distance: 40.5
click at [358, 476] on div "The list below gives some of the factors that are necessary to assist the revit…" at bounding box center [515, 396] width 467 height 194
drag, startPoint x: 389, startPoint y: 493, endPoint x: 549, endPoint y: 517, distance: 161.8
click at [416, 495] on div "Question 29 Look at the four that indicate where the following sentence could b…" at bounding box center [514, 463] width 539 height 624
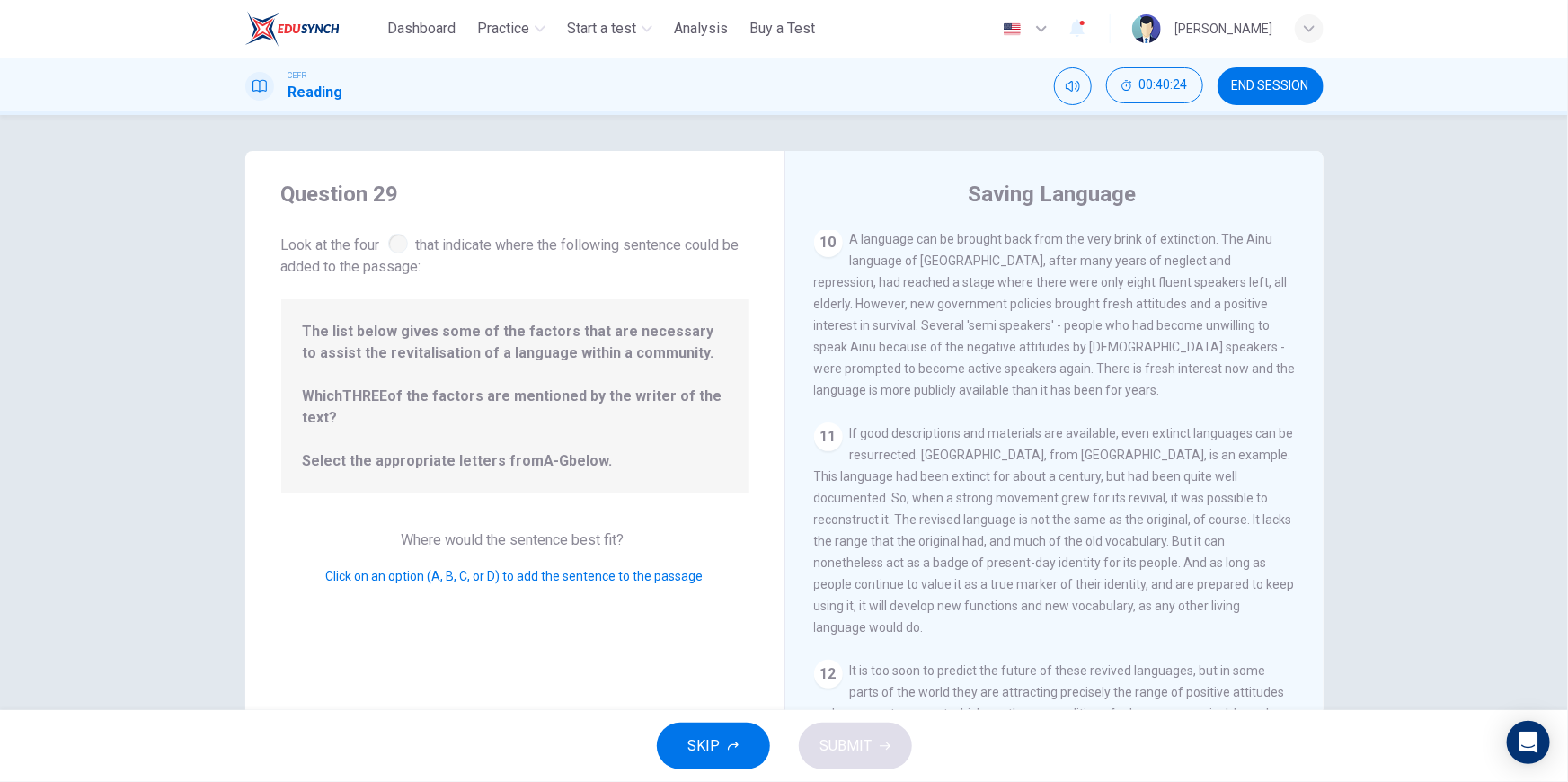
drag, startPoint x: 560, startPoint y: 519, endPoint x: 885, endPoint y: 540, distance: 325.7
click at [637, 523] on div "Question 29 Look at the four that indicate where the following sentence could b…" at bounding box center [514, 463] width 539 height 624
drag, startPoint x: 1035, startPoint y: 546, endPoint x: 1049, endPoint y: 546, distance: 14.0
click at [1042, 546] on div "11 If good descriptions and materials are available, even extinct languages can…" at bounding box center [1055, 530] width 482 height 216
drag, startPoint x: 1049, startPoint y: 546, endPoint x: 1071, endPoint y: 543, distance: 22.2
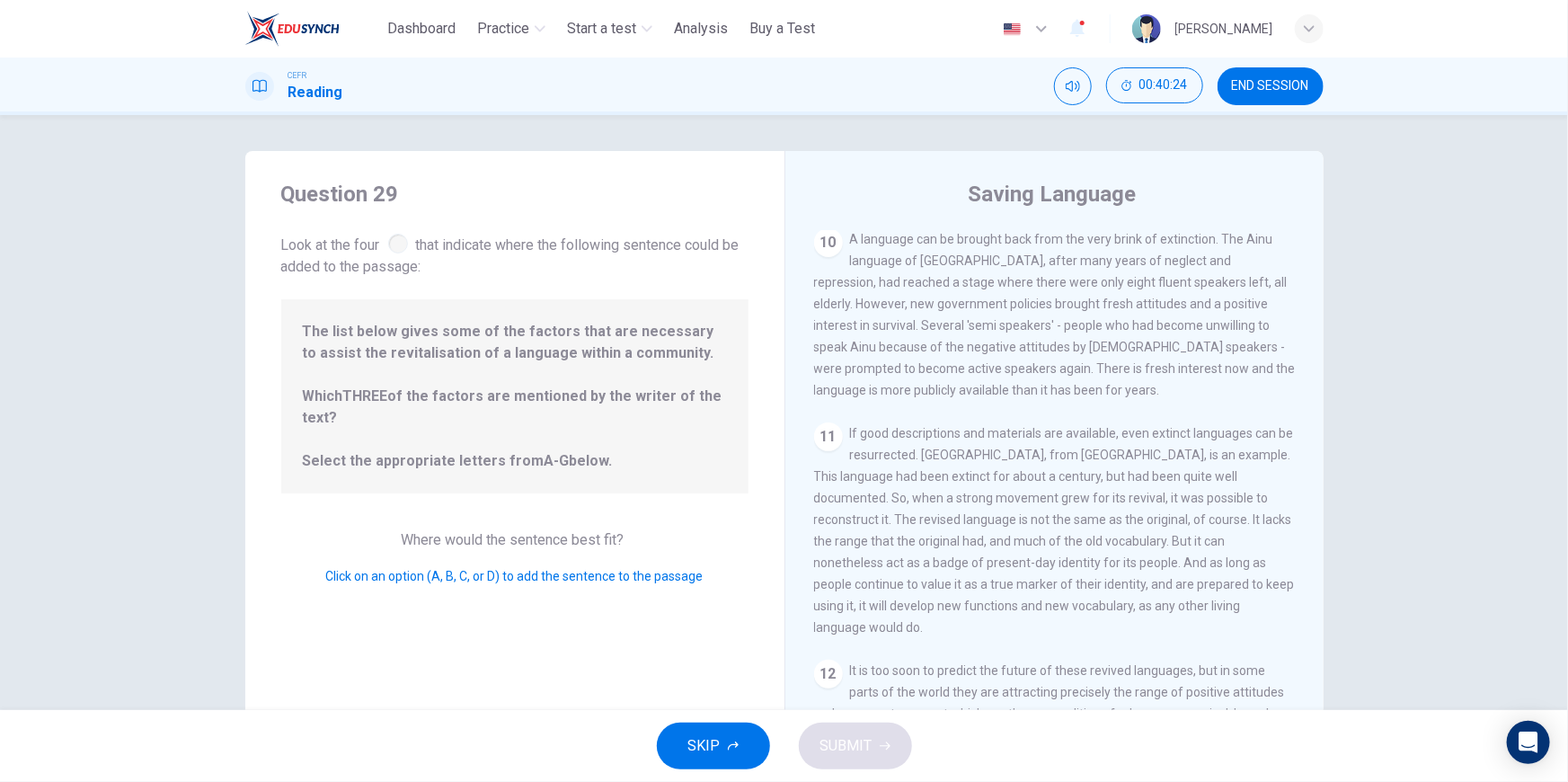
click at [1050, 545] on div "11 If good descriptions and materials are available, even extinct languages can…" at bounding box center [1055, 530] width 482 height 216
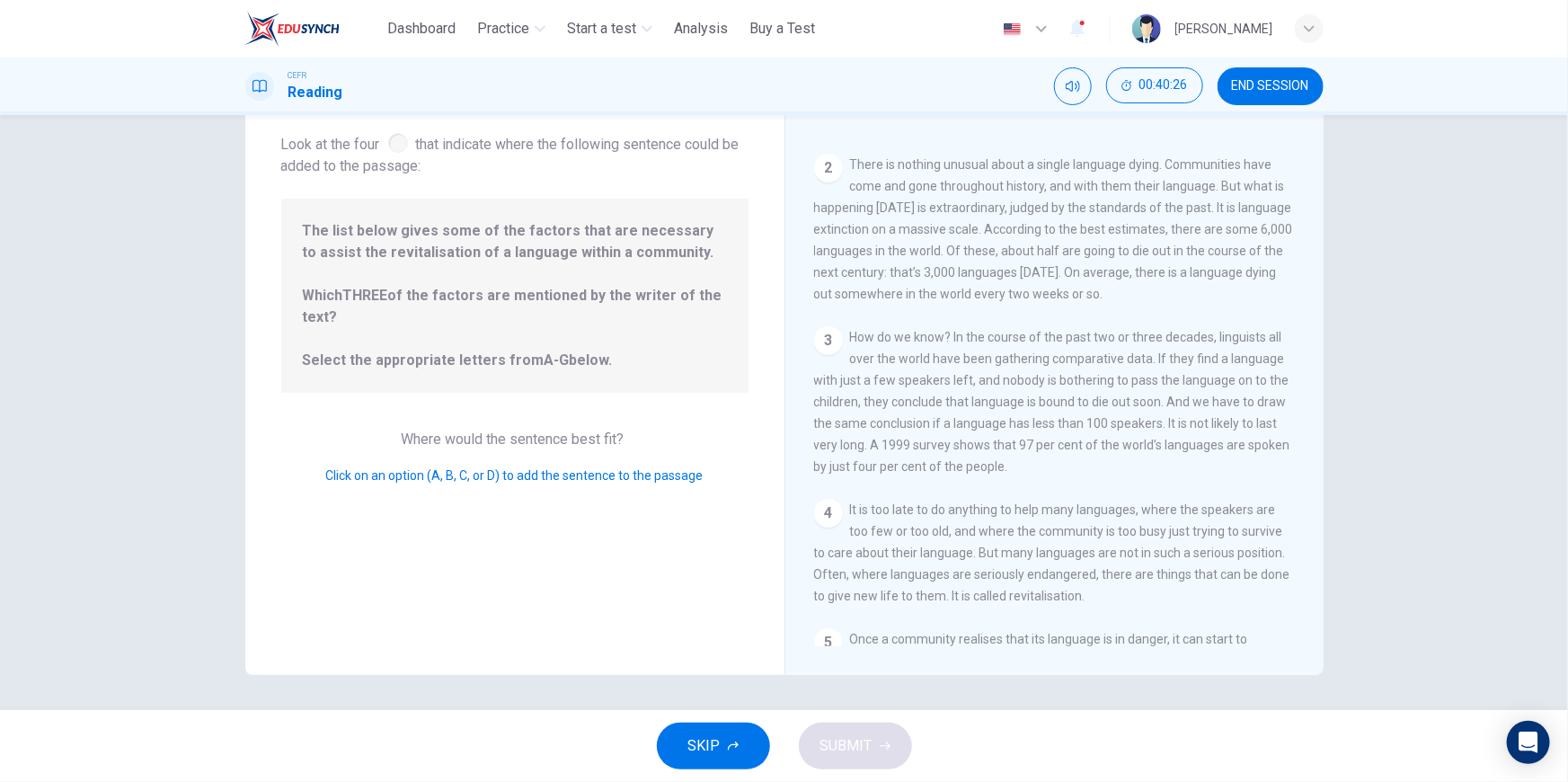
scroll to position [0, 0]
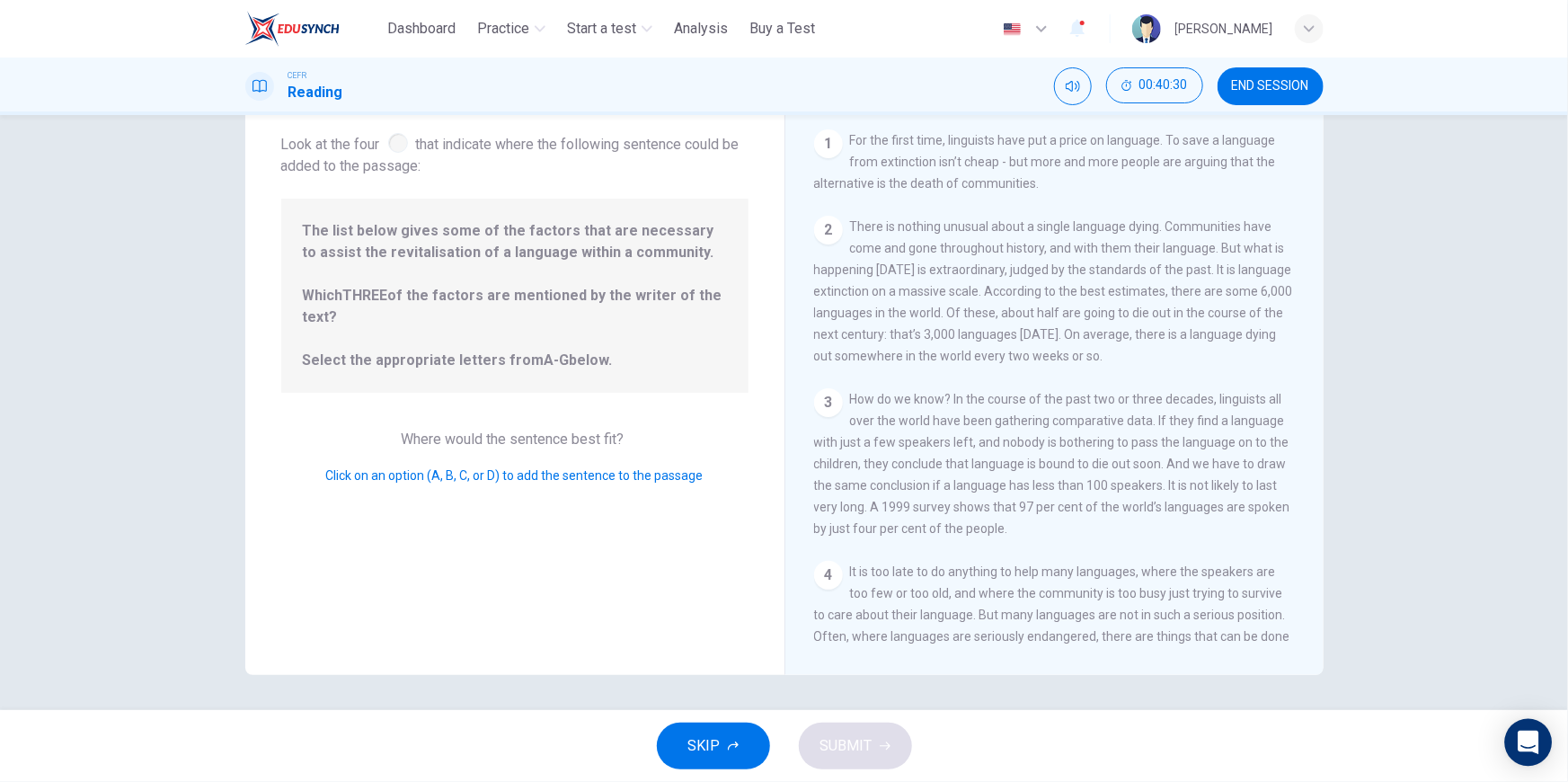
click at [1528, 737] on icon "Open Intercom Messenger" at bounding box center [1528, 742] width 21 height 24
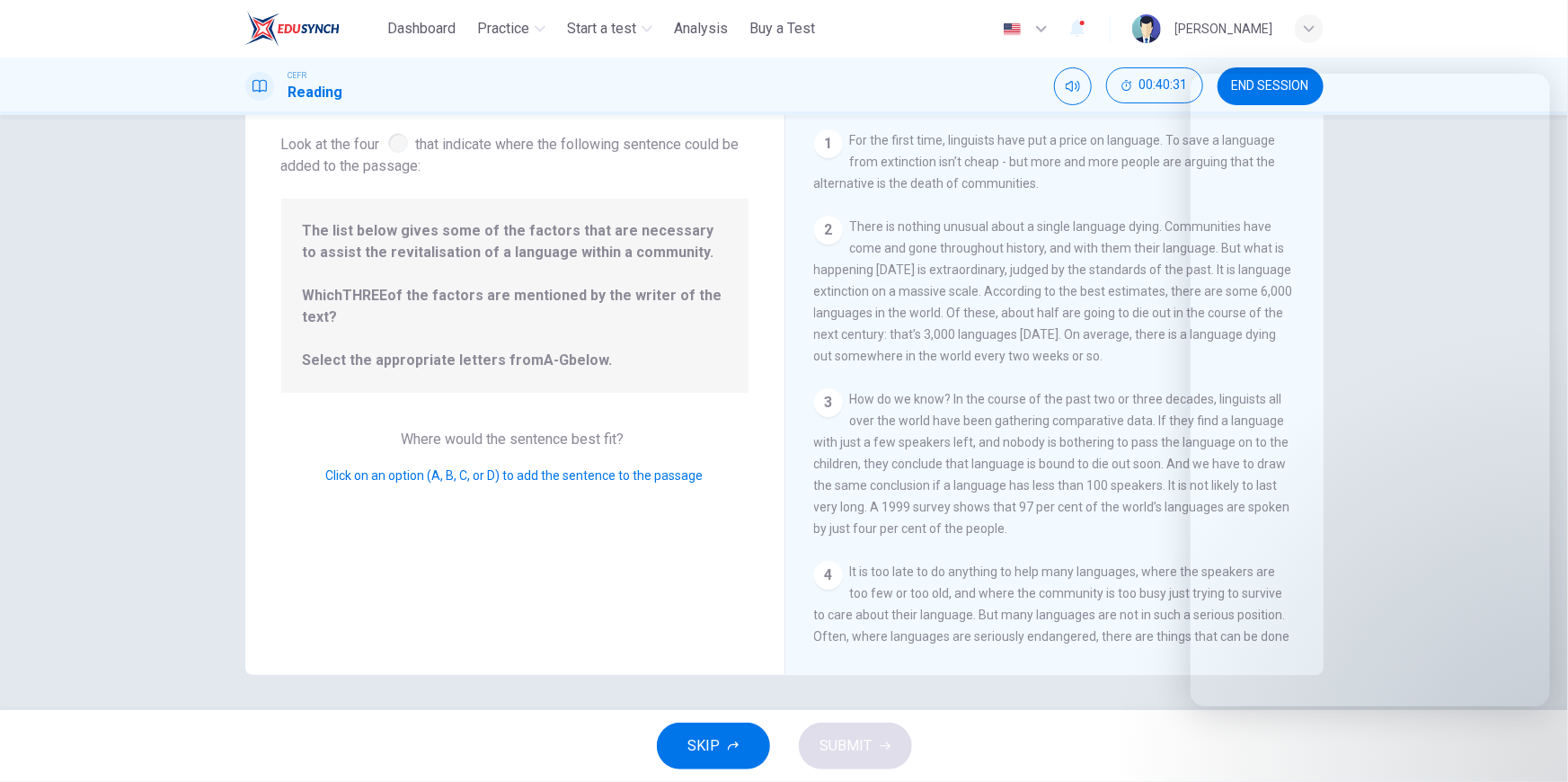
click at [1031, 672] on div "Saving Language 1 For the first time, linguists have put a price on language. T…" at bounding box center [1053, 362] width 539 height 624
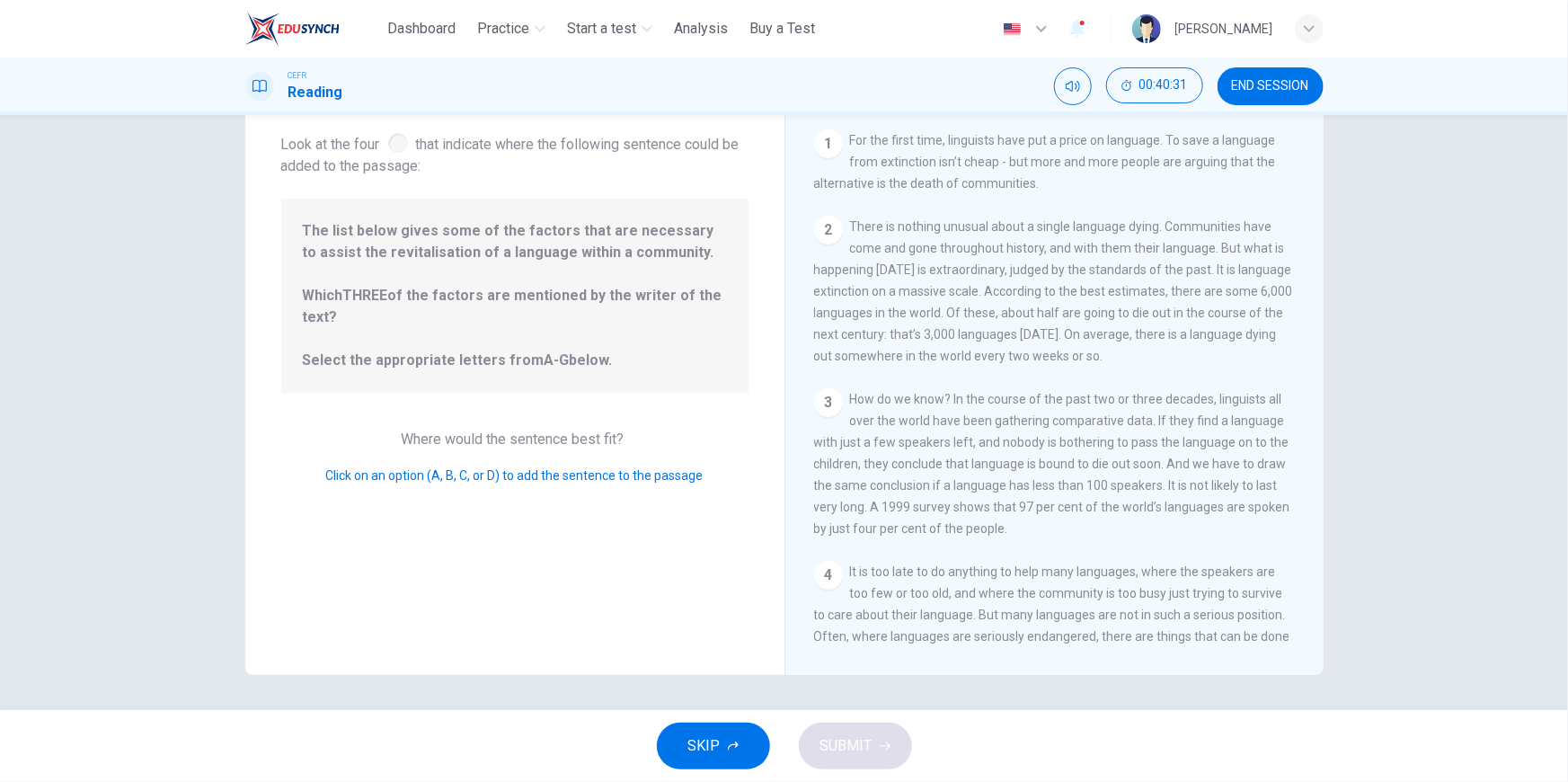
click at [985, 755] on div "SKIP SUBMIT" at bounding box center [784, 745] width 1568 height 72
drag, startPoint x: 985, startPoint y: 755, endPoint x: 1186, endPoint y: 611, distance: 247.3
click at [986, 755] on div "SKIP SUBMIT" at bounding box center [784, 745] width 1568 height 72
click at [381, 485] on div "Click on an option (A, B, C, or D) to add the sentence to the passage" at bounding box center [515, 475] width 467 height 22
click at [442, 474] on span "Click on an option (A, B, C, or D) to add the sentence to the passage" at bounding box center [514, 475] width 378 height 15
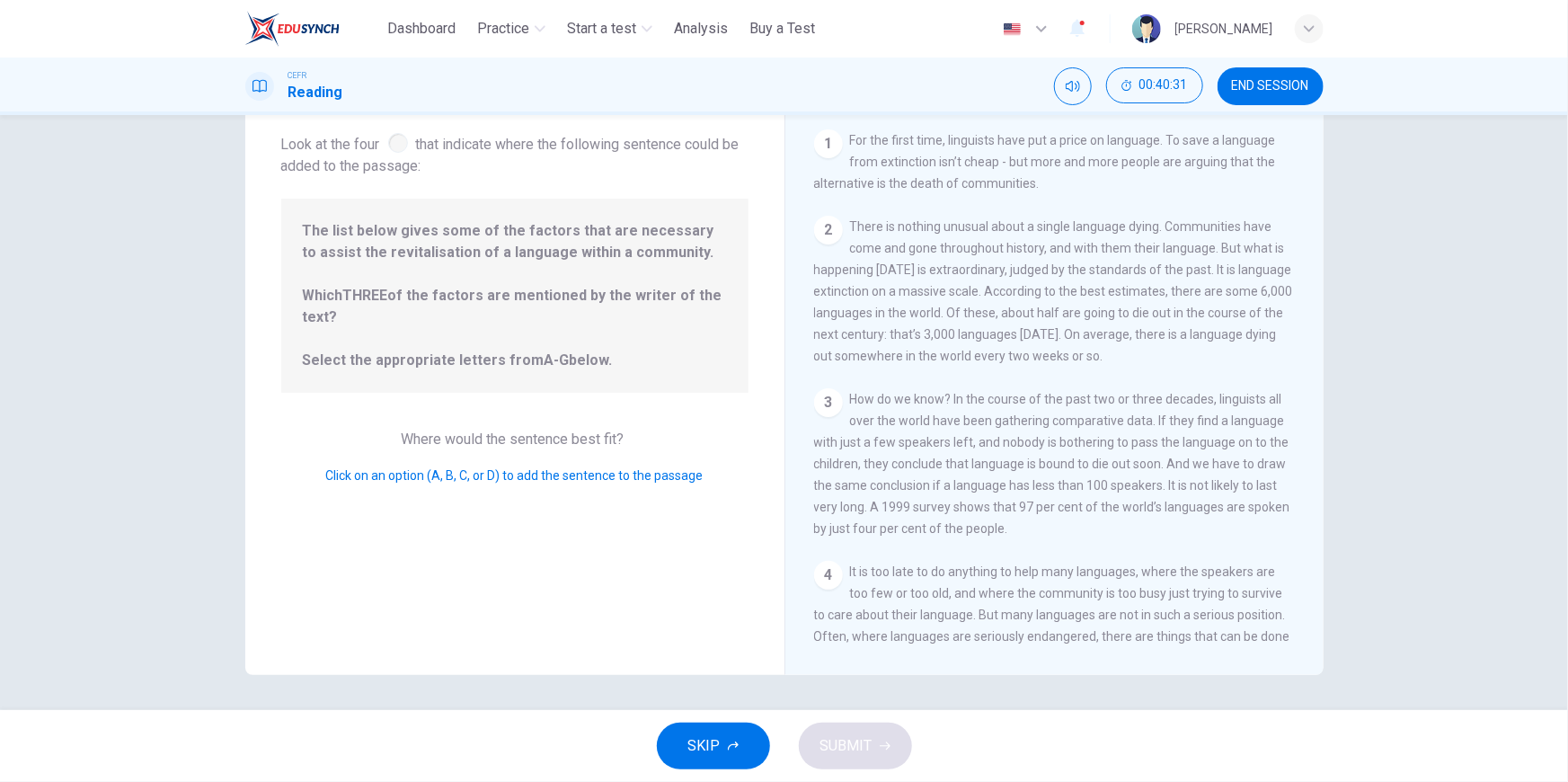
click at [442, 474] on span "Click on an option (A, B, C, or D) to add the sentence to the passage" at bounding box center [514, 475] width 378 height 15
click at [494, 476] on span "Click on an option (A, B, C, or D) to add the sentence to the passage" at bounding box center [514, 475] width 378 height 15
click at [497, 476] on span "Click on an option (A, B, C, or D) to add the sentence to the passage" at bounding box center [514, 475] width 378 height 15
click at [557, 477] on span "Click on an option (A, B, C, or D) to add the sentence to the passage" at bounding box center [514, 475] width 378 height 15
click at [680, 503] on div "Question 29 Look at the four that indicate where the following sentence could b…" at bounding box center [514, 362] width 539 height 624
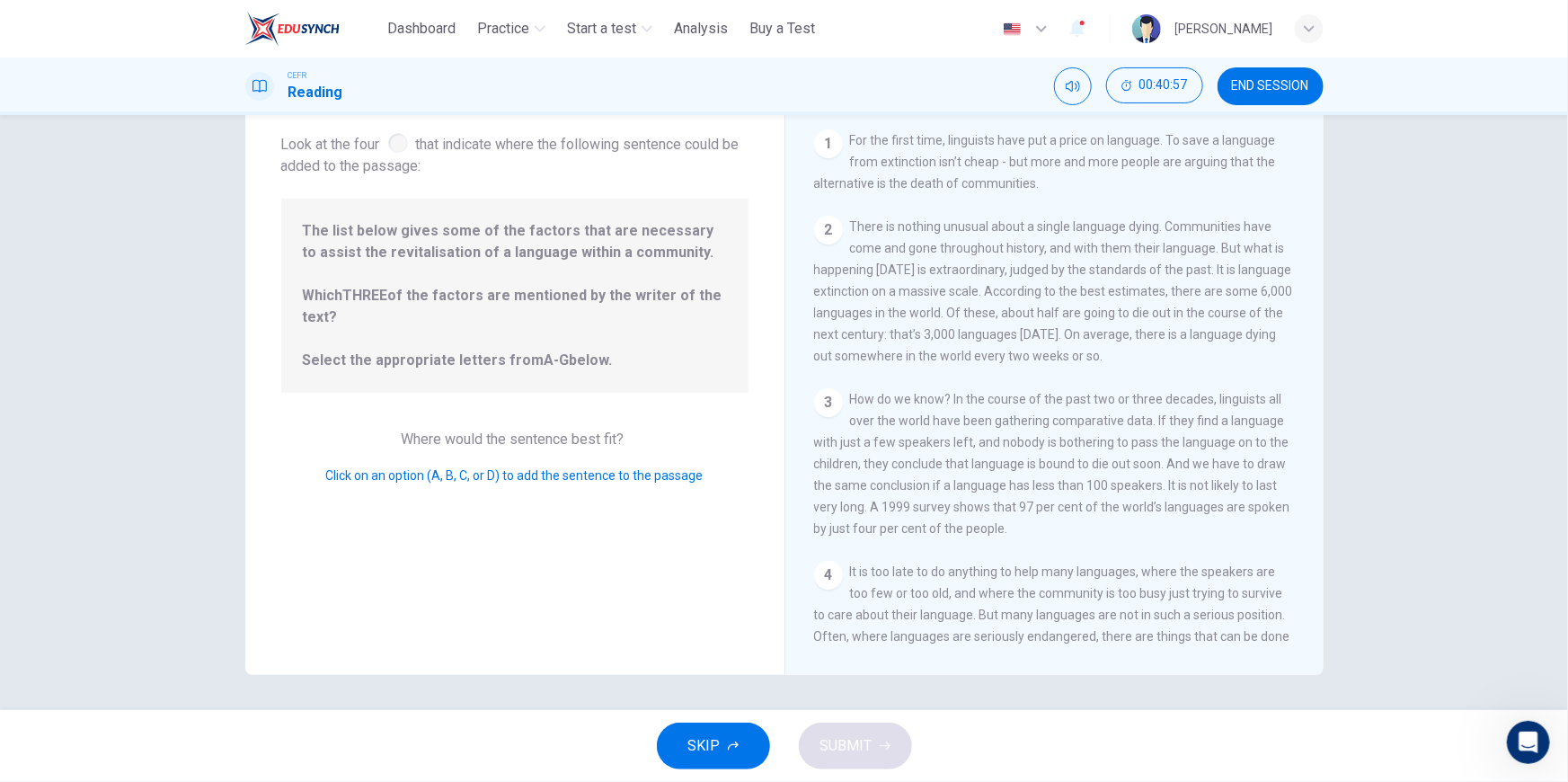
click at [683, 506] on div "Question 29 Look at the four that indicate where the following sentence could b…" at bounding box center [514, 362] width 539 height 624
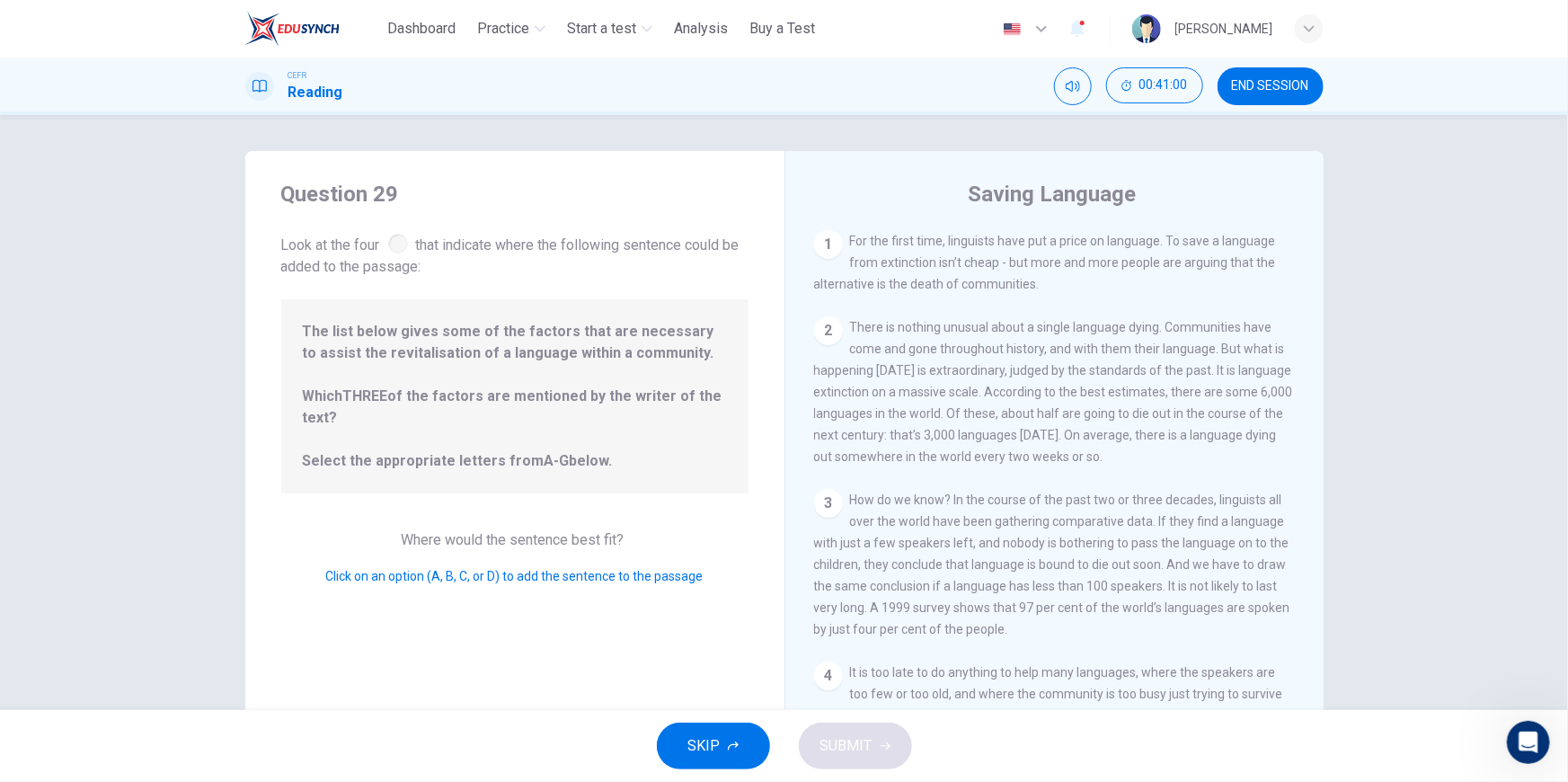
click at [401, 247] on div at bounding box center [398, 243] width 20 height 20
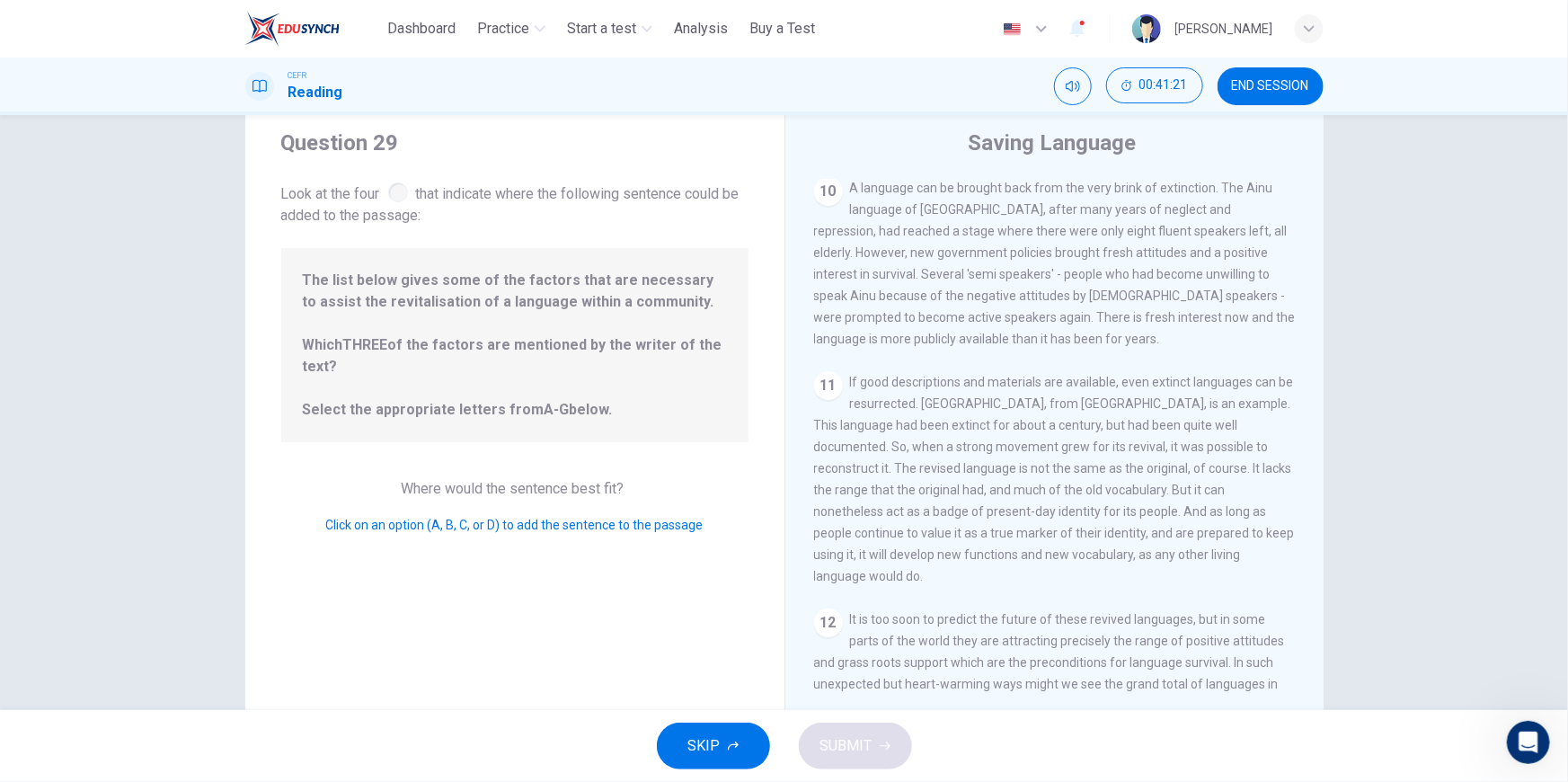
scroll to position [101, 0]
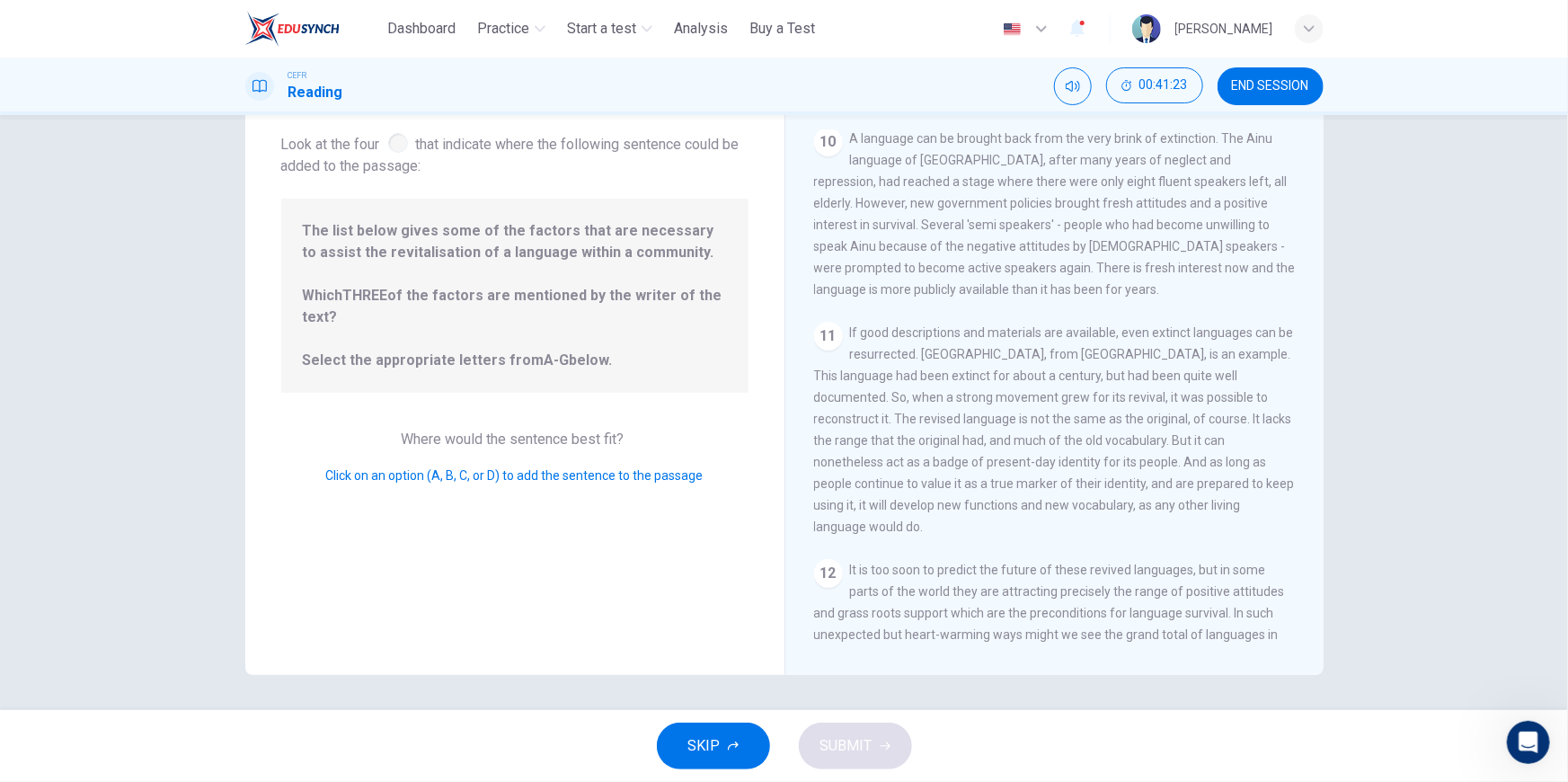
click at [1146, 583] on span "It is too soon to predict the future of these revived languages, but in some pa…" at bounding box center [1050, 612] width 471 height 101
drag, startPoint x: 1023, startPoint y: 565, endPoint x: 986, endPoint y: 547, distance: 41.1
click at [1018, 564] on span "It is too soon to predict the future of these revived languages, but in some pa…" at bounding box center [1050, 612] width 471 height 101
drag, startPoint x: 986, startPoint y: 547, endPoint x: 1142, endPoint y: 443, distance: 187.5
click at [986, 559] on div "12 It is too soon to predict the future of these revived languages, but in some…" at bounding box center [1055, 613] width 482 height 108
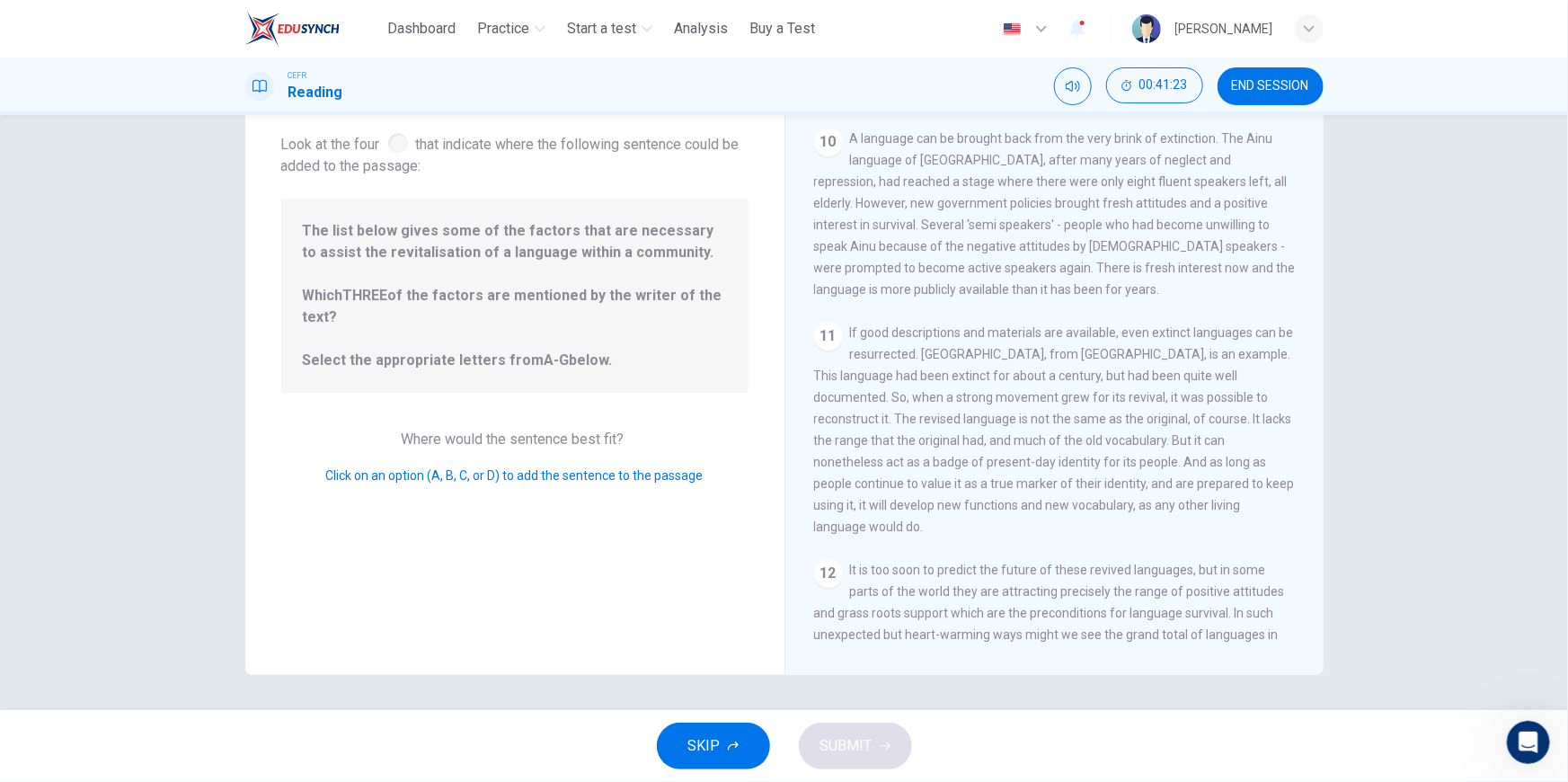
drag, startPoint x: 1142, startPoint y: 443, endPoint x: 1118, endPoint y: 406, distance: 44.1
click at [1146, 422] on div "11 If good descriptions and materials are available, even extinct languages can…" at bounding box center [1055, 430] width 482 height 216
drag, startPoint x: 1118, startPoint y: 406, endPoint x: 1075, endPoint y: 363, distance: 60.8
click at [1101, 391] on span "If good descriptions and materials are available, even extinct languages can be…" at bounding box center [1055, 429] width 481 height 208
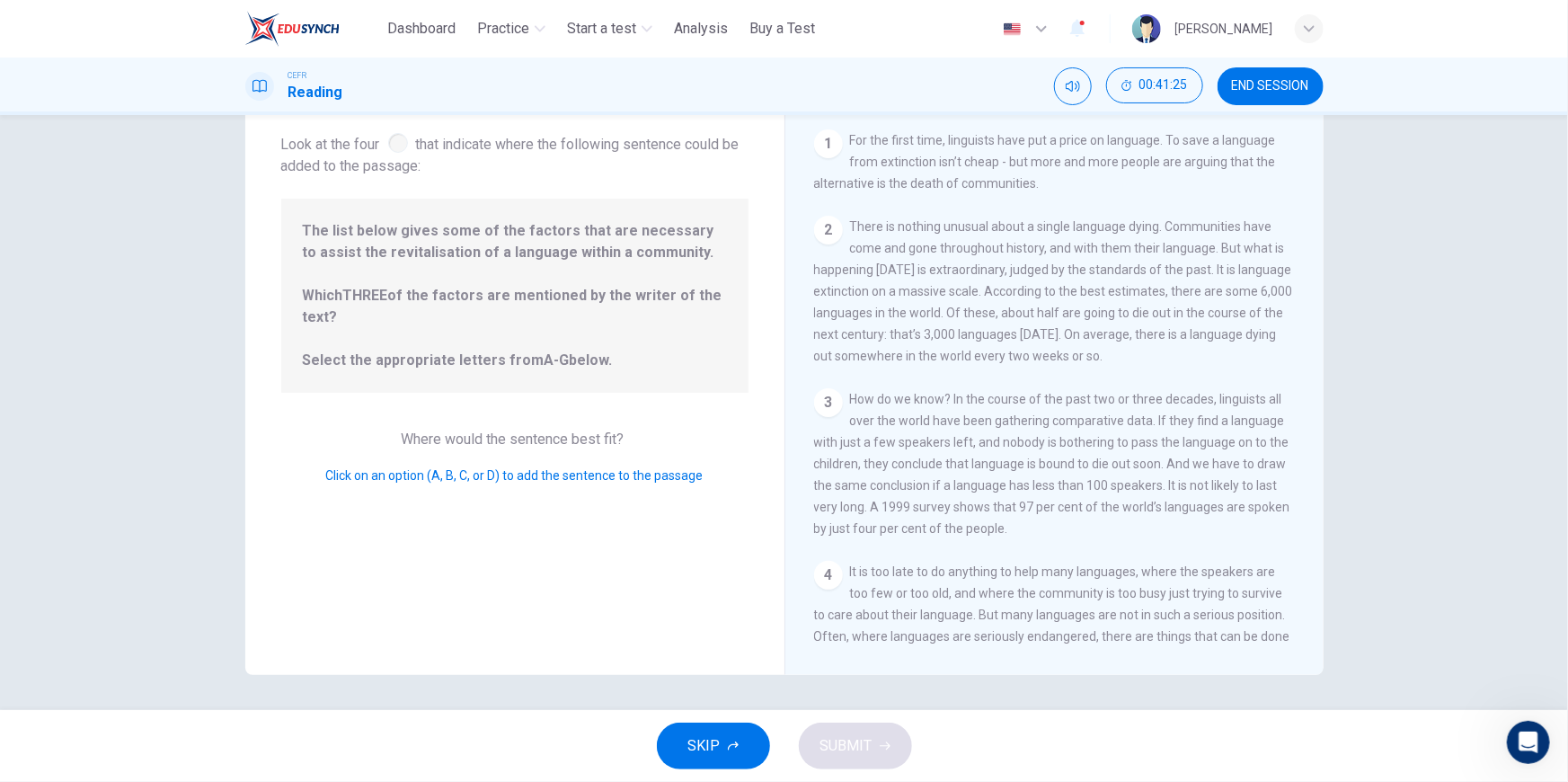
scroll to position [0, 0]
click at [719, 741] on button "SKIP" at bounding box center [712, 746] width 113 height 47
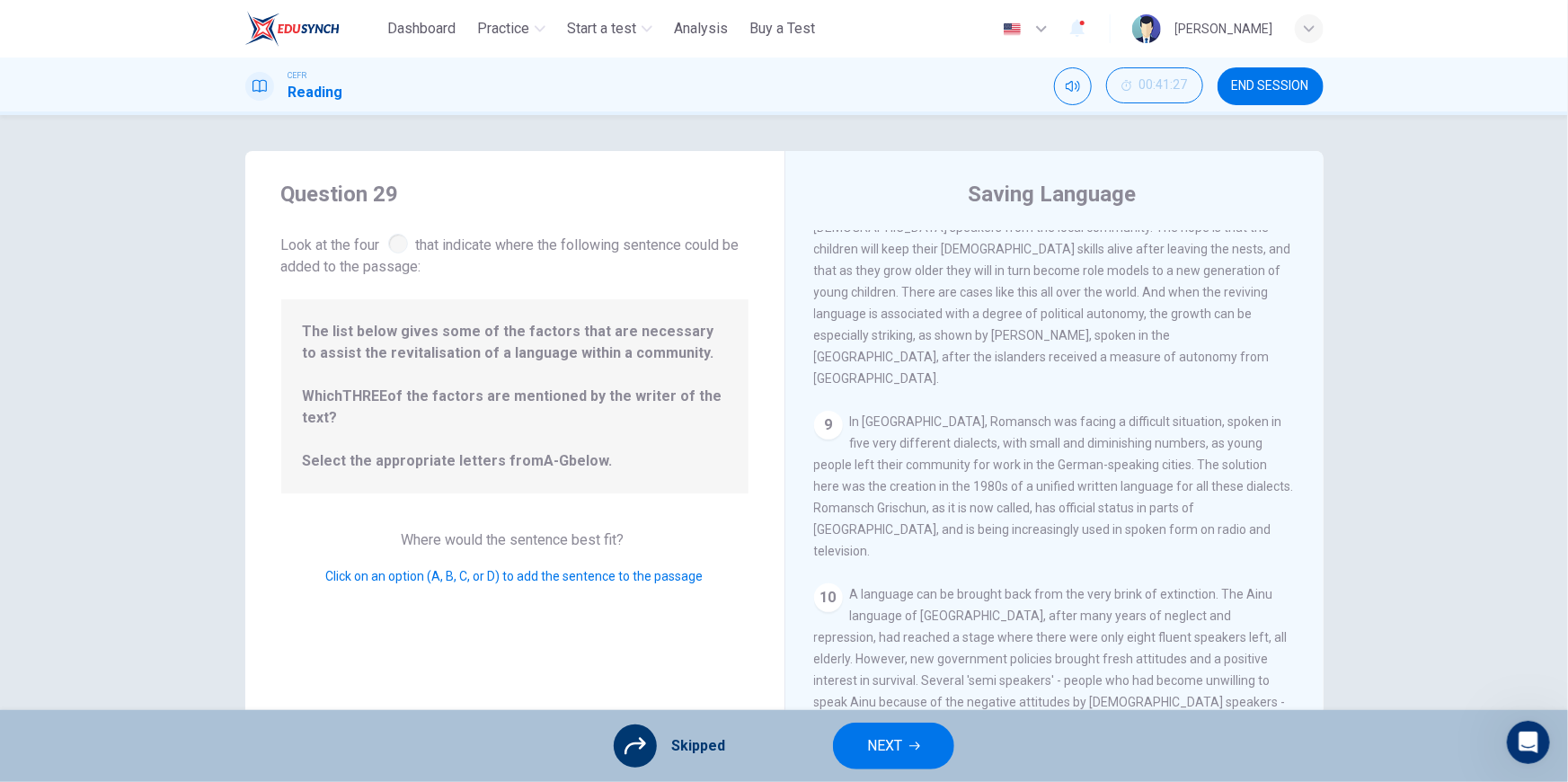
scroll to position [1470, 0]
